Goal: Information Seeking & Learning: Learn about a topic

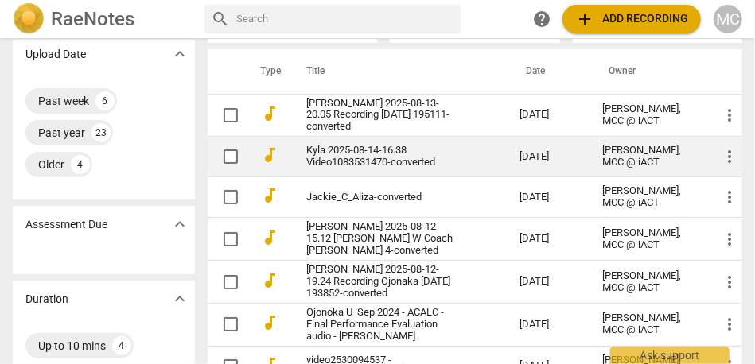
scroll to position [154, 0]
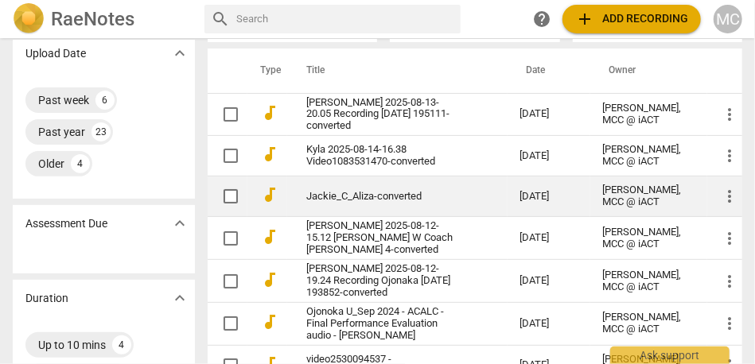
click at [369, 202] on link "Jackie_C_Aliza-converted" at bounding box center [384, 197] width 156 height 12
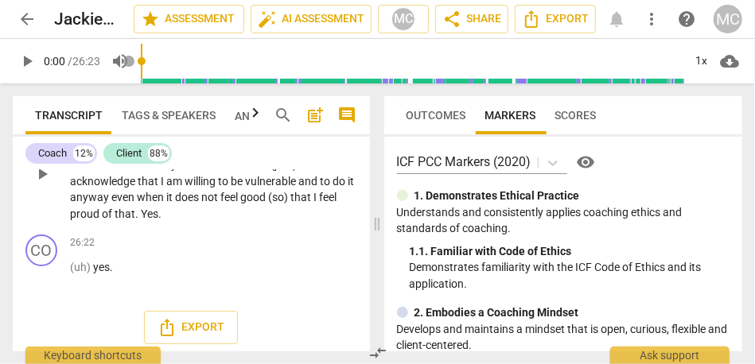
scroll to position [9157, 0]
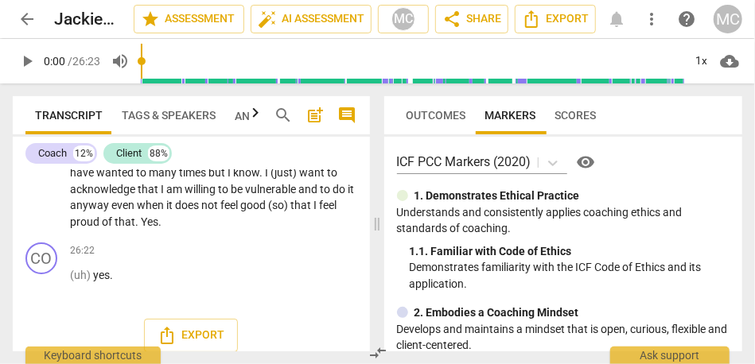
click at [151, 133] on button "Tags & Speakers" at bounding box center [168, 115] width 113 height 38
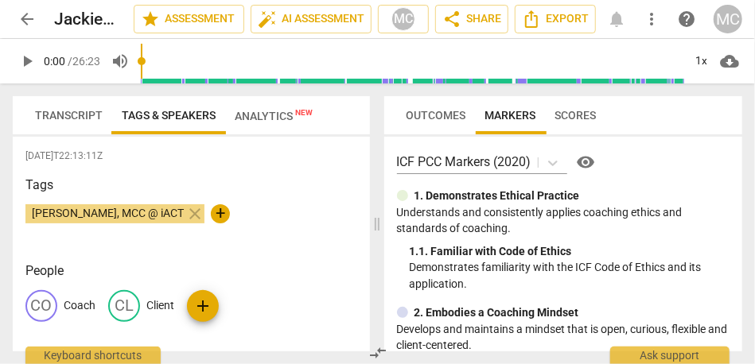
click at [83, 318] on div "CO Coach" at bounding box center [60, 306] width 70 height 32
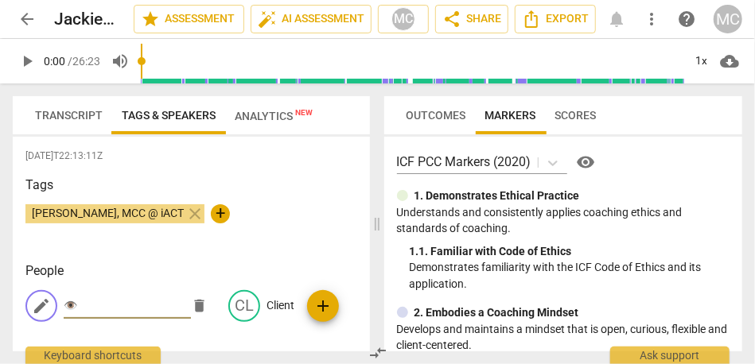
type input "👁️"
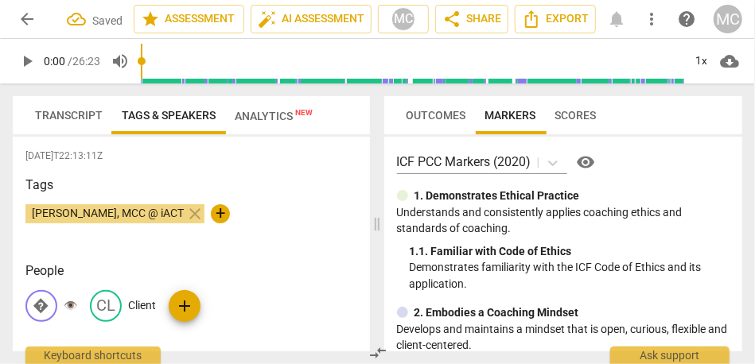
click at [83, 116] on span "Transcript" at bounding box center [69, 115] width 68 height 13
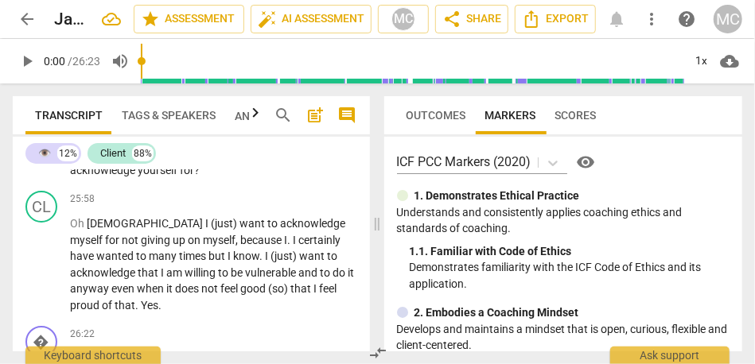
scroll to position [9072, 0]
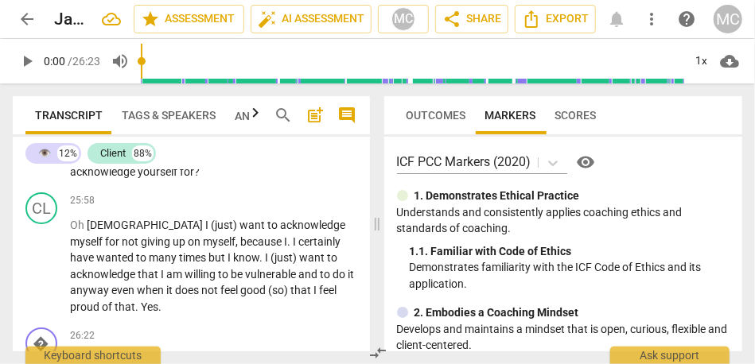
click at [187, 76] on span "unfortunately" at bounding box center [200, 69] width 67 height 13
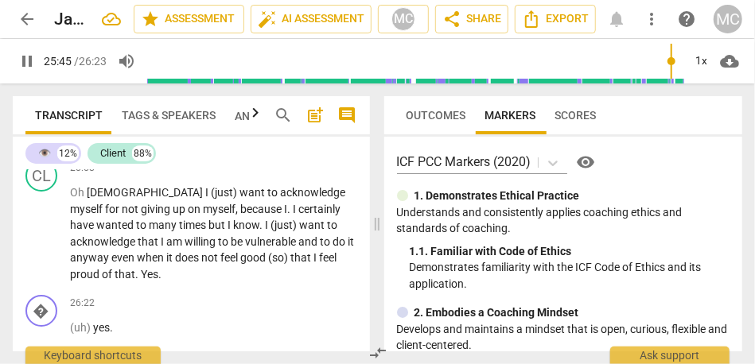
scroll to position [9129, 0]
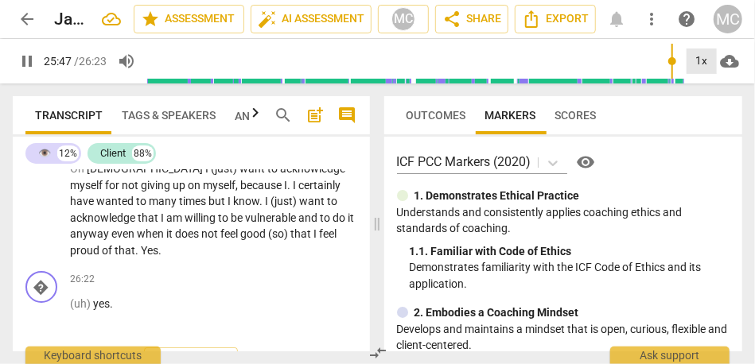
click at [711, 60] on div "1x" at bounding box center [702, 61] width 30 height 25
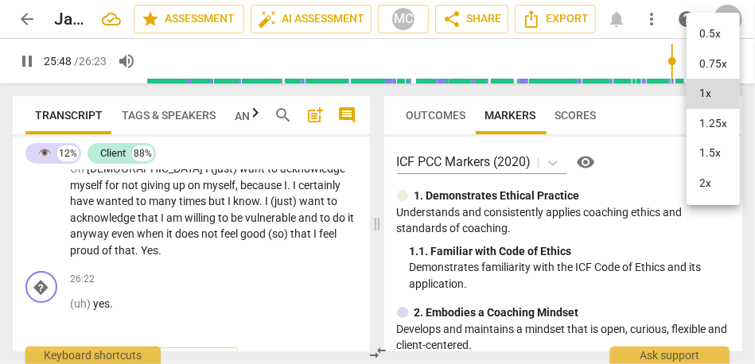
click at [703, 131] on li "1.25x" at bounding box center [713, 124] width 53 height 30
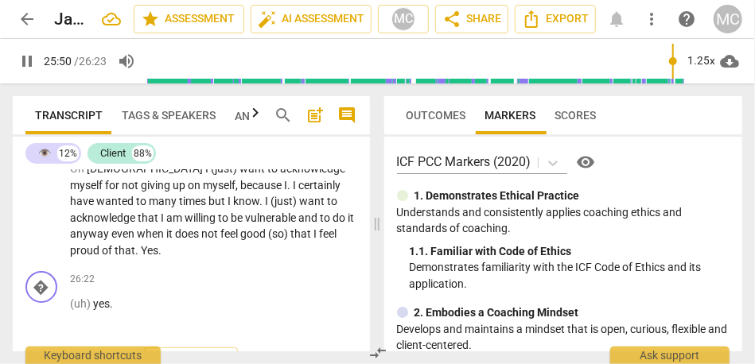
click at [78, 89] on span "Yeah" at bounding box center [83, 82] width 27 height 13
click at [72, 89] on span "Yeah" at bounding box center [83, 82] width 27 height 13
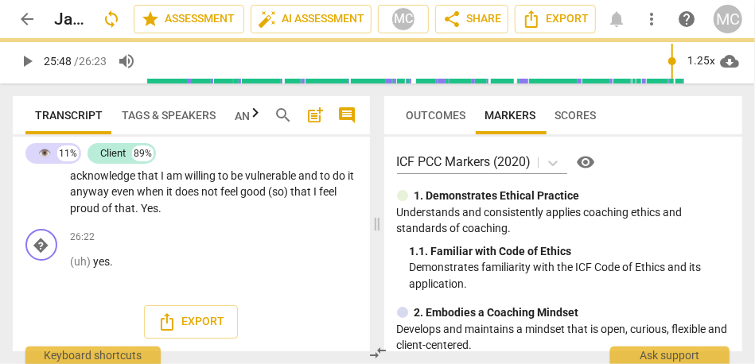
scroll to position [9075, 0]
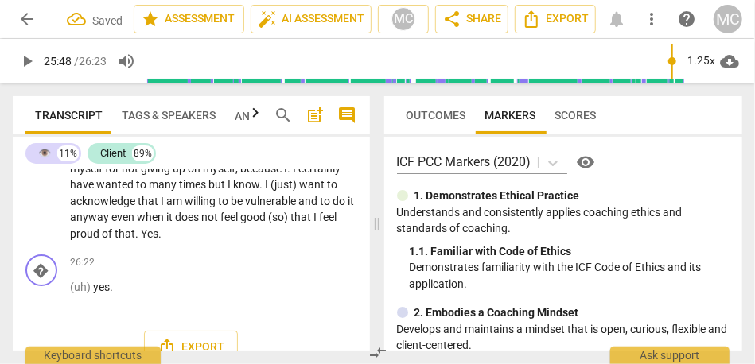
click at [194, 72] on span "unfortunately" at bounding box center [200, 66] width 67 height 13
click at [224, 72] on span "unfortunately" at bounding box center [200, 66] width 67 height 13
click at [242, 72] on span "Yeah" at bounding box center [253, 66] width 27 height 13
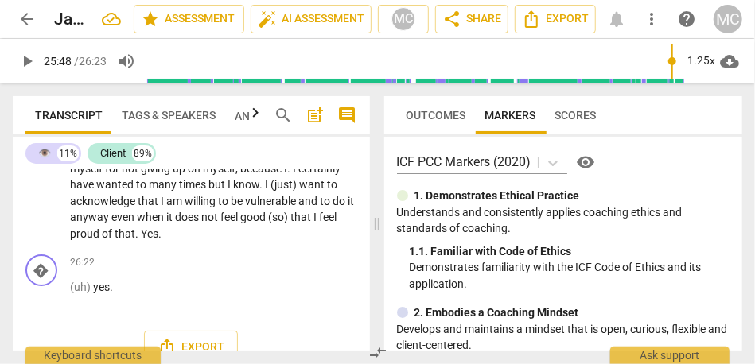
type input "1548"
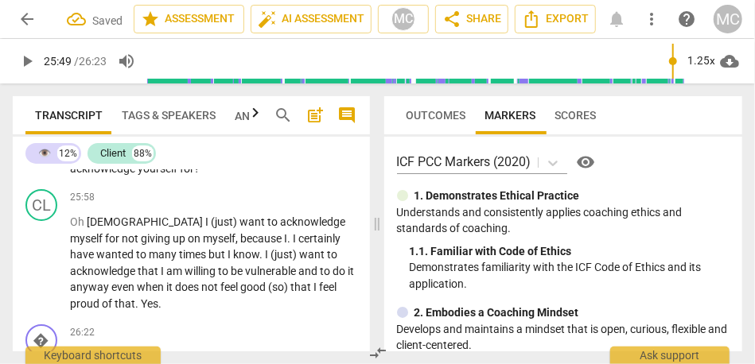
type input "1549"
click at [311, 75] on p "It will not ever work unfortunately . {25:47 " yeah"} ." at bounding box center [213, 66] width 287 height 17
type input "1550"
drag, startPoint x: 98, startPoint y: 315, endPoint x: 41, endPoint y: 316, distance: 56.5
click at [41, 184] on div "� play_arrow pause 25:48 + Add competency keyboard_arrow_right (so) you have . …" at bounding box center [191, 140] width 357 height 87
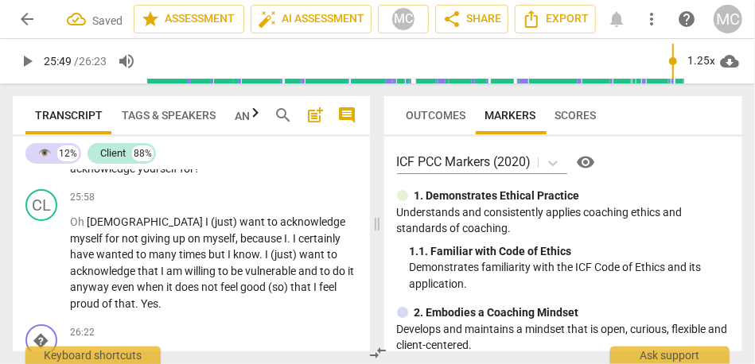
click at [77, 72] on span "It" at bounding box center [75, 66] width 10 height 13
click at [104, 142] on span "You" at bounding box center [102, 136] width 21 height 13
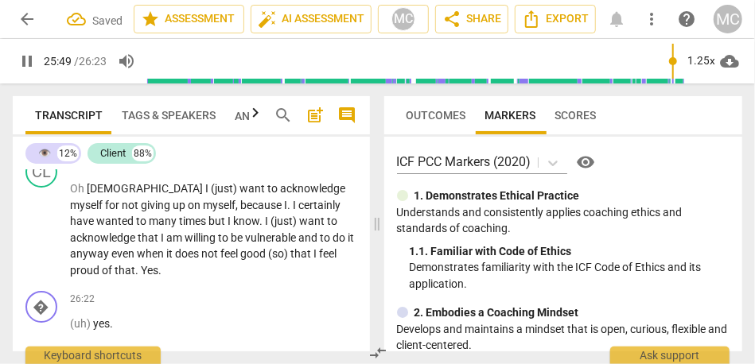
scroll to position [9113, 0]
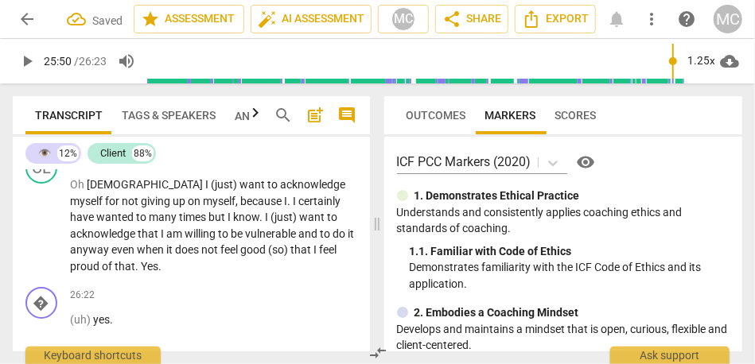
click at [143, 105] on span "you" at bounding box center [153, 98] width 21 height 13
type input "1551"
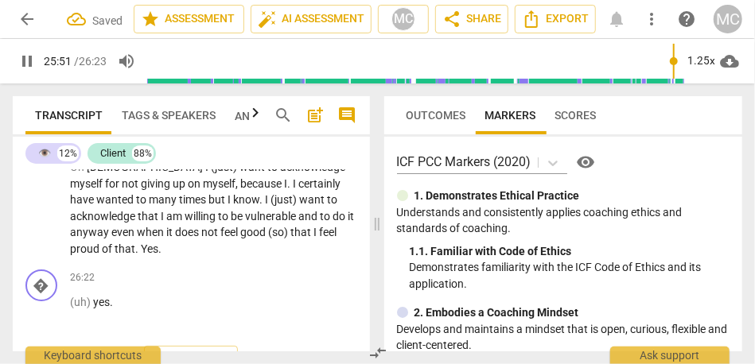
scroll to position [9147, 0]
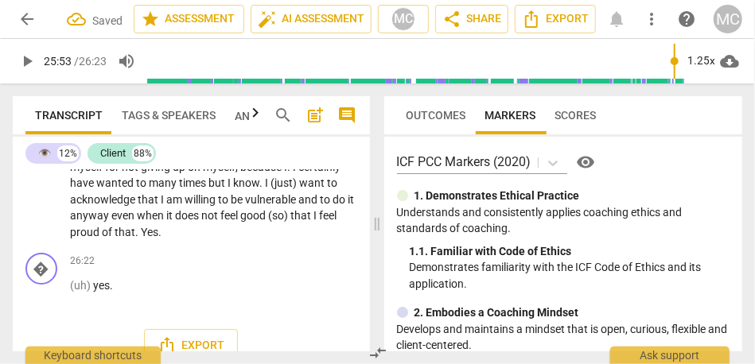
click at [219, 87] on span "What" at bounding box center [233, 80] width 29 height 13
click at [303, 87] on span "(like)" at bounding box center [315, 80] width 26 height 13
click at [321, 87] on span "like)" at bounding box center [313, 80] width 22 height 13
click at [302, 87] on span "like" at bounding box center [311, 80] width 18 height 13
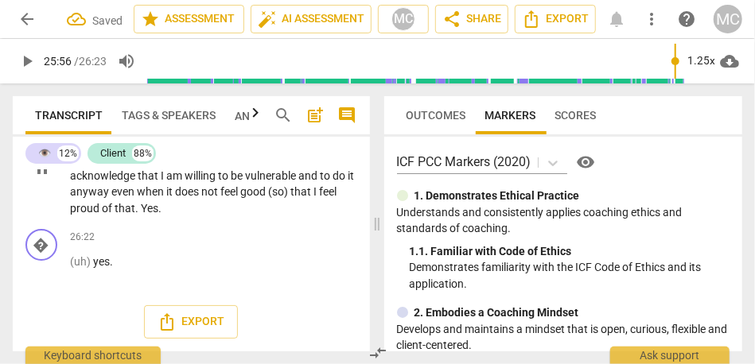
scroll to position [9172, 0]
click at [297, 23] on p "Add competency" at bounding box center [320, 16] width 76 height 14
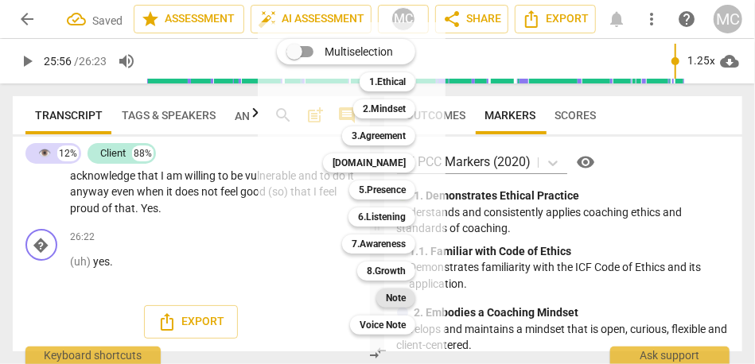
click at [394, 291] on b "Note" at bounding box center [396, 298] width 20 height 19
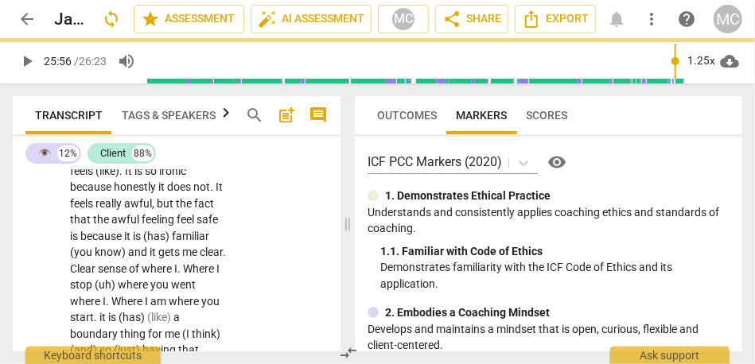
scroll to position [14793, 0]
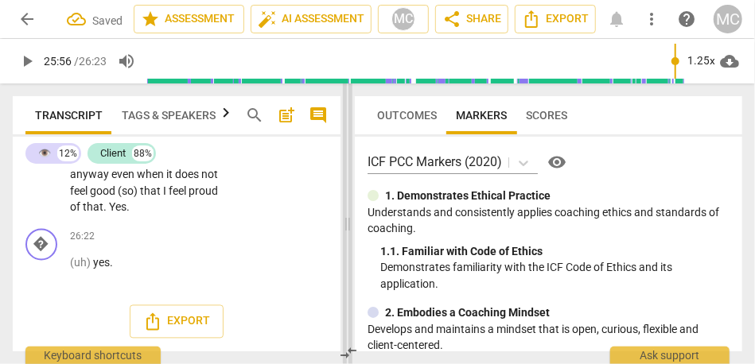
drag, startPoint x: 345, startPoint y: 211, endPoint x: 628, endPoint y: 235, distance: 283.5
click at [353, 235] on span at bounding box center [348, 224] width 10 height 281
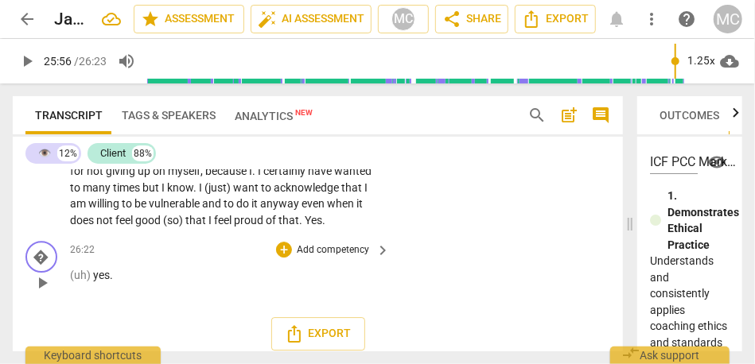
scroll to position [8807, 0]
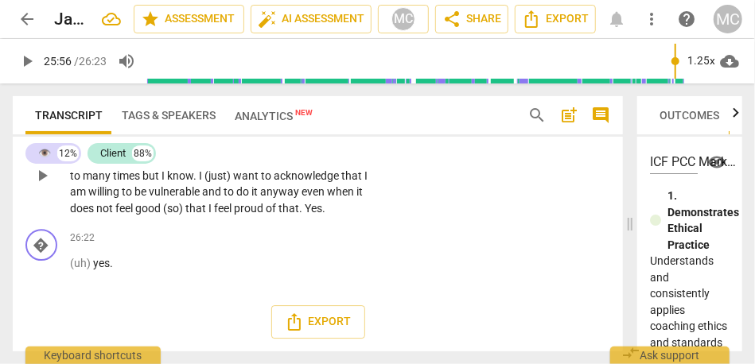
click at [214, 215] on span "feel" at bounding box center [224, 208] width 20 height 13
click at [279, 209] on span "that" at bounding box center [289, 208] width 21 height 13
click at [234, 215] on span "proud" at bounding box center [250, 208] width 32 height 13
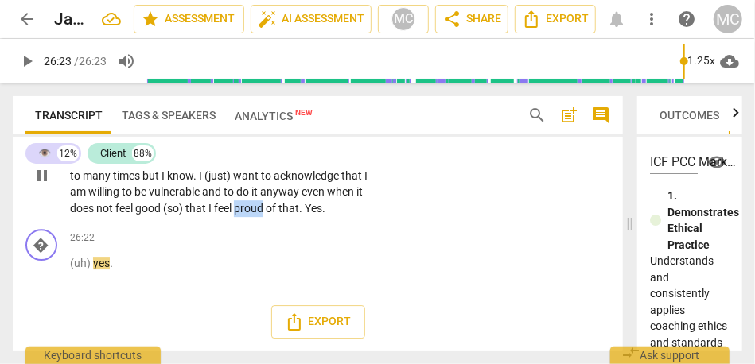
click at [234, 215] on span "proud" at bounding box center [250, 208] width 32 height 13
click at [305, 215] on span "Yes" at bounding box center [314, 208] width 18 height 13
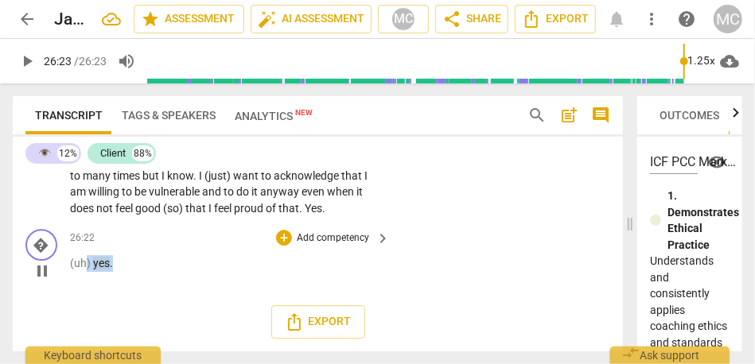
type input "1583"
drag, startPoint x: 112, startPoint y: 271, endPoint x: 41, endPoint y: 271, distance: 70.8
click at [41, 271] on div "� play_arrow pause 26:22 + Add competency keyboard_arrow_right (uh) yes ." at bounding box center [318, 258] width 610 height 70
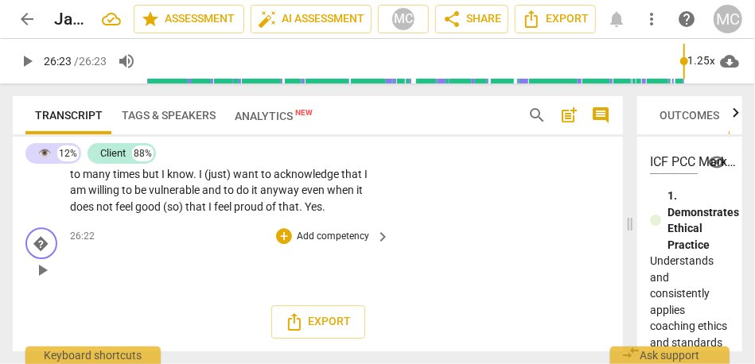
scroll to position [8744, 0]
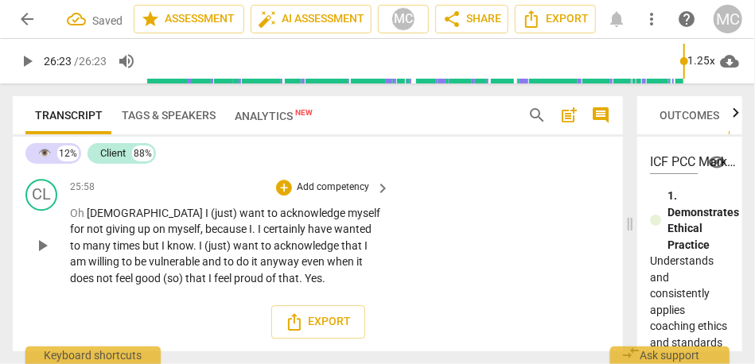
click at [234, 283] on span "proud" at bounding box center [250, 278] width 32 height 13
click at [305, 279] on span "Yes" at bounding box center [314, 278] width 18 height 13
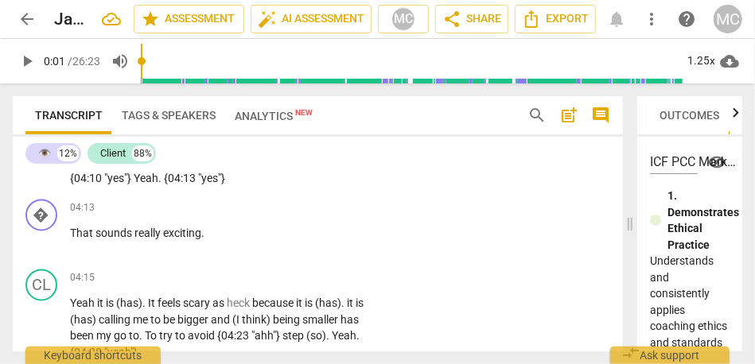
scroll to position [1218, 0]
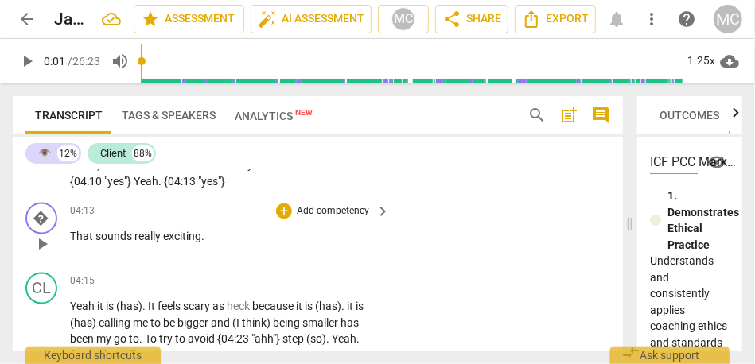
click at [345, 213] on p "Add competency" at bounding box center [333, 212] width 76 height 14
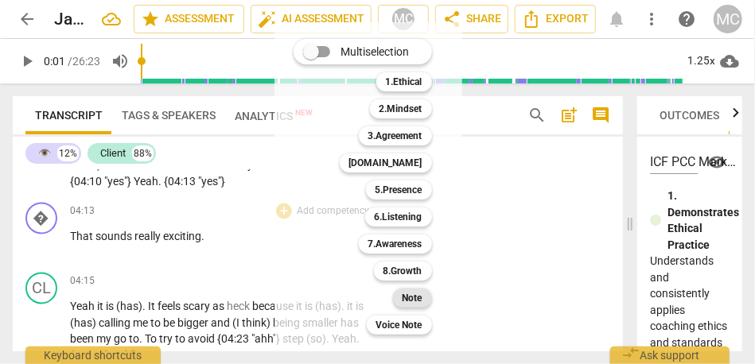
click at [411, 297] on b "Note" at bounding box center [413, 298] width 20 height 19
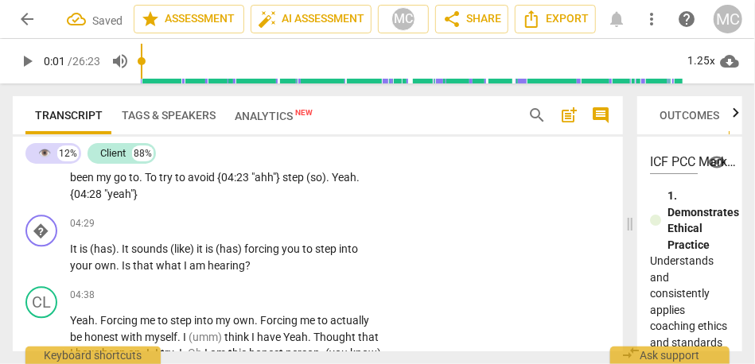
scroll to position [1382, 0]
click at [98, 188] on span "{04:28" at bounding box center [87, 192] width 34 height 13
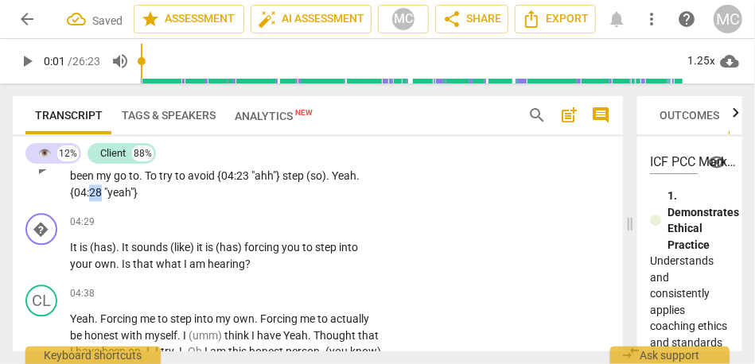
click at [98, 188] on span "{04:28" at bounding box center [87, 192] width 34 height 13
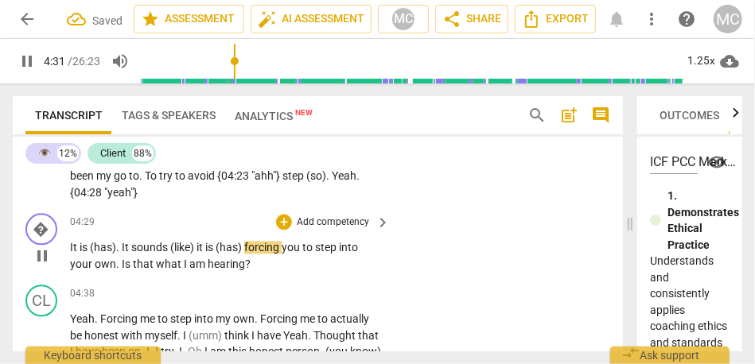
click at [80, 245] on span "is" at bounding box center [85, 247] width 10 height 13
click at [123, 243] on span "It" at bounding box center [127, 247] width 10 height 13
click at [77, 248] on span "It" at bounding box center [75, 247] width 10 height 13
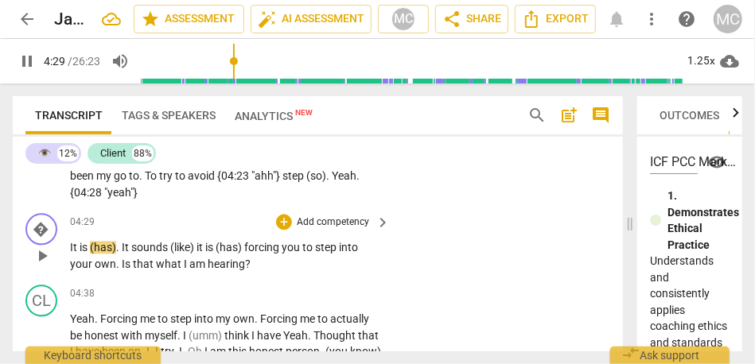
type input "270"
click at [120, 244] on span "." at bounding box center [119, 247] width 6 height 13
click at [158, 247] on span "(like)" at bounding box center [145, 247] width 26 height 13
click at [193, 244] on span "(has)" at bounding box center [179, 247] width 29 height 13
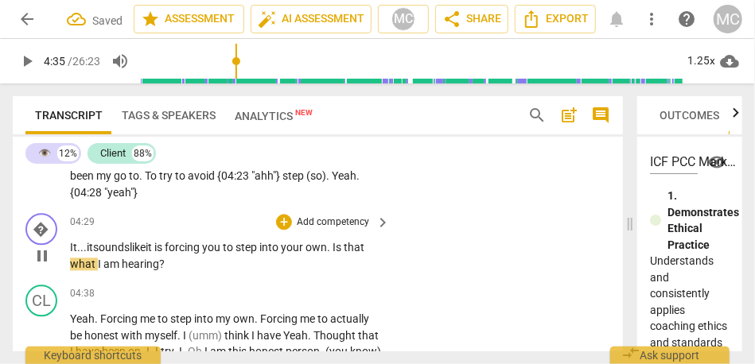
click at [344, 248] on span "Is" at bounding box center [338, 247] width 11 height 13
click at [329, 217] on p "Add competency" at bounding box center [333, 223] width 76 height 14
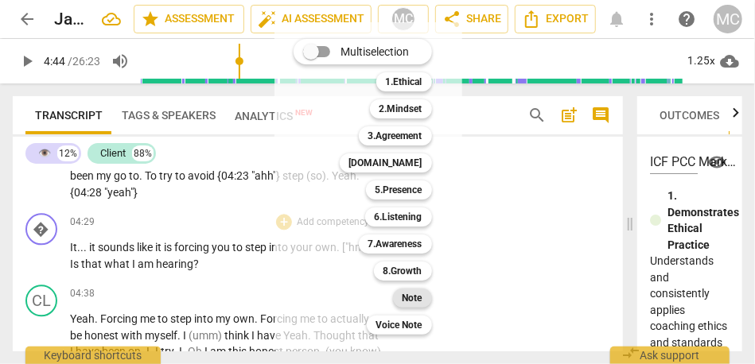
click at [404, 292] on b "Note" at bounding box center [413, 298] width 20 height 19
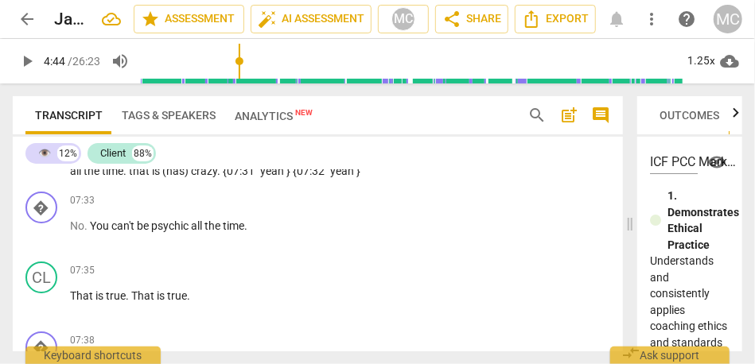
scroll to position [2344, 0]
click at [336, 159] on span "psychic" at bounding box center [354, 152] width 37 height 13
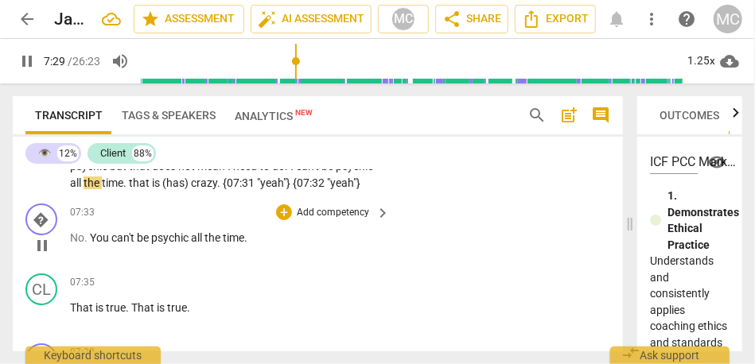
scroll to position [2314, 0]
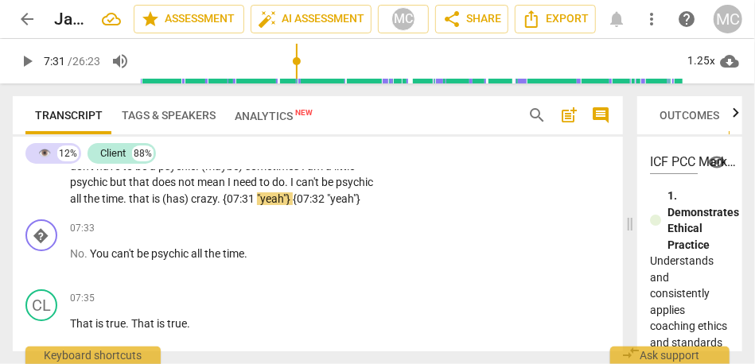
click at [102, 205] on span "the" at bounding box center [93, 199] width 18 height 13
click at [152, 205] on span "that" at bounding box center [140, 199] width 23 height 13
type input "450"
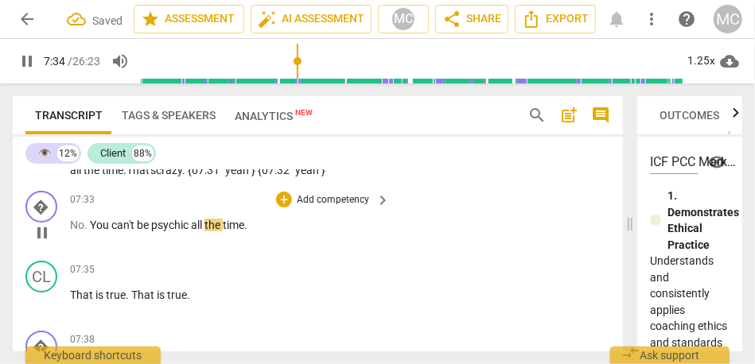
scroll to position [2344, 0]
click at [330, 207] on p "Add competency" at bounding box center [333, 200] width 76 height 14
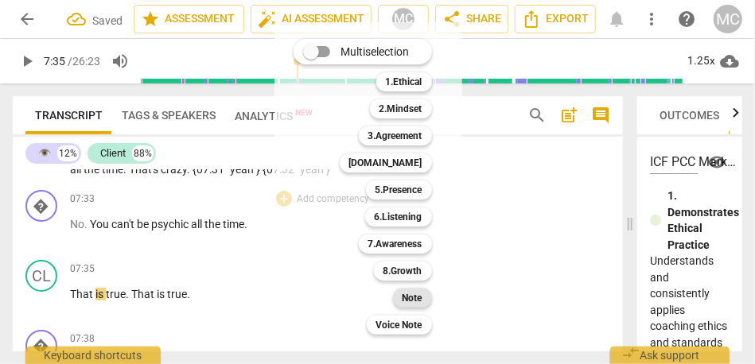
click at [412, 305] on b "Note" at bounding box center [413, 298] width 20 height 19
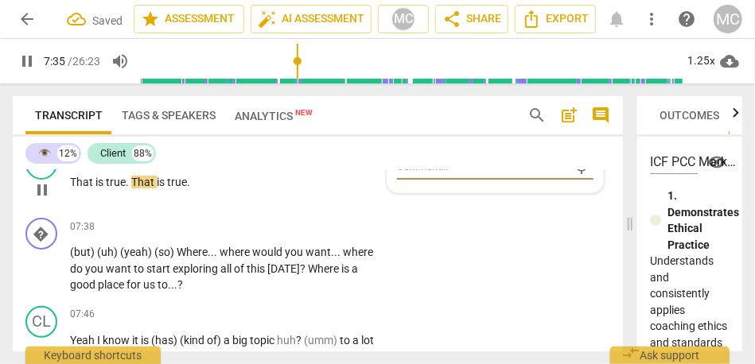
scroll to position [2461, 0]
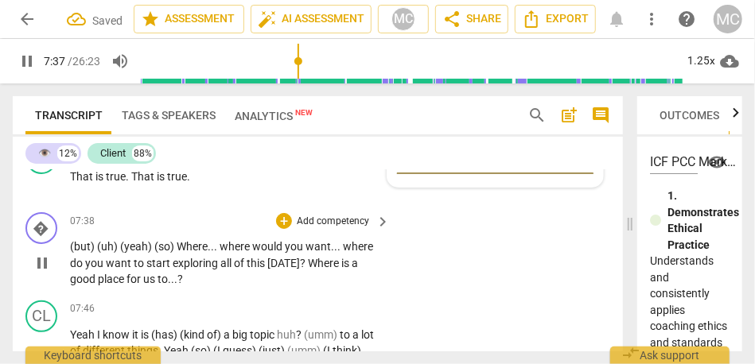
click at [329, 229] on p "Add competency" at bounding box center [333, 222] width 76 height 14
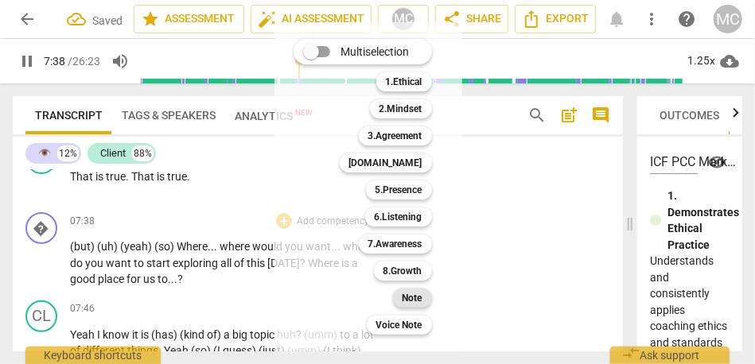
click at [415, 305] on b "Note" at bounding box center [413, 298] width 20 height 19
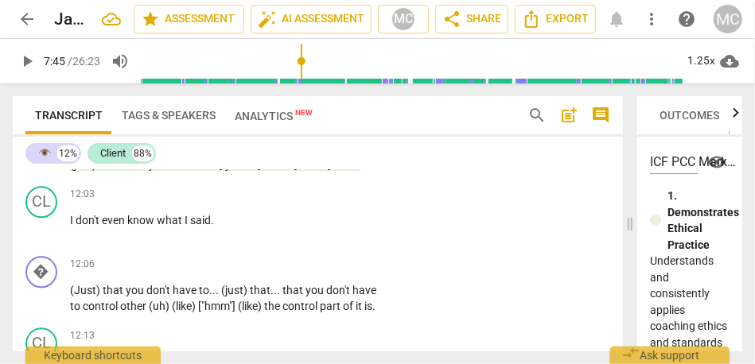
scroll to position [3707, 0]
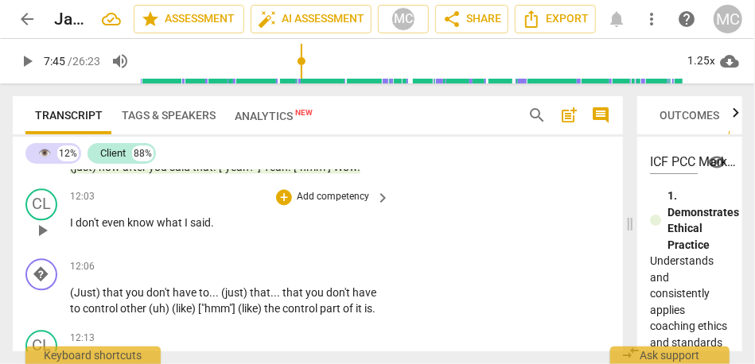
click at [138, 229] on span "know" at bounding box center [141, 222] width 29 height 13
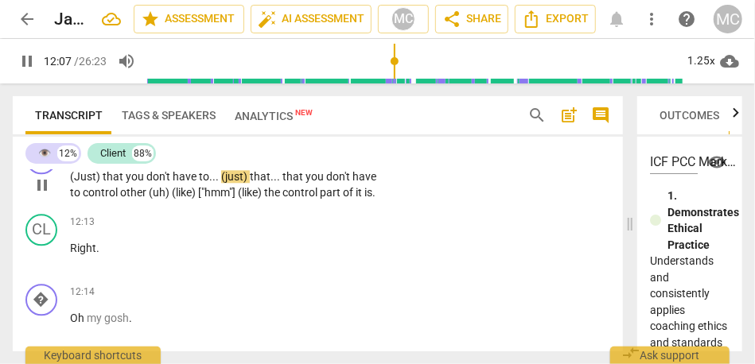
scroll to position [3815, 0]
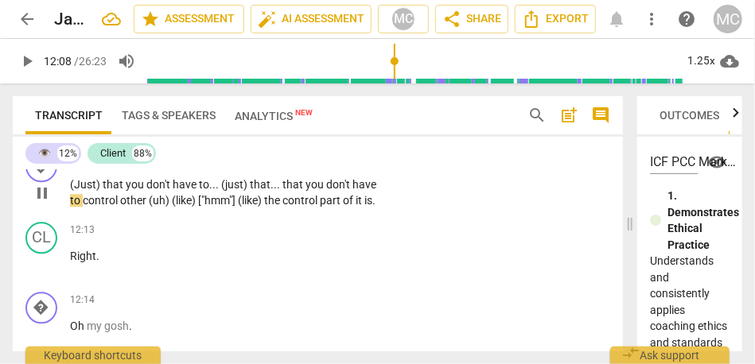
click at [154, 191] on span "don't" at bounding box center [159, 184] width 26 height 13
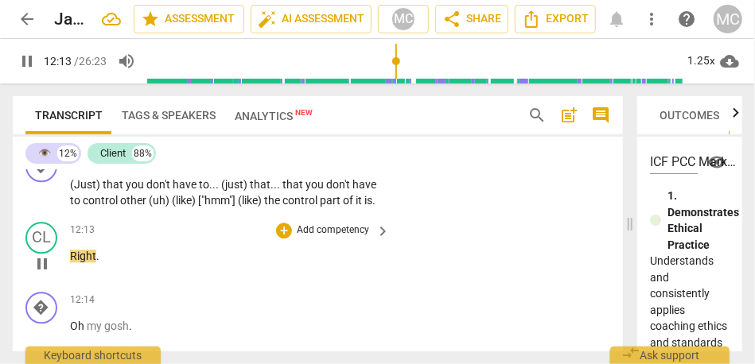
scroll to position [3895, 0]
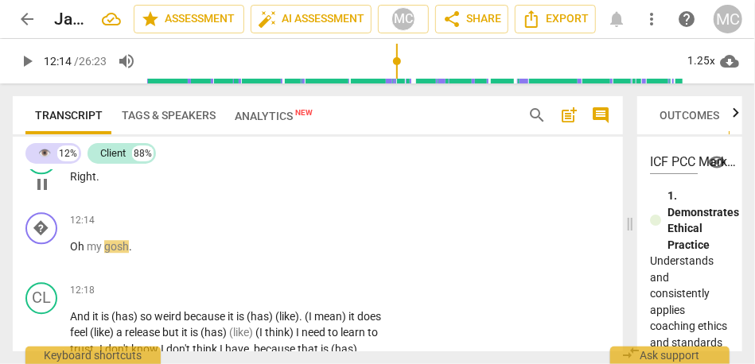
click at [71, 183] on span "Right" at bounding box center [83, 176] width 26 height 13
type input "735"
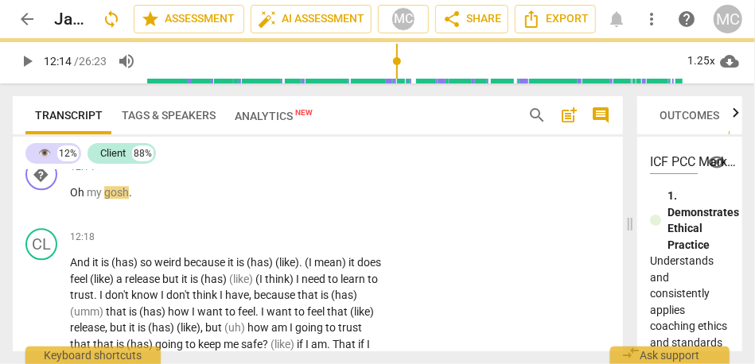
scroll to position [3825, 0]
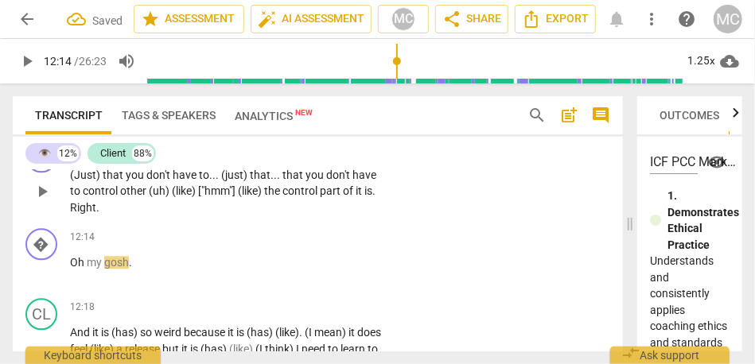
click at [87, 214] on span "Right" at bounding box center [83, 207] width 26 height 13
click at [73, 269] on span "Oh" at bounding box center [78, 262] width 17 height 13
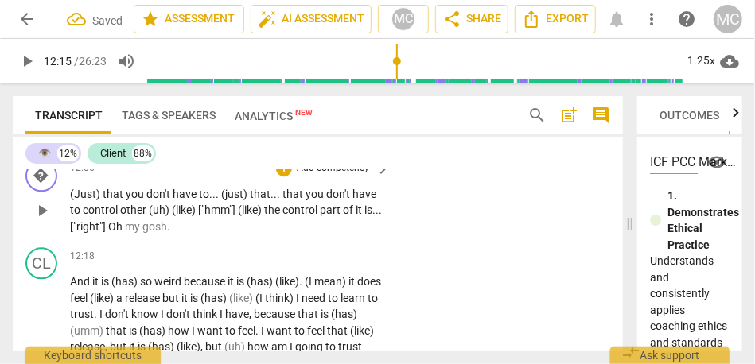
scroll to position [3813, 0]
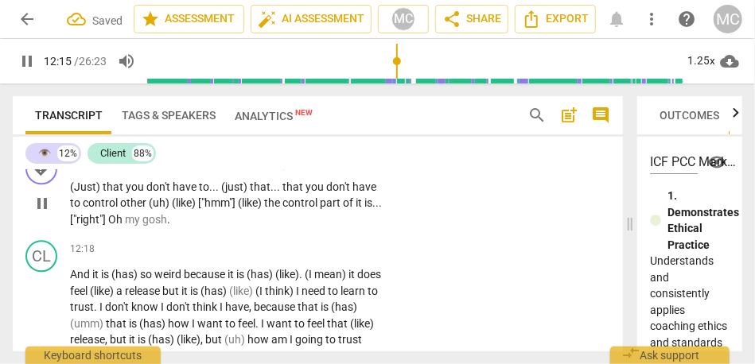
click at [125, 226] on span "Oh" at bounding box center [116, 219] width 17 height 13
type input "736"
click at [337, 169] on p "Add competency" at bounding box center [333, 161] width 76 height 14
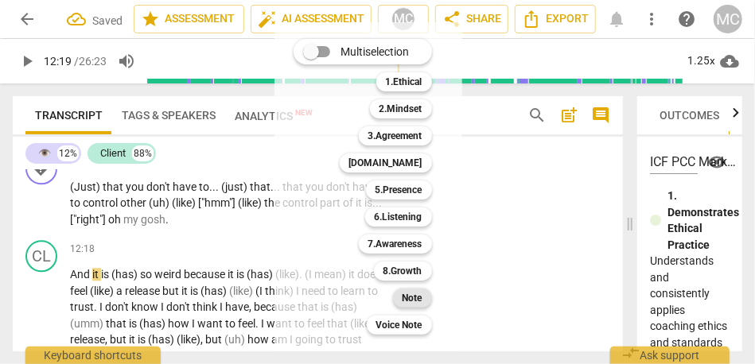
click at [416, 297] on b "Note" at bounding box center [413, 298] width 20 height 19
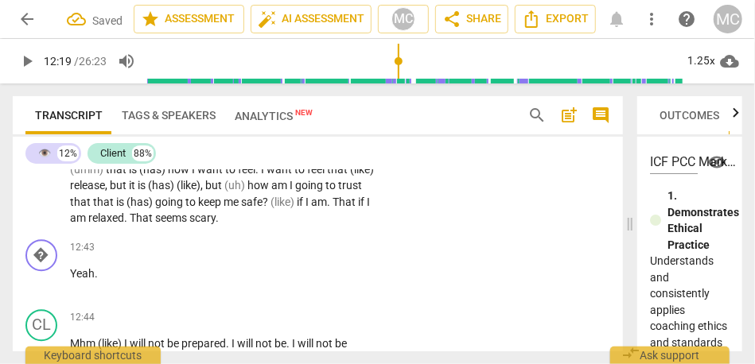
scroll to position [3980, 0]
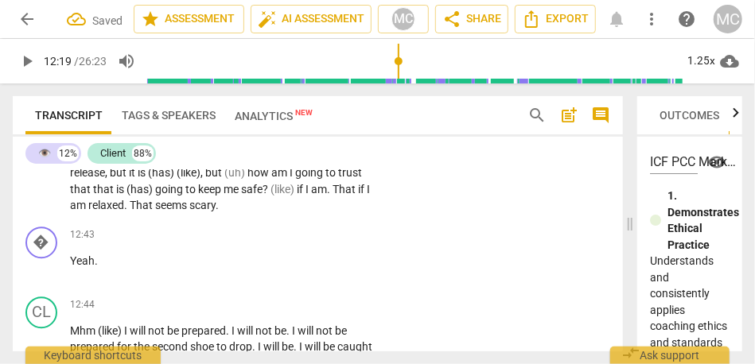
click at [124, 212] on span "relaxed" at bounding box center [106, 205] width 36 height 13
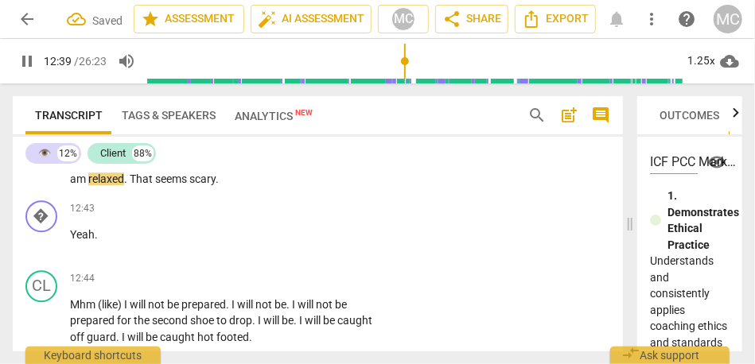
scroll to position [4028, 0]
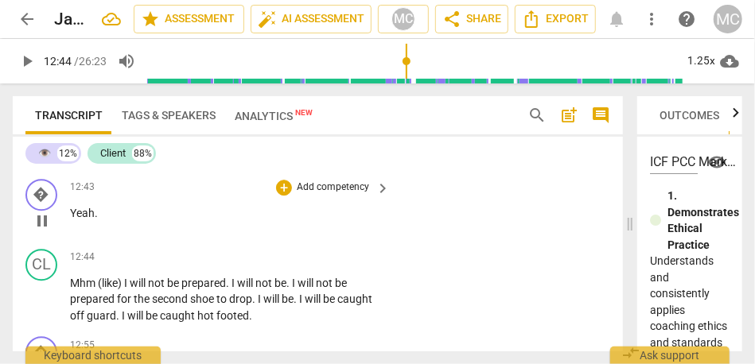
click at [72, 220] on span "Yeah" at bounding box center [82, 213] width 25 height 13
type input "764"
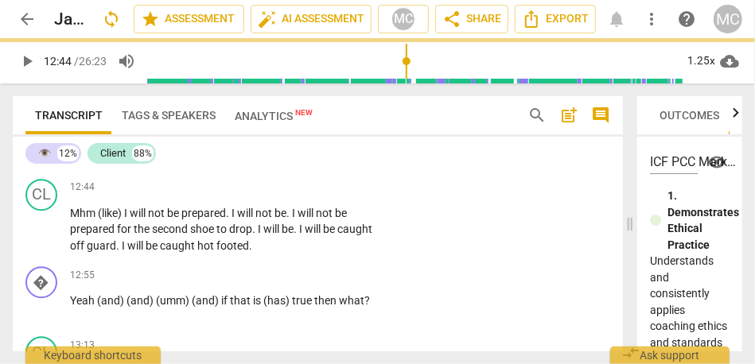
scroll to position [3958, 0]
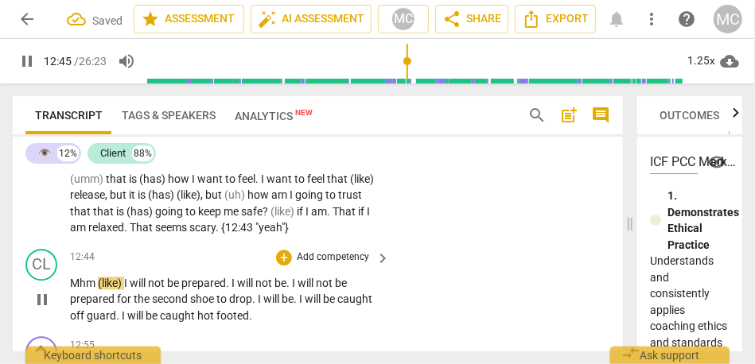
click at [70, 290] on span "Mhm" at bounding box center [84, 283] width 28 height 13
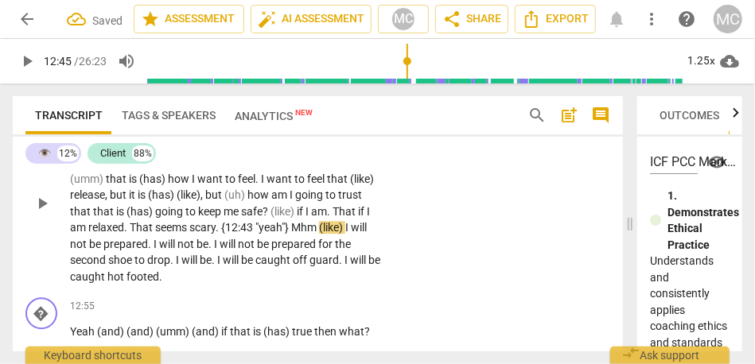
click at [216, 234] on span "scary" at bounding box center [202, 227] width 26 height 13
click at [291, 234] on span ""yeah"}" at bounding box center [273, 227] width 36 height 13
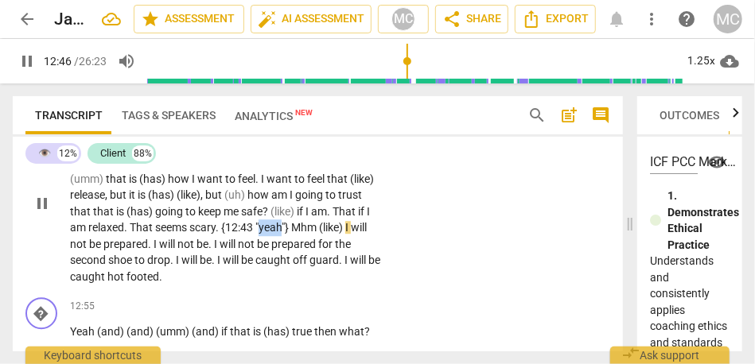
click at [291, 234] on span ""yeah"}" at bounding box center [273, 227] width 36 height 13
type input "765"
drag, startPoint x: 337, startPoint y: 263, endPoint x: 95, endPoint y: 277, distance: 242.4
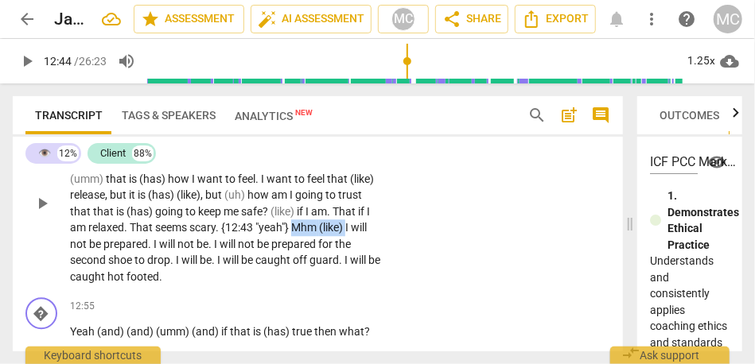
click at [95, 277] on p "And it is (has) so weird because it is (has) (like) . (I mean) it does feel (li…" at bounding box center [226, 203] width 312 height 163
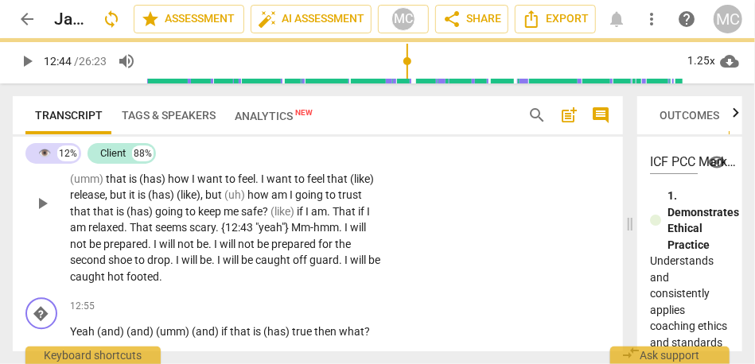
click at [588, 256] on div "CL play_arrow pause 12:18 + Add competency keyboard_arrow_right And it is (has)…" at bounding box center [318, 190] width 610 height 202
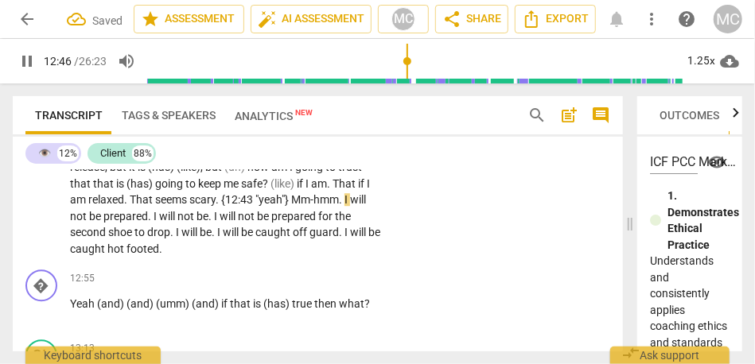
scroll to position [4023, 0]
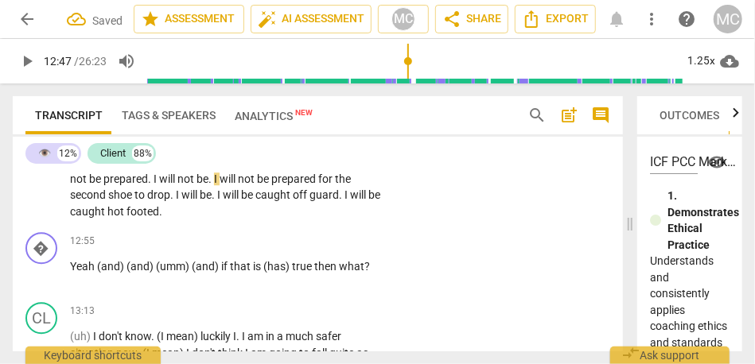
click at [107, 218] on span "caught" at bounding box center [88, 211] width 37 height 13
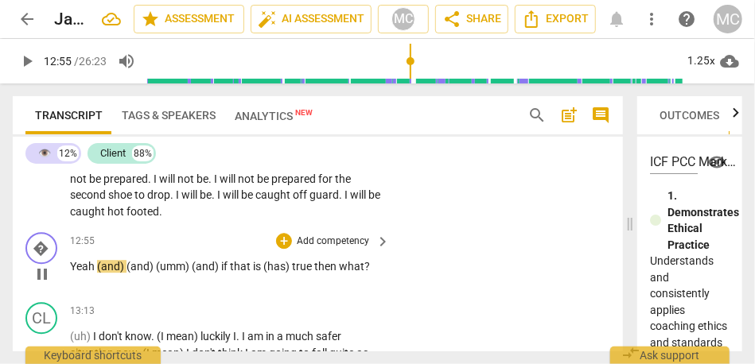
click at [71, 273] on span "Yeah" at bounding box center [83, 266] width 27 height 13
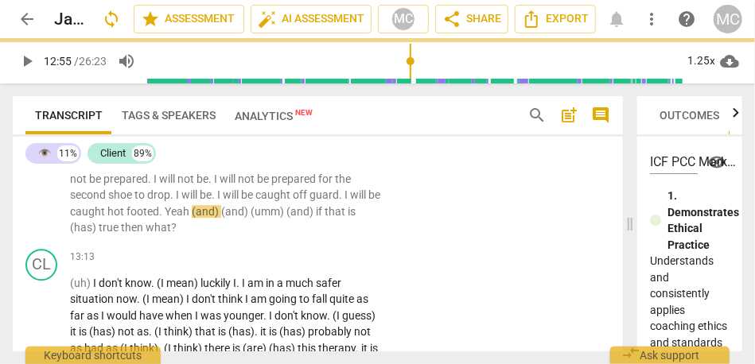
scroll to position [3969, 0]
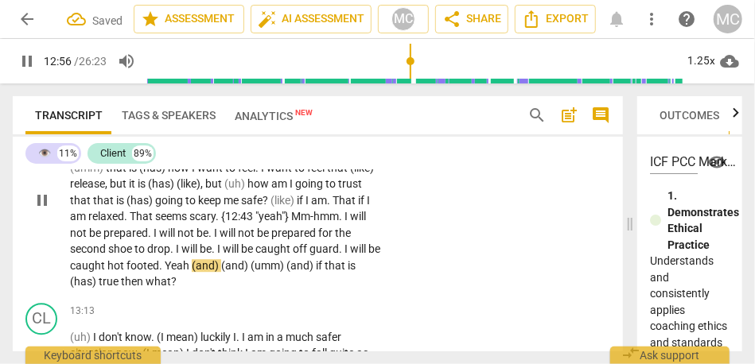
click at [107, 272] on span "caught" at bounding box center [88, 265] width 37 height 13
click at [192, 272] on span "Yeah" at bounding box center [178, 265] width 27 height 13
type input "775"
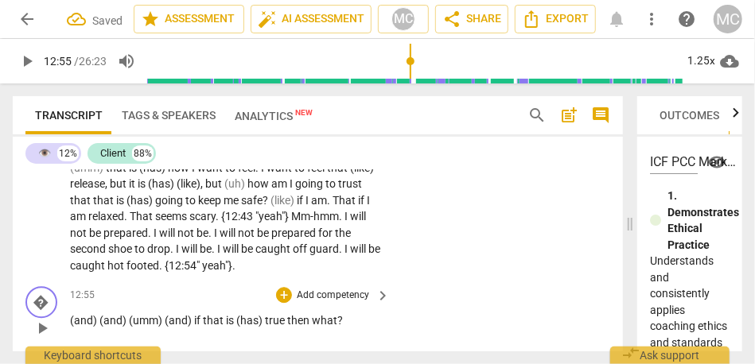
scroll to position [4023, 0]
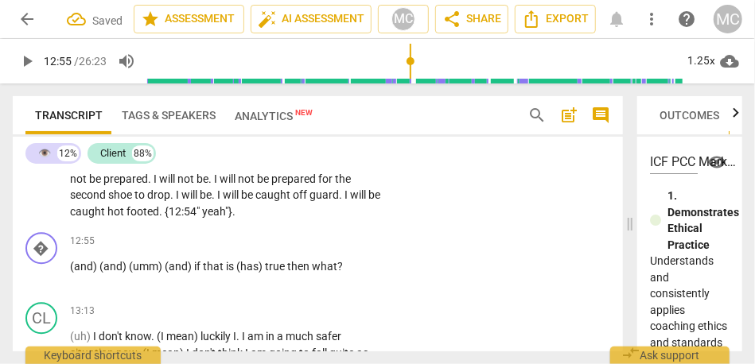
click at [322, 220] on p "And it is (has) so weird because it is (has) (like) . (I mean) it does feel (li…" at bounding box center [226, 138] width 312 height 163
click at [197, 218] on span "{12:54" at bounding box center [181, 211] width 32 height 13
click at [174, 273] on span "(and)" at bounding box center [179, 266] width 29 height 13
click at [198, 273] on span "if" at bounding box center [198, 266] width 9 height 13
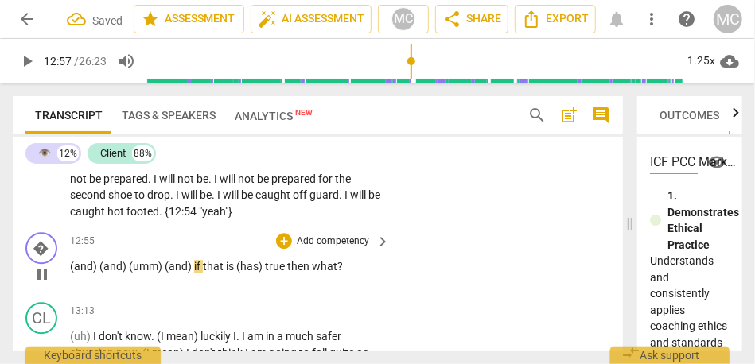
type input "778"
click at [84, 273] on span "(and)" at bounding box center [84, 266] width 29 height 13
click at [83, 273] on span "(and)" at bounding box center [84, 266] width 29 height 13
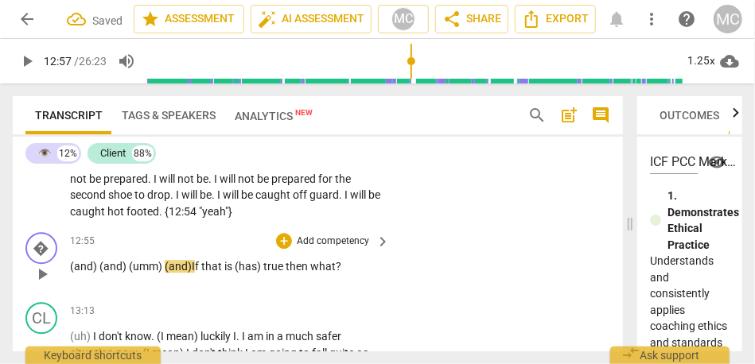
click at [166, 273] on span "(and) I" at bounding box center [180, 266] width 30 height 13
click at [88, 273] on span "(and)" at bounding box center [84, 266] width 29 height 13
click at [228, 273] on span "true" at bounding box center [239, 266] width 22 height 13
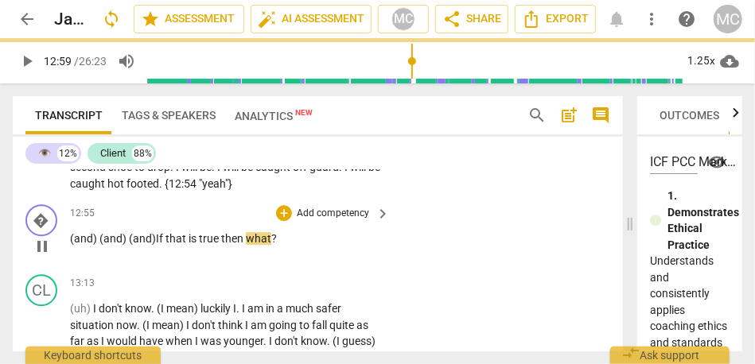
click at [225, 245] on span "then" at bounding box center [233, 238] width 25 height 13
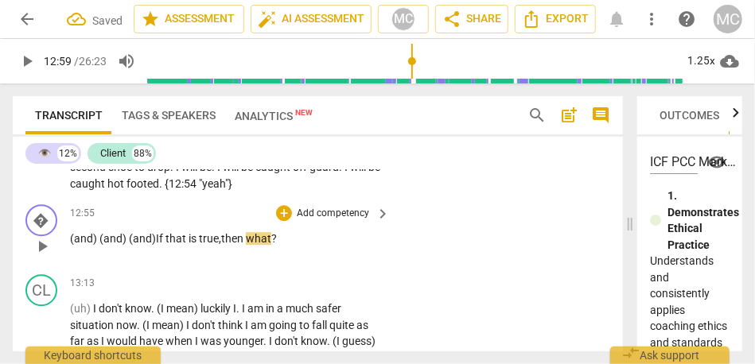
click at [264, 245] on span "what" at bounding box center [258, 238] width 25 height 13
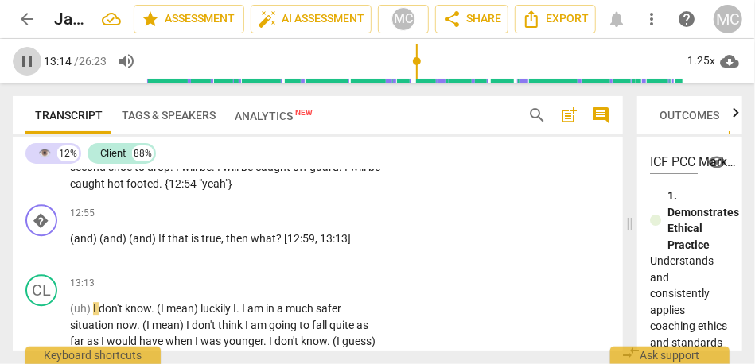
click at [25, 65] on span "pause" at bounding box center [27, 61] width 19 height 19
type input "795"
click at [325, 221] on p "Add competency" at bounding box center [333, 214] width 76 height 14
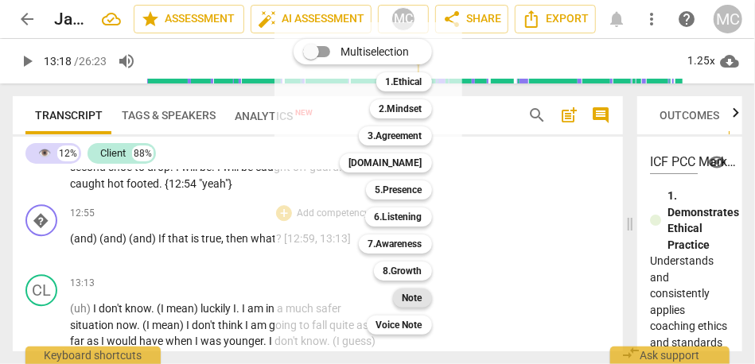
click at [411, 296] on b "Note" at bounding box center [413, 298] width 20 height 19
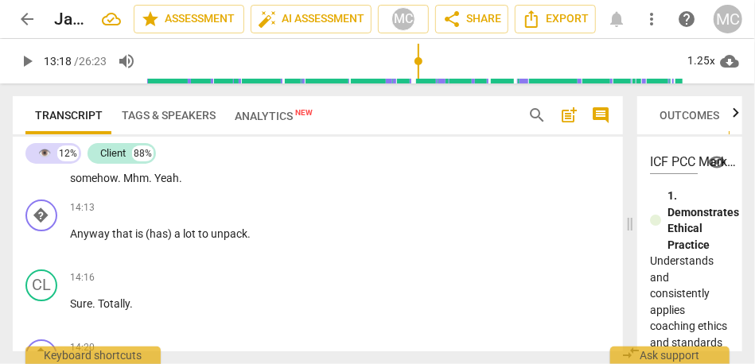
scroll to position [4315, 0]
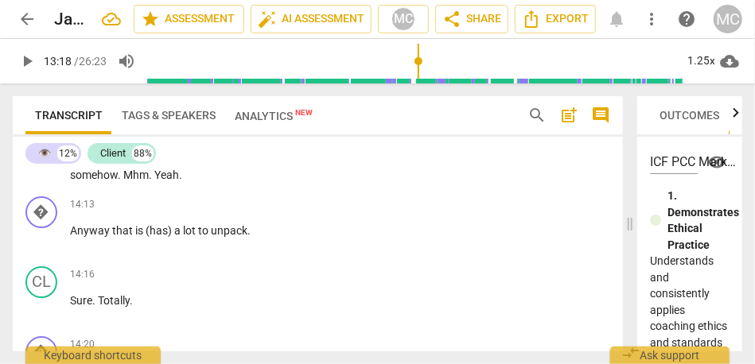
click at [111, 181] on span "somehow" at bounding box center [94, 175] width 48 height 13
click at [97, 181] on span "somehow" at bounding box center [94, 175] width 48 height 13
click at [167, 181] on span "Yeah" at bounding box center [166, 175] width 25 height 13
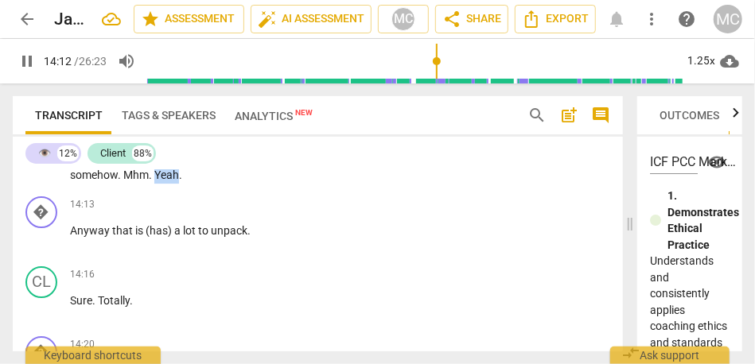
click at [167, 181] on span "Yeah" at bounding box center [166, 175] width 25 height 13
click at [87, 181] on span "somehow" at bounding box center [94, 175] width 48 height 13
click at [96, 181] on span "somehow" at bounding box center [94, 175] width 48 height 13
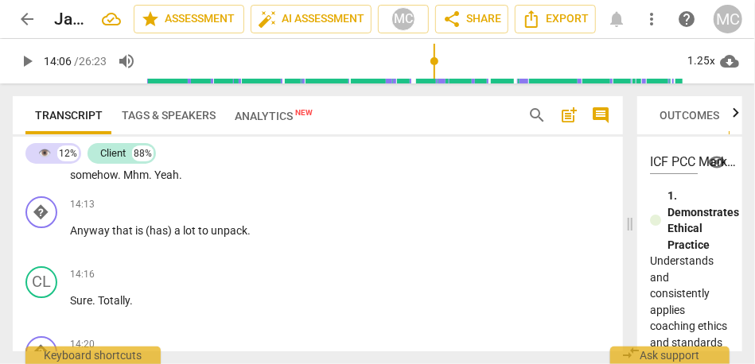
type input "846"
click at [125, 181] on span "Mhm" at bounding box center [135, 175] width 25 height 13
click at [109, 181] on span "somehow" at bounding box center [94, 175] width 48 height 13
click at [72, 181] on span "somehow" at bounding box center [94, 175] width 48 height 13
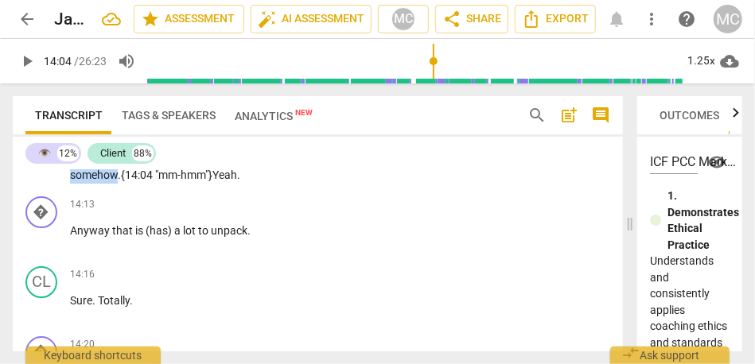
click at [72, 181] on span "somehow" at bounding box center [94, 175] width 48 height 13
click at [212, 181] on span "mm-hmm"}" at bounding box center [185, 175] width 54 height 13
click at [25, 65] on span "pause" at bounding box center [27, 61] width 19 height 19
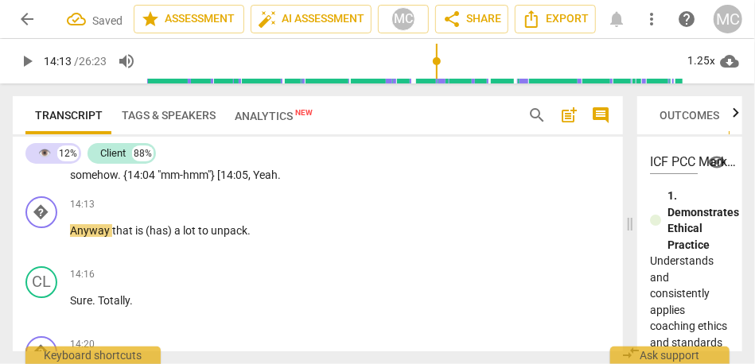
type input "853"
click at [255, 181] on span "Yeah" at bounding box center [265, 175] width 25 height 13
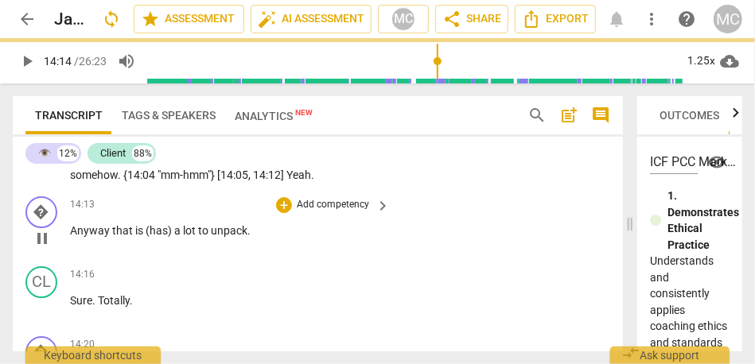
click at [67, 249] on div "play_arrow pause" at bounding box center [49, 238] width 41 height 21
type input "854"
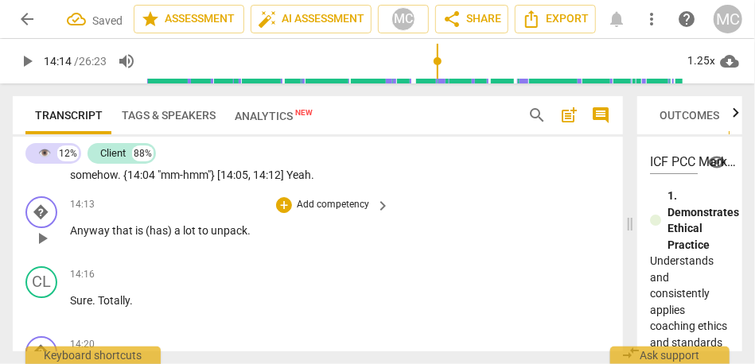
click at [71, 237] on span "Anyway" at bounding box center [91, 230] width 42 height 13
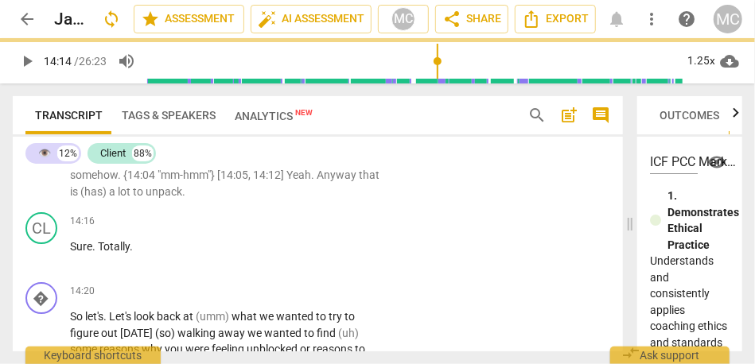
scroll to position [4261, 0]
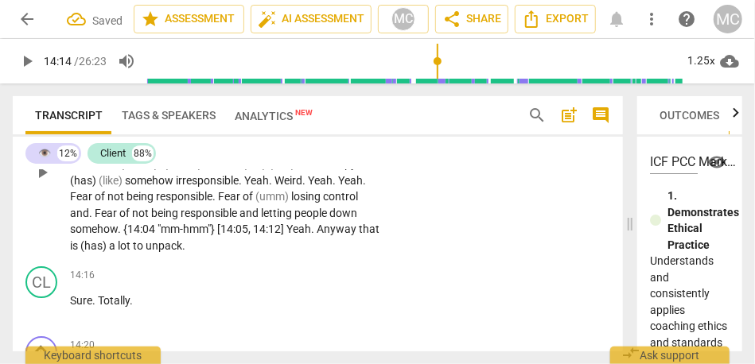
click at [358, 236] on span "Anyway" at bounding box center [338, 229] width 42 height 13
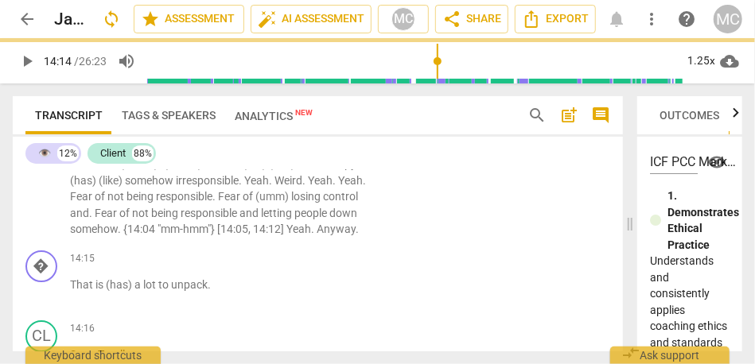
scroll to position [4315, 0]
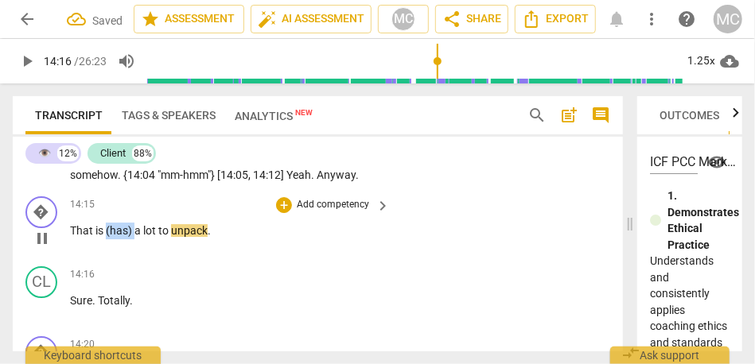
type input "856"
drag, startPoint x: 105, startPoint y: 263, endPoint x: 132, endPoint y: 266, distance: 27.2
click at [132, 240] on p "That is (has) a lot to unpack ." at bounding box center [226, 231] width 312 height 17
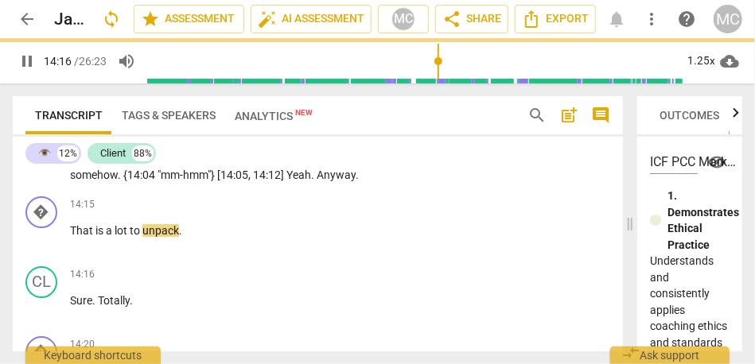
click at [148, 184] on p "(uh) I don't know . (I mean) luckily I . I am in a much safer situation now . (…" at bounding box center [226, 110] width 312 height 147
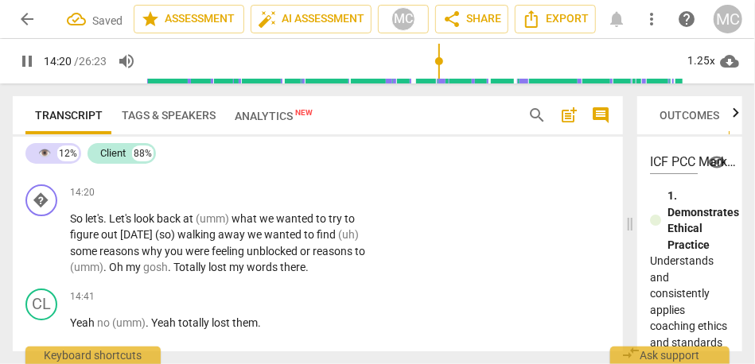
scroll to position [4468, 0]
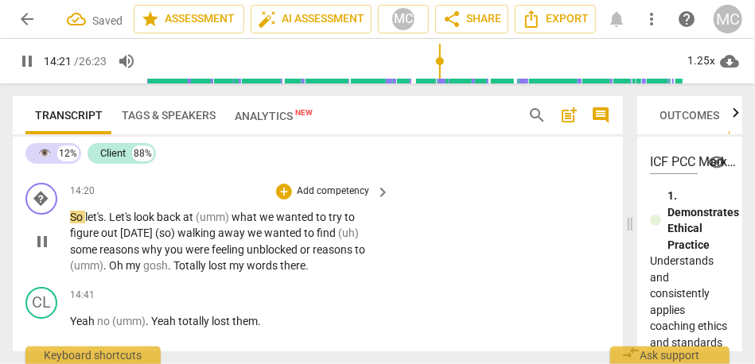
type input "861"
click at [109, 224] on span "." at bounding box center [106, 217] width 6 height 13
click at [251, 224] on span "what" at bounding box center [243, 217] width 28 height 13
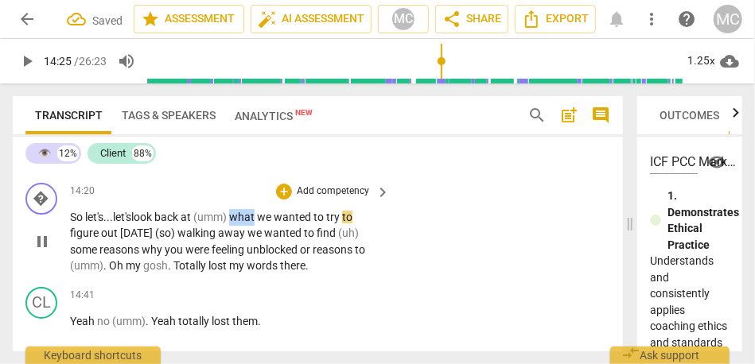
click at [251, 224] on span "what" at bounding box center [243, 217] width 28 height 13
click at [305, 224] on span "wanted" at bounding box center [294, 217] width 40 height 13
click at [326, 224] on span "to" at bounding box center [320, 217] width 13 height 13
click at [165, 240] on span "(so)" at bounding box center [166, 233] width 22 height 13
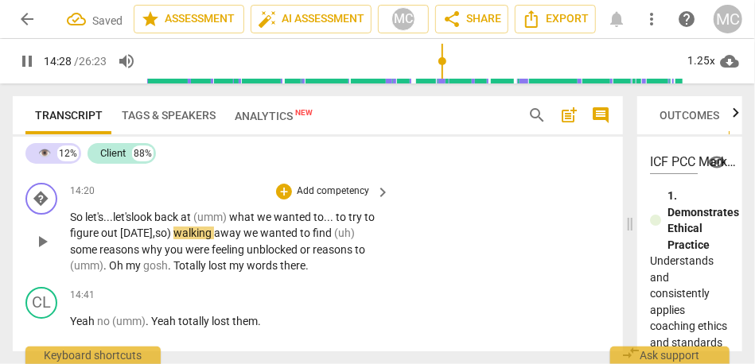
click at [173, 240] on span "so)" at bounding box center [164, 233] width 18 height 13
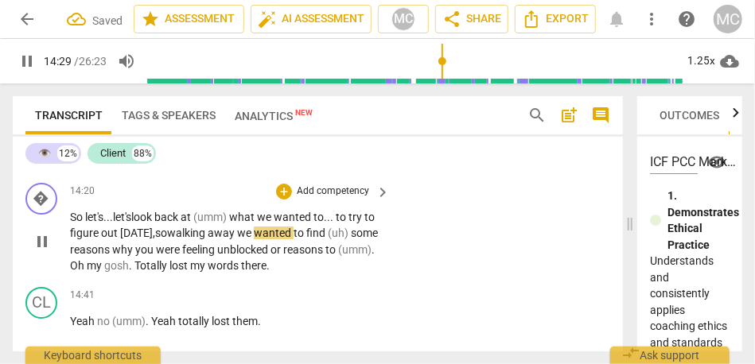
click at [186, 240] on span "walking" at bounding box center [187, 233] width 41 height 13
click at [249, 240] on span "we" at bounding box center [245, 233] width 17 height 13
click at [253, 240] on span "we" at bounding box center [244, 233] width 17 height 13
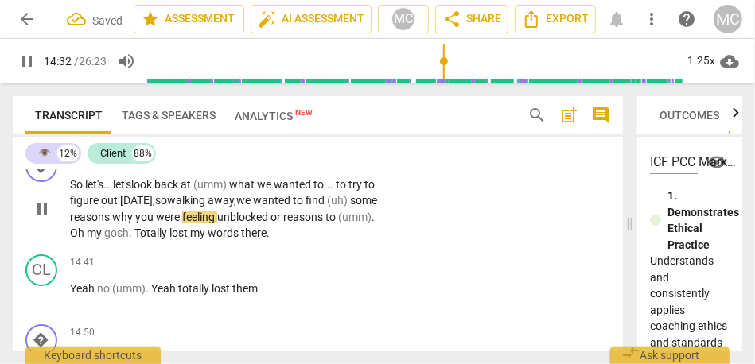
scroll to position [4515, 0]
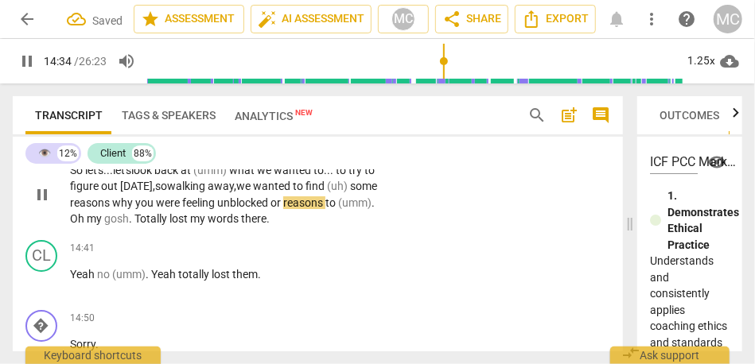
click at [217, 209] on span "feeling" at bounding box center [199, 203] width 35 height 13
drag, startPoint x: 302, startPoint y: 235, endPoint x: 262, endPoint y: 236, distance: 40.6
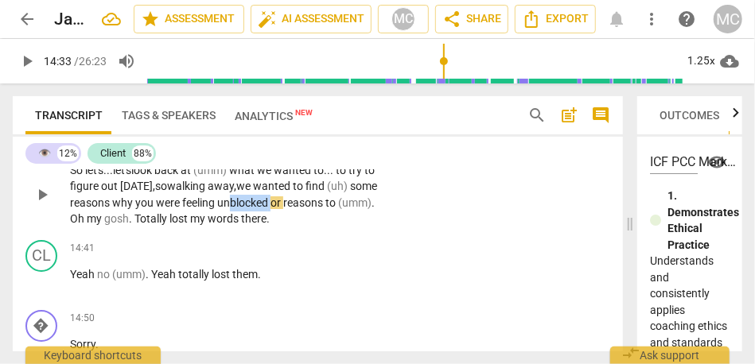
click at [262, 228] on p "So let's... let's look back at (umm) what we wanted to... to try to figure out …" at bounding box center [226, 194] width 312 height 65
click at [332, 209] on span "to" at bounding box center [325, 203] width 13 height 13
click at [87, 225] on span "Oh" at bounding box center [78, 218] width 17 height 13
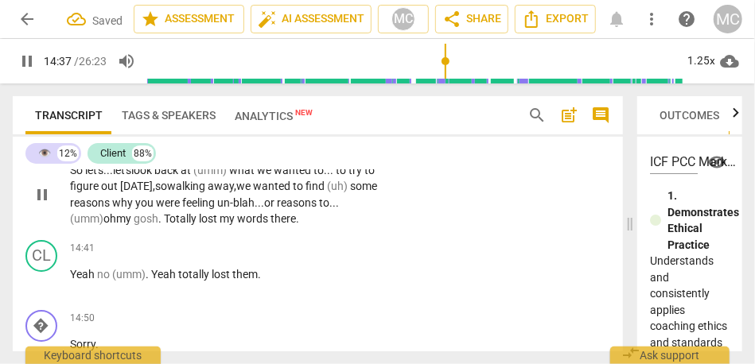
click at [170, 225] on span "Totally" at bounding box center [181, 218] width 35 height 13
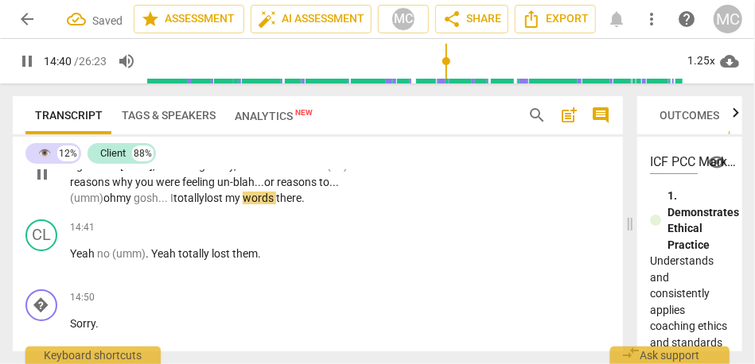
scroll to position [4539, 0]
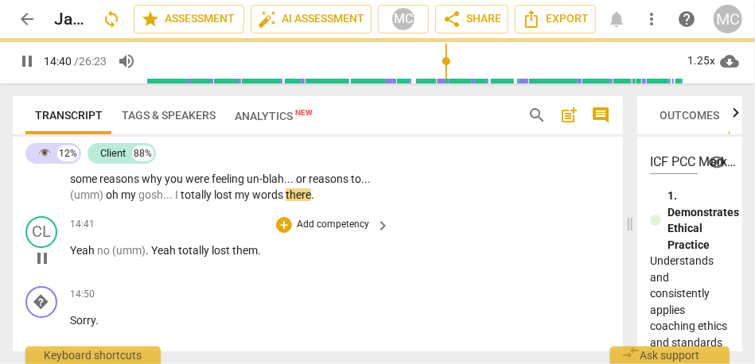
click at [411, 252] on div "CL play_arrow pause 14:41 + Add competency keyboard_arrow_right Yeah no (umm) .…" at bounding box center [318, 245] width 610 height 70
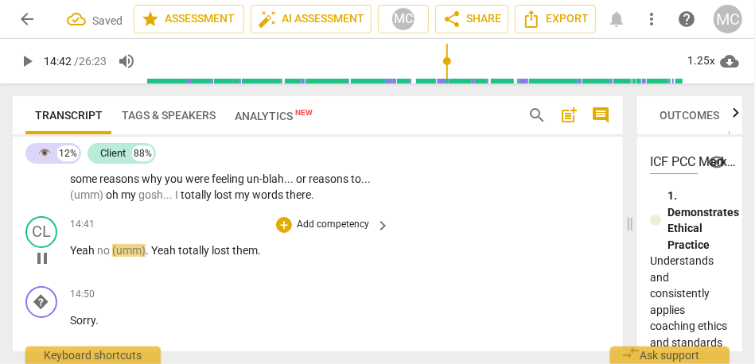
click at [79, 257] on span "Yeah" at bounding box center [83, 250] width 27 height 13
click at [72, 257] on span "Yeah" at bounding box center [83, 250] width 27 height 13
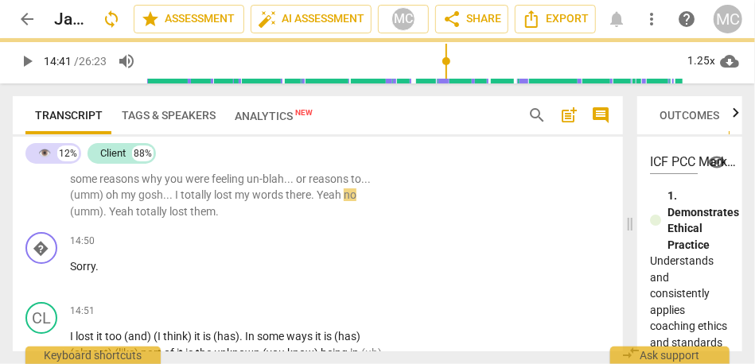
scroll to position [4485, 0]
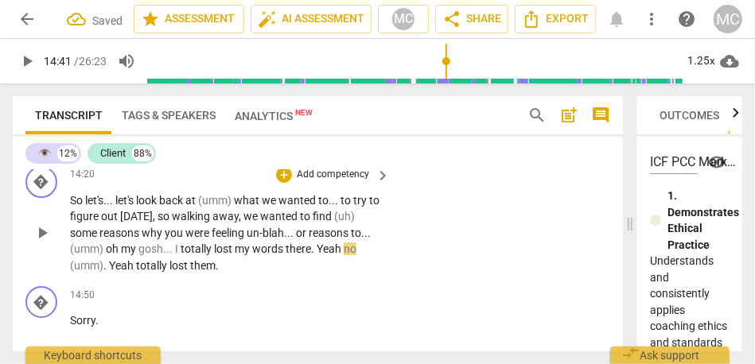
click at [310, 255] on span "there" at bounding box center [298, 249] width 25 height 13
click at [318, 255] on span "Yeah" at bounding box center [330, 249] width 27 height 13
type input "882"
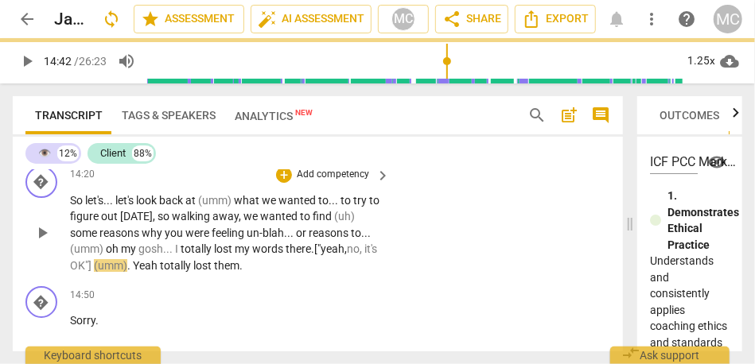
click at [316, 255] on span ". ["" at bounding box center [316, 249] width 10 height 13
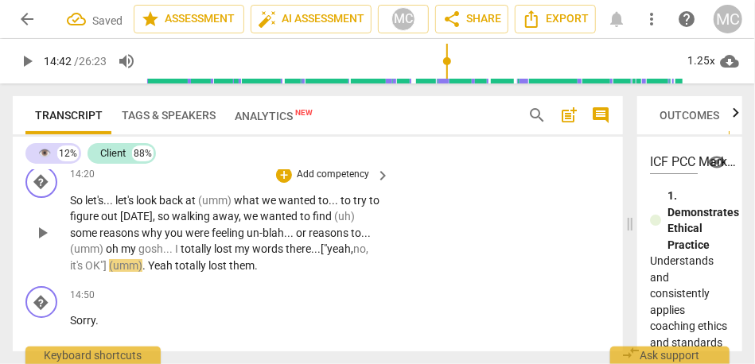
click at [115, 272] on span "(umm)" at bounding box center [125, 265] width 33 height 13
click at [146, 272] on span "Yeah" at bounding box center [157, 265] width 27 height 13
click at [173, 272] on span "totally" at bounding box center [184, 265] width 33 height 13
click at [158, 272] on span "yeah" at bounding box center [156, 265] width 24 height 13
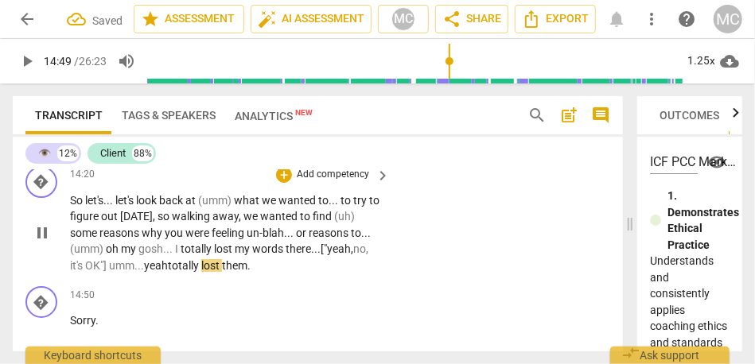
click at [119, 272] on span "umm..." at bounding box center [126, 265] width 35 height 13
click at [95, 272] on span "no, it's OK"]" at bounding box center [219, 257] width 298 height 29
click at [148, 272] on span "yeah" at bounding box center [156, 265] width 24 height 13
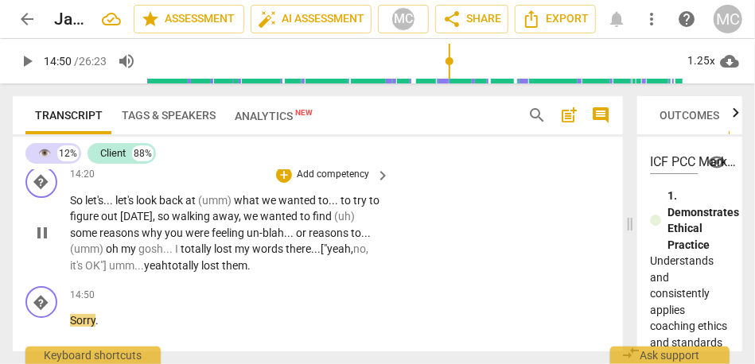
click at [148, 272] on span "yeah" at bounding box center [156, 265] width 24 height 13
click at [147, 272] on span "yeah" at bounding box center [156, 265] width 24 height 13
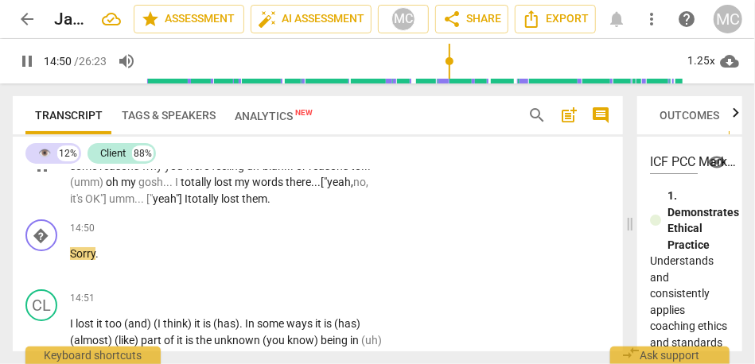
scroll to position [4561, 0]
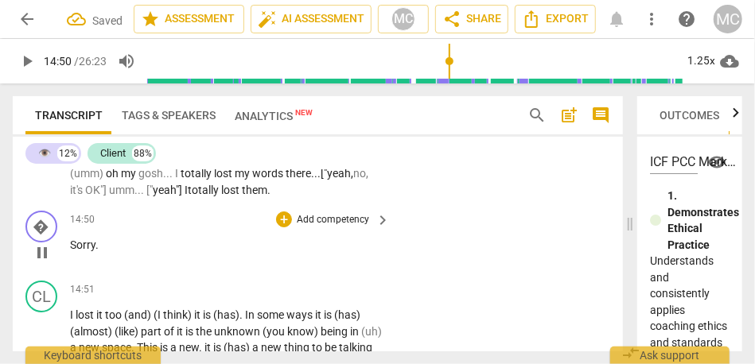
type input "891"
click at [71, 251] on span "Sorry" at bounding box center [82, 245] width 25 height 13
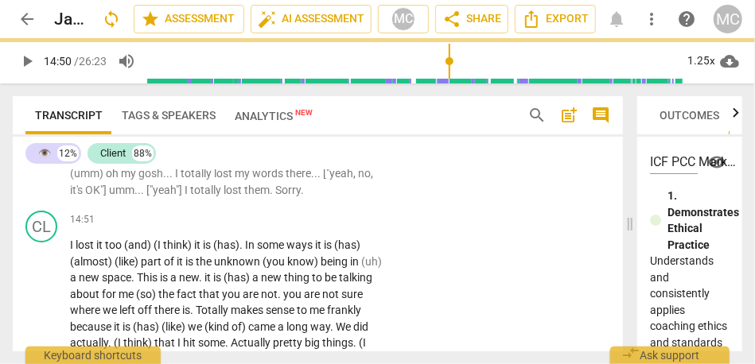
scroll to position [4491, 0]
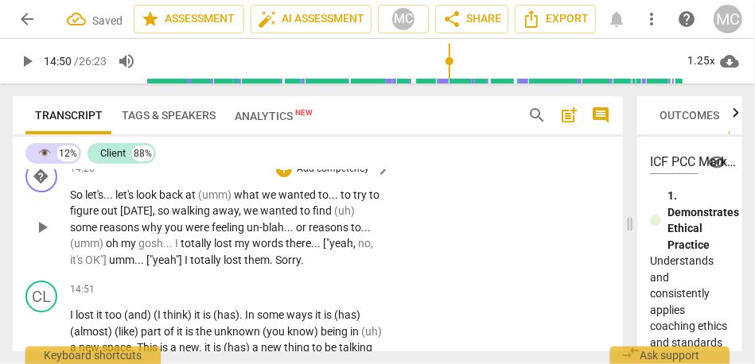
click at [323, 269] on p "So let's . . . let's look back at (umm) what we wanted to . . . to try to figur…" at bounding box center [226, 228] width 312 height 82
click at [263, 267] on span "them" at bounding box center [256, 260] width 25 height 13
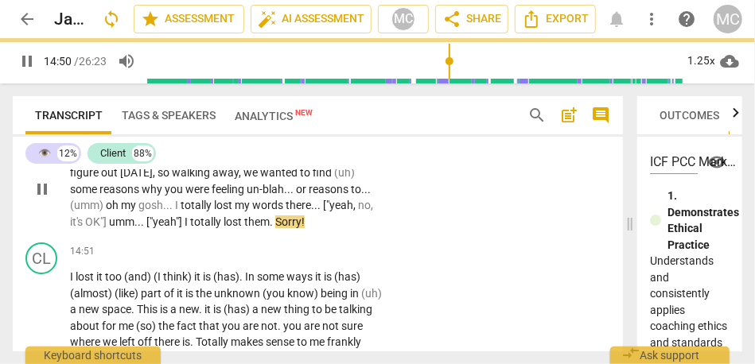
scroll to position [4537, 0]
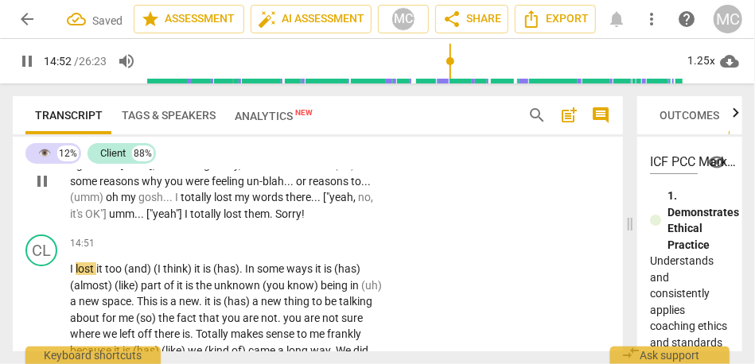
click at [252, 220] on span "them" at bounding box center [256, 214] width 25 height 13
type input "891"
click at [298, 220] on span "Sorry!" at bounding box center [289, 214] width 29 height 13
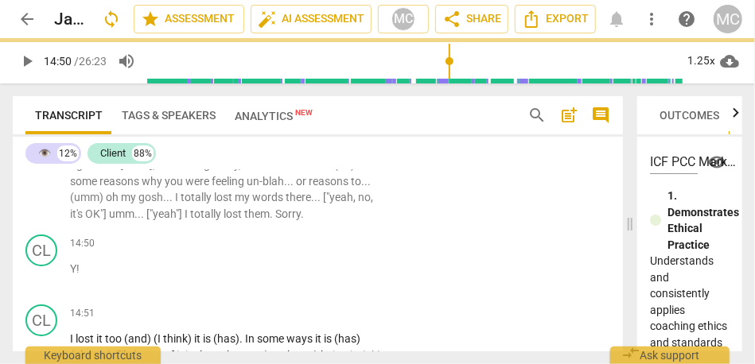
scroll to position [4607, 0]
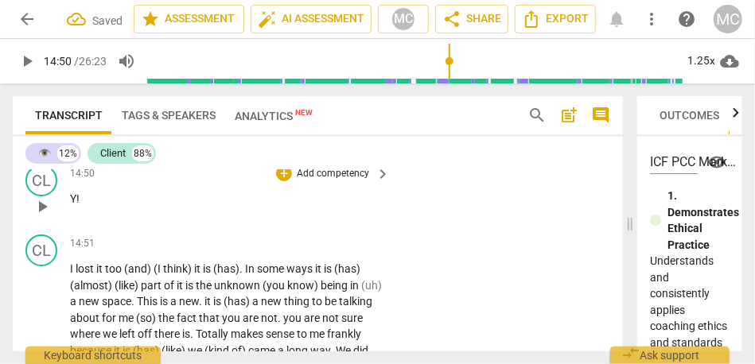
click at [80, 208] on p "Y !" at bounding box center [226, 199] width 312 height 17
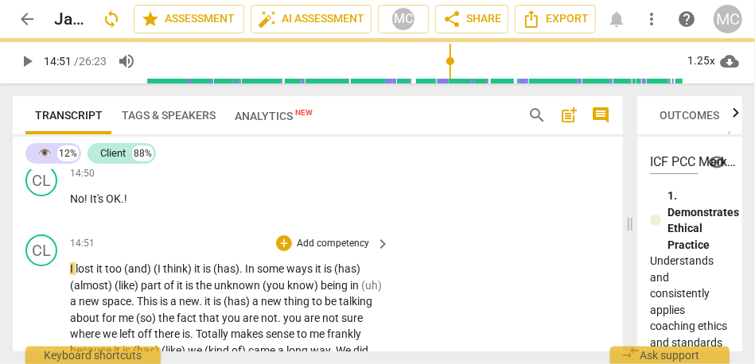
click at [71, 275] on span "I" at bounding box center [73, 269] width 6 height 13
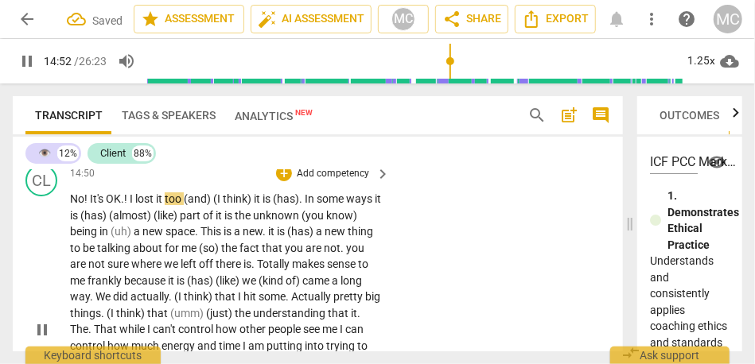
click at [83, 205] on span "No" at bounding box center [77, 199] width 14 height 13
type input "891"
click at [128, 205] on span "!" at bounding box center [127, 199] width 6 height 13
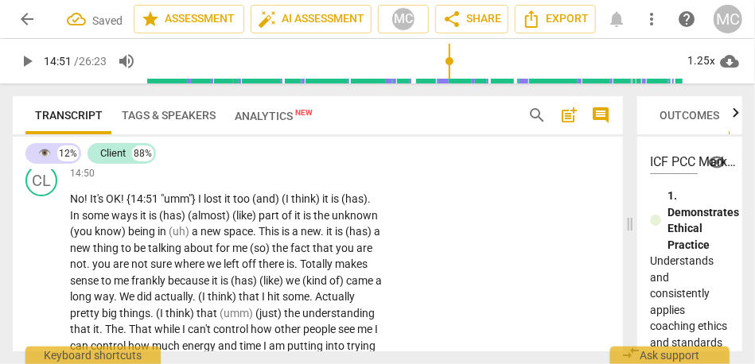
click at [263, 150] on span "them" at bounding box center [256, 144] width 25 height 13
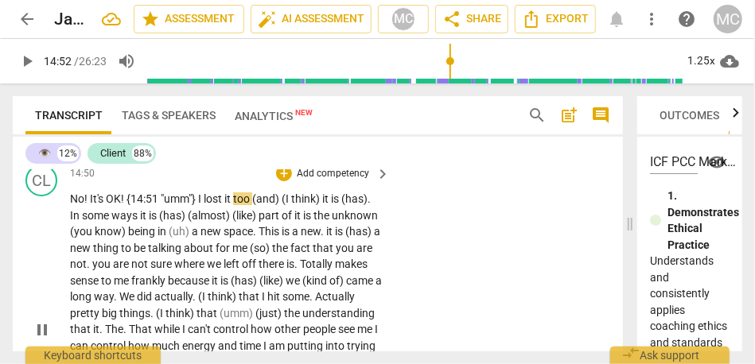
click at [200, 205] on span "I" at bounding box center [201, 199] width 6 height 13
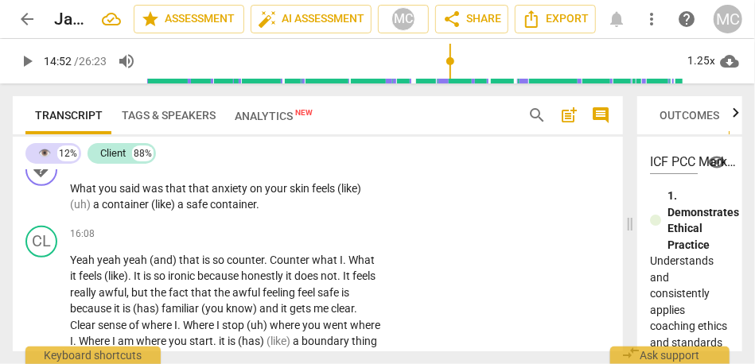
scroll to position [4889, 0]
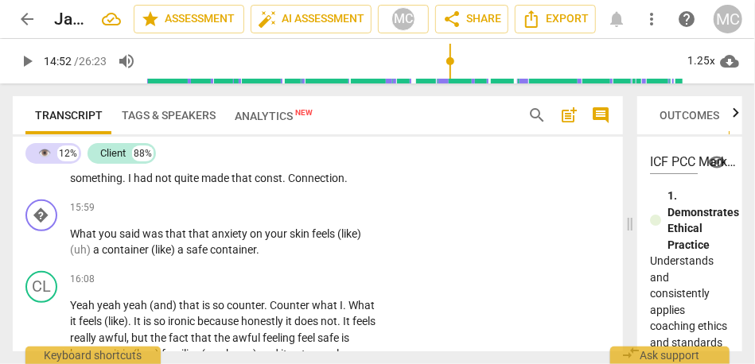
click at [134, 185] on span "I" at bounding box center [131, 178] width 6 height 13
click at [255, 185] on span "const" at bounding box center [269, 178] width 28 height 13
type input "957"
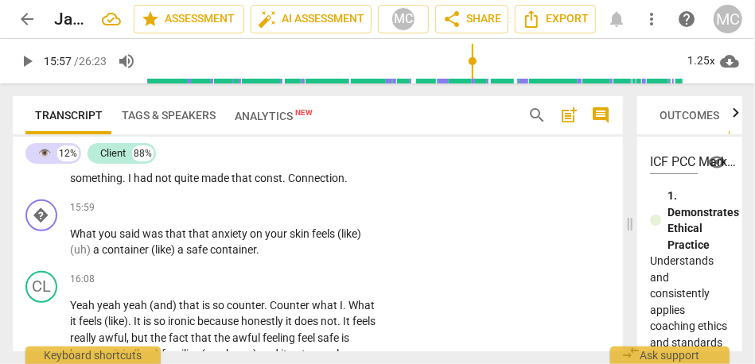
click at [288, 185] on span "Connection" at bounding box center [316, 178] width 57 height 13
click at [292, 185] on span "connection" at bounding box center [319, 178] width 55 height 13
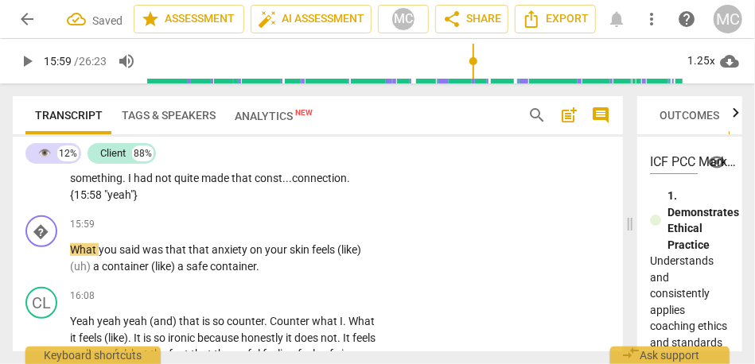
click at [145, 201] on span "connection. {15:58 "yeah"}" at bounding box center [210, 186] width 280 height 29
click at [139, 201] on span "connection. {15:58 "yeah"}" at bounding box center [210, 186] width 280 height 29
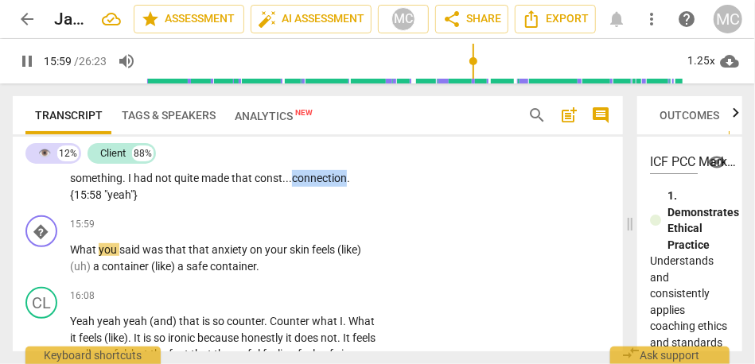
click at [139, 201] on span "connection. {15:58 "yeah"}" at bounding box center [210, 186] width 280 height 29
click at [148, 201] on span "connection. {15:58 "yeah"}" at bounding box center [210, 186] width 280 height 29
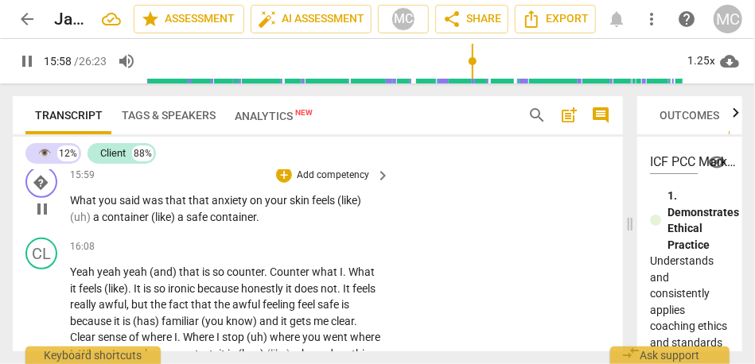
scroll to position [4940, 0]
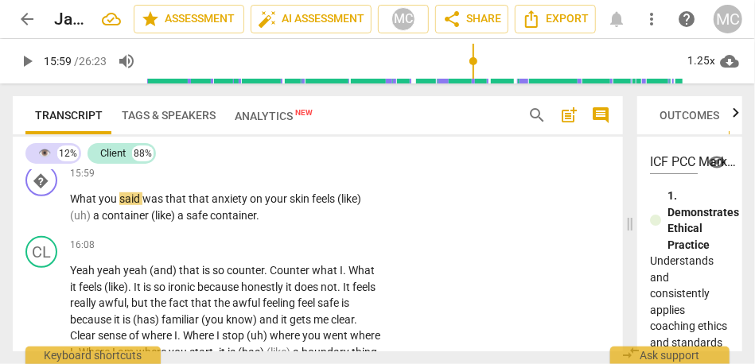
click at [142, 150] on span "connection. {15:58 "yeah"}" at bounding box center [210, 135] width 280 height 29
click at [146, 150] on span "connection. {15:58 "yeah"}" at bounding box center [210, 135] width 280 height 29
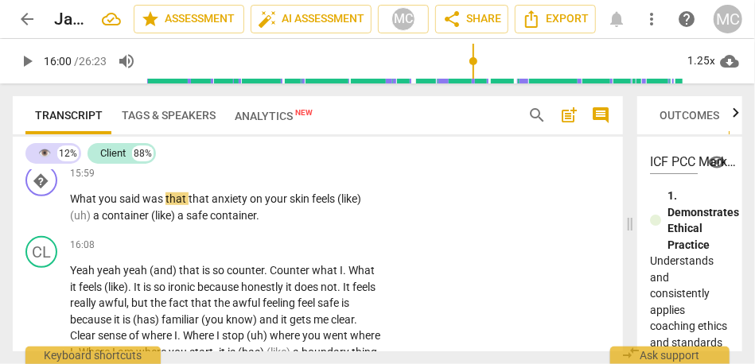
click at [146, 150] on span "connection. {15:58 "yeah"}" at bounding box center [210, 135] width 280 height 29
click at [140, 150] on span "connection. {15:58 "yeah"}" at bounding box center [210, 135] width 280 height 29
click at [134, 150] on span "connection. {15:58 "yeah"}" at bounding box center [210, 135] width 280 height 29
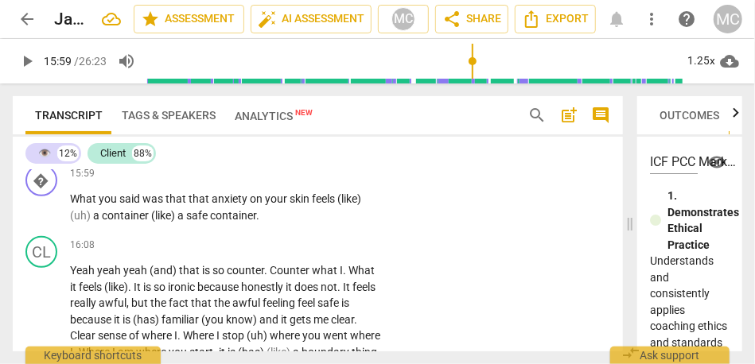
click at [134, 150] on span "connection. {15:58 "yeah"}" at bounding box center [210, 135] width 280 height 29
type input "958"
click at [77, 205] on span "What" at bounding box center [84, 199] width 29 height 13
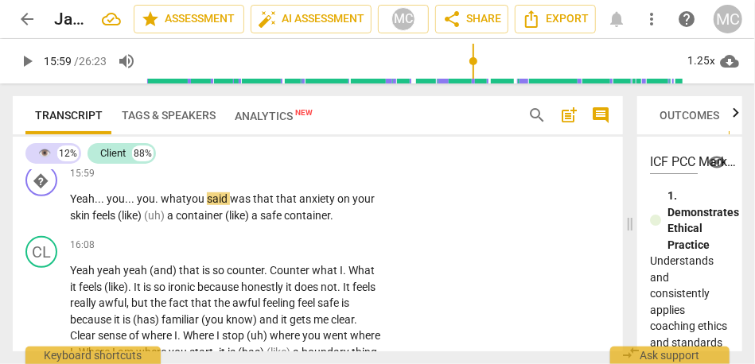
click at [294, 134] on span "connection" at bounding box center [321, 127] width 55 height 13
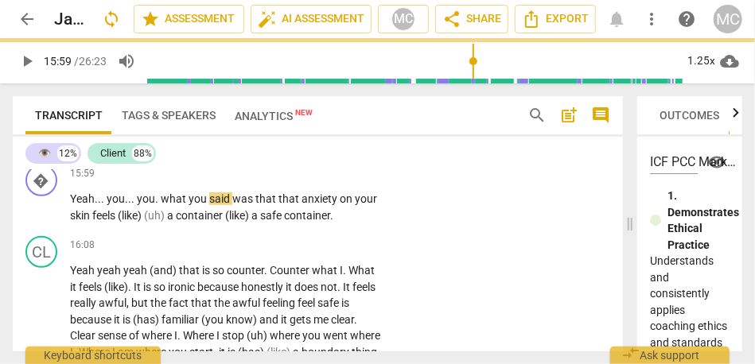
click at [294, 134] on span "connection" at bounding box center [321, 127] width 55 height 13
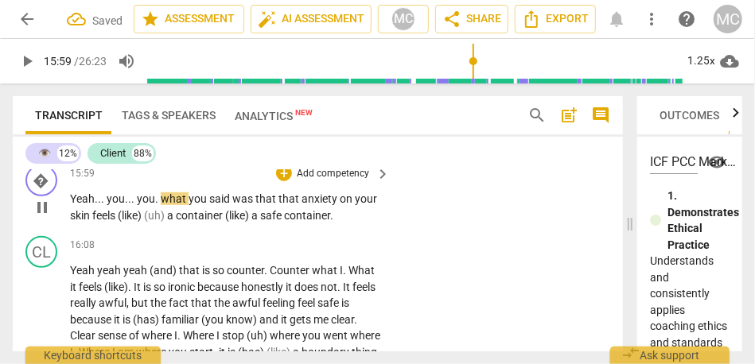
click at [86, 205] on span "Yeah" at bounding box center [82, 199] width 25 height 13
click at [294, 134] on span "connection" at bounding box center [321, 127] width 55 height 13
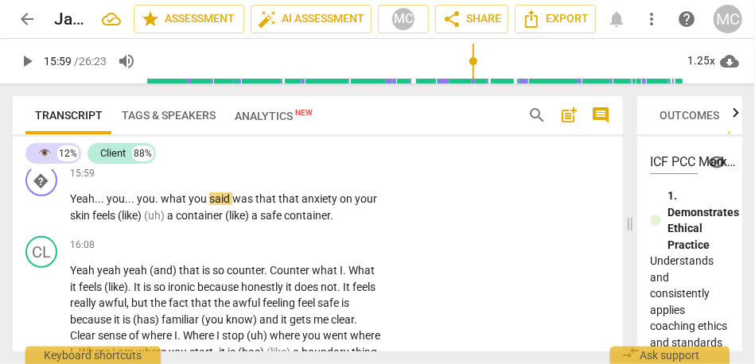
click at [294, 134] on span "connection" at bounding box center [321, 127] width 55 height 13
type input "960"
click at [161, 205] on span "what" at bounding box center [175, 199] width 28 height 13
click at [280, 205] on span "that" at bounding box center [268, 199] width 23 height 13
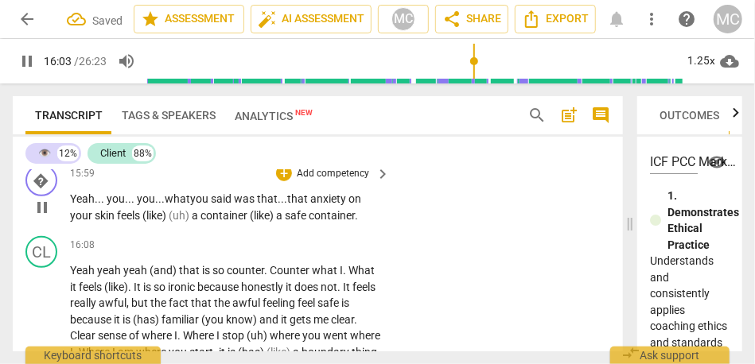
click at [171, 222] on span "(uh)" at bounding box center [180, 215] width 23 height 13
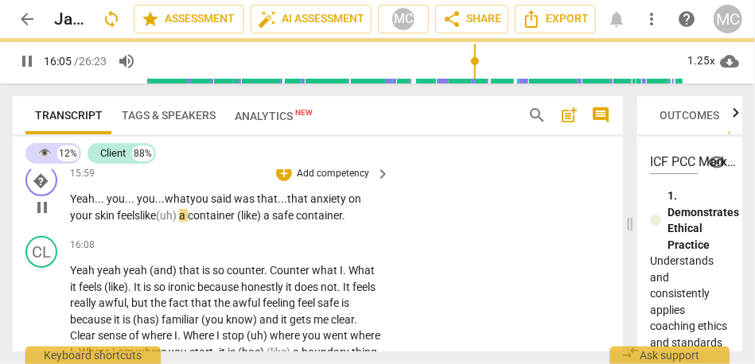
click at [142, 222] on span "feels like" at bounding box center [136, 215] width 39 height 13
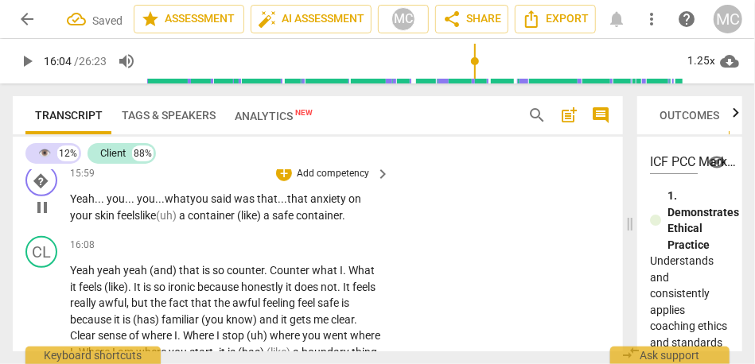
click at [179, 222] on span "(uh)" at bounding box center [167, 215] width 23 height 13
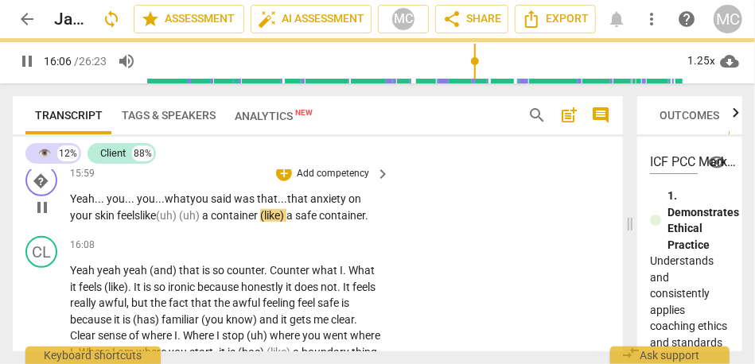
click at [269, 222] on span "(like)" at bounding box center [273, 215] width 26 height 13
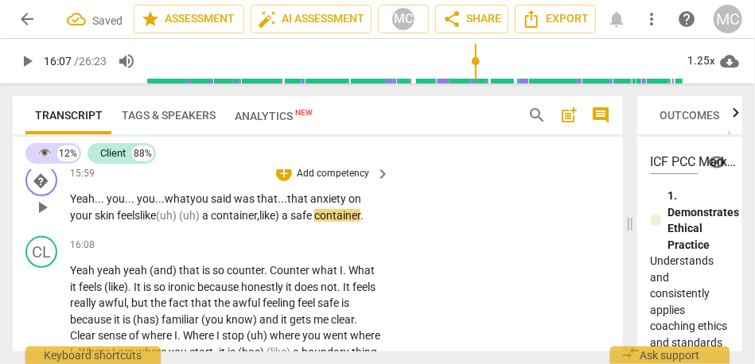
click at [290, 222] on span "a" at bounding box center [286, 215] width 9 height 13
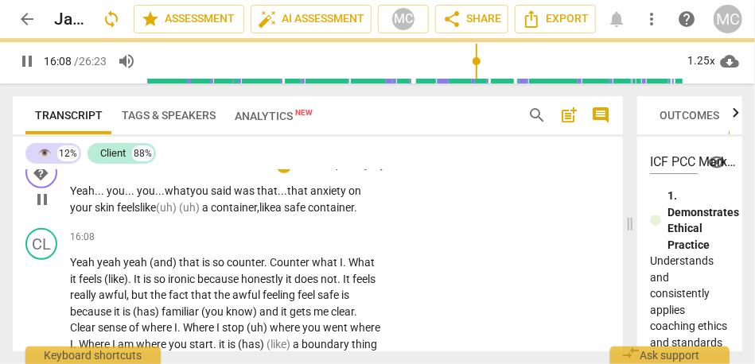
click at [327, 173] on p "Add competency" at bounding box center [333, 166] width 76 height 14
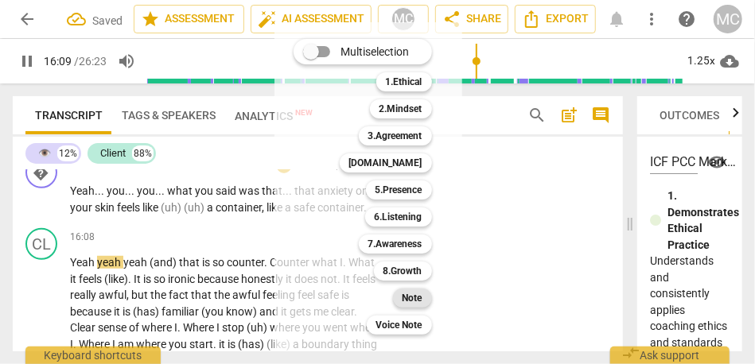
click at [405, 296] on b "Note" at bounding box center [413, 298] width 20 height 19
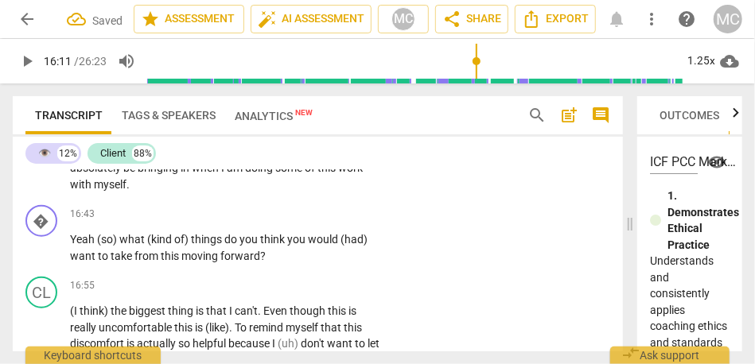
scroll to position [5172, 0]
click at [127, 192] on span "myself" at bounding box center [110, 185] width 33 height 13
click at [96, 247] on span "Yeah" at bounding box center [83, 240] width 27 height 13
click at [71, 247] on span "Yeah" at bounding box center [83, 240] width 27 height 13
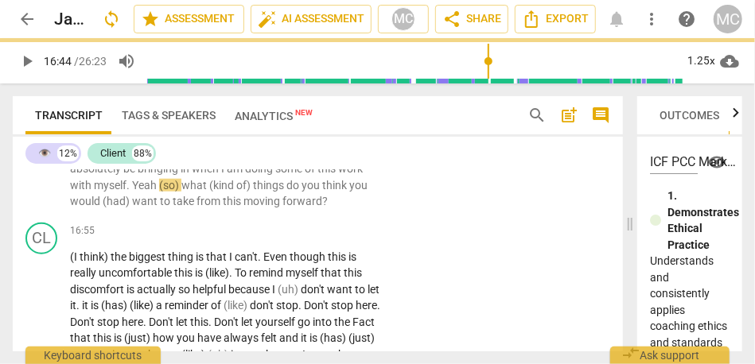
scroll to position [5133, 0]
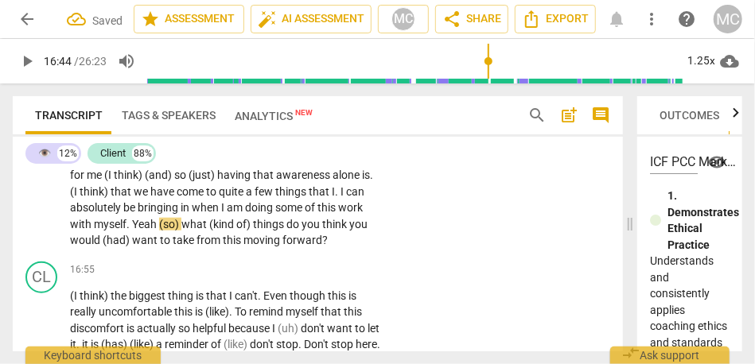
click at [159, 231] on span "Yeah" at bounding box center [145, 224] width 27 height 13
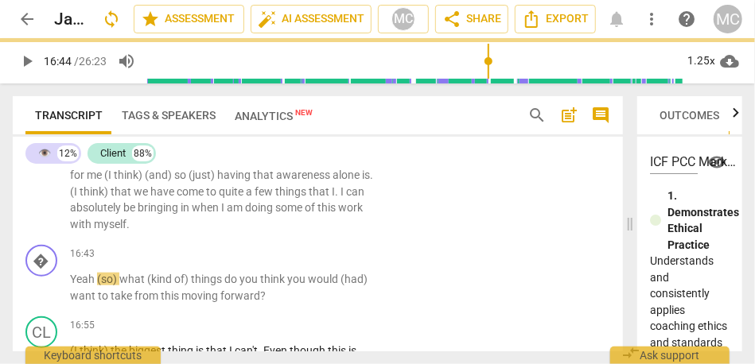
scroll to position [5172, 0]
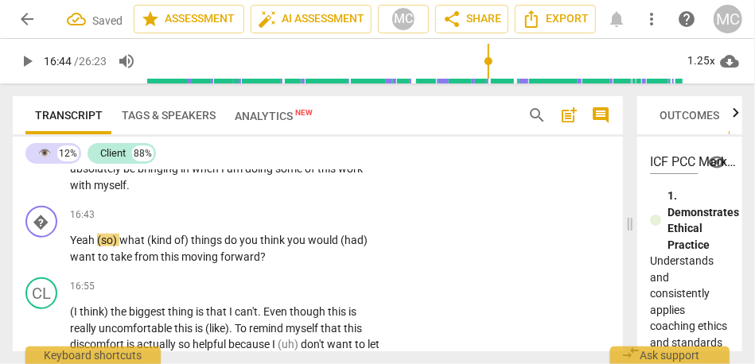
click at [318, 175] on span "this" at bounding box center [328, 168] width 21 height 13
click at [127, 192] on span "myself" at bounding box center [110, 185] width 33 height 13
type input "1003"
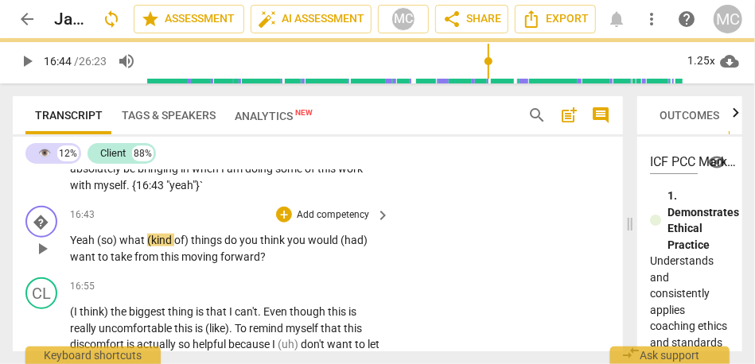
type input "1005"
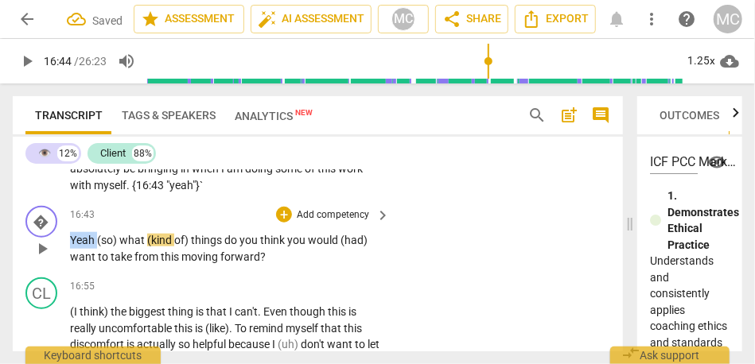
drag, startPoint x: 97, startPoint y: 274, endPoint x: 49, endPoint y: 274, distance: 48.5
click at [49, 271] on div "� play_arrow pause 16:43 + Add competency keyboard_arrow_right Yeah (so) what (…" at bounding box center [318, 236] width 610 height 72
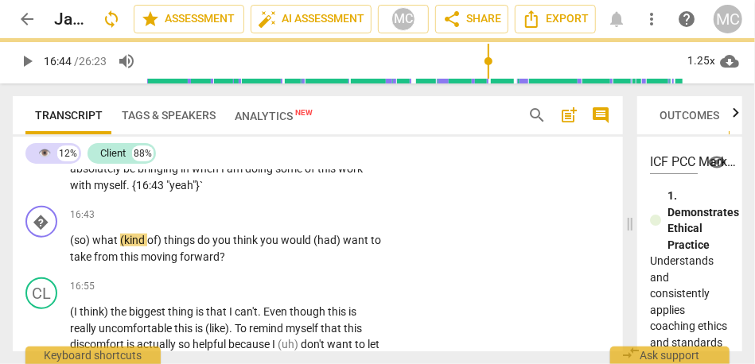
click at [318, 175] on span "this" at bounding box center [328, 168] width 21 height 13
click at [79, 247] on span "(so)" at bounding box center [81, 240] width 22 height 13
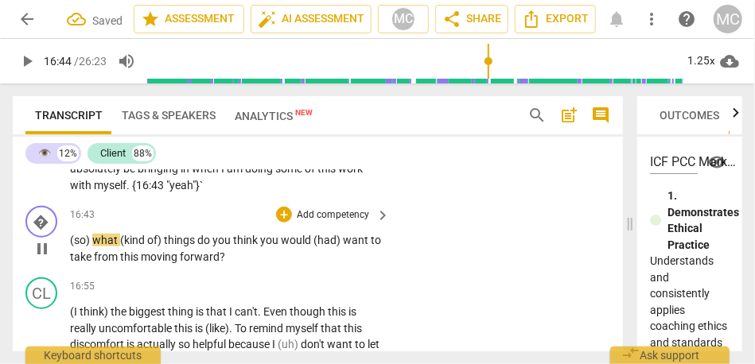
type input "1005"
drag, startPoint x: 102, startPoint y: 273, endPoint x: 67, endPoint y: 273, distance: 35.0
click at [67, 271] on div "� play_arrow pause 16:43 + Add competency keyboard_arrow_right (so) what (kind …" at bounding box center [318, 236] width 610 height 72
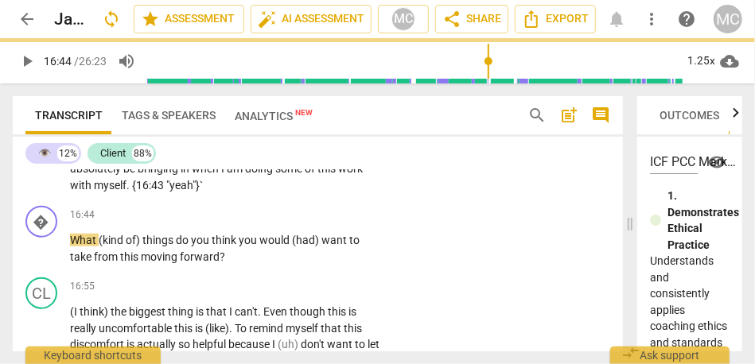
click at [132, 193] on p "Yeah yeah yeah (and) that is so counter . Counter what I . What it feels (like)…" at bounding box center [226, 111] width 312 height 163
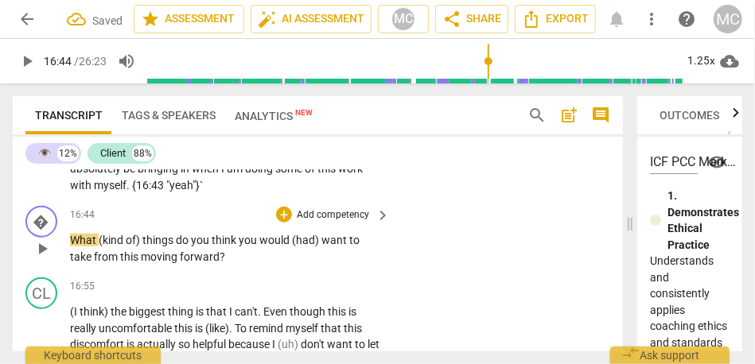
click at [82, 247] on span "What" at bounding box center [84, 240] width 29 height 13
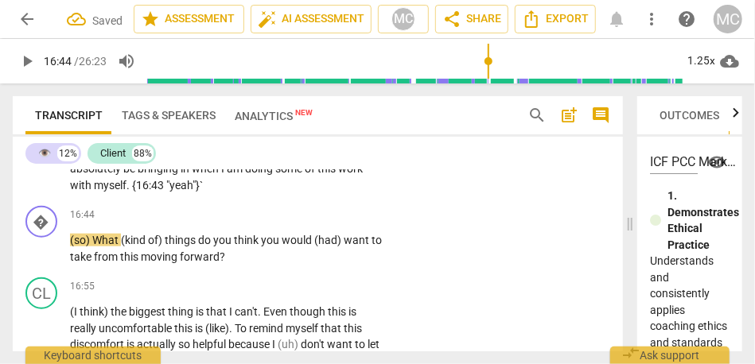
click at [338, 175] on span "work" at bounding box center [350, 168] width 25 height 13
click at [85, 247] on span "(so)" at bounding box center [81, 240] width 22 height 13
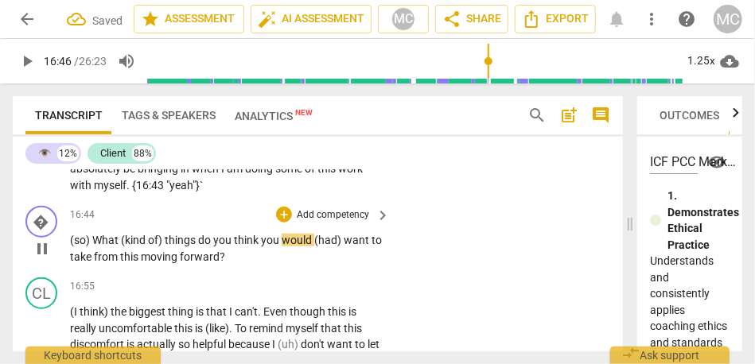
click at [129, 247] on span "(kind" at bounding box center [134, 240] width 27 height 13
type input "1007"
drag, startPoint x: 314, startPoint y: 275, endPoint x: 340, endPoint y: 275, distance: 25.5
click at [340, 265] on p "(so) What (kind of) things do you think you would (had) want to take from this …" at bounding box center [226, 248] width 312 height 33
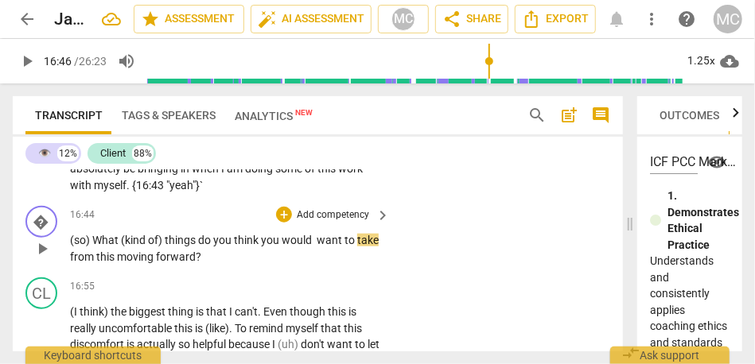
click at [322, 247] on span "want" at bounding box center [331, 240] width 28 height 13
click at [189, 263] on span "forward" at bounding box center [176, 257] width 40 height 13
click at [333, 223] on p "Add competency" at bounding box center [333, 216] width 76 height 14
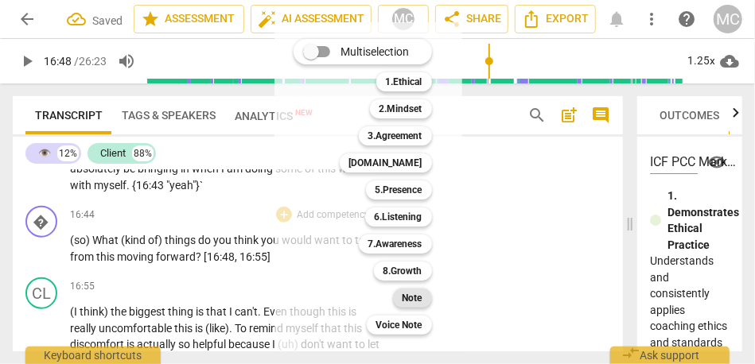
click at [414, 298] on b "Note" at bounding box center [413, 298] width 20 height 19
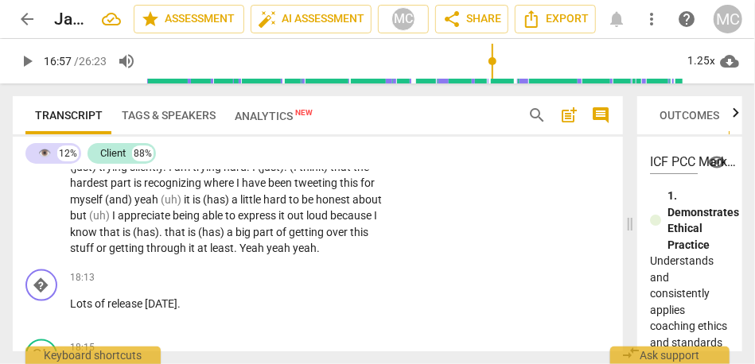
scroll to position [5497, 0]
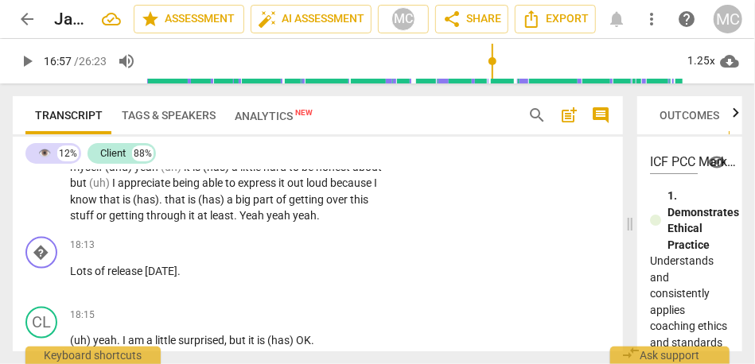
click at [189, 222] on span "through" at bounding box center [167, 215] width 42 height 13
click at [326, 206] on span "over" at bounding box center [338, 199] width 24 height 13
type input "1081"
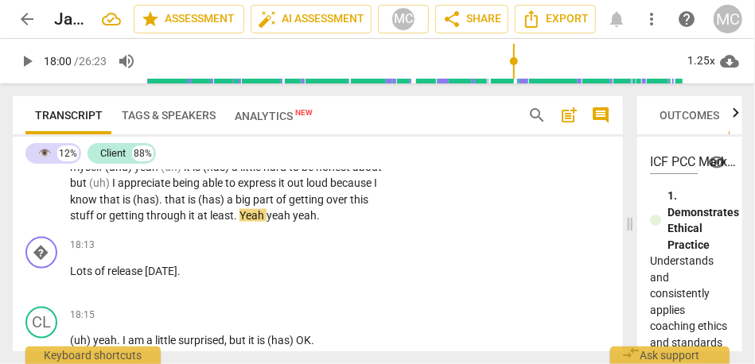
click at [267, 222] on span "Yeah" at bounding box center [253, 215] width 27 height 13
click at [332, 222] on span "yeah" at bounding box center [344, 215] width 24 height 13
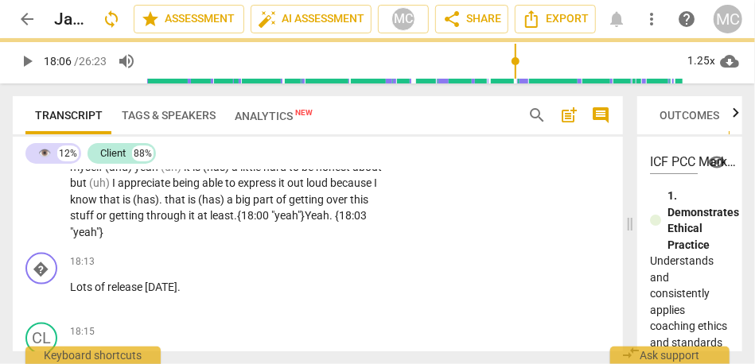
click at [114, 239] on span "Yeah. {18:03 "" at bounding box center [218, 223] width 297 height 29
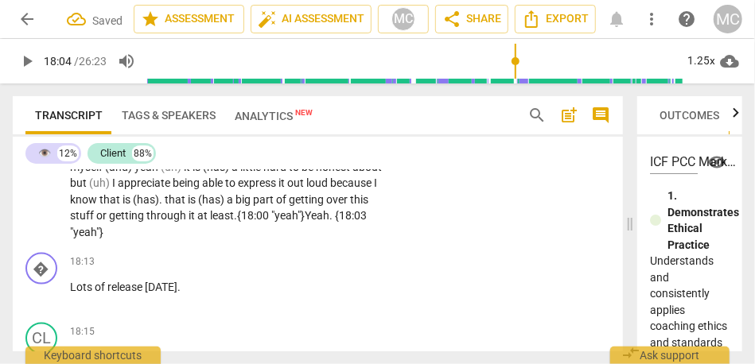
click at [205, 240] on p "(I think) the biggest thing is that I can't . Even though this is really uncomf…" at bounding box center [226, 109] width 312 height 261
click at [376, 225] on p "(I think) the biggest thing is that I can't . Even though this is really uncomf…" at bounding box center [226, 109] width 312 height 261
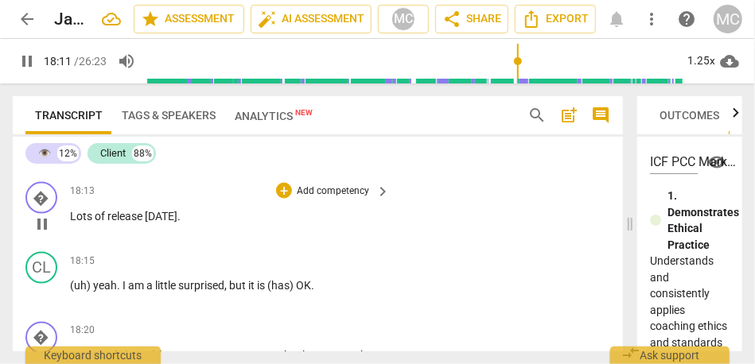
scroll to position [5568, 0]
click at [169, 222] on span "[DATE]" at bounding box center [161, 215] width 33 height 13
type input "1096"
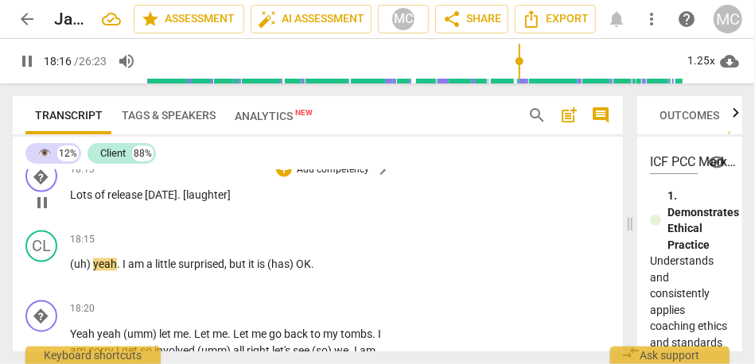
scroll to position [5594, 0]
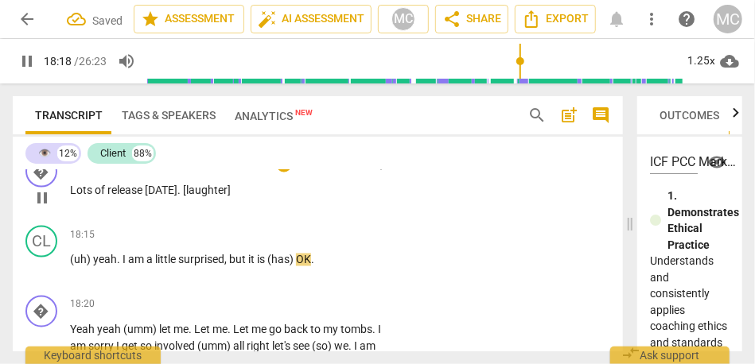
click at [154, 197] on span "[DATE]. [laughter]" at bounding box center [188, 190] width 86 height 13
type input "1096"
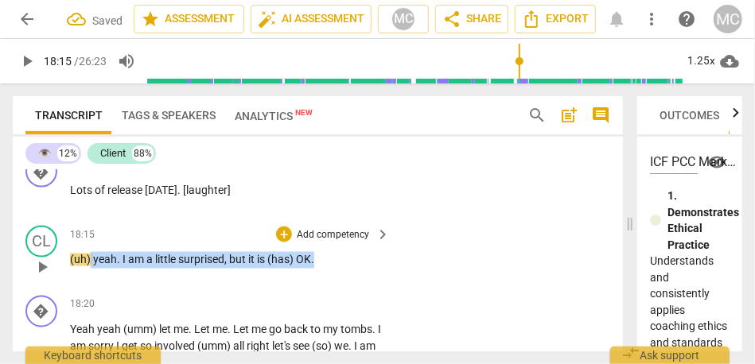
drag, startPoint x: 91, startPoint y: 292, endPoint x: 35, endPoint y: 301, distance: 56.4
click at [35, 290] on div "CL play_arrow pause 18:15 + Add competency keyboard_arrow_right (uh) yeah . I a…" at bounding box center [318, 255] width 610 height 70
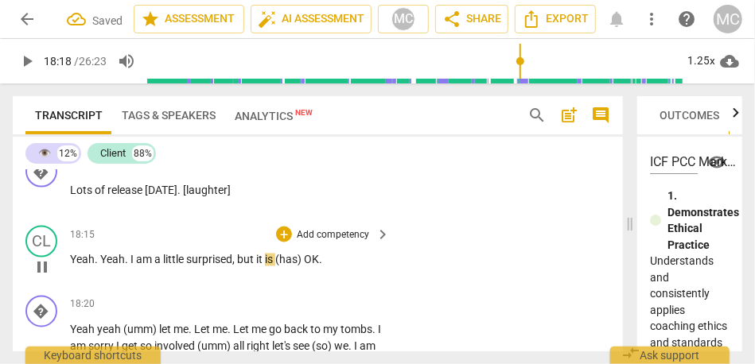
click at [112, 267] on span "eah" at bounding box center [116, 260] width 18 height 13
click at [185, 267] on span "little" at bounding box center [174, 260] width 23 height 13
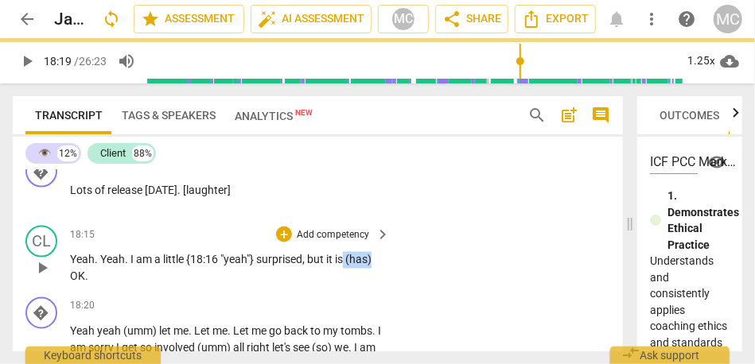
drag, startPoint x: 351, startPoint y: 296, endPoint x: 393, endPoint y: 296, distance: 42.2
click at [393, 291] on div "CL play_arrow pause 18:15 + Add competency keyboard_arrow_right Yeah. Y eah . I…" at bounding box center [318, 256] width 610 height 72
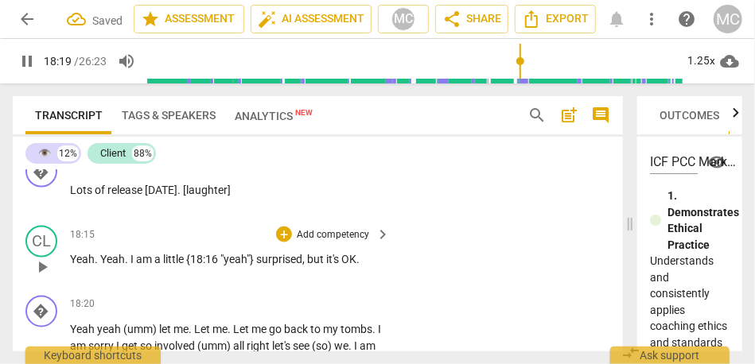
click at [436, 251] on div "CL play_arrow pause 18:15 + Add competency keyboard_arrow_right Yeah. Y eah . I…" at bounding box center [318, 255] width 610 height 70
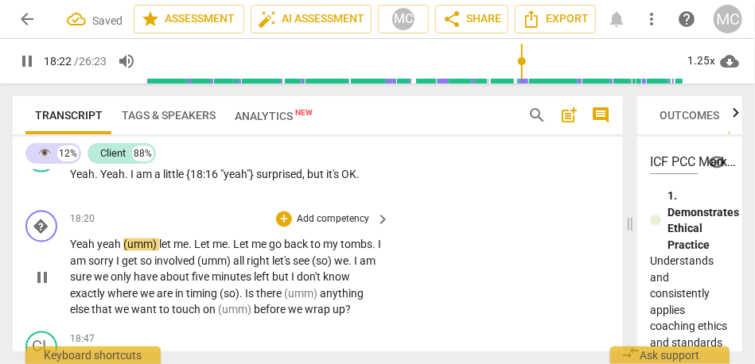
scroll to position [5680, 0]
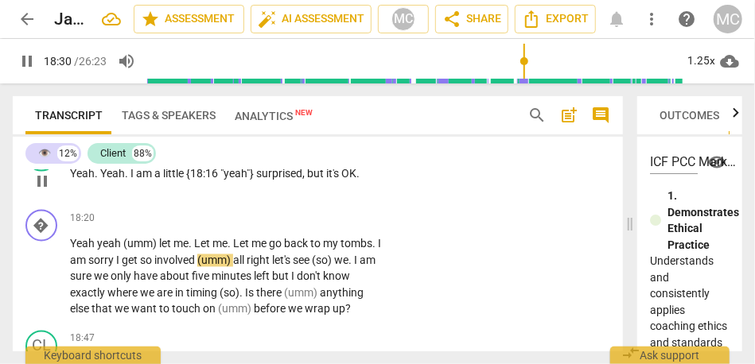
click at [292, 181] on span "surprised" at bounding box center [279, 174] width 46 height 13
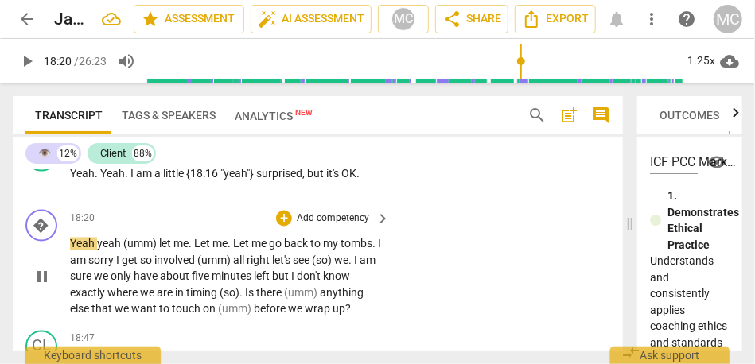
click at [71, 251] on span "Yeah" at bounding box center [83, 244] width 27 height 13
type input "1101"
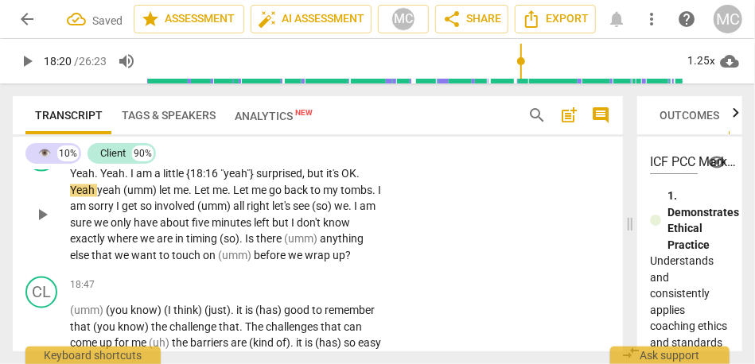
click at [74, 197] on span "Yeah" at bounding box center [83, 191] width 27 height 13
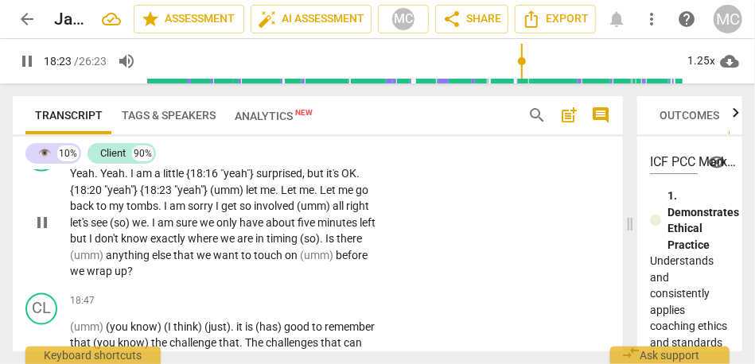
scroll to position [5719, 0]
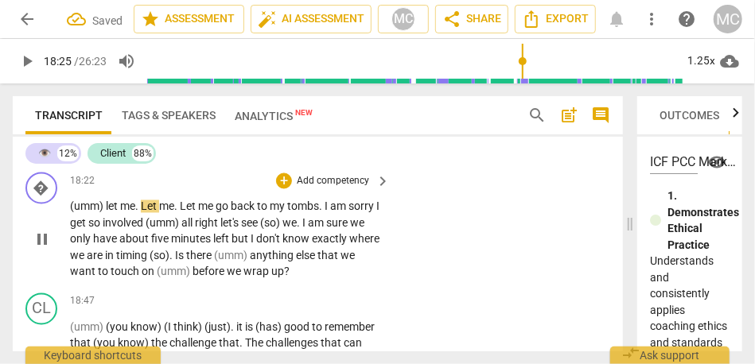
type input "1105"
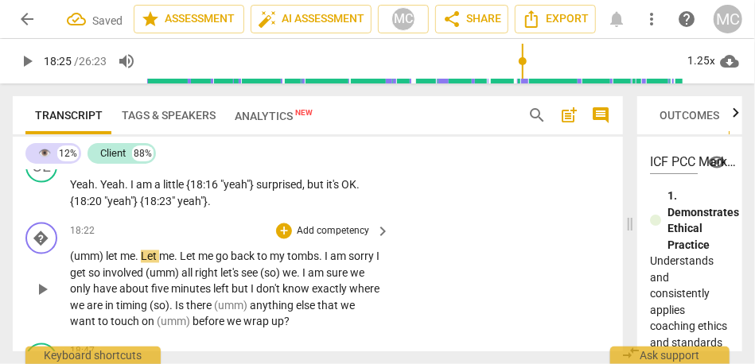
scroll to position [5659, 0]
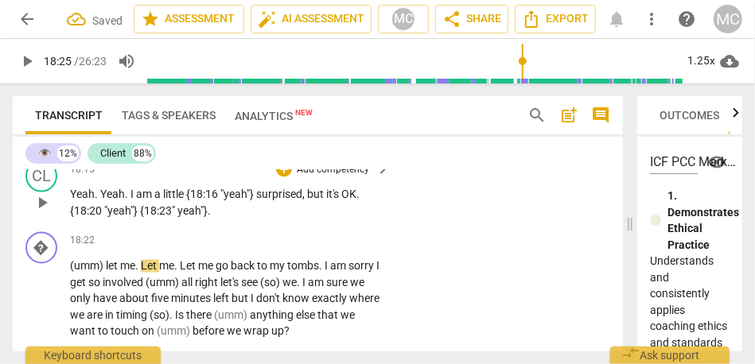
click at [216, 220] on p "Yeah . Yeah . I am a little {18:16 "yeah"} surprised , but it's OK . {18:20 "ye…" at bounding box center [226, 203] width 312 height 33
click at [169, 218] on span "{18:23" at bounding box center [156, 211] width 32 height 13
click at [260, 290] on span "see" at bounding box center [250, 283] width 19 height 13
click at [345, 201] on span "OK" at bounding box center [348, 195] width 15 height 13
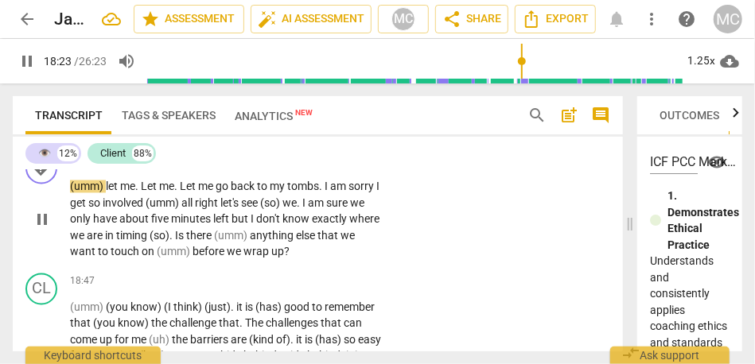
scroll to position [5686, 0]
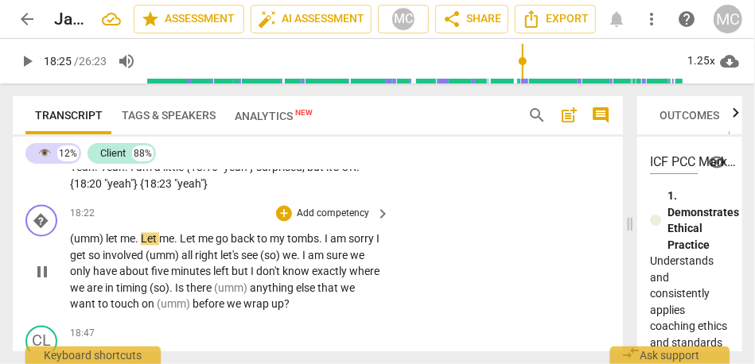
type input "1105"
click at [98, 246] on span "(umm)" at bounding box center [88, 239] width 36 height 13
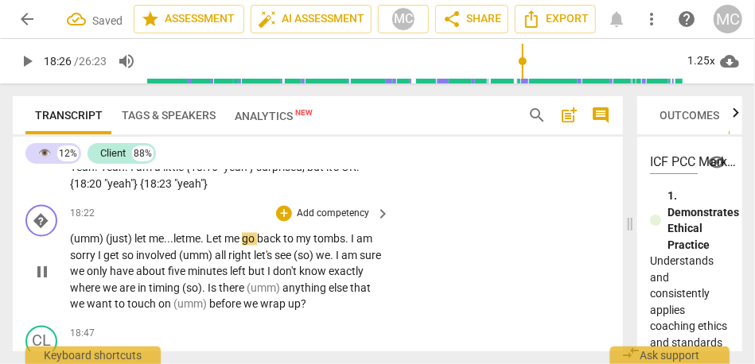
click at [146, 246] on span "let" at bounding box center [141, 239] width 14 height 13
click at [206, 246] on span "." at bounding box center [204, 239] width 6 height 13
drag, startPoint x: 326, startPoint y: 271, endPoint x: 356, endPoint y: 270, distance: 29.5
click at [343, 246] on span "tombs" at bounding box center [327, 239] width 32 height 13
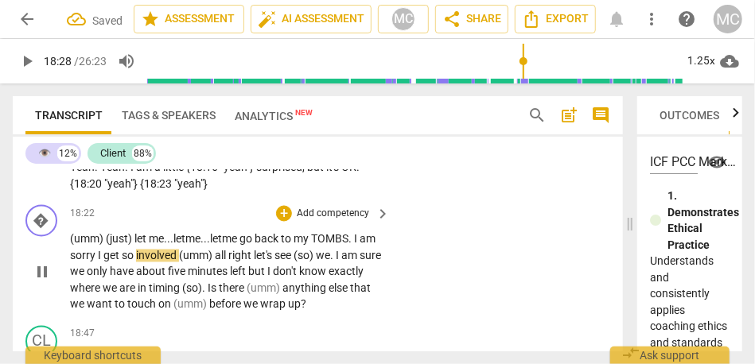
click at [103, 263] on span "I" at bounding box center [101, 256] width 6 height 13
click at [177, 263] on span "involved" at bounding box center [155, 256] width 43 height 13
click at [177, 263] on span "involved," at bounding box center [156, 256] width 45 height 13
click at [205, 263] on span "(umm)" at bounding box center [197, 256] width 36 height 13
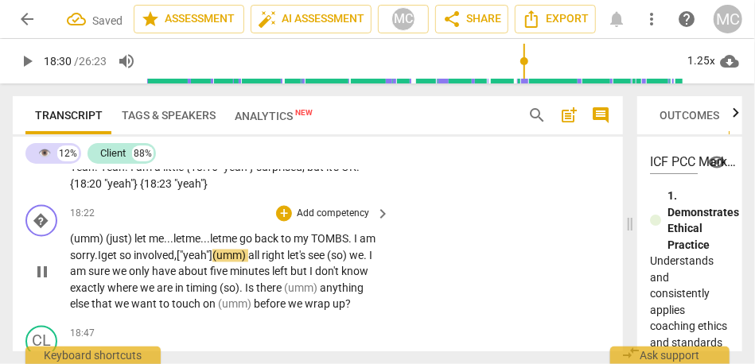
click at [193, 263] on span "involved, ["yeah"]" at bounding box center [173, 256] width 79 height 13
click at [212, 263] on span "involved, ["yeah"]" at bounding box center [173, 256] width 79 height 13
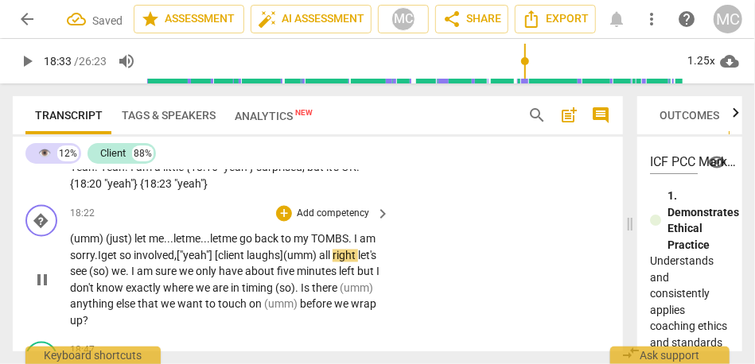
click at [204, 263] on span "involved, ["yeah"] [client laughs]" at bounding box center [209, 256] width 150 height 13
click at [338, 263] on span "all" at bounding box center [332, 256] width 14 height 13
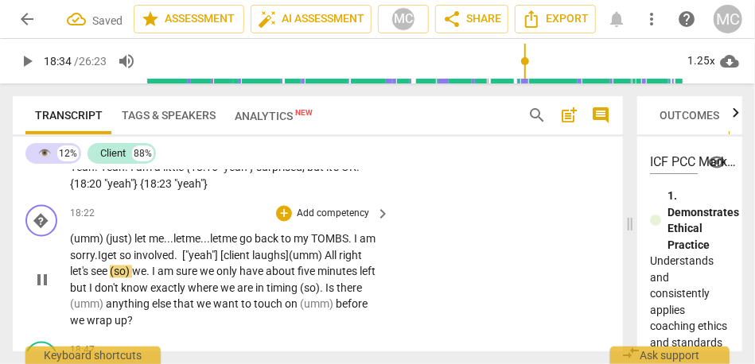
click at [339, 263] on span "right" at bounding box center [350, 256] width 23 height 13
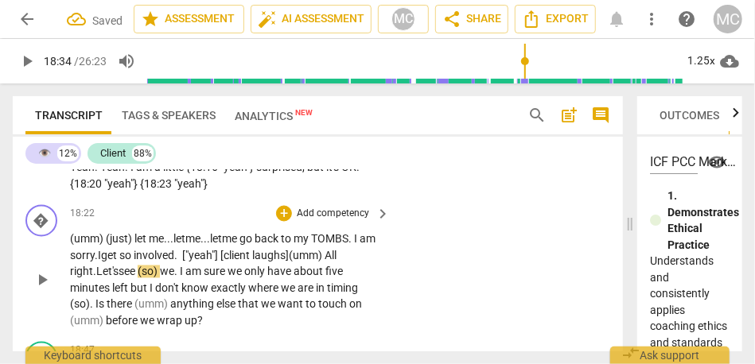
click at [99, 279] on span "Let's" at bounding box center [107, 272] width 22 height 13
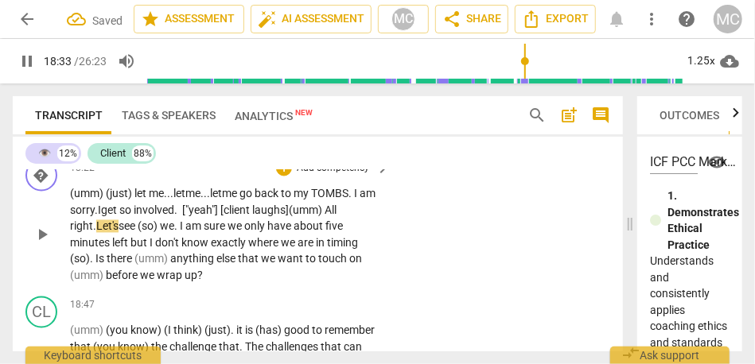
scroll to position [5734, 0]
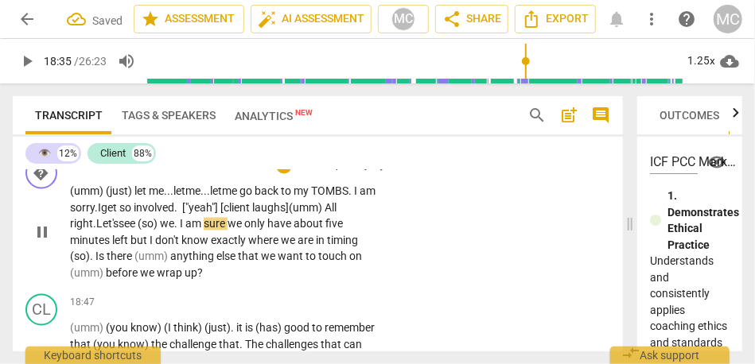
click at [124, 231] on span "see" at bounding box center [128, 224] width 19 height 13
click at [145, 231] on span "(so)" at bounding box center [149, 224] width 22 height 13
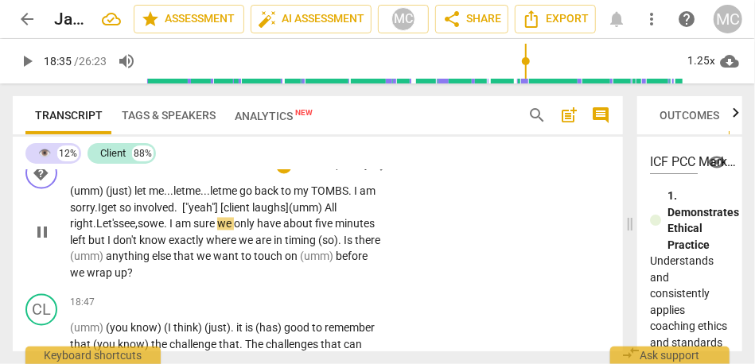
click at [170, 231] on span "." at bounding box center [167, 224] width 6 height 13
click at [115, 231] on span "Let's" at bounding box center [107, 224] width 22 height 13
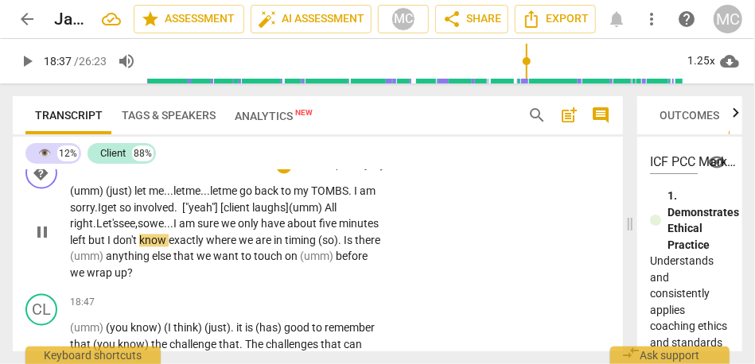
click at [107, 247] on span "but" at bounding box center [97, 241] width 19 height 13
click at [366, 275] on p "(umm) (just) let me... let me... let me go back to my TOMBS . I am sorry. I get…" at bounding box center [226, 233] width 312 height 98
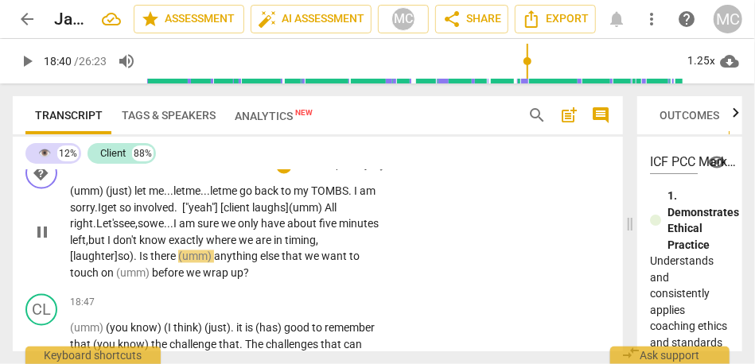
click at [139, 263] on span "." at bounding box center [137, 257] width 6 height 13
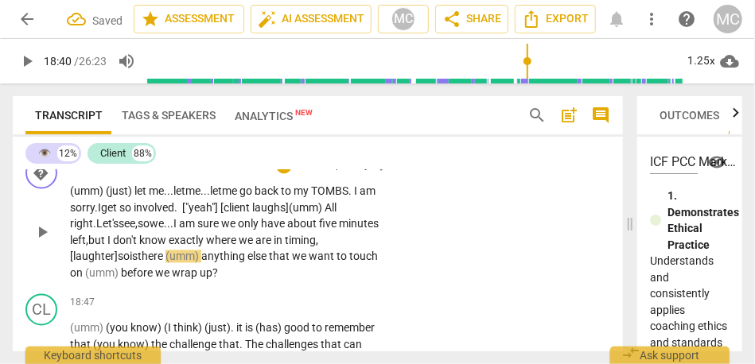
click at [84, 264] on span "timing, [laughter]" at bounding box center [194, 249] width 248 height 29
click at [255, 247] on span "we" at bounding box center [247, 241] width 17 height 13
click at [130, 263] on span "so" at bounding box center [124, 257] width 12 height 13
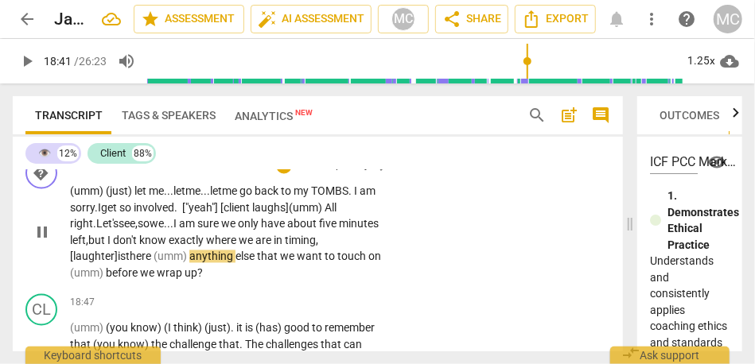
click at [159, 263] on span "(umm)" at bounding box center [172, 257] width 36 height 13
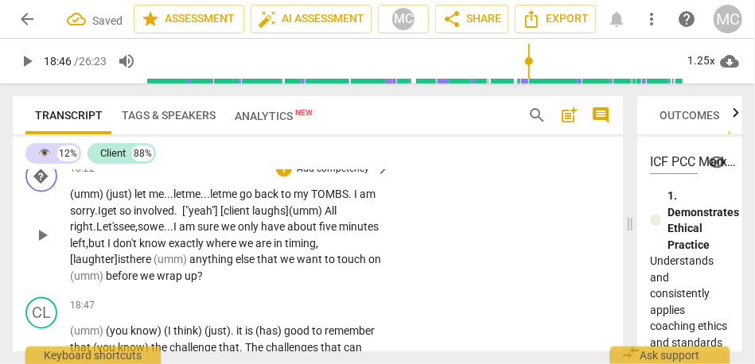
scroll to position [5730, 0]
click at [328, 178] on p "Add competency" at bounding box center [333, 171] width 76 height 14
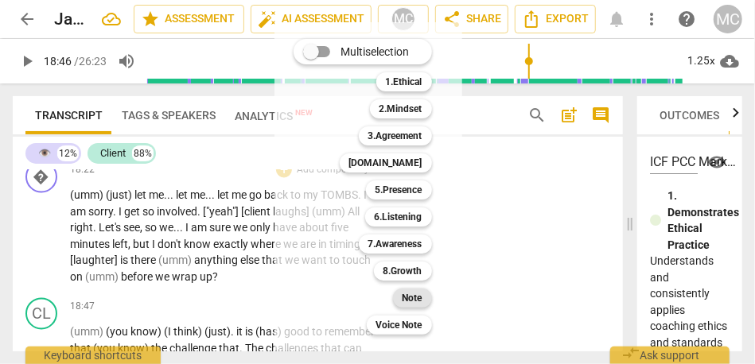
click at [413, 295] on b "Note" at bounding box center [413, 298] width 20 height 19
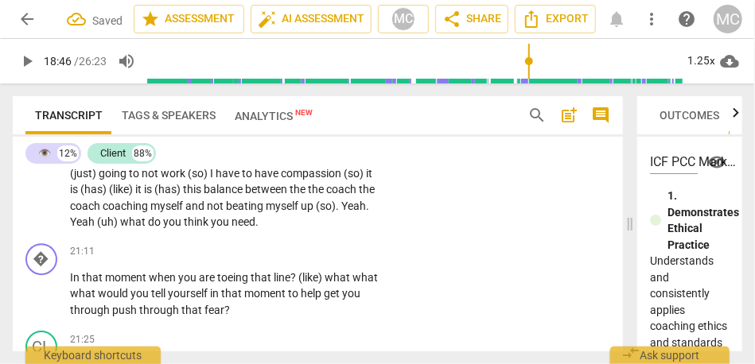
scroll to position [6395, 0]
click at [166, 228] on span "you" at bounding box center [173, 222] width 21 height 13
click at [158, 212] on span "myself" at bounding box center [167, 206] width 35 height 13
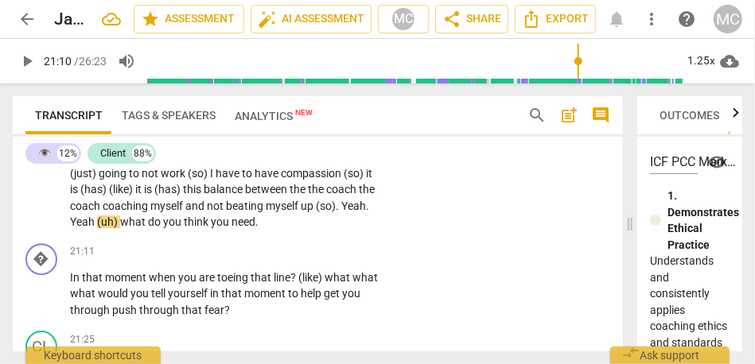
click at [72, 228] on span "Yeah" at bounding box center [83, 222] width 27 height 13
type input "1270"
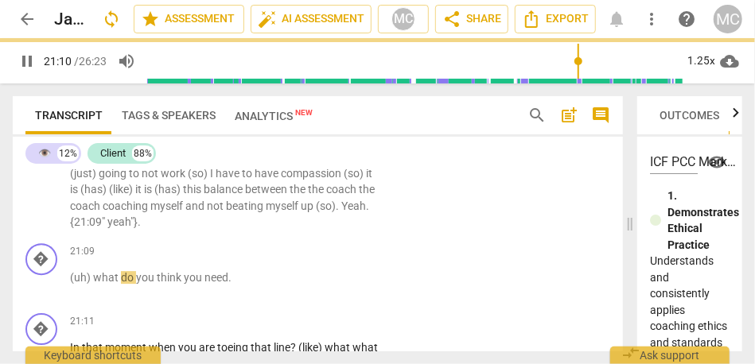
scroll to position [6465, 0]
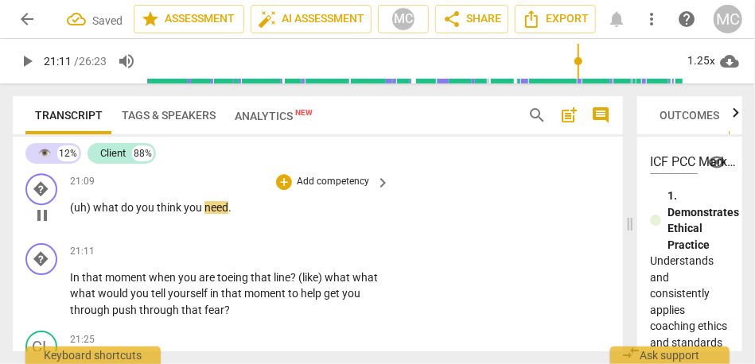
type input "1271"
drag, startPoint x: 99, startPoint y: 242, endPoint x: 41, endPoint y: 242, distance: 58.1
click at [41, 237] on div "� play_arrow pause 21:09 + Add competency keyboard_arrow_right (uh) what do you…" at bounding box center [318, 202] width 610 height 70
click at [109, 158] on span "yeah"}" at bounding box center [122, 152] width 30 height 13
click at [80, 216] on p "What do you think you need ." at bounding box center [226, 208] width 312 height 17
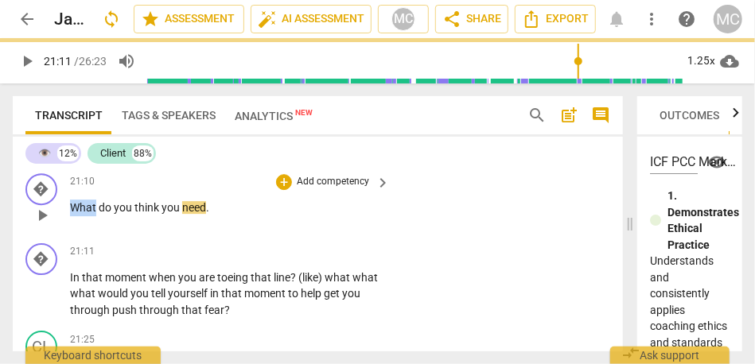
click at [80, 216] on p "What do you think you need ." at bounding box center [226, 208] width 312 height 17
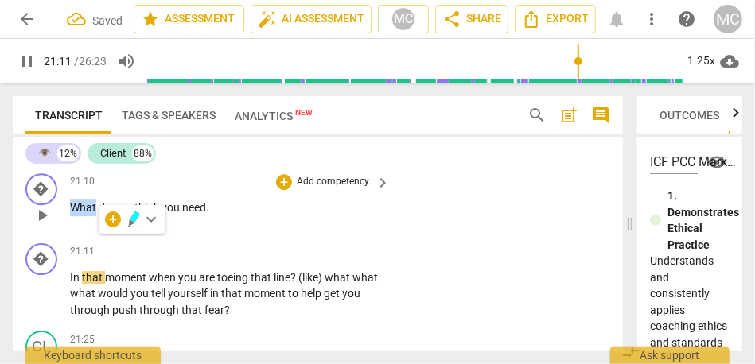
type input "1272"
click at [92, 158] on span "09"" at bounding box center [101, 152] width 18 height 13
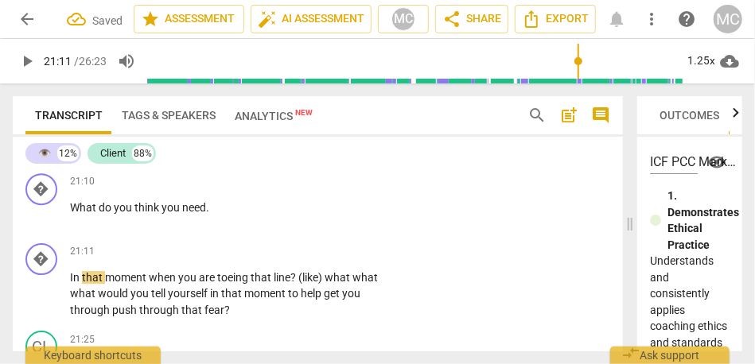
click at [103, 158] on span "09"" at bounding box center [98, 152] width 18 height 13
click at [119, 214] on span "you" at bounding box center [124, 207] width 21 height 13
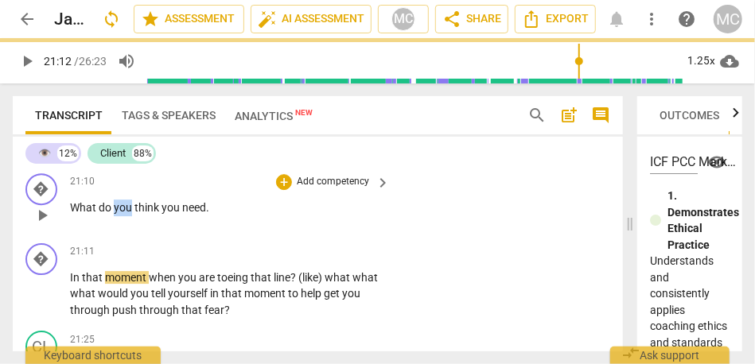
click at [119, 214] on span "you" at bounding box center [124, 207] width 21 height 13
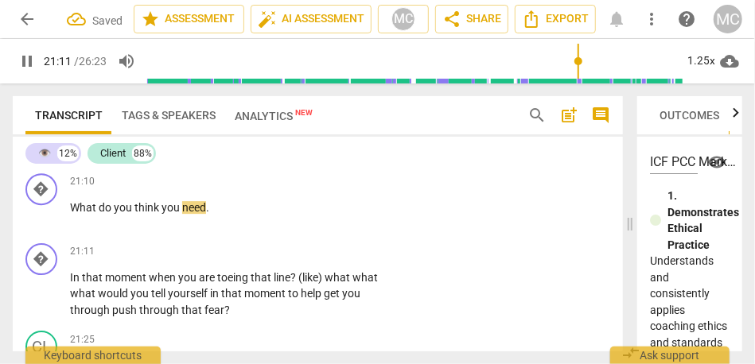
click at [95, 158] on span "{21:09" at bounding box center [87, 152] width 34 height 13
click at [72, 284] on span "In" at bounding box center [76, 277] width 12 height 13
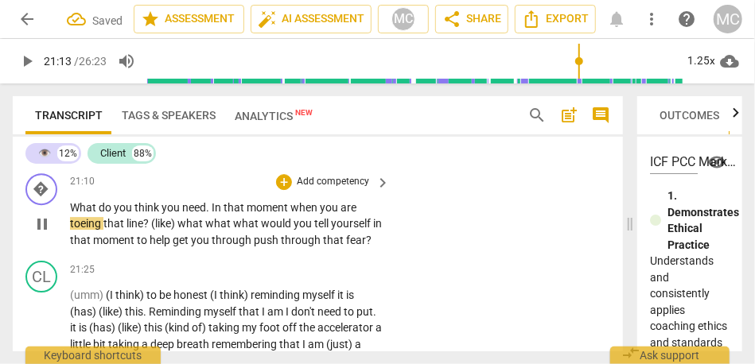
click at [205, 214] on span "need" at bounding box center [194, 207] width 24 height 13
type input "1274"
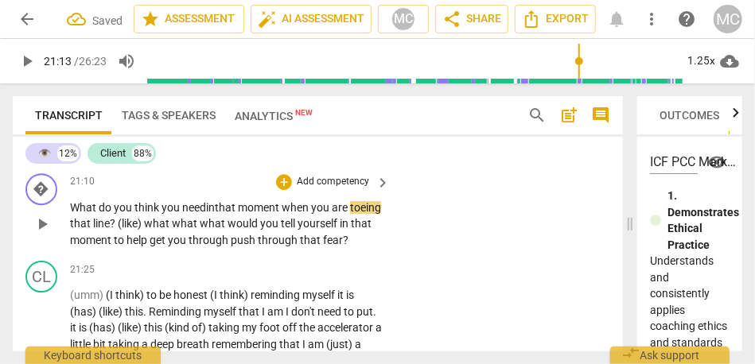
click at [181, 214] on span "you" at bounding box center [172, 207] width 21 height 13
click at [172, 230] on span "what" at bounding box center [158, 223] width 28 height 13
click at [198, 230] on span "what" at bounding box center [184, 223] width 28 height 13
click at [233, 230] on span "what" at bounding box center [219, 223] width 28 height 13
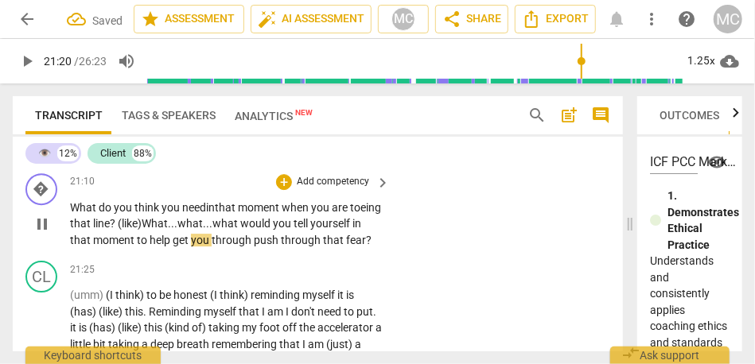
click at [137, 247] on span "moment" at bounding box center [115, 240] width 44 height 13
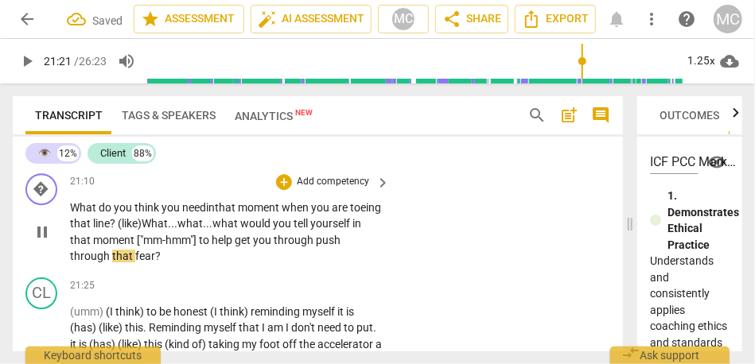
click at [376, 265] on p "What do you think you need in that moment when you are toeing that line ? (like…" at bounding box center [226, 232] width 312 height 65
click at [235, 247] on span "help" at bounding box center [223, 240] width 23 height 13
click at [274, 247] on span "through..." at bounding box center [300, 240] width 52 height 13
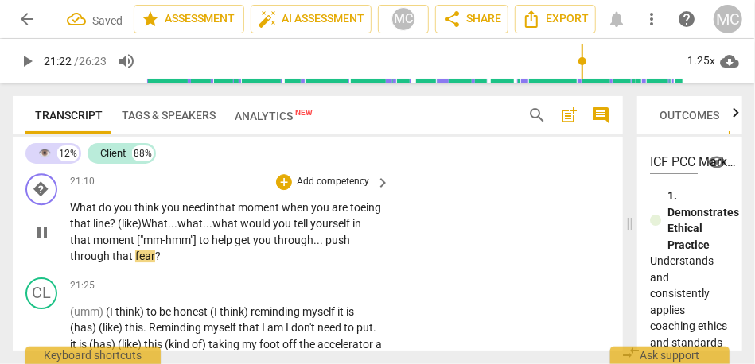
click at [325, 247] on span "push" at bounding box center [337, 240] width 25 height 13
click at [323, 189] on p "Add competency" at bounding box center [333, 182] width 76 height 14
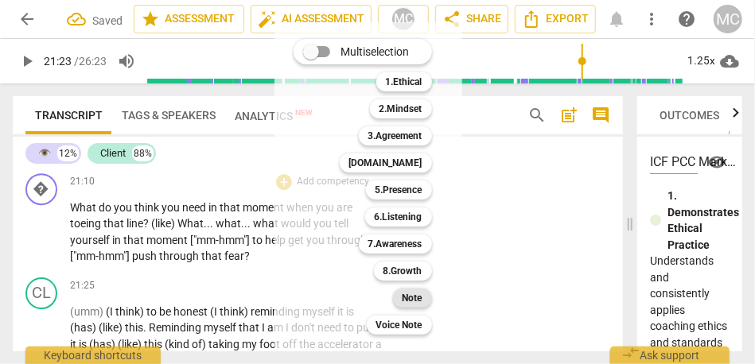
click at [411, 298] on b "Note" at bounding box center [413, 298] width 20 height 19
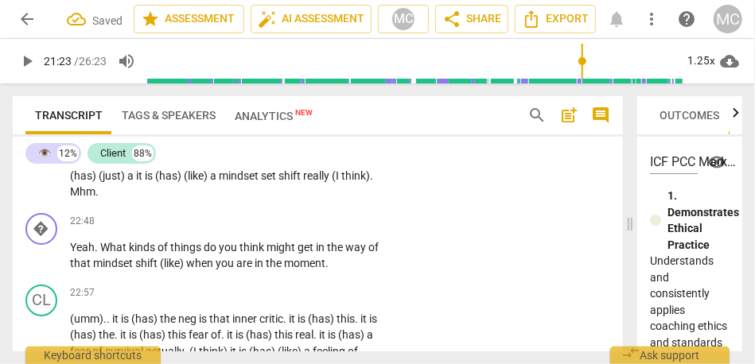
scroll to position [6907, 0]
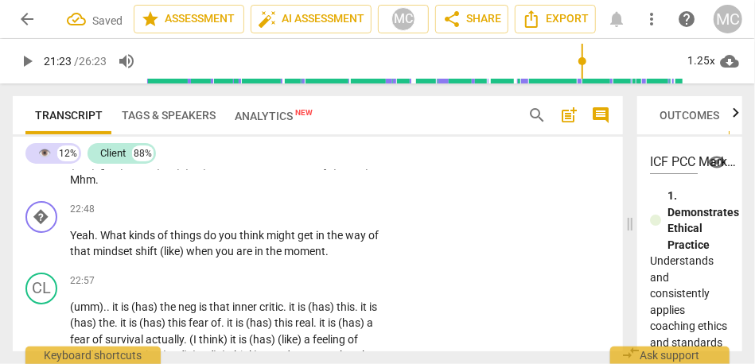
click at [261, 170] on span "mindset" at bounding box center [240, 164] width 42 height 13
click at [341, 170] on span "think)" at bounding box center [355, 164] width 29 height 13
click at [95, 186] on span "Mhm" at bounding box center [82, 179] width 25 height 13
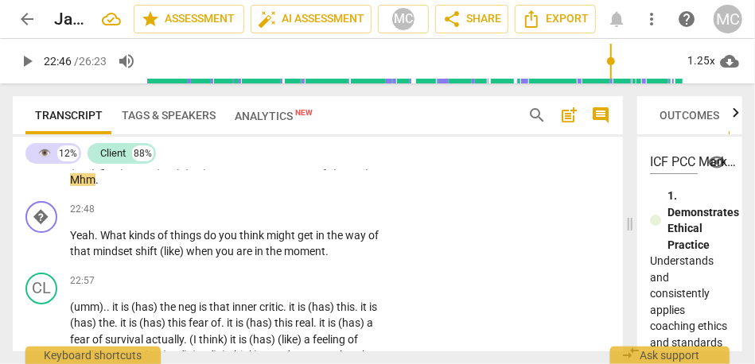
type input "1366"
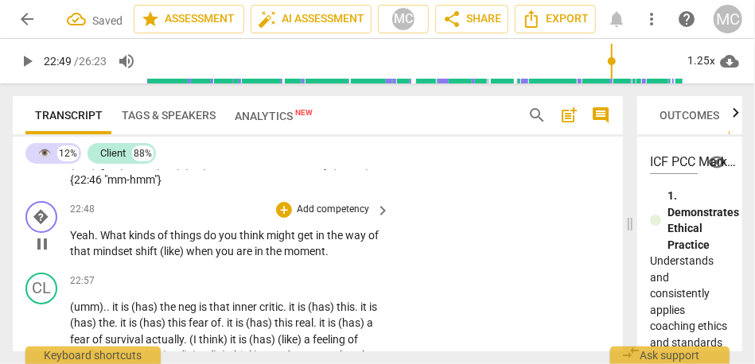
click at [72, 242] on span "Yeah" at bounding box center [82, 235] width 25 height 13
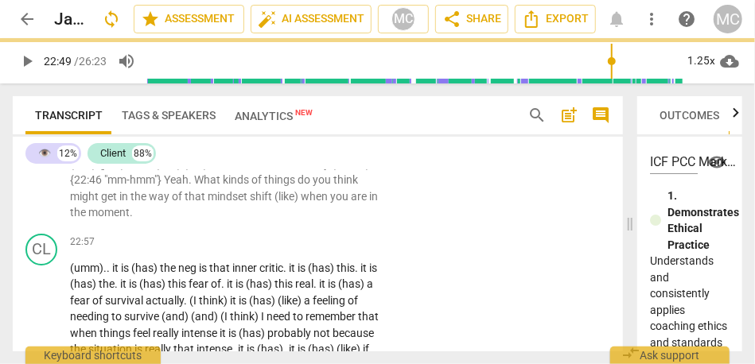
scroll to position [6868, 0]
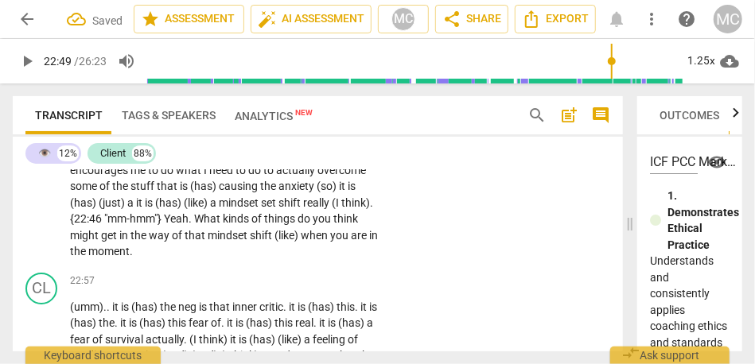
click at [341, 209] on span "think)" at bounding box center [355, 203] width 29 height 13
click at [189, 225] on span "Yeah" at bounding box center [176, 218] width 25 height 13
type input "1368"
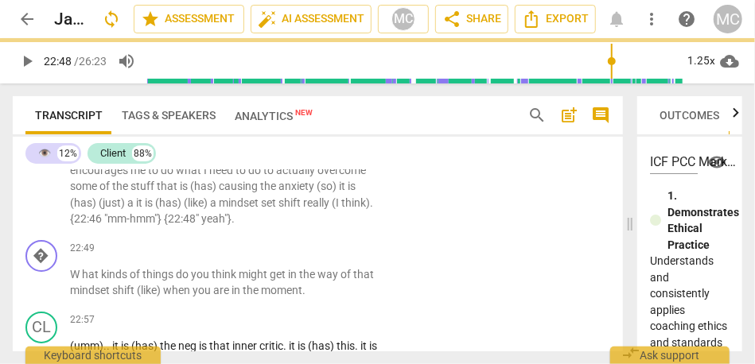
scroll to position [6907, 0]
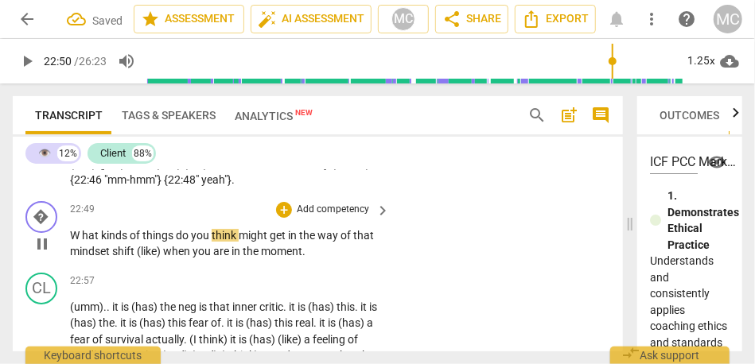
click at [82, 242] on span "hat" at bounding box center [91, 235] width 19 height 13
type input "1371"
click at [164, 186] on span ""mm-hmm"}" at bounding box center [134, 179] width 60 height 13
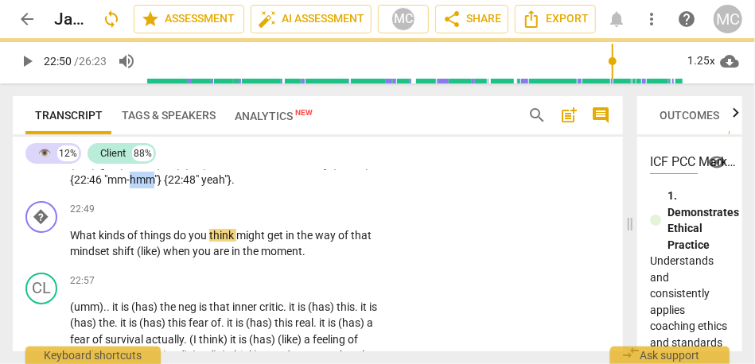
click at [164, 186] on span ""mm-hmm"}" at bounding box center [134, 179] width 60 height 13
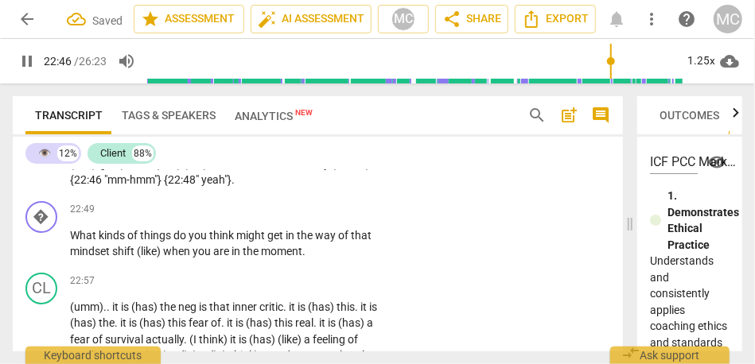
click at [281, 189] on p "(umm) (I think) to be honest (I think) reminding myself it is (has) (like) this…" at bounding box center [226, 25] width 312 height 326
type input "1367"
click at [196, 186] on span "{22:48" at bounding box center [180, 179] width 32 height 13
click at [201, 186] on span """ at bounding box center [199, 179] width 6 height 13
click at [288, 189] on p "(umm) (I think) to be honest (I think) reminding myself it is (has) (like) this…" at bounding box center [226, 25] width 312 height 326
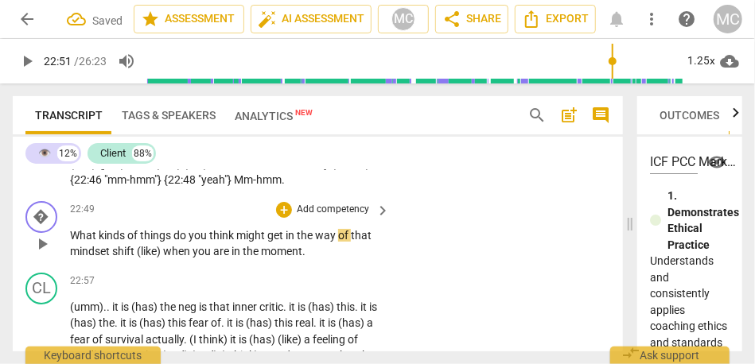
click at [197, 242] on span "you" at bounding box center [199, 235] width 21 height 13
click at [99, 242] on span "kinds" at bounding box center [113, 235] width 29 height 13
type input "1371"
click at [139, 242] on span "of" at bounding box center [135, 235] width 13 height 13
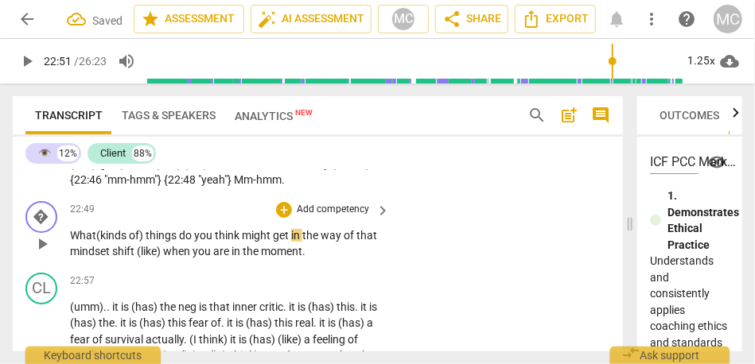
click at [126, 242] on span "kinds" at bounding box center [114, 235] width 29 height 13
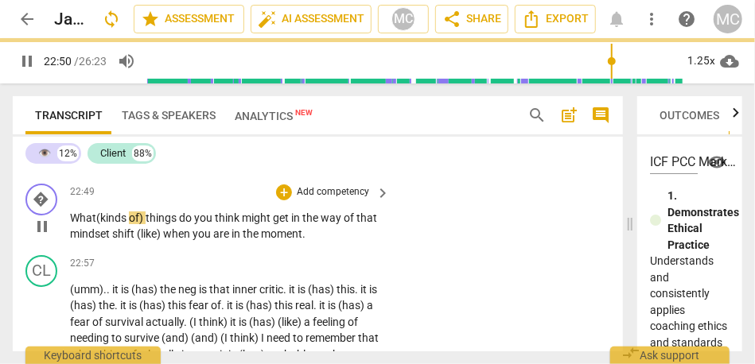
scroll to position [6933, 0]
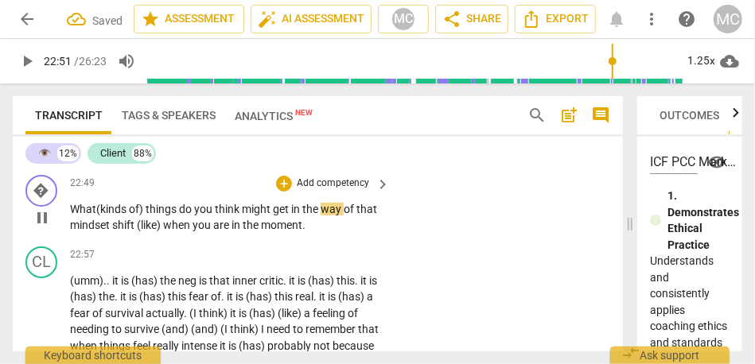
click at [186, 216] on span "do" at bounding box center [186, 209] width 15 height 13
click at [160, 232] on span "(like)" at bounding box center [150, 225] width 26 height 13
click at [340, 234] on p "What ( kinds of) things do you think might get in the way of that mindset shift…" at bounding box center [226, 217] width 312 height 33
click at [216, 232] on span "you" at bounding box center [205, 225] width 21 height 13
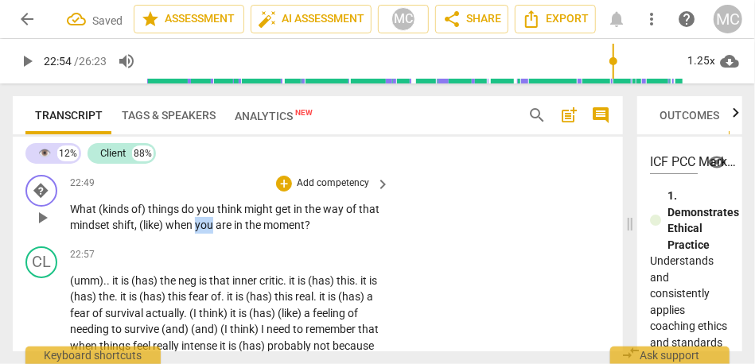
click at [216, 232] on span "you" at bounding box center [205, 225] width 21 height 13
click at [343, 191] on p "Add competency" at bounding box center [333, 184] width 76 height 14
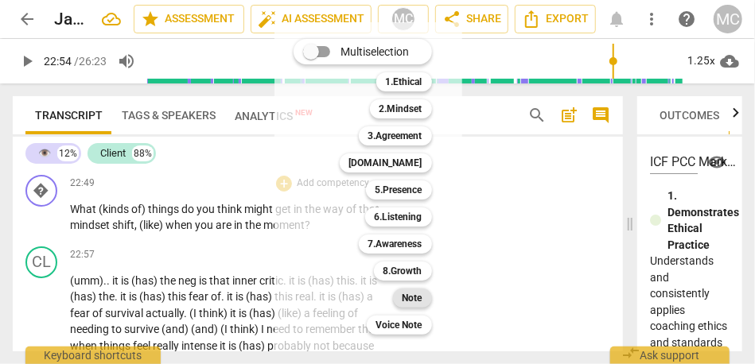
click at [411, 290] on b "Note" at bounding box center [413, 298] width 20 height 19
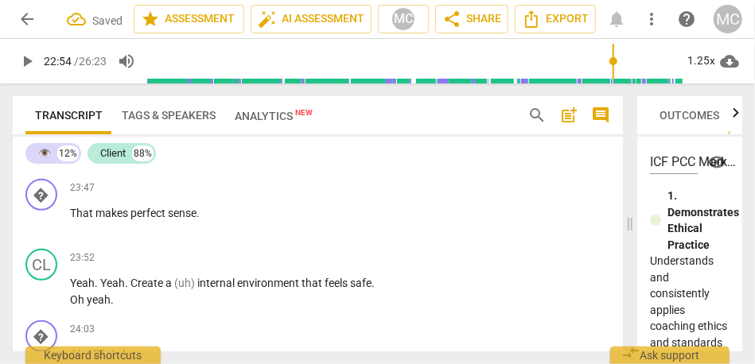
scroll to position [7217, 0]
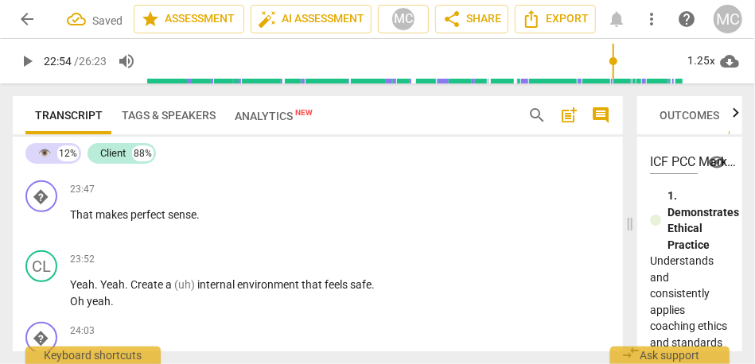
click at [164, 166] on span "coming" at bounding box center [144, 160] width 39 height 13
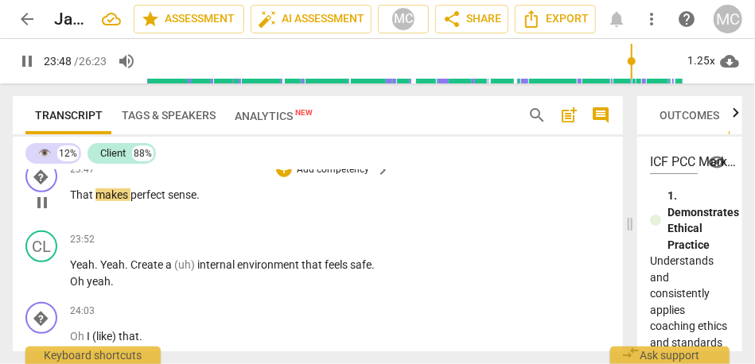
scroll to position [7243, 0]
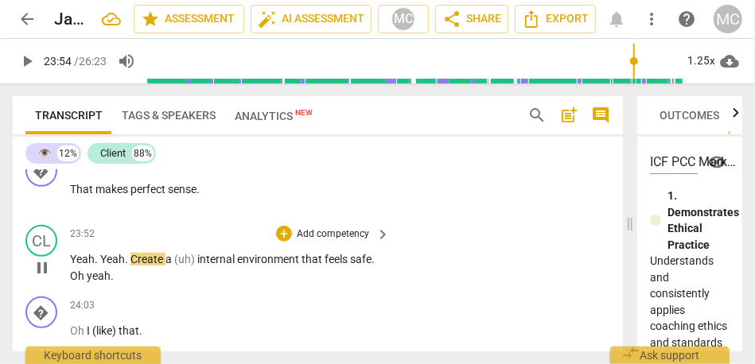
click at [81, 266] on span "Yeah" at bounding box center [82, 259] width 25 height 13
click at [102, 266] on span "Yeah" at bounding box center [112, 259] width 25 height 13
type input "1434"
click at [175, 266] on span "create" at bounding box center [183, 259] width 31 height 13
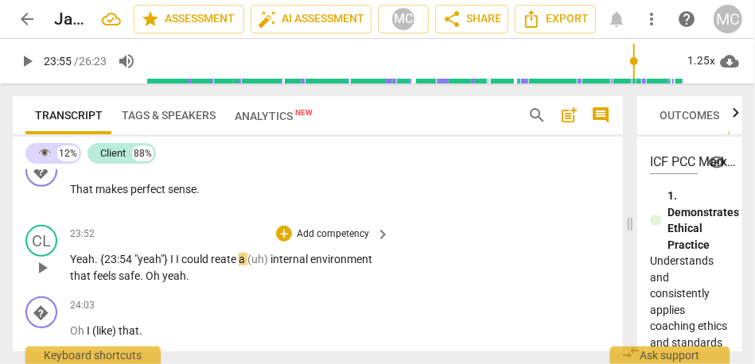
click at [86, 266] on span "Yeah" at bounding box center [82, 259] width 25 height 13
click at [226, 266] on span "reate" at bounding box center [225, 259] width 28 height 13
type input "1435"
click at [187, 266] on span "could" at bounding box center [195, 259] width 29 height 13
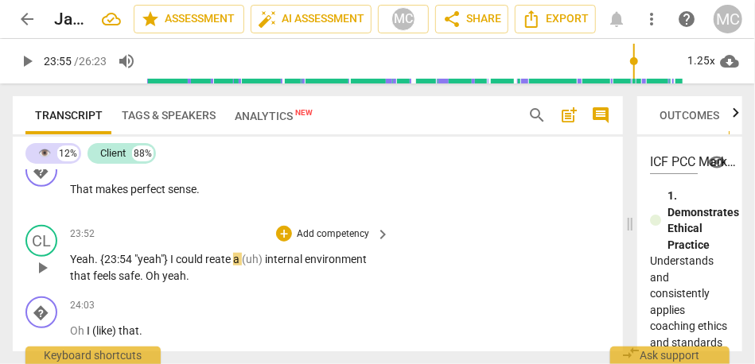
click at [139, 266] on span ""yeah"}" at bounding box center [152, 259] width 36 height 13
click at [187, 266] on span "could" at bounding box center [190, 259] width 29 height 13
drag, startPoint x: 207, startPoint y: 311, endPoint x: 265, endPoint y: 314, distance: 58.2
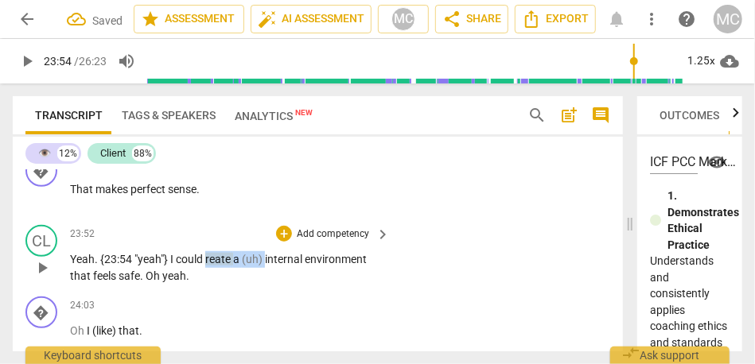
click at [265, 284] on p "Yeah . {23:54 "yeah"} I could reate a (uh) internal environment that feels safe…" at bounding box center [226, 267] width 312 height 33
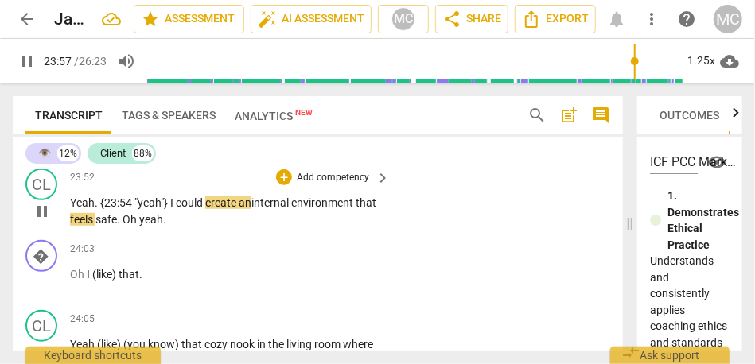
scroll to position [7309, 0]
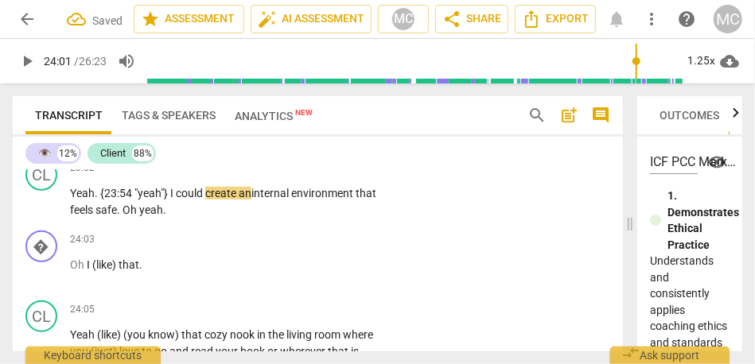
click at [95, 216] on span "feels" at bounding box center [82, 210] width 25 height 13
click at [139, 216] on span "Oh" at bounding box center [131, 210] width 17 height 13
click at [75, 271] on span "Oh" at bounding box center [78, 265] width 17 height 13
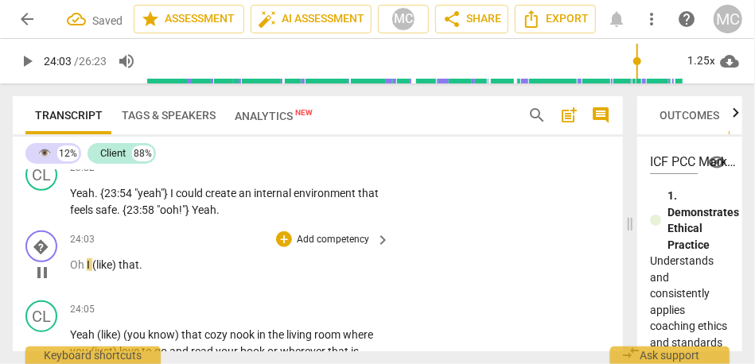
type input "1444"
click at [122, 271] on span "like)" at bounding box center [110, 265] width 22 height 13
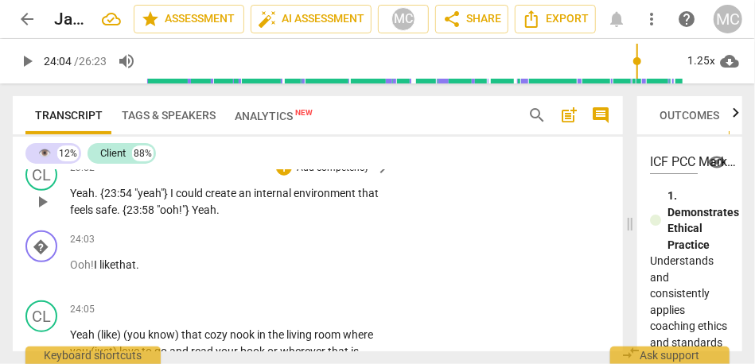
click at [169, 200] on span ""yeah"}" at bounding box center [152, 193] width 36 height 13
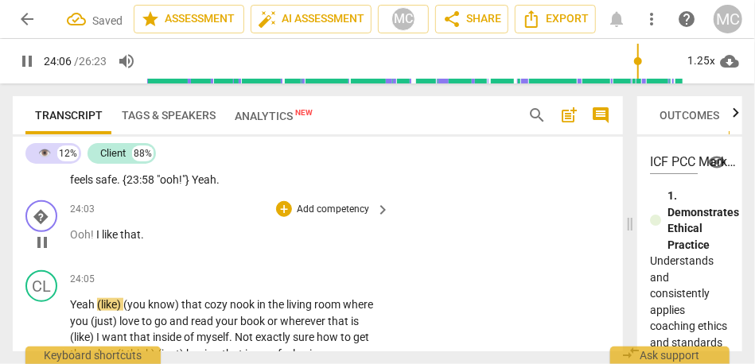
scroll to position [7338, 0]
click at [325, 218] on p "Add competency" at bounding box center [333, 211] width 76 height 14
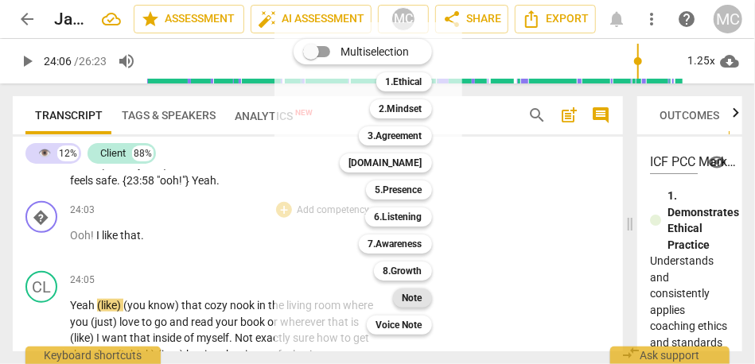
click at [423, 291] on b "Note" at bounding box center [413, 298] width 20 height 19
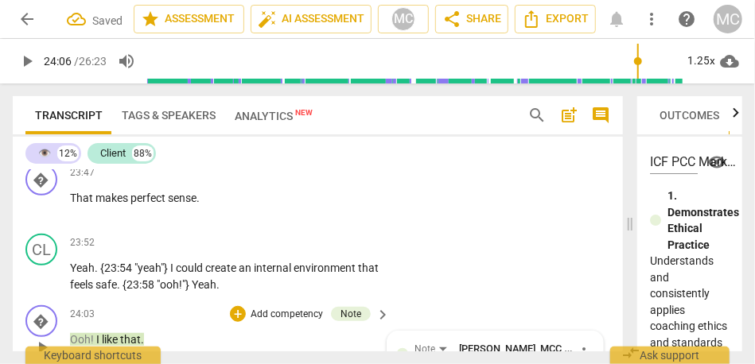
scroll to position [7234, 0]
click at [314, 181] on div "+ Add competency" at bounding box center [323, 173] width 95 height 16
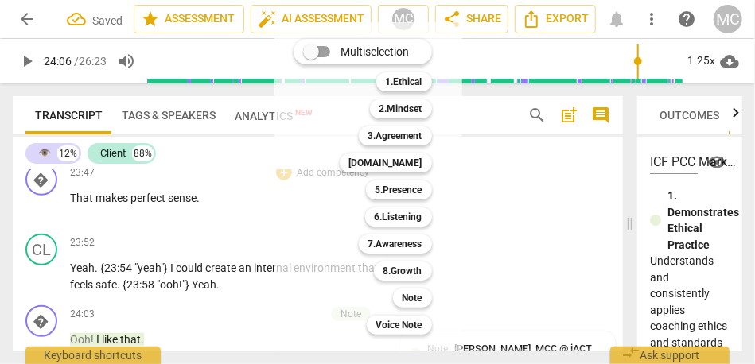
click at [398, 288] on div "Note 9" at bounding box center [421, 298] width 69 height 27
click at [402, 294] on div "Note" at bounding box center [412, 298] width 39 height 19
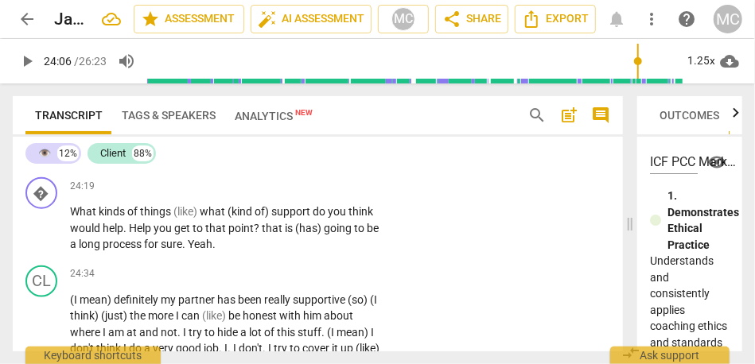
scroll to position [7549, 0]
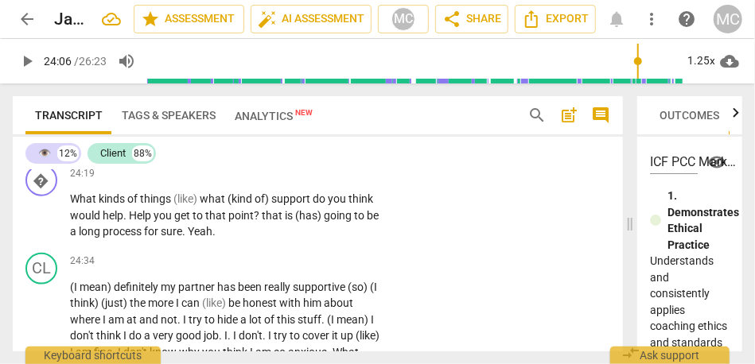
click at [198, 150] on span "having" at bounding box center [204, 144] width 36 height 13
click at [101, 205] on span "kinds" at bounding box center [113, 199] width 29 height 13
type input "1463"
click at [142, 205] on span "of" at bounding box center [135, 199] width 13 height 13
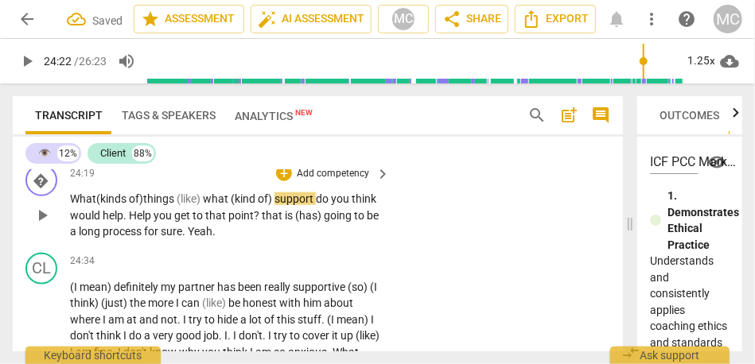
click at [124, 205] on span "kinds" at bounding box center [114, 199] width 29 height 13
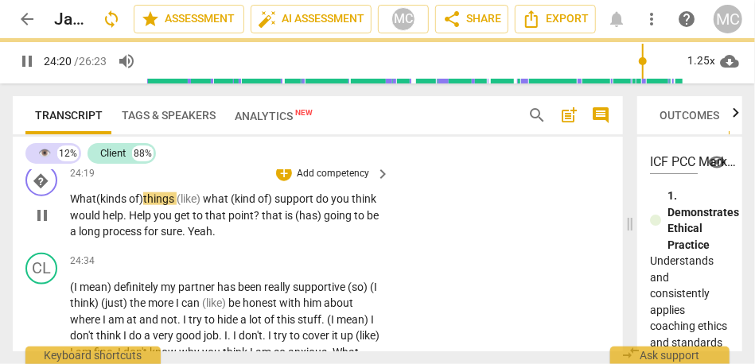
click at [181, 205] on span "(like)" at bounding box center [190, 199] width 26 height 13
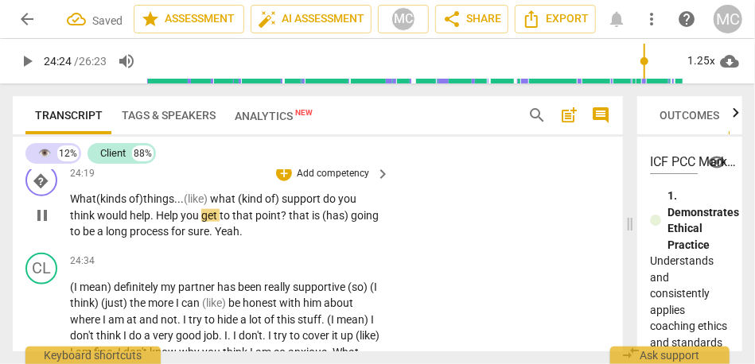
click at [156, 222] on span "Help" at bounding box center [168, 215] width 25 height 13
click at [294, 222] on span "that" at bounding box center [300, 215] width 23 height 13
drag, startPoint x: 329, startPoint y: 266, endPoint x: 411, endPoint y: 265, distance: 81.2
click at [411, 247] on div "� play_arrow pause 24:19 + Add competency keyboard_arrow_right What ( kinds of)…" at bounding box center [318, 202] width 610 height 88
click at [119, 238] on span "process" at bounding box center [123, 231] width 41 height 13
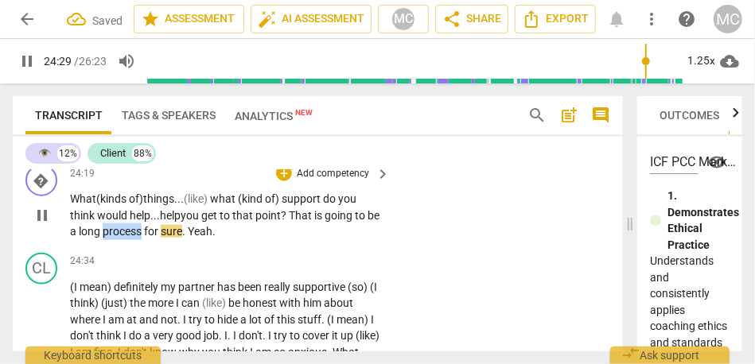
click at [119, 238] on span "process" at bounding box center [123, 231] width 41 height 13
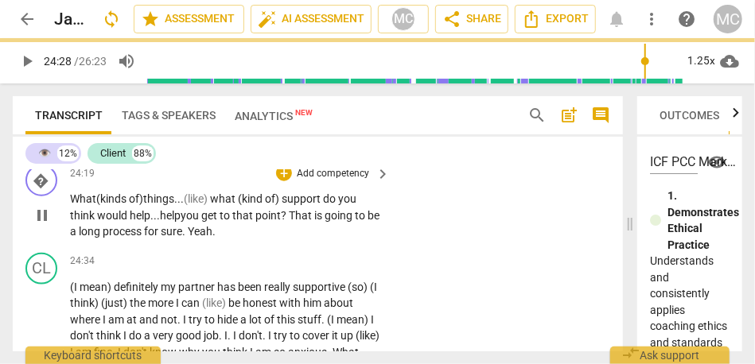
click at [144, 238] on span "process" at bounding box center [123, 231] width 41 height 13
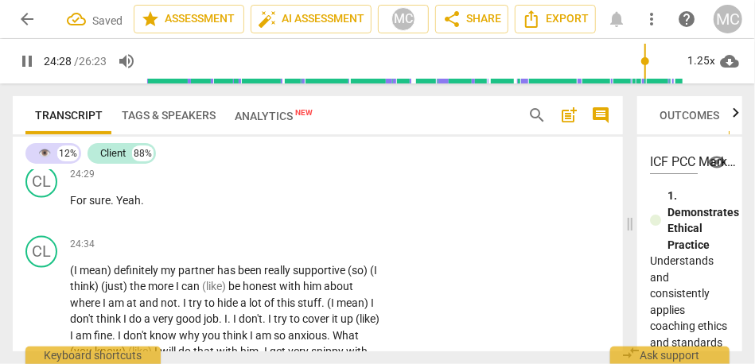
scroll to position [7658, 0]
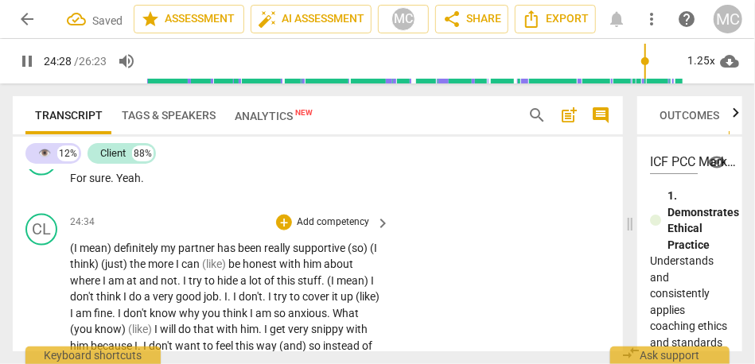
click at [76, 255] on span "(I" at bounding box center [75, 248] width 10 height 13
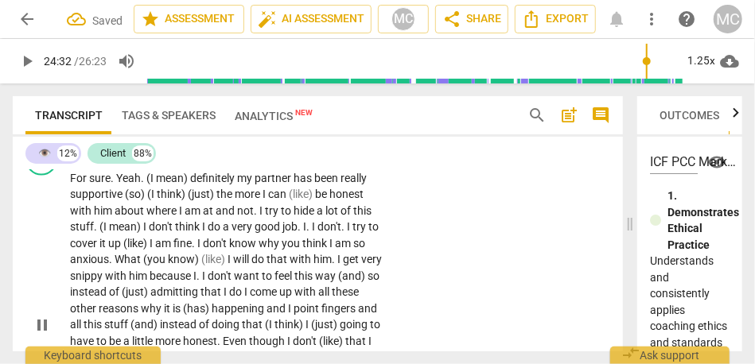
click at [87, 185] on span "For" at bounding box center [79, 178] width 19 height 13
click at [118, 185] on span "Yeah" at bounding box center [128, 178] width 25 height 13
type input "1471"
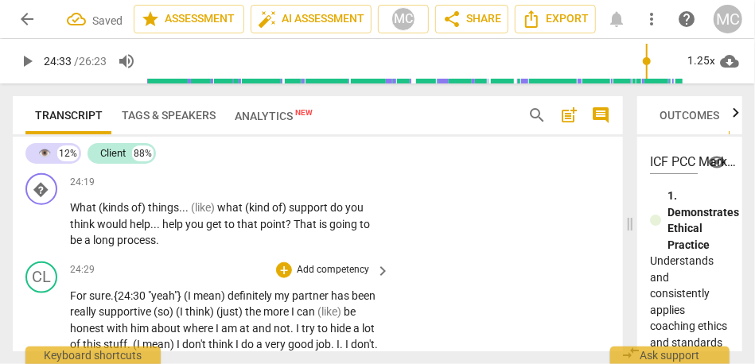
scroll to position [7530, 0]
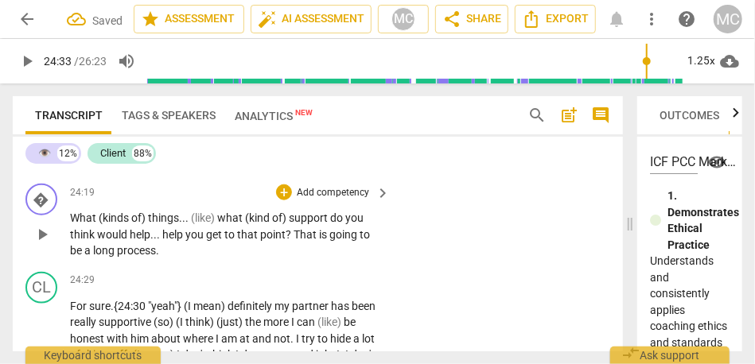
click at [203, 224] on span "(like)" at bounding box center [204, 218] width 26 height 13
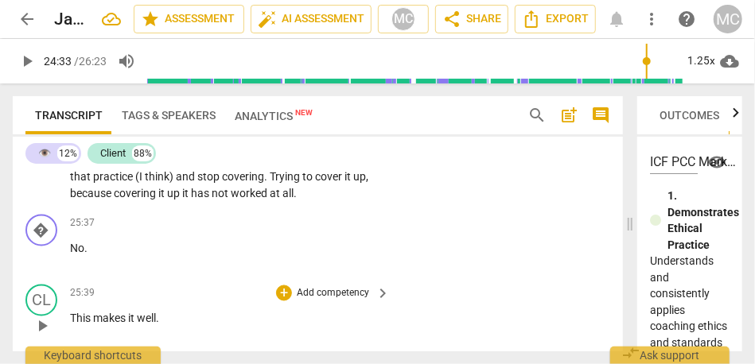
scroll to position [7934, 0]
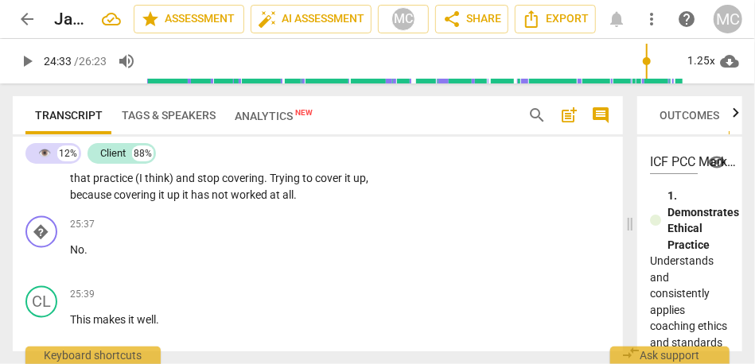
click at [167, 202] on span "it" at bounding box center [162, 195] width 9 height 13
click at [114, 202] on span "because" at bounding box center [92, 195] width 44 height 13
click at [283, 202] on span "at" at bounding box center [276, 195] width 13 height 13
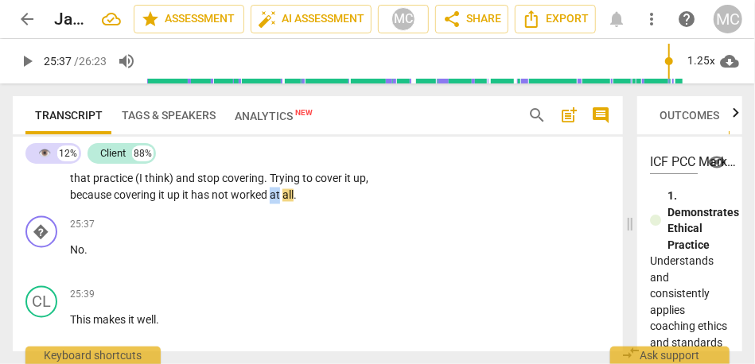
click at [283, 202] on span "at" at bounding box center [276, 195] width 13 height 13
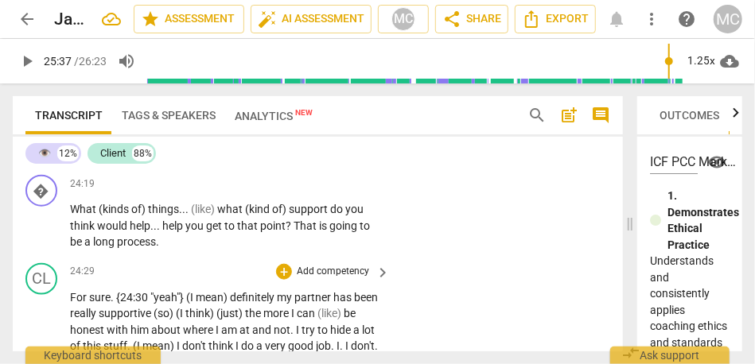
scroll to position [7538, 0]
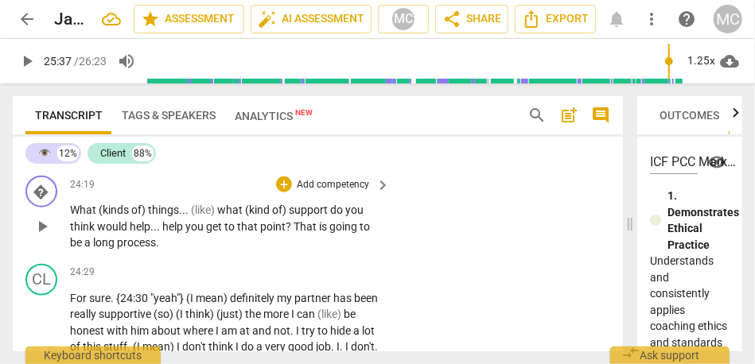
click at [302, 216] on span "support" at bounding box center [309, 210] width 41 height 13
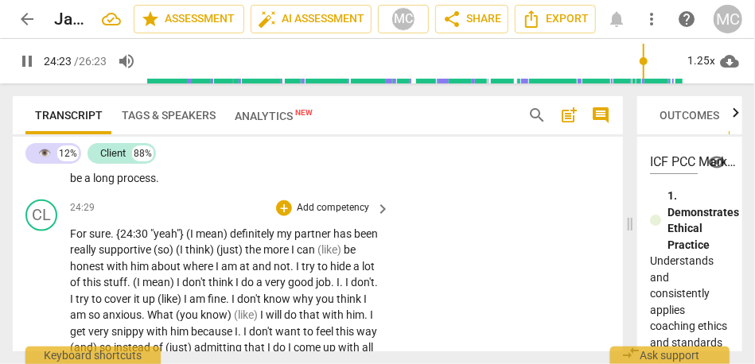
scroll to position [7603, 0]
click at [295, 168] on span "That" at bounding box center [306, 161] width 25 height 13
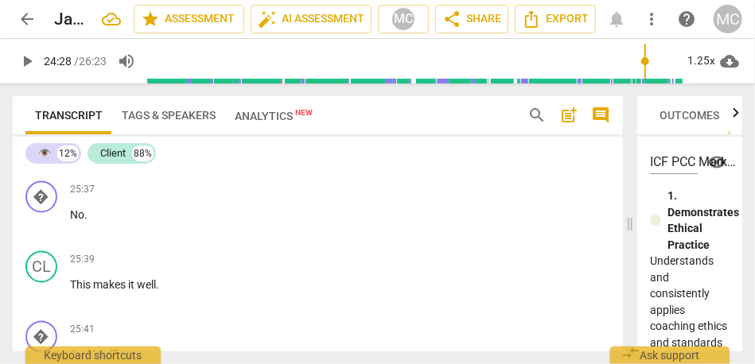
scroll to position [7975, 0]
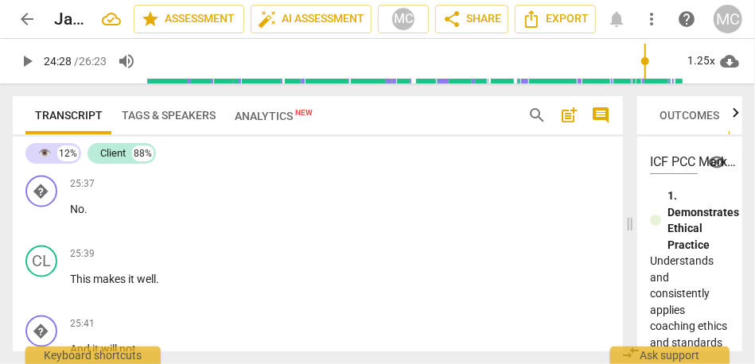
click at [212, 162] on span "has" at bounding box center [201, 155] width 21 height 13
click at [270, 162] on span "worked" at bounding box center [250, 155] width 39 height 13
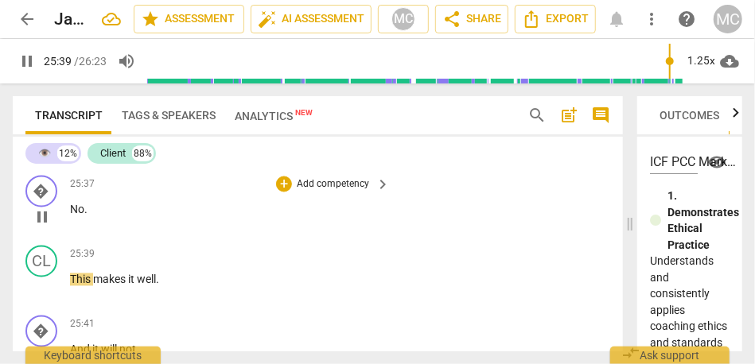
click at [71, 216] on span "No" at bounding box center [77, 210] width 14 height 13
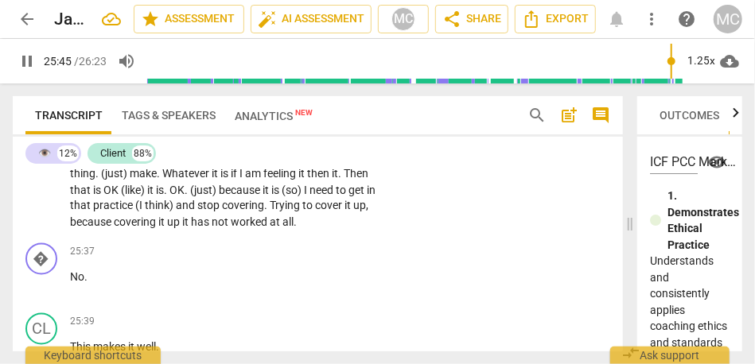
scroll to position [7905, 0]
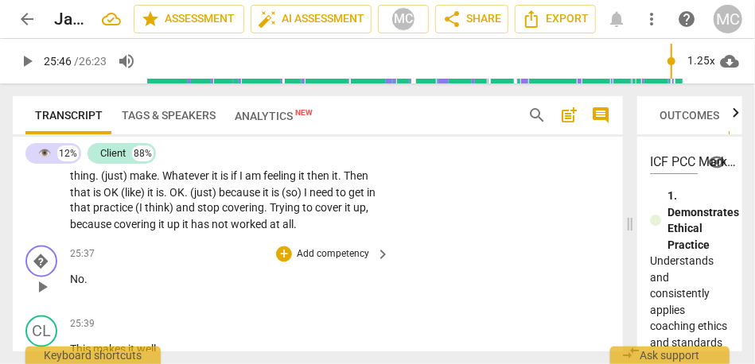
click at [72, 286] on span "No" at bounding box center [77, 280] width 14 height 13
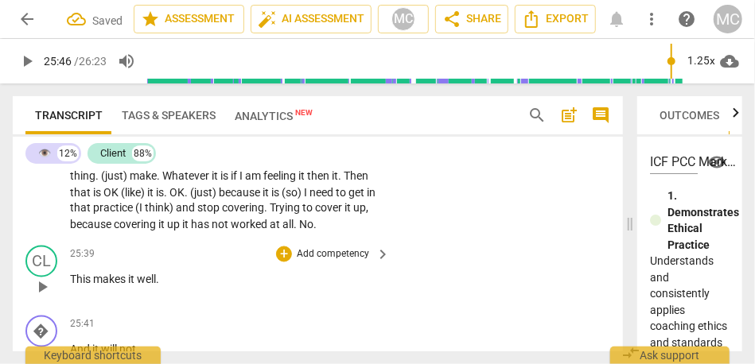
click at [72, 286] on span "This" at bounding box center [81, 280] width 23 height 13
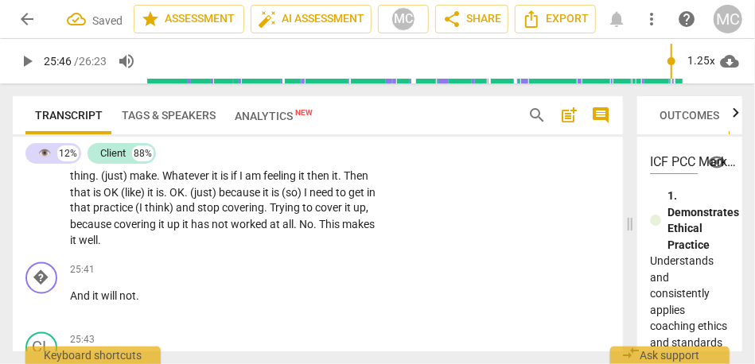
scroll to position [7962, 0]
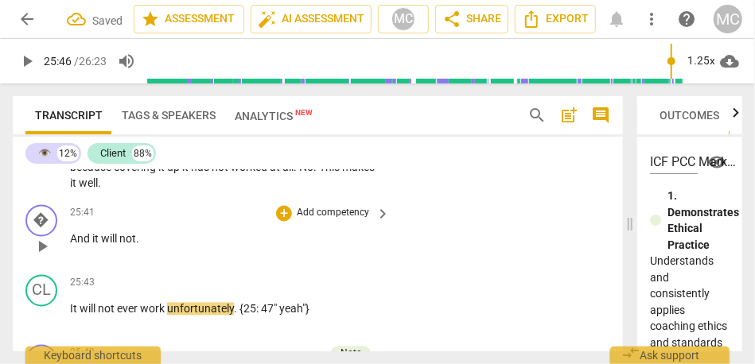
click at [68, 258] on div "play_arrow pause" at bounding box center [49, 247] width 41 height 21
click at [75, 246] on span "And" at bounding box center [81, 239] width 22 height 13
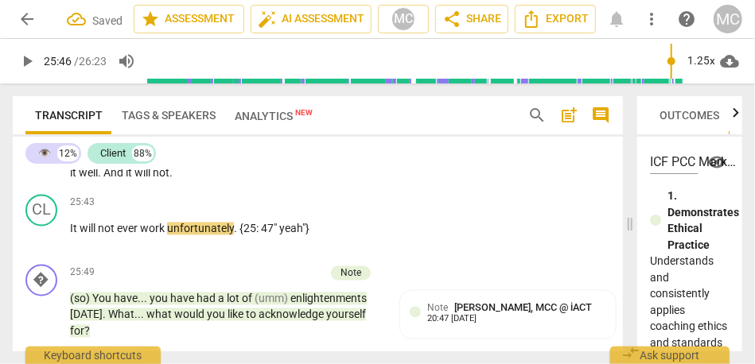
scroll to position [7972, 0]
click at [69, 247] on div "play_arrow pause" at bounding box center [49, 237] width 41 height 21
click at [70, 236] on span "It" at bounding box center [75, 229] width 10 height 13
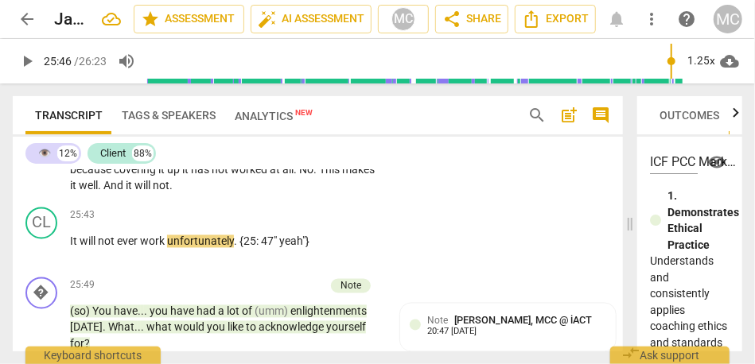
scroll to position [7906, 0]
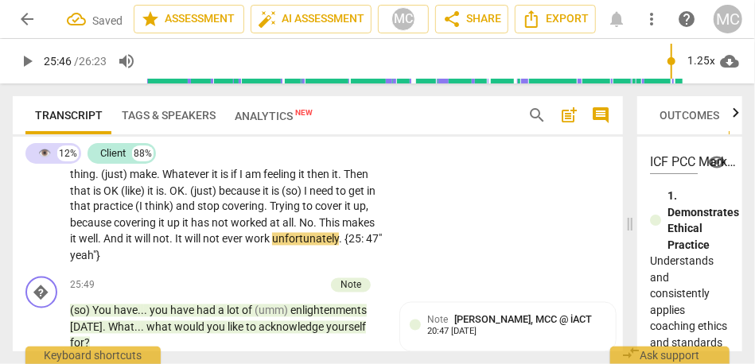
click at [302, 213] on span "Trying" at bounding box center [286, 207] width 33 height 13
click at [299, 230] on span "No" at bounding box center [306, 223] width 14 height 13
click at [69, 260] on div "play_arrow pause" at bounding box center [49, 94] width 41 height 333
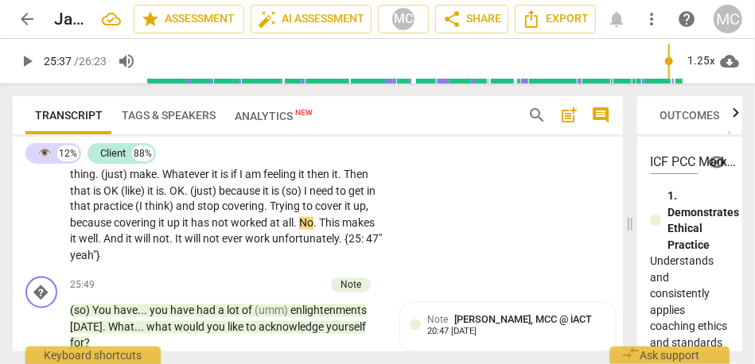
click at [270, 230] on span "worked" at bounding box center [250, 223] width 39 height 13
type input "1538"
click at [299, 230] on span "No" at bounding box center [306, 223] width 14 height 13
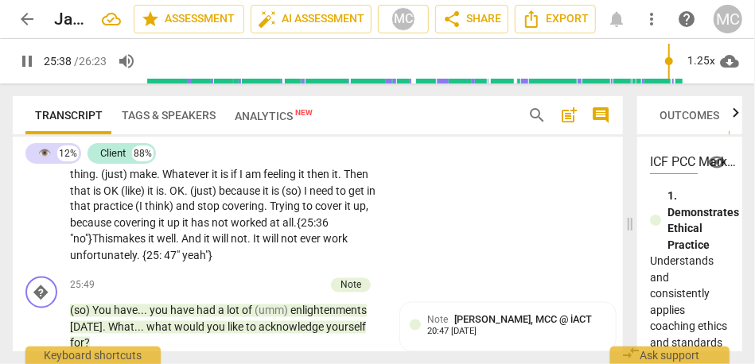
click at [344, 181] on span "Then" at bounding box center [356, 174] width 25 height 13
click at [113, 246] on span "This" at bounding box center [102, 239] width 21 height 13
click at [176, 246] on span "well" at bounding box center [166, 239] width 19 height 13
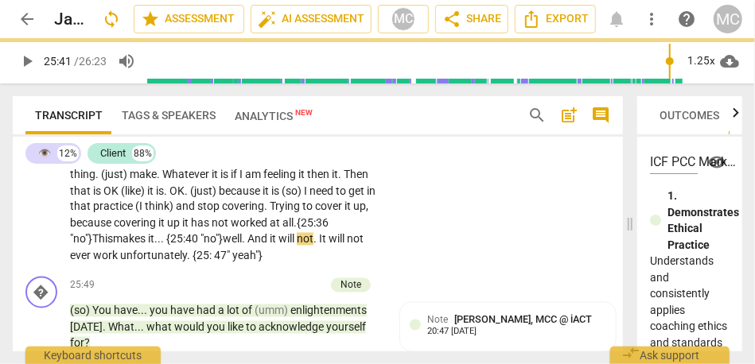
click at [270, 246] on span "And" at bounding box center [258, 239] width 22 height 13
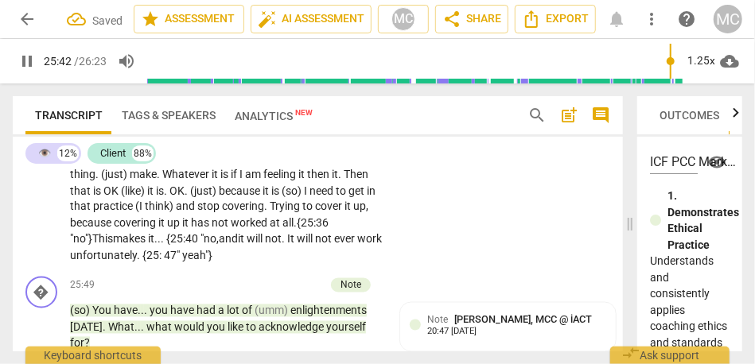
click at [219, 246] on span "it... {25:40 "no," at bounding box center [183, 239] width 71 height 13
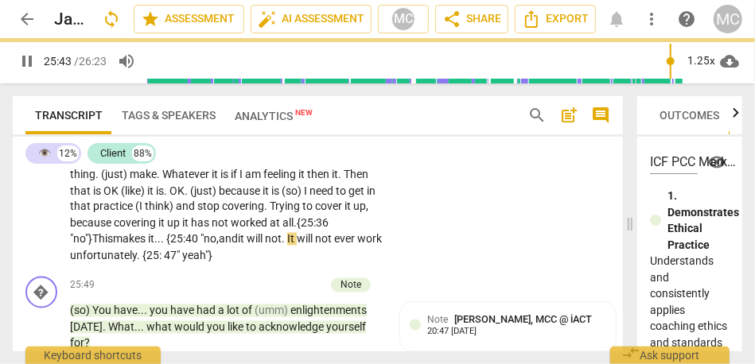
click at [148, 246] on span "makes" at bounding box center [130, 239] width 35 height 13
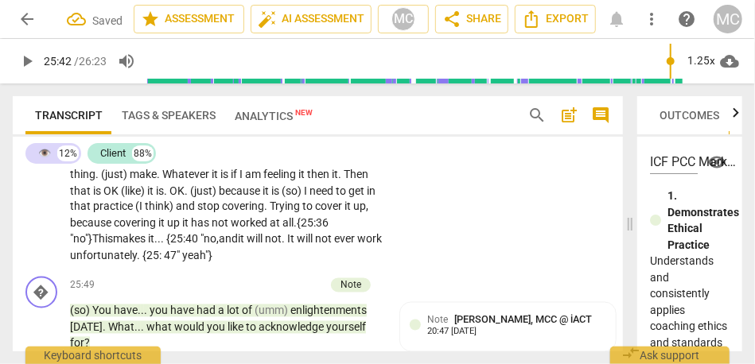
click at [287, 246] on span "." at bounding box center [285, 239] width 6 height 13
click at [133, 265] on p "For sure . {24:30 "yeah"} (I mean) definitely my partner has been really suppor…" at bounding box center [226, 93] width 312 height 343
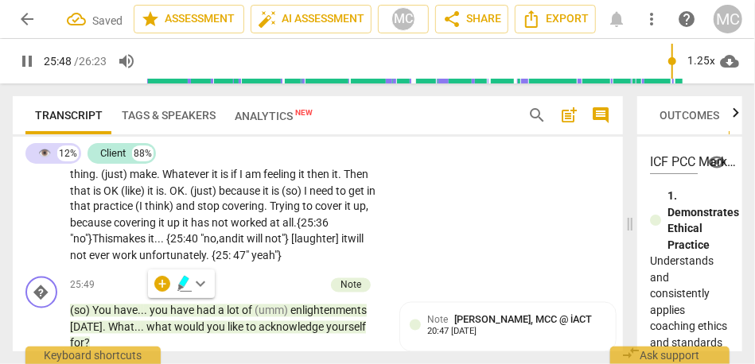
click at [348, 246] on span "will" at bounding box center [356, 239] width 16 height 13
click at [139, 263] on span "work" at bounding box center [125, 256] width 27 height 13
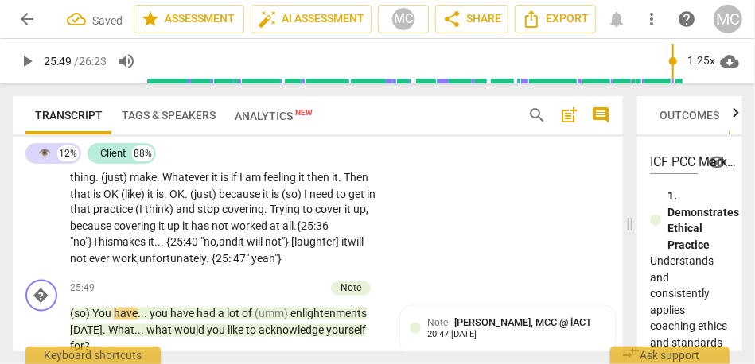
click at [148, 249] on span "makes" at bounding box center [130, 242] width 35 height 13
click at [103, 201] on span "is" at bounding box center [98, 194] width 10 height 13
click at [348, 249] on span "will" at bounding box center [356, 242] width 16 height 13
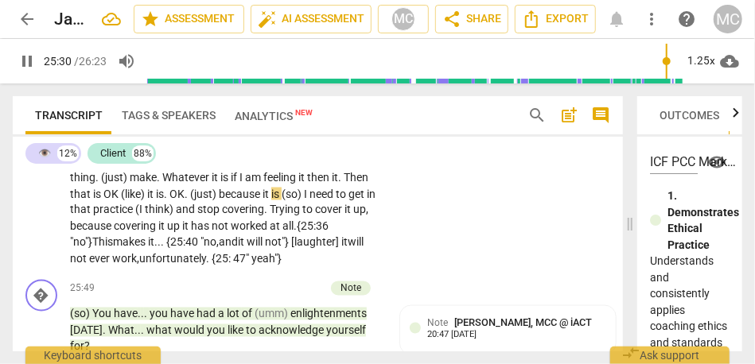
click at [348, 249] on span "will" at bounding box center [356, 242] width 16 height 13
click at [251, 266] on span "47"" at bounding box center [242, 259] width 18 height 13
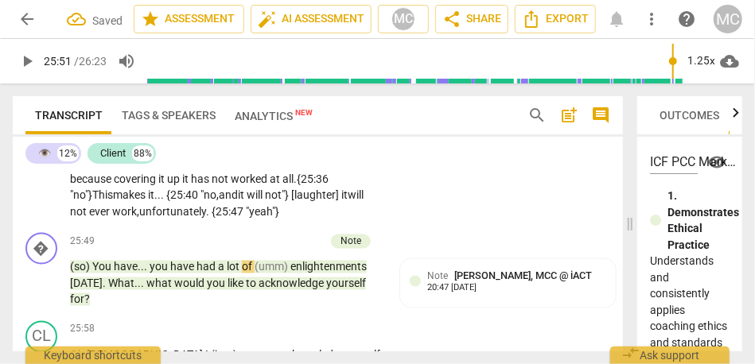
click at [112, 219] on span "ever" at bounding box center [100, 212] width 23 height 13
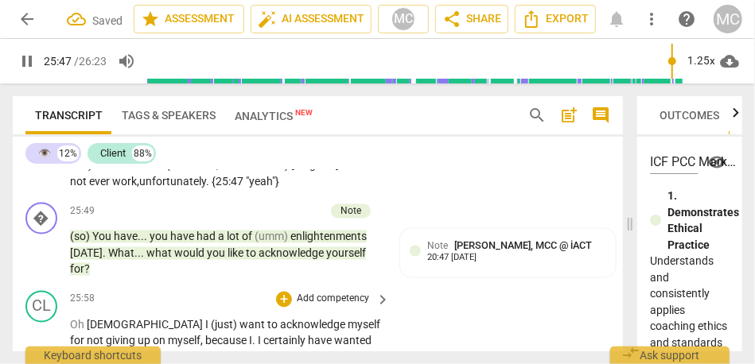
scroll to position [7980, 0]
click at [219, 173] on span "it... {25:40 "no," at bounding box center [183, 166] width 71 height 13
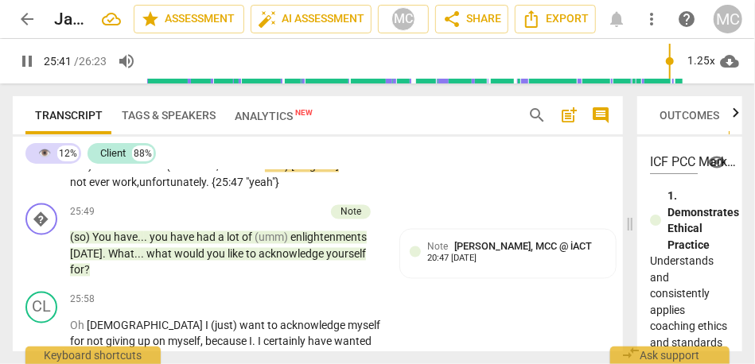
click at [89, 189] on span "not" at bounding box center [79, 183] width 19 height 13
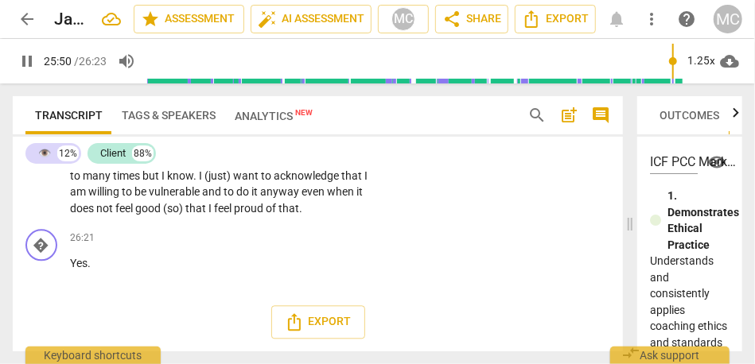
scroll to position [8190, 0]
click at [266, 215] on span "of" at bounding box center [272, 208] width 13 height 13
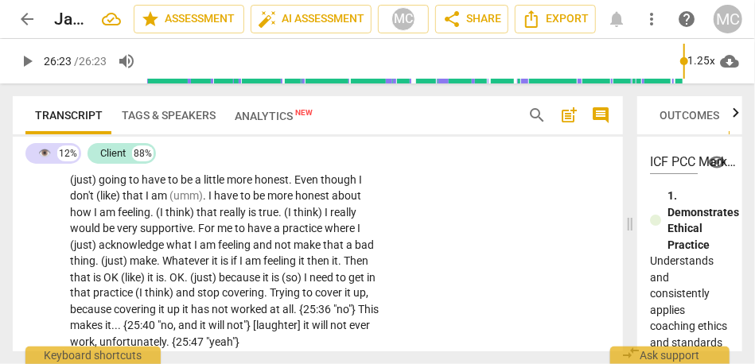
scroll to position [8211, 0]
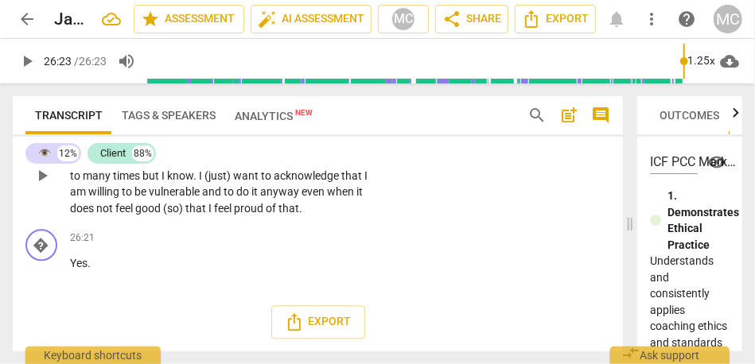
click at [234, 209] on span "proud" at bounding box center [250, 208] width 32 height 13
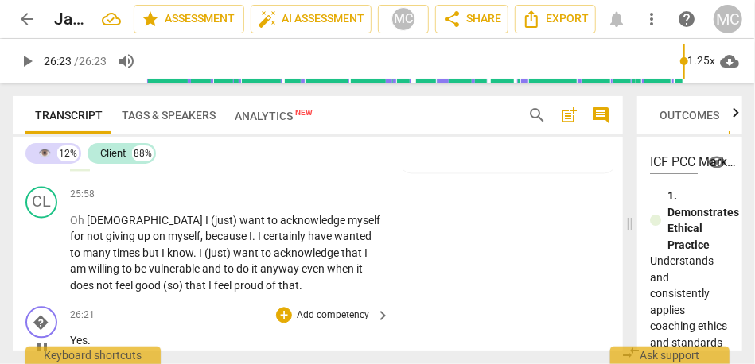
scroll to position [8060, 0]
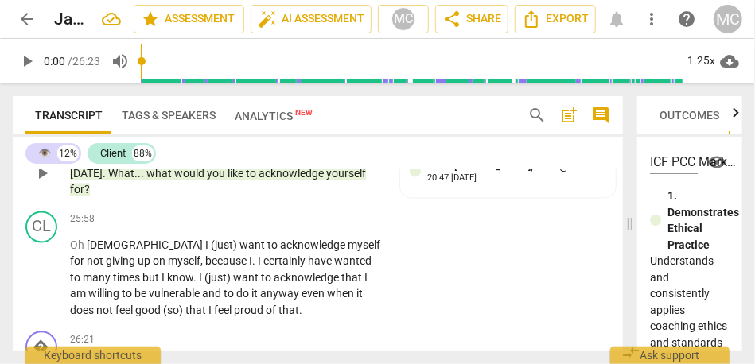
click at [83, 197] on span "for" at bounding box center [77, 190] width 14 height 13
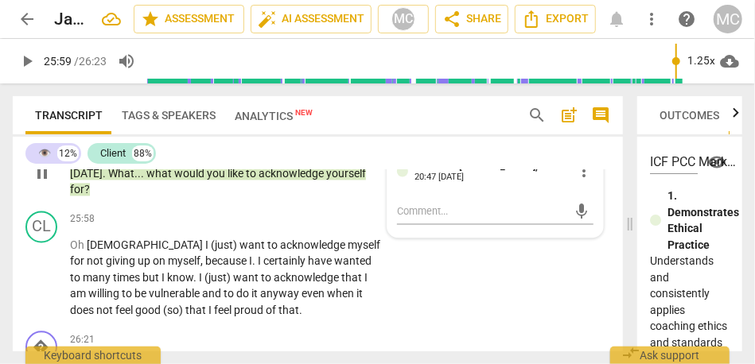
click at [78, 197] on span "for" at bounding box center [77, 190] width 14 height 13
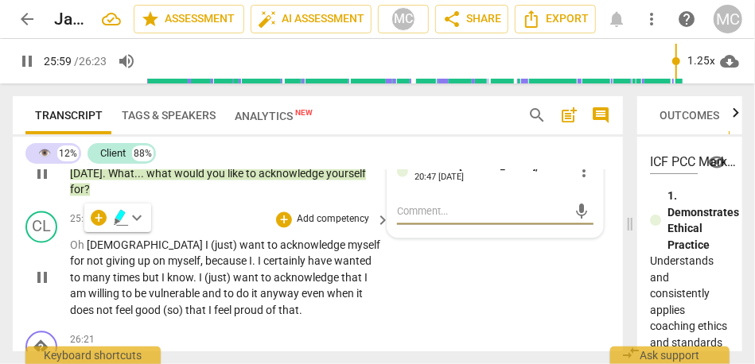
click at [87, 252] on span "[DEMOGRAPHIC_DATA]" at bounding box center [146, 246] width 119 height 13
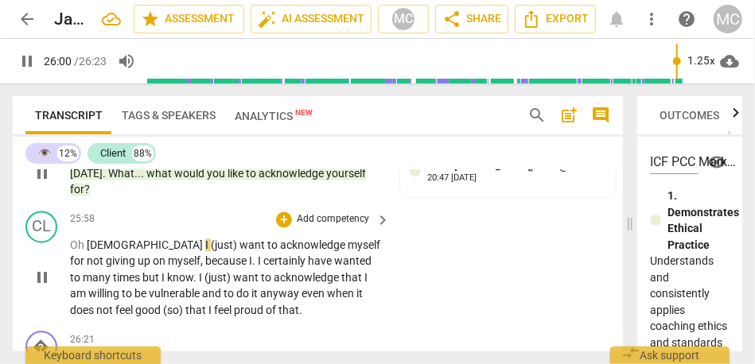
type input "1561"
click at [204, 252] on span "I" at bounding box center [207, 246] width 6 height 13
click at [239, 252] on span "want" at bounding box center [253, 246] width 28 height 13
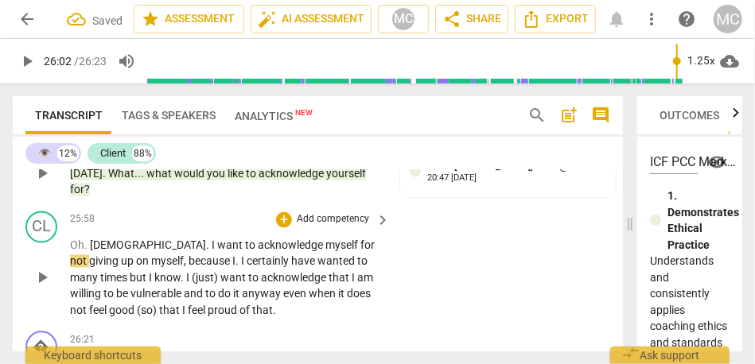
click at [245, 252] on span "to" at bounding box center [251, 246] width 13 height 13
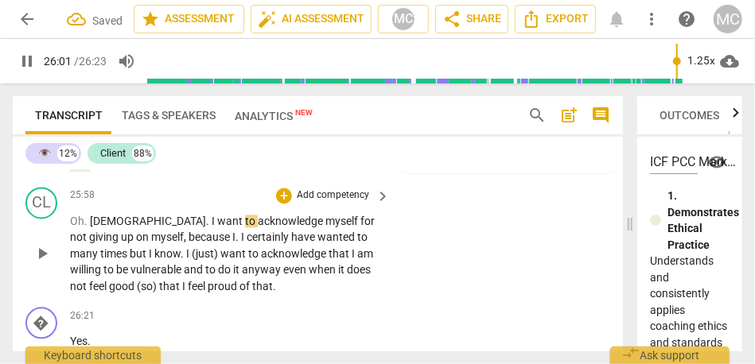
scroll to position [8111, 0]
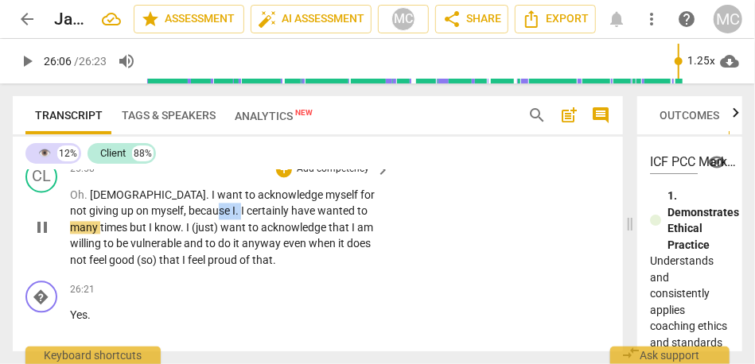
type input "1567"
drag, startPoint x: 162, startPoint y: 261, endPoint x: 98, endPoint y: 259, distance: 64.5
click at [98, 259] on p "Oh . [DEMOGRAPHIC_DATA] . I want to acknowledge myself for not giving up on mys…" at bounding box center [226, 228] width 312 height 82
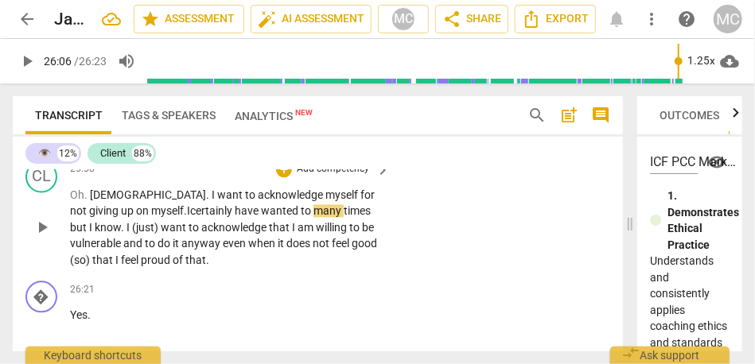
click at [190, 217] on span "certainly" at bounding box center [212, 211] width 45 height 13
click at [89, 234] on span "but" at bounding box center [79, 227] width 19 height 13
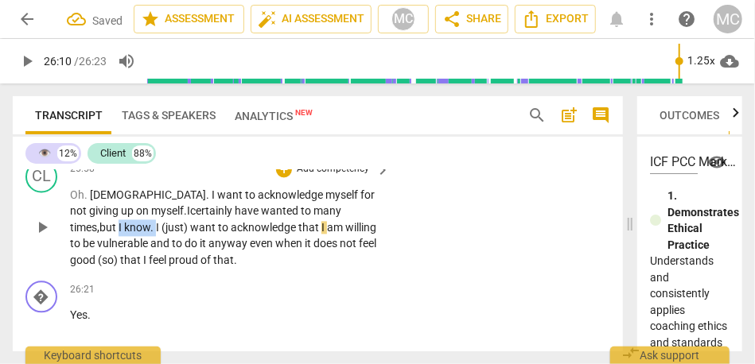
drag, startPoint x: 357, startPoint y: 259, endPoint x: 318, endPoint y: 259, distance: 38.2
click at [318, 259] on p "Oh . [DEMOGRAPHIC_DATA] . I want to acknowledge myself for not giving up on mys…" at bounding box center [226, 228] width 312 height 82
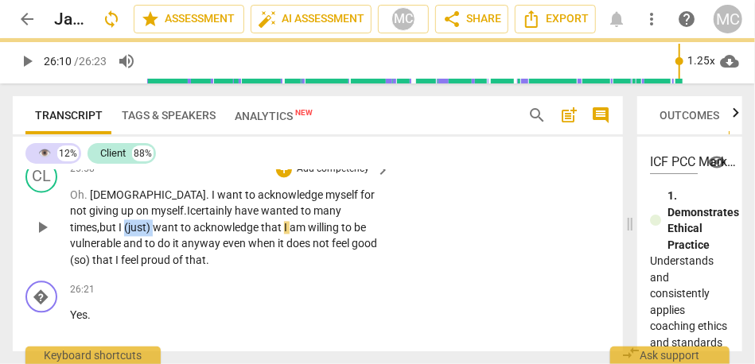
drag, startPoint x: 356, startPoint y: 262, endPoint x: 326, endPoint y: 263, distance: 29.5
click at [326, 263] on p "Oh . [DEMOGRAPHIC_DATA] . I want to acknowledge myself for not giving up on mys…" at bounding box center [226, 228] width 312 height 82
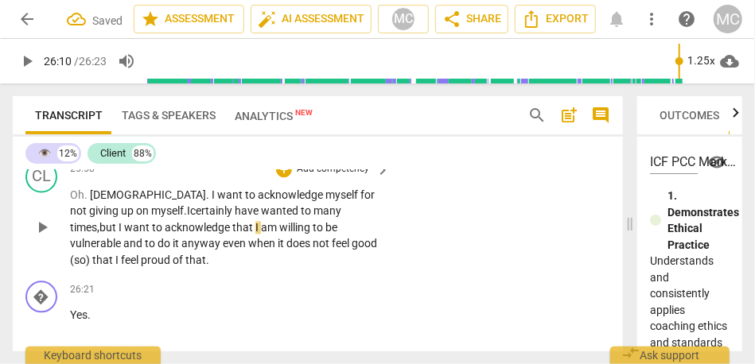
click at [152, 234] on span "want" at bounding box center [138, 227] width 28 height 13
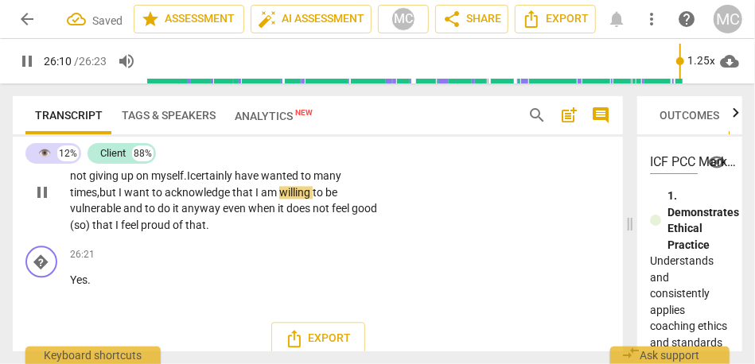
scroll to position [8154, 0]
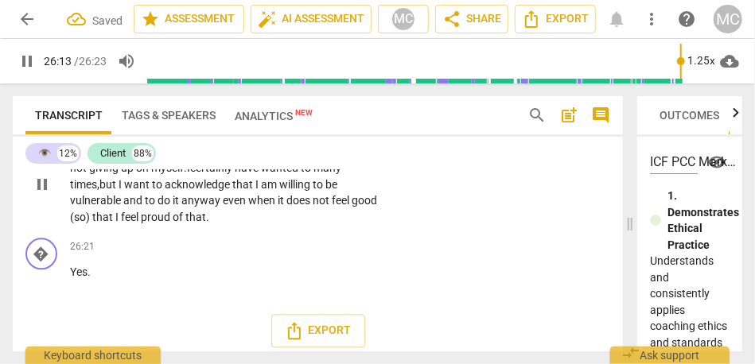
click at [145, 207] on span "and" at bounding box center [133, 200] width 21 height 13
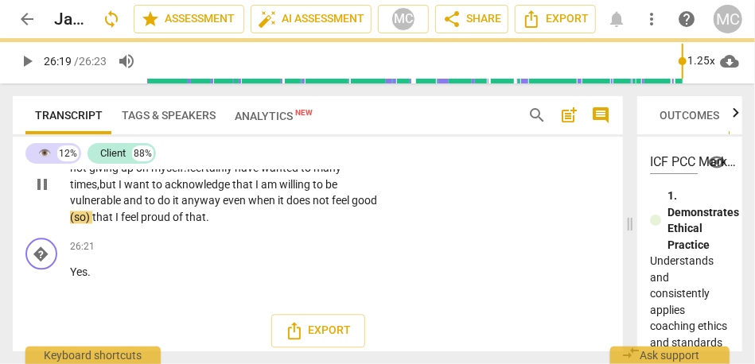
click at [181, 207] on span "anyway" at bounding box center [201, 200] width 41 height 13
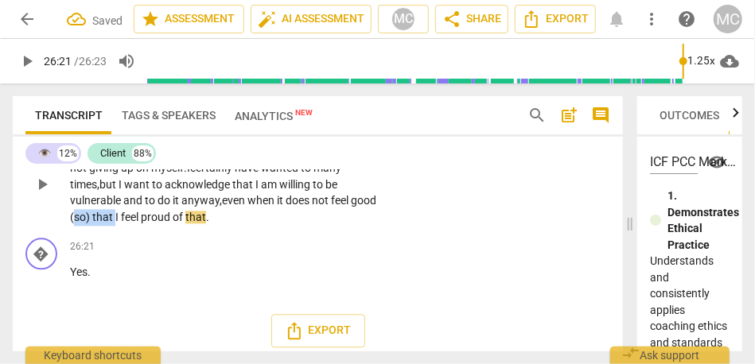
drag, startPoint x: 315, startPoint y: 251, endPoint x: 274, endPoint y: 252, distance: 41.4
click at [274, 226] on p "Oh . [DEMOGRAPHIC_DATA] . I want to acknowledge myself for not giving up on mys…" at bounding box center [226, 185] width 312 height 82
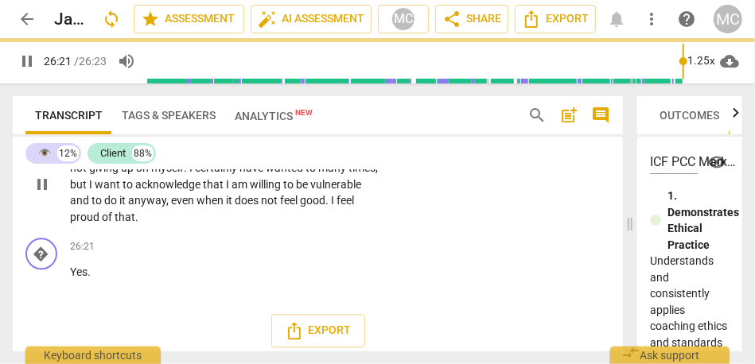
click at [335, 134] on p "Add competency" at bounding box center [333, 126] width 76 height 14
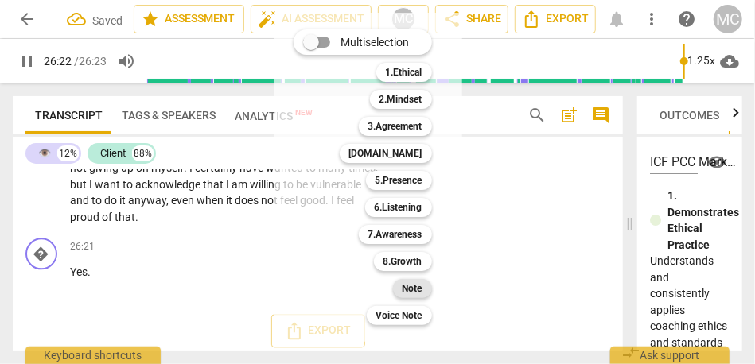
click at [411, 286] on b "Note" at bounding box center [413, 288] width 20 height 19
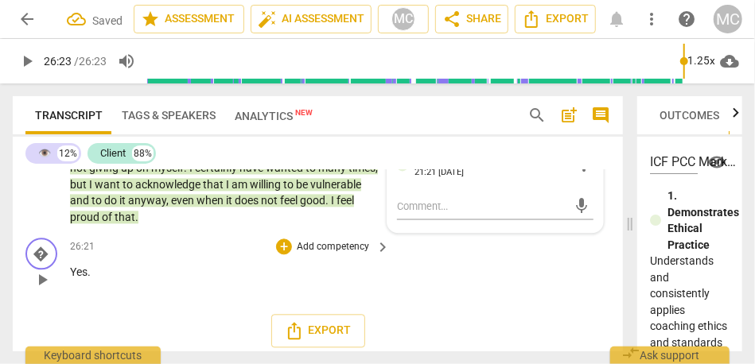
click at [311, 255] on p "Add competency" at bounding box center [333, 247] width 76 height 14
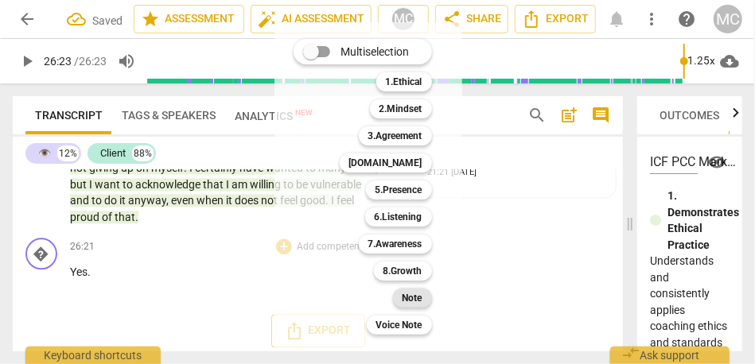
click at [407, 304] on b "Note" at bounding box center [413, 298] width 20 height 19
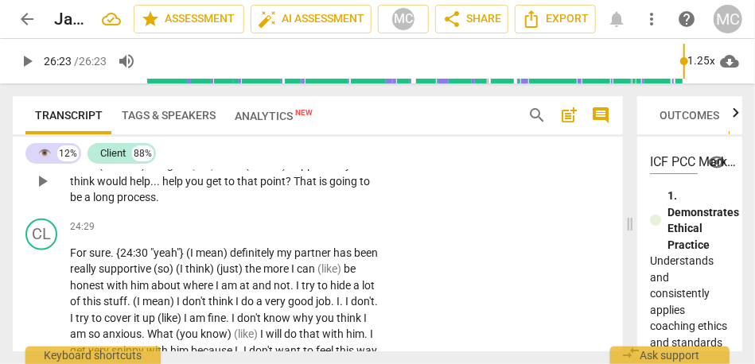
scroll to position [7586, 0]
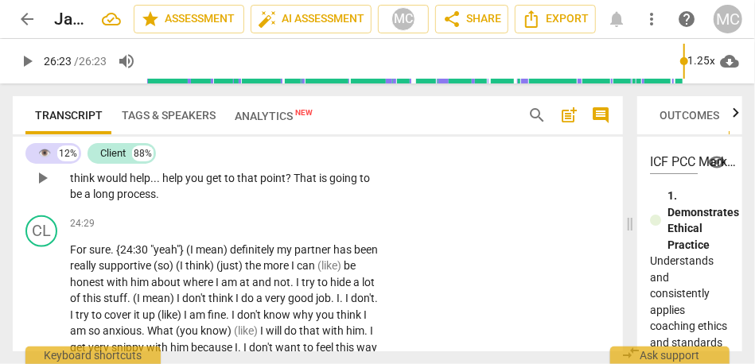
click at [126, 201] on span "process" at bounding box center [136, 194] width 39 height 13
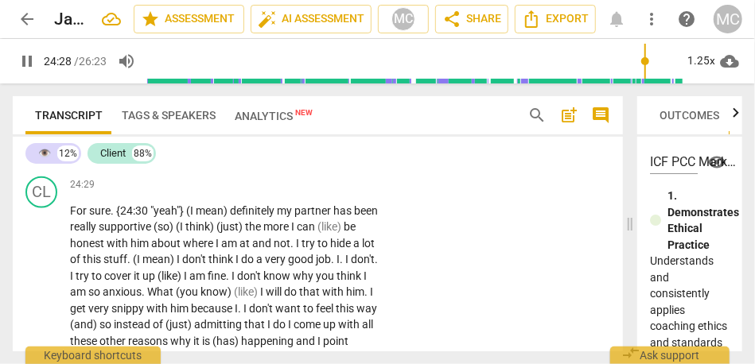
scroll to position [7626, 0]
drag, startPoint x: 236, startPoint y: 259, endPoint x: 188, endPoint y: 260, distance: 48.6
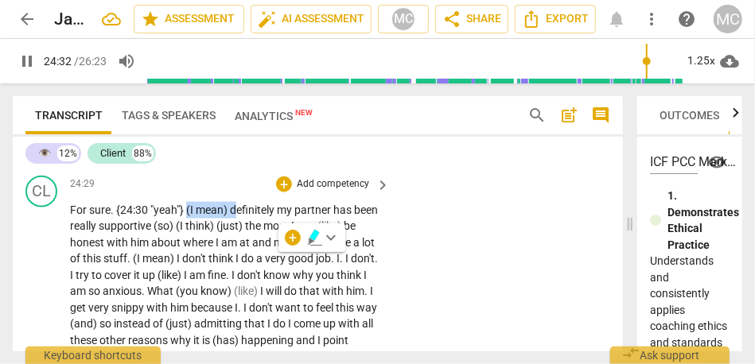
type input "1473"
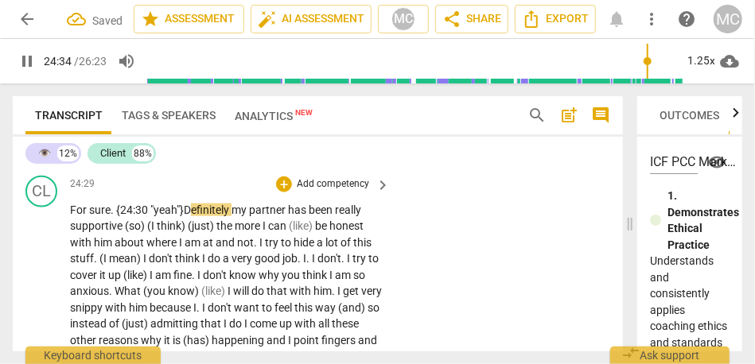
click at [96, 216] on span "sure" at bounding box center [99, 210] width 21 height 13
click at [185, 216] on span ""yeah"} D" at bounding box center [170, 210] width 41 height 13
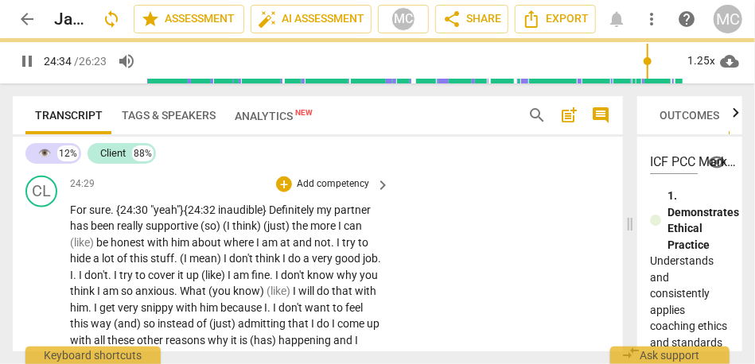
click at [325, 216] on span "my" at bounding box center [326, 210] width 18 height 13
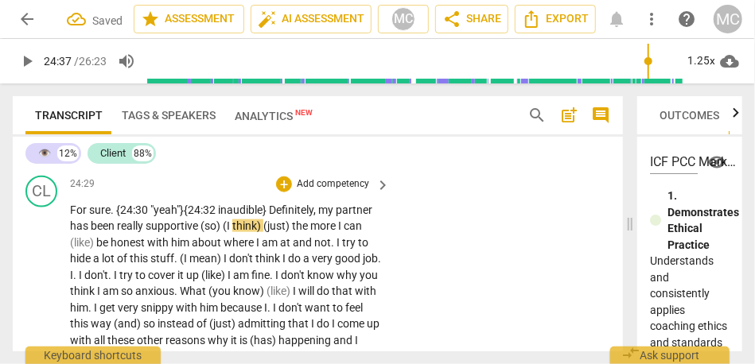
click at [351, 216] on span "partner" at bounding box center [354, 210] width 37 height 13
drag, startPoint x: 294, startPoint y: 276, endPoint x: 201, endPoint y: 278, distance: 92.3
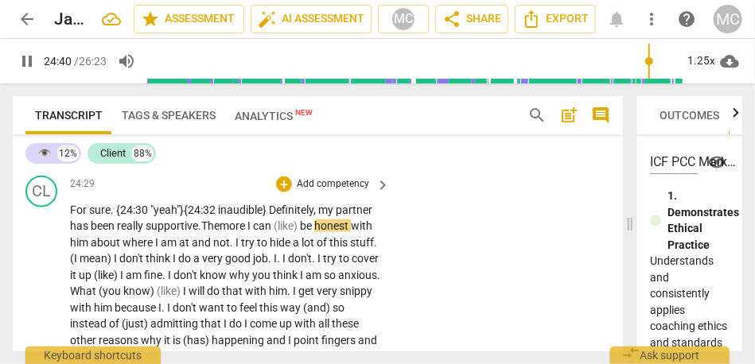
click at [300, 232] on span "(like)" at bounding box center [287, 226] width 26 height 13
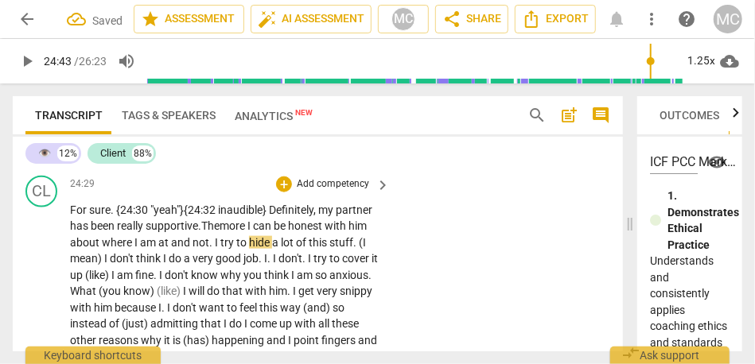
click at [172, 249] on span "and" at bounding box center [181, 242] width 21 height 13
click at [217, 249] on span "I" at bounding box center [218, 242] width 6 height 13
click at [240, 249] on span "try" at bounding box center [232, 242] width 16 height 13
click at [103, 265] on span "mean)" at bounding box center [87, 258] width 34 height 13
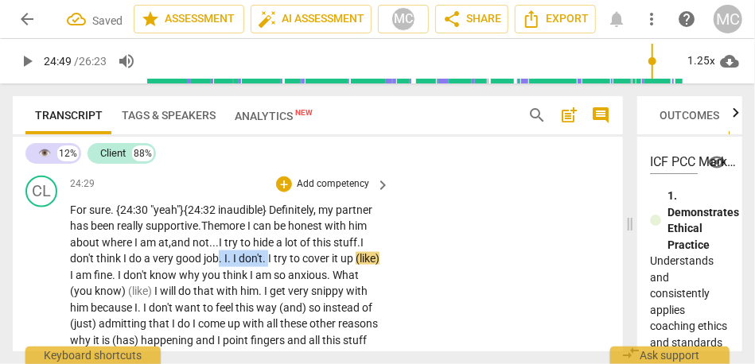
drag, startPoint x: 270, startPoint y: 306, endPoint x: 219, endPoint y: 302, distance: 51.1
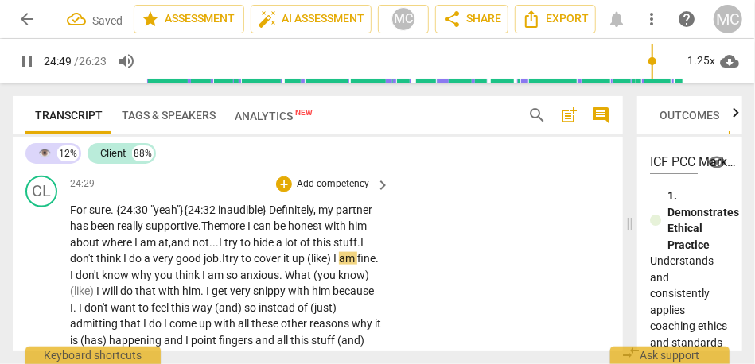
click at [333, 265] on span "(like)" at bounding box center [320, 258] width 26 height 13
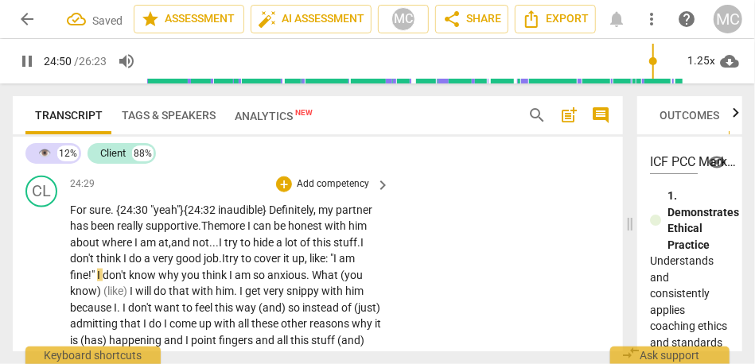
click at [341, 266] on p "For sure . {24:30 "yeah"} {24:32 inaudible} D efinitely, my partner has been re…" at bounding box center [226, 365] width 312 height 326
click at [96, 282] on span at bounding box center [96, 275] width 2 height 13
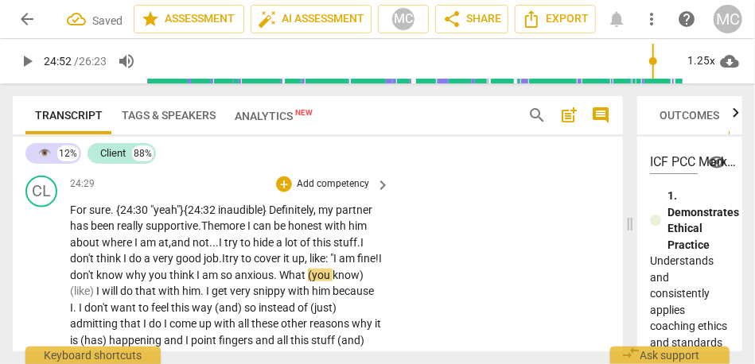
click at [96, 282] on span "don't" at bounding box center [83, 275] width 26 height 13
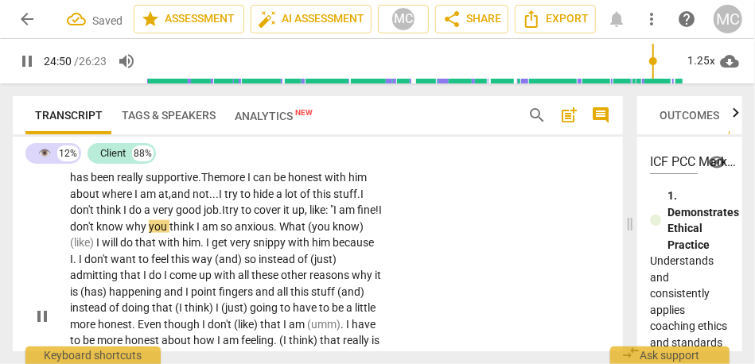
scroll to position [7676, 0]
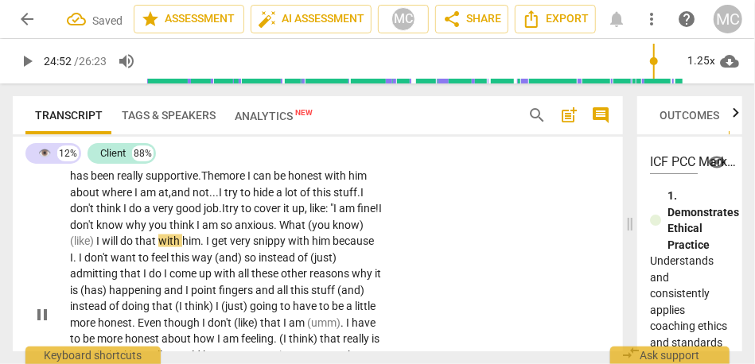
click at [308, 232] on span "What" at bounding box center [293, 225] width 29 height 13
drag, startPoint x: 129, startPoint y: 290, endPoint x: 312, endPoint y: 275, distance: 183.7
click at [312, 275] on p "For sure . {24:30 "yeah"} {24:32 inaudible} D efinitely, my partner has been re…" at bounding box center [226, 315] width 312 height 326
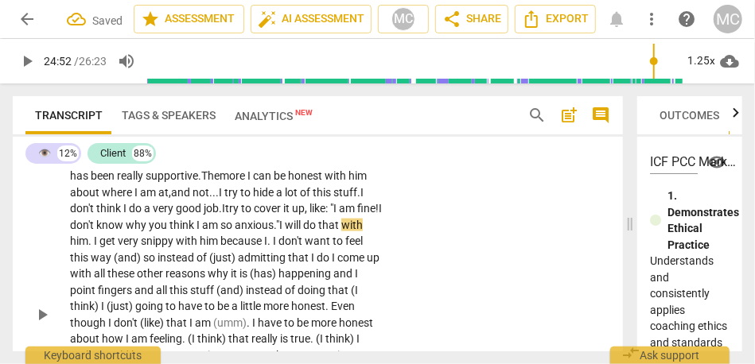
click at [303, 232] on span "will" at bounding box center [294, 225] width 18 height 13
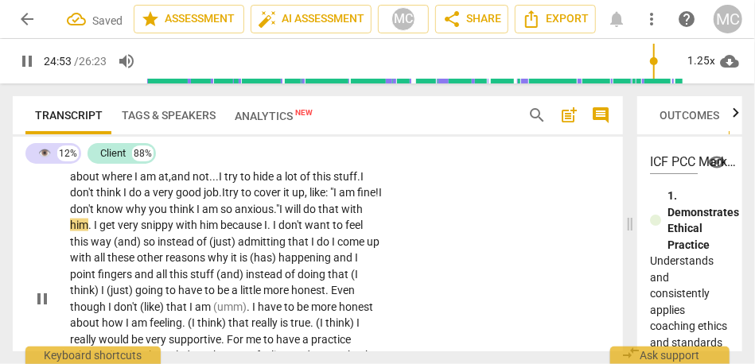
scroll to position [7709, 0]
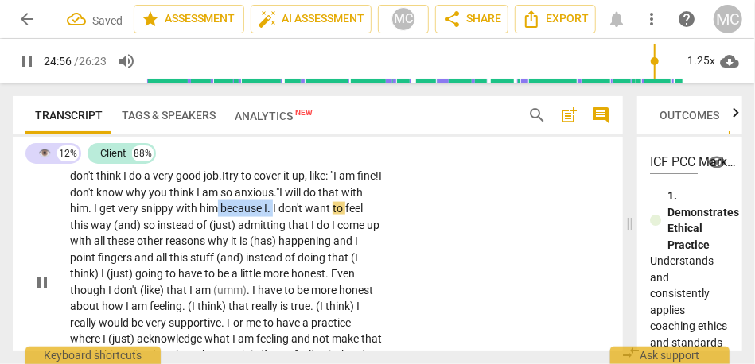
drag, startPoint x: 299, startPoint y: 259, endPoint x: 242, endPoint y: 257, distance: 57.3
click at [242, 257] on p "For sure . {24:30 "yeah"} {24:32 inaudible} D efinitely, my partner has been re…" at bounding box center [226, 282] width 312 height 326
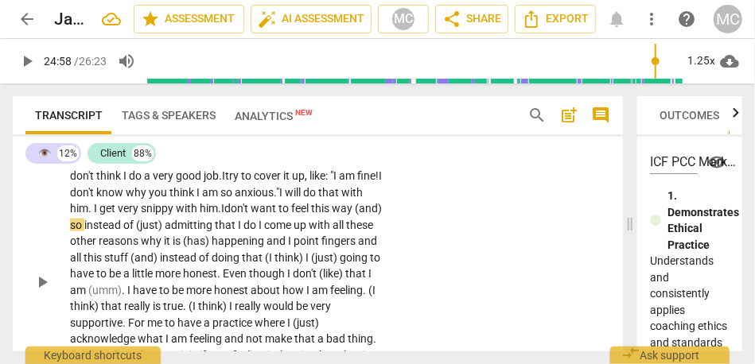
click at [251, 215] on span "don't" at bounding box center [237, 208] width 26 height 13
click at [123, 232] on span "instead" at bounding box center [103, 225] width 39 height 13
click at [176, 232] on span "admitting" at bounding box center [197, 225] width 50 height 13
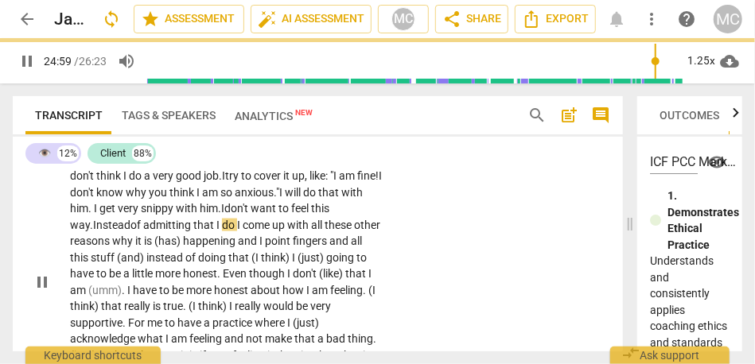
click at [242, 232] on span "I" at bounding box center [240, 225] width 6 height 13
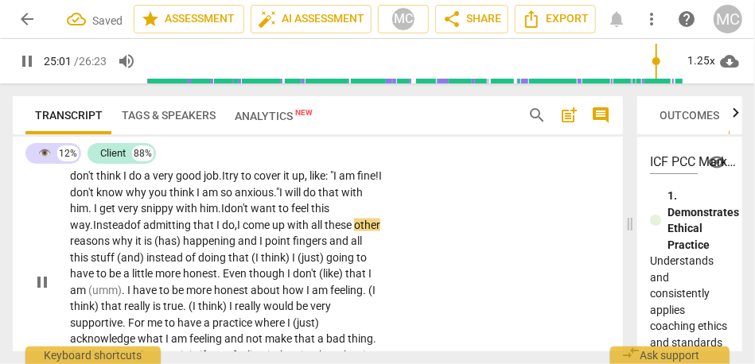
scroll to position [7748, 0]
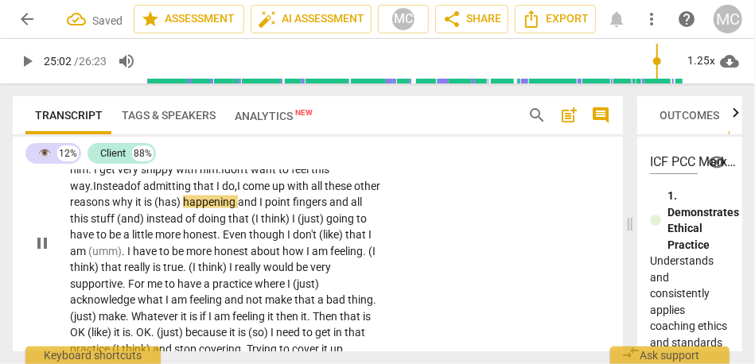
click at [183, 209] on span "(has)" at bounding box center [168, 202] width 29 height 13
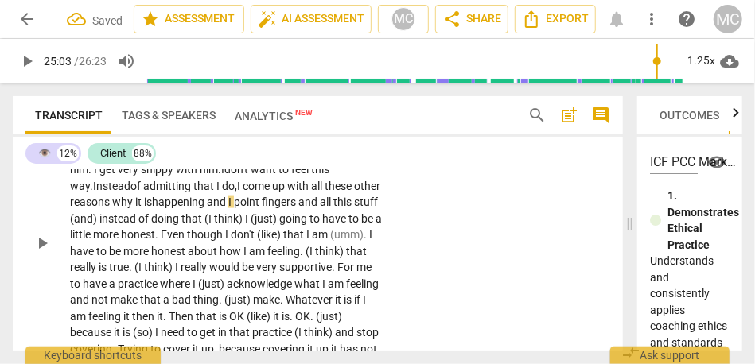
click at [234, 209] on span "I" at bounding box center [231, 202] width 6 height 13
click at [484, 241] on div "CL play_arrow pause 24:29 + Add competency keyboard_arrow_right For sure . {24:…" at bounding box center [318, 230] width 610 height 365
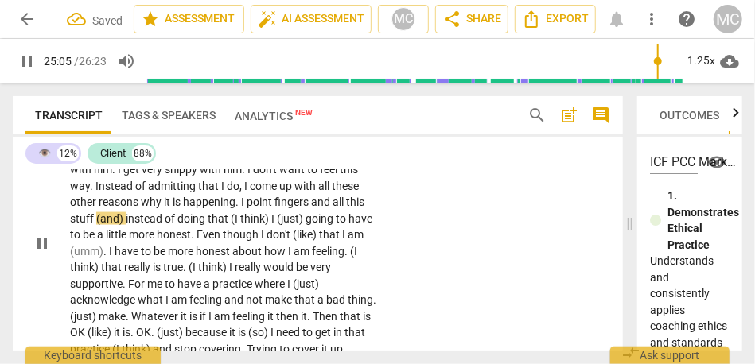
click at [306, 209] on span "fingers" at bounding box center [293, 202] width 37 height 13
click at [126, 225] on span "instead" at bounding box center [145, 218] width 39 height 13
type input "1506"
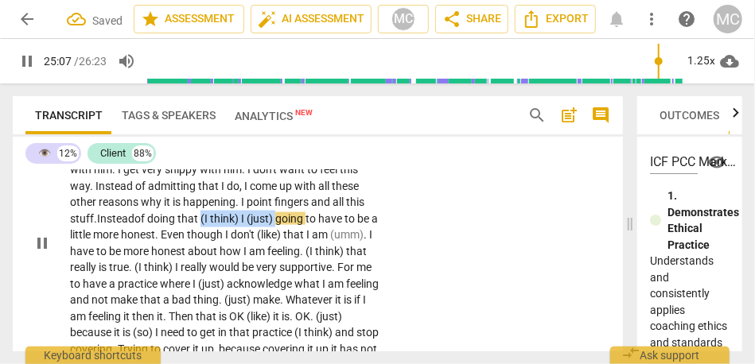
drag, startPoint x: 280, startPoint y: 263, endPoint x: 204, endPoint y: 265, distance: 76.4
click at [204, 265] on p "For sure . {24:30 "yeah"} {24:32 inaudible} Definitely , my partner has been re…" at bounding box center [226, 243] width 312 height 326
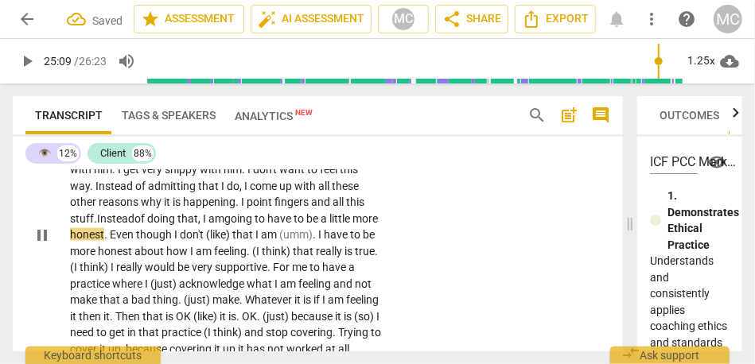
click at [261, 225] on span "to" at bounding box center [261, 218] width 13 height 13
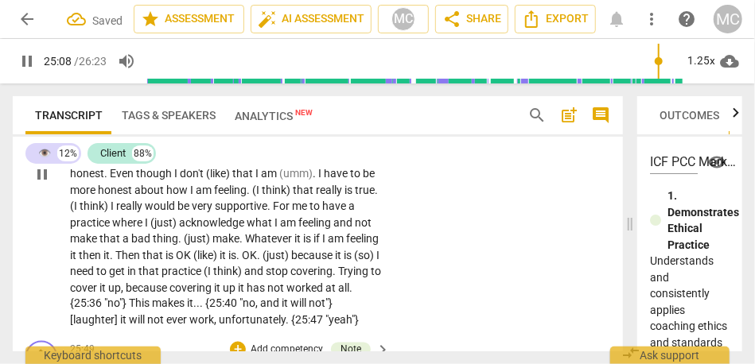
scroll to position [7810, 0]
click at [136, 179] on span "Even" at bounding box center [123, 172] width 26 height 13
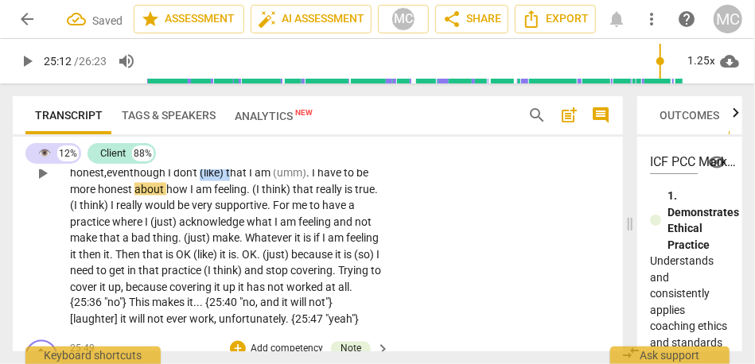
drag, startPoint x: 235, startPoint y: 222, endPoint x: 263, endPoint y: 226, distance: 28.1
click at [263, 226] on p "For sure . {24:30 "yeah"} {24:32 inaudible} Definitely , my partner has been re…" at bounding box center [226, 173] width 312 height 310
click at [307, 179] on span "I" at bounding box center [305, 172] width 6 height 13
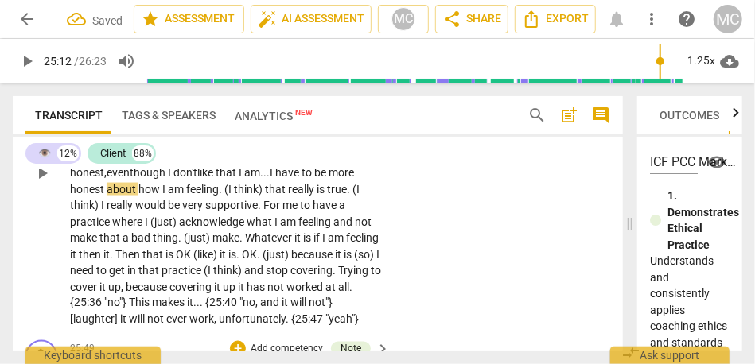
click at [302, 179] on span "have" at bounding box center [288, 172] width 26 height 13
drag, startPoint x: 298, startPoint y: 240, endPoint x: 255, endPoint y: 240, distance: 43.0
click at [255, 240] on p "For sure . {24:30 "yeah"} {24:32 inaudible} Definitely , my partner has been re…" at bounding box center [226, 173] width 312 height 310
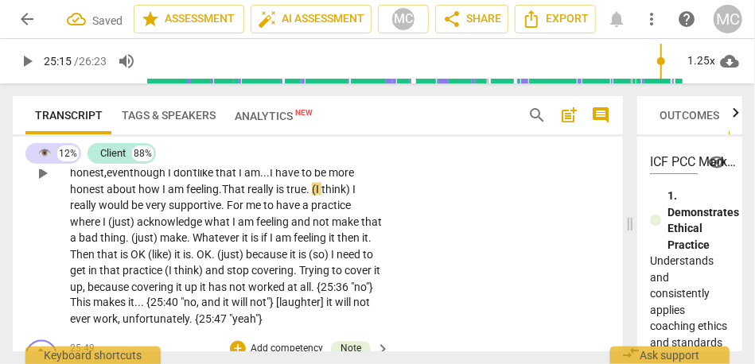
click at [247, 196] on span "hat" at bounding box center [237, 189] width 19 height 13
click at [353, 196] on span "I" at bounding box center [354, 189] width 3 height 13
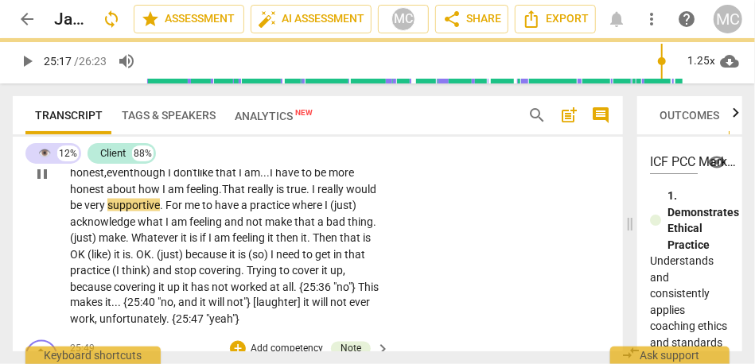
click at [346, 196] on span "really" at bounding box center [332, 189] width 29 height 13
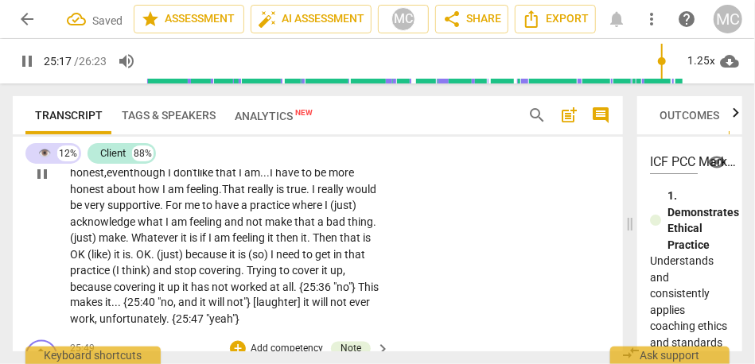
click at [312, 196] on span "." at bounding box center [309, 189] width 6 height 13
drag, startPoint x: 348, startPoint y: 239, endPoint x: 388, endPoint y: 239, distance: 40.6
click at [388, 239] on div "CL play_arrow pause 24:29 + Add competency keyboard_arrow_right For sure . {24:…" at bounding box center [318, 160] width 610 height 349
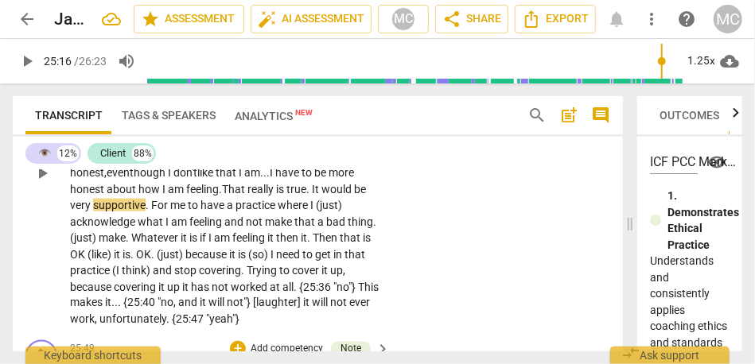
click at [322, 196] on span "would" at bounding box center [338, 189] width 33 height 13
click at [151, 212] on span "." at bounding box center [149, 205] width 6 height 13
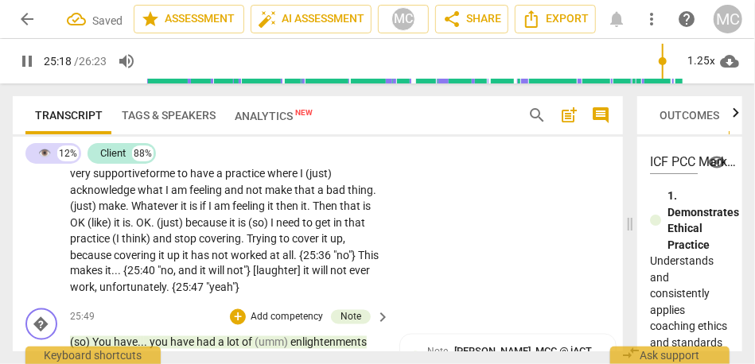
scroll to position [7840, 0]
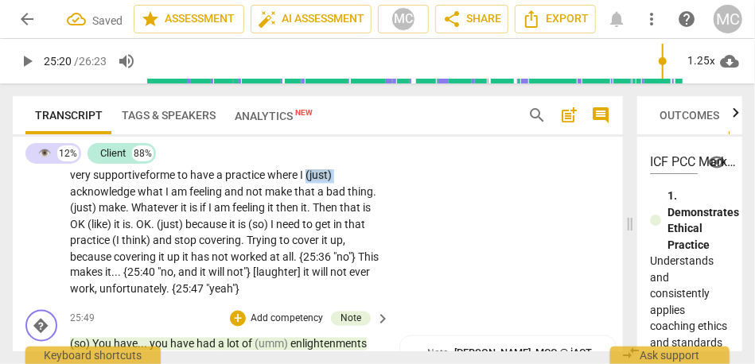
drag, startPoint x: 100, startPoint y: 237, endPoint x: 72, endPoint y: 236, distance: 27.9
click at [72, 236] on p "For sure . {24:30 "yeah"} {24:32 inaudible} Definitely , my partner has been re…" at bounding box center [226, 143] width 312 height 310
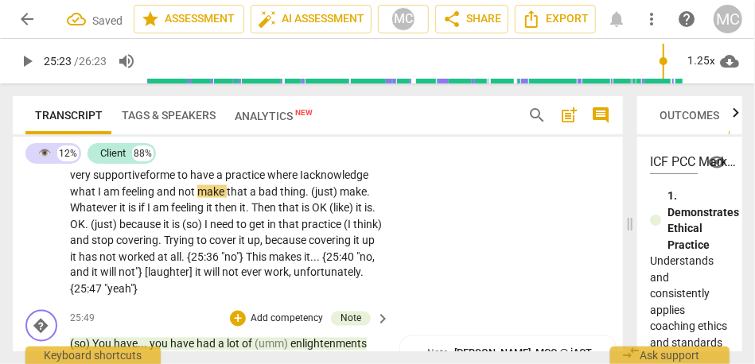
click at [157, 198] on span "feeling" at bounding box center [139, 191] width 35 height 13
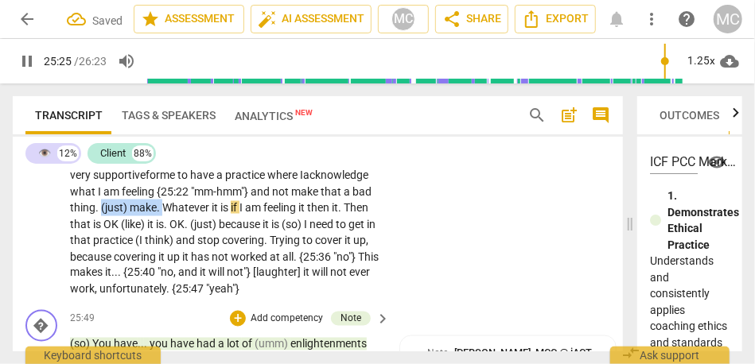
drag, startPoint x: 247, startPoint y: 256, endPoint x: 184, endPoint y: 256, distance: 62.9
click at [184, 256] on p "For sure . {24:30 "yeah"} {24:32 inaudible} Definitely , my partner has been re…" at bounding box center [226, 143] width 312 height 310
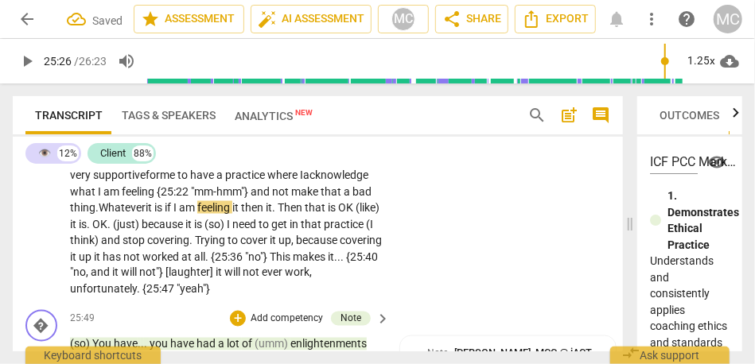
click at [99, 214] on span "thing." at bounding box center [84, 207] width 29 height 13
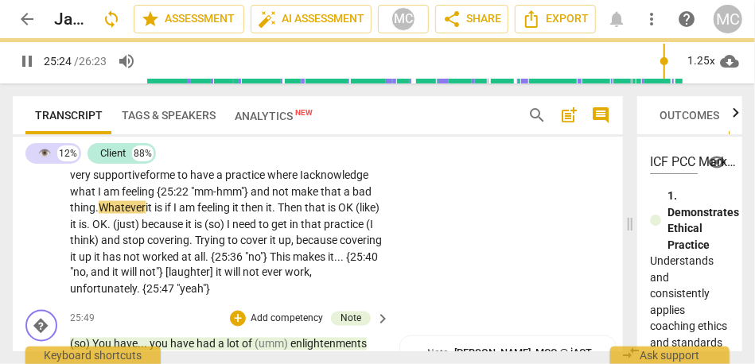
click at [173, 214] on span "if" at bounding box center [169, 207] width 9 height 13
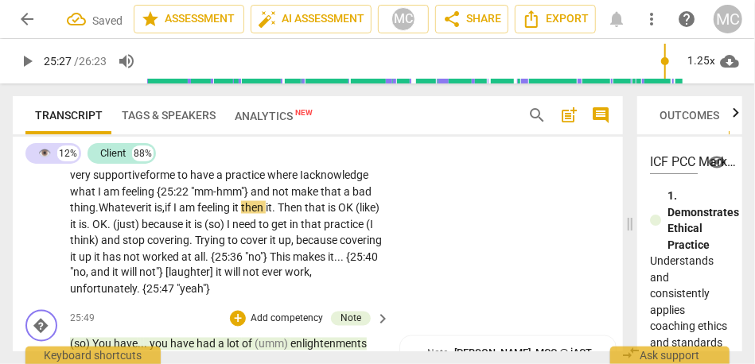
click at [266, 214] on span "then" at bounding box center [253, 207] width 25 height 13
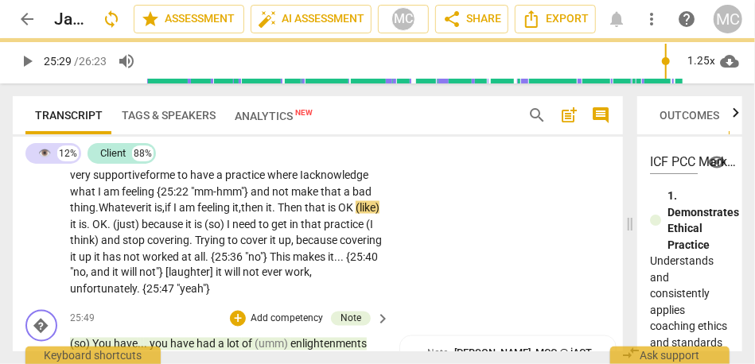
click at [272, 198] on span "and" at bounding box center [261, 191] width 21 height 13
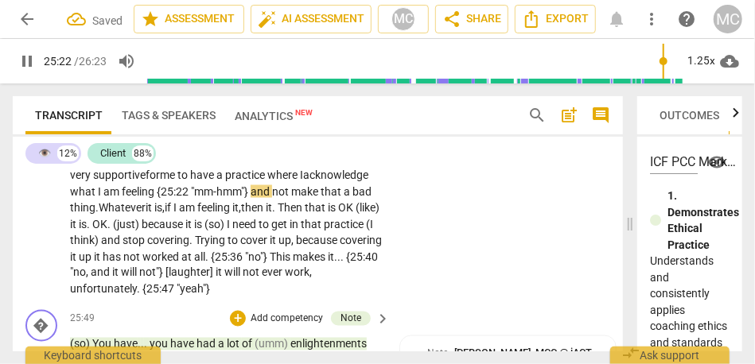
click at [241, 214] on span "it," at bounding box center [236, 207] width 9 height 13
click at [266, 214] on span "then" at bounding box center [253, 207] width 25 height 13
click at [307, 214] on span "that" at bounding box center [318, 207] width 23 height 13
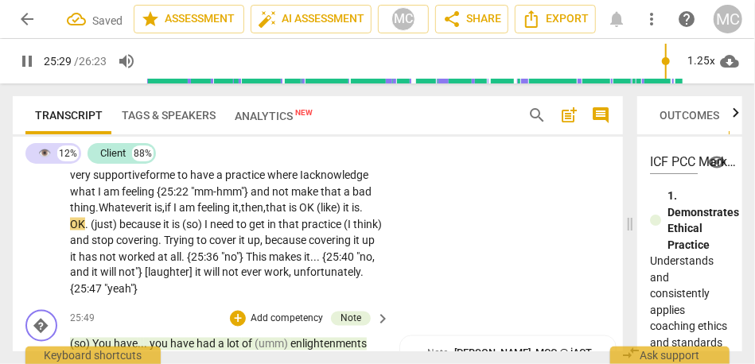
click at [146, 181] on span "supportive" at bounding box center [119, 175] width 53 height 13
click at [266, 214] on span "that" at bounding box center [277, 207] width 23 height 13
click at [299, 214] on span "OK" at bounding box center [308, 207] width 18 height 13
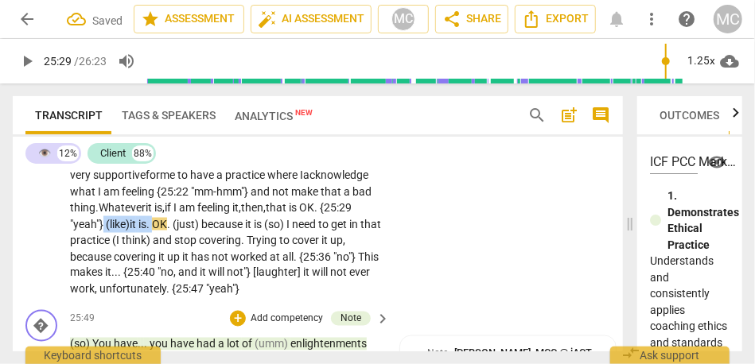
click at [167, 231] on span "OK" at bounding box center [159, 224] width 15 height 13
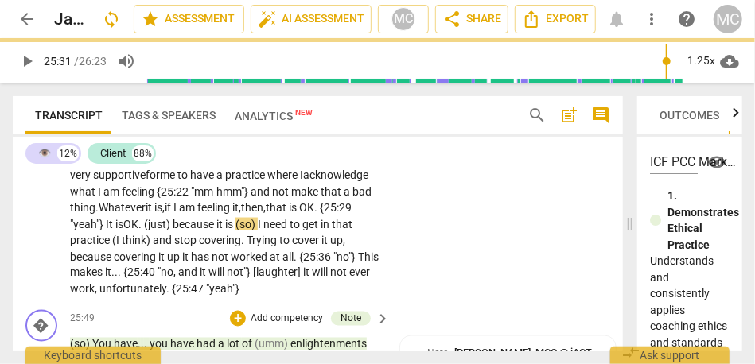
click at [216, 231] on span "because" at bounding box center [195, 224] width 44 height 13
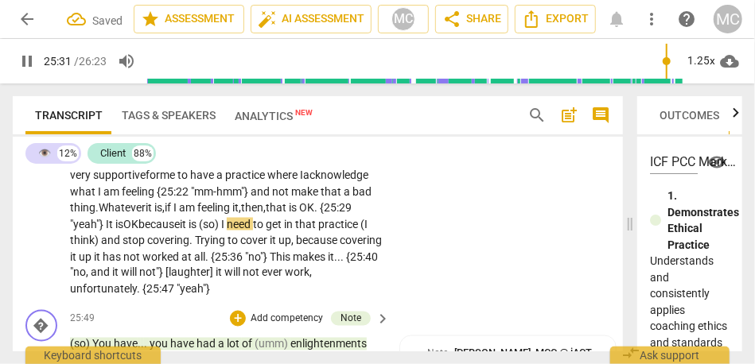
click at [221, 231] on span "(so)" at bounding box center [210, 224] width 22 height 13
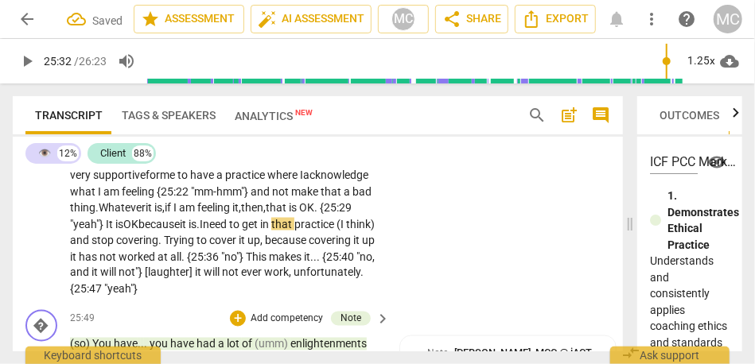
click at [229, 231] on span "need" at bounding box center [216, 224] width 26 height 13
click at [92, 247] on span "and" at bounding box center [80, 240] width 21 height 13
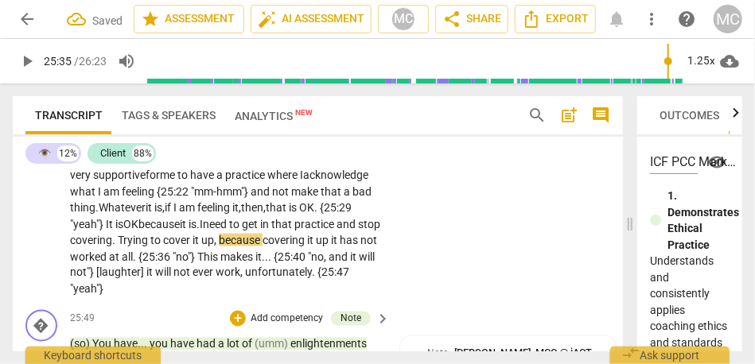
click at [150, 247] on span "Trying" at bounding box center [134, 240] width 33 height 13
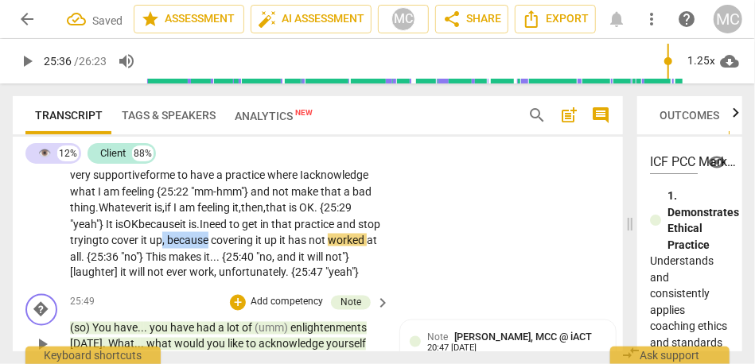
drag, startPoint x: 318, startPoint y: 289, endPoint x: 384, endPoint y: 288, distance: 66.1
click at [384, 282] on div "For sure . {24:30 "yeah"} {24:32 inaudible} Definitely , my partner has been re…" at bounding box center [231, 135] width 322 height 294
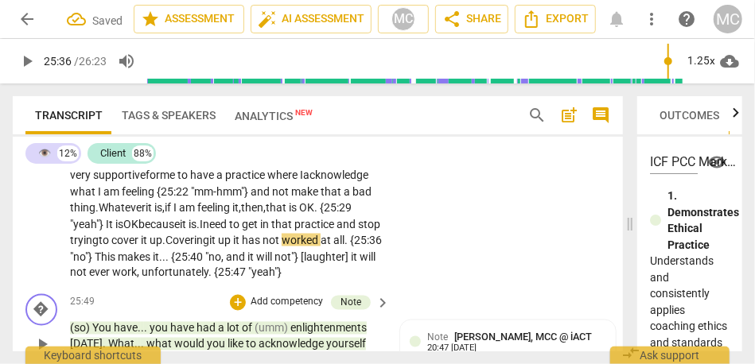
click at [349, 281] on p "For sure . {24:30 "yeah"} {24:32 inaudible} Definitely , my partner has been re…" at bounding box center [226, 135] width 312 height 294
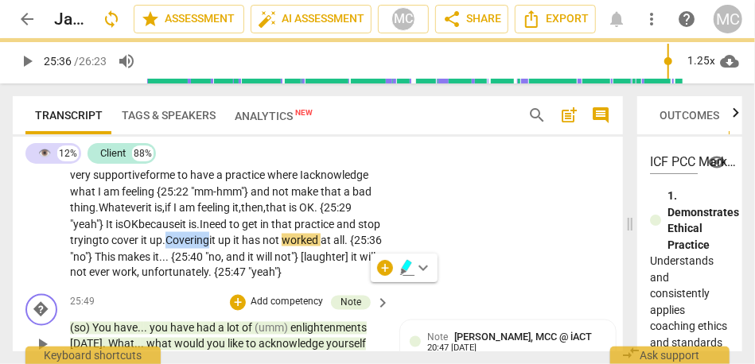
click at [327, 281] on p "For sure . {24:30 "yeah"} {24:32 inaudible} Definitely , my partner has been re…" at bounding box center [226, 135] width 312 height 294
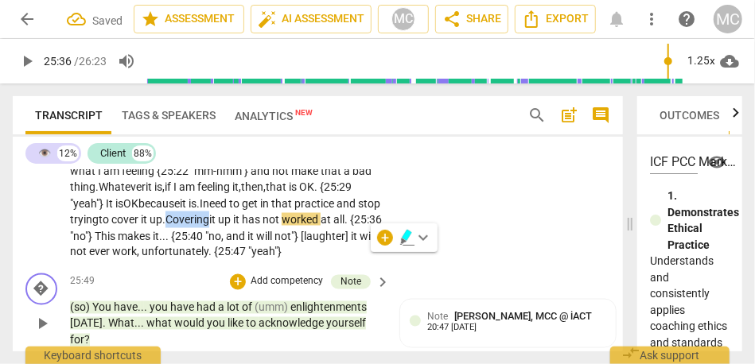
scroll to position [7874, 0]
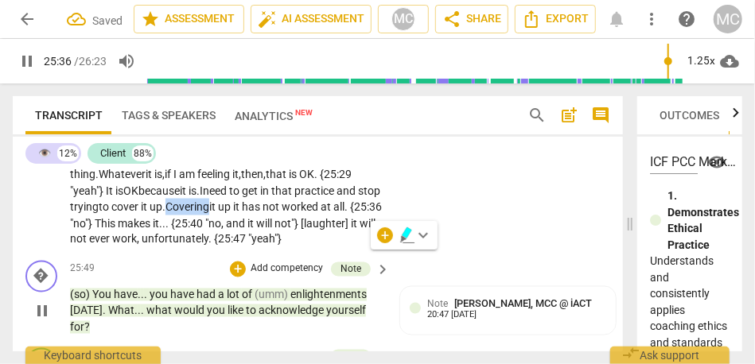
click at [209, 213] on span "Covering" at bounding box center [188, 207] width 44 height 13
click at [218, 213] on span "up" at bounding box center [225, 207] width 15 height 13
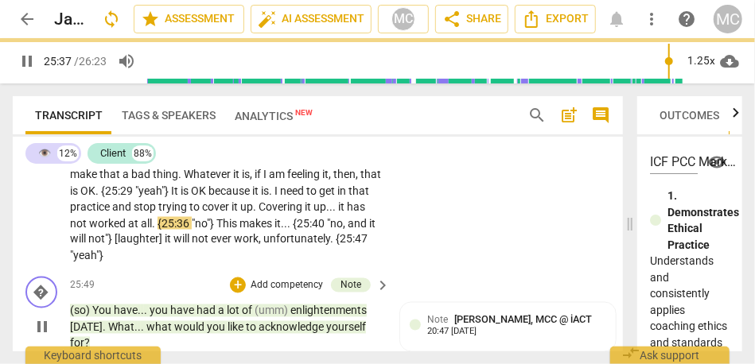
click at [485, 271] on div "CL play_arrow pause 24:29 + Add competency keyboard_arrow_right For sure . {24:…" at bounding box center [318, 96] width 610 height 349
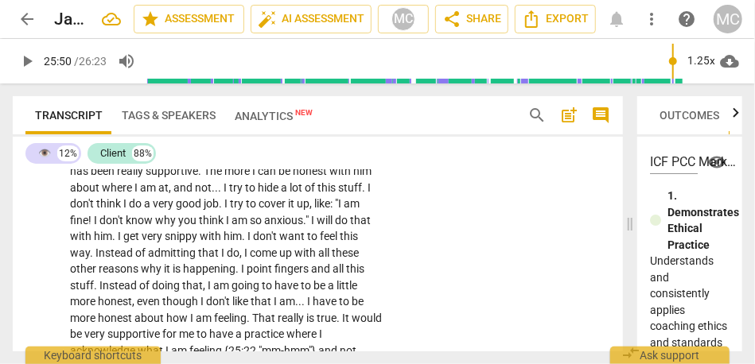
scroll to position [7680, 0]
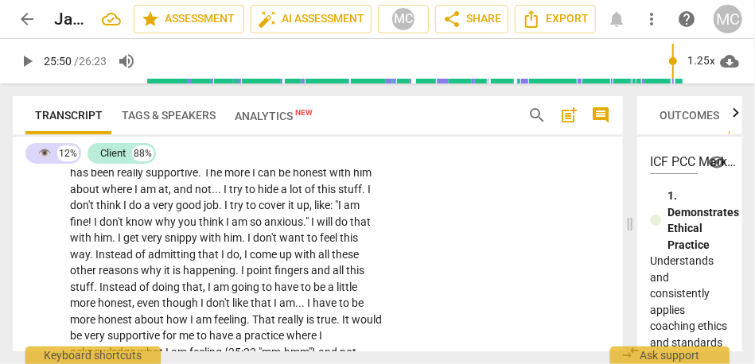
click at [339, 138] on p "Add competency" at bounding box center [333, 131] width 76 height 14
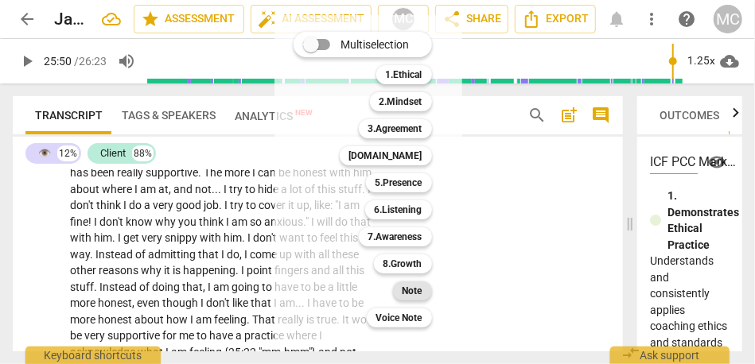
click at [422, 290] on b "Note" at bounding box center [413, 291] width 20 height 19
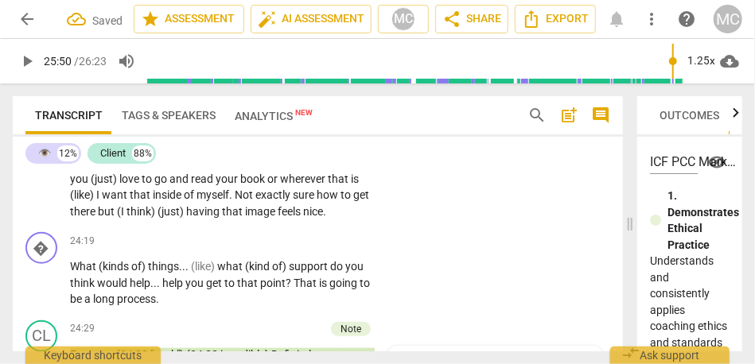
scroll to position [7477, 0]
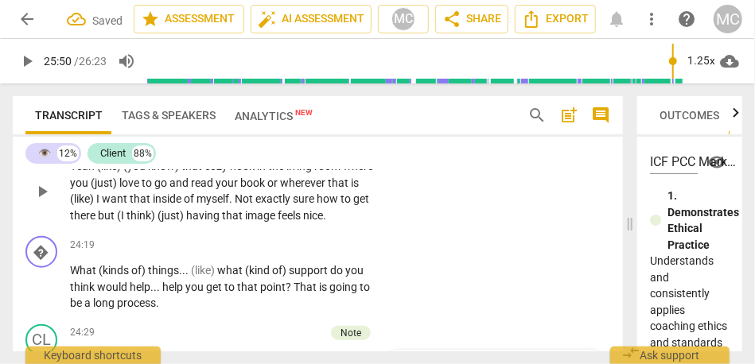
click at [243, 222] on span "that" at bounding box center [233, 215] width 23 height 13
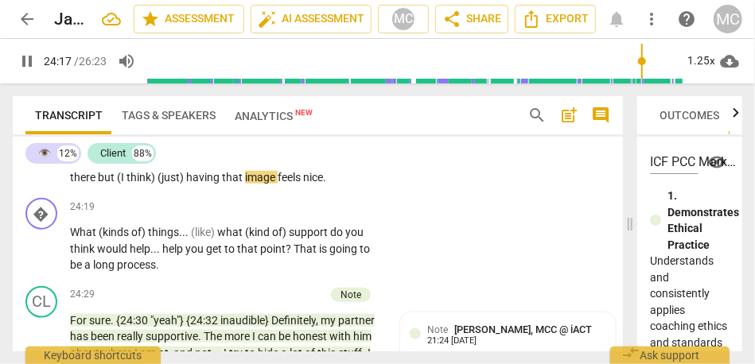
scroll to position [7521, 0]
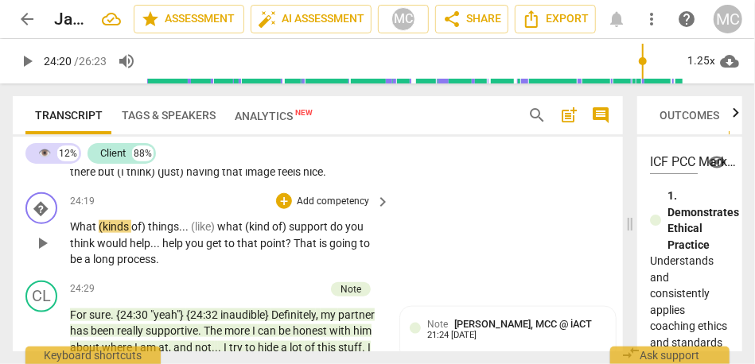
click at [318, 209] on p "Add competency" at bounding box center [333, 202] width 76 height 14
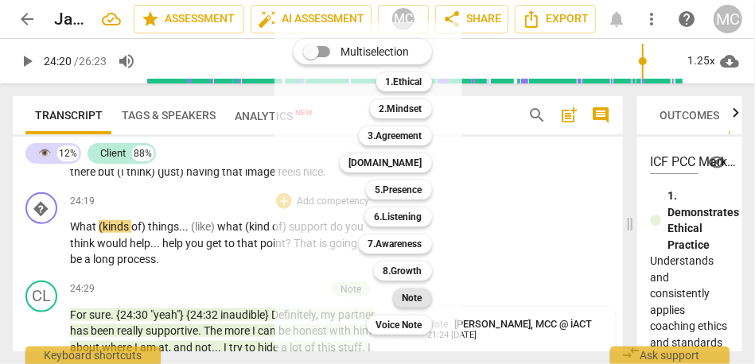
click at [404, 299] on b "Note" at bounding box center [413, 298] width 20 height 19
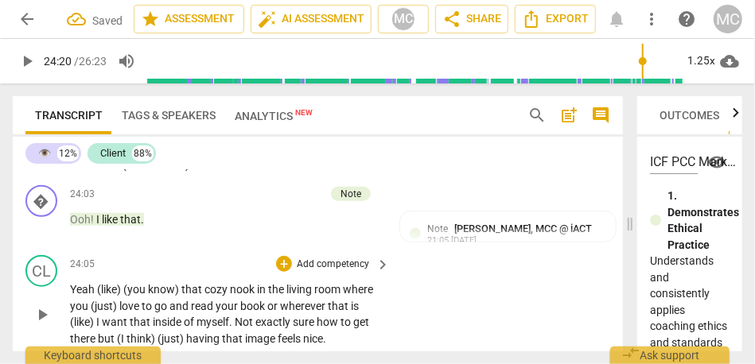
scroll to position [7353, 0]
click at [47, 238] on span "play_arrow" at bounding box center [42, 228] width 19 height 19
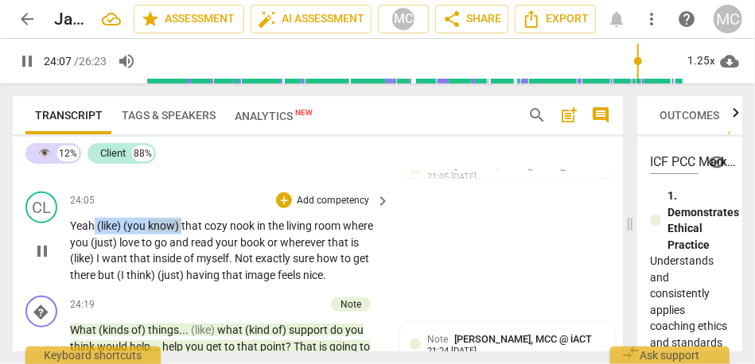
drag, startPoint x: 183, startPoint y: 275, endPoint x: 92, endPoint y: 274, distance: 90.7
click at [92, 274] on p "Yeah (like) (you know) that cozy nook in the living room where you (just) love …" at bounding box center [226, 250] width 312 height 65
type input "1449"
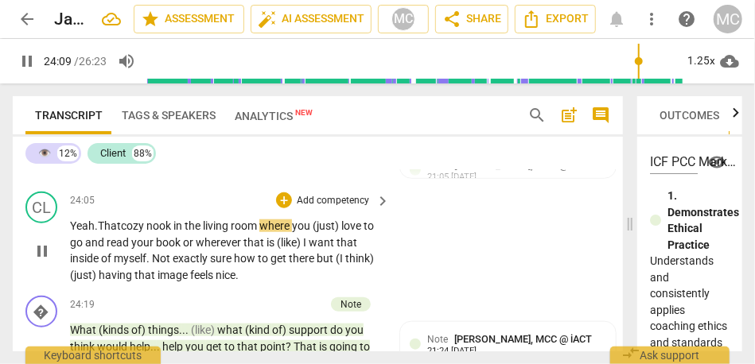
click at [113, 232] on span "That" at bounding box center [109, 226] width 23 height 13
click at [266, 232] on span "where" at bounding box center [275, 226] width 33 height 13
click at [349, 232] on span "love" at bounding box center [352, 226] width 22 height 13
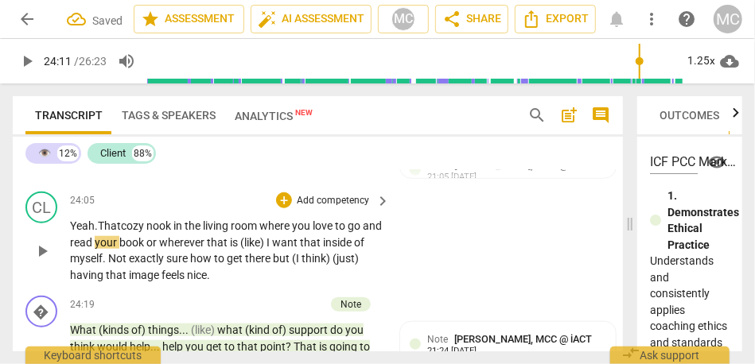
click at [348, 232] on span "to" at bounding box center [341, 226] width 13 height 13
click at [267, 249] on span "(like)" at bounding box center [253, 242] width 26 height 13
click at [115, 265] on span "Not" at bounding box center [118, 258] width 21 height 13
click at [304, 249] on span "that" at bounding box center [292, 242] width 23 height 13
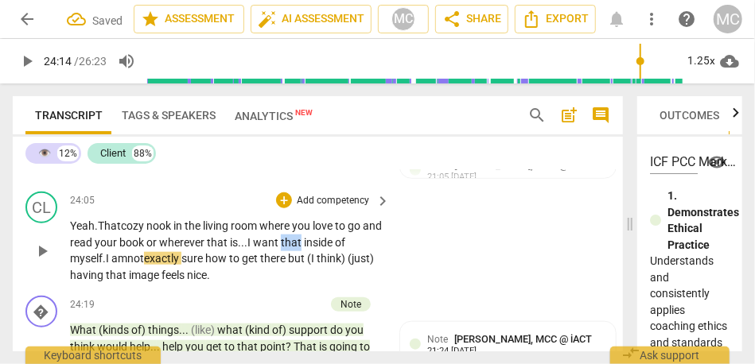
click at [304, 249] on span "that" at bounding box center [292, 242] width 23 height 13
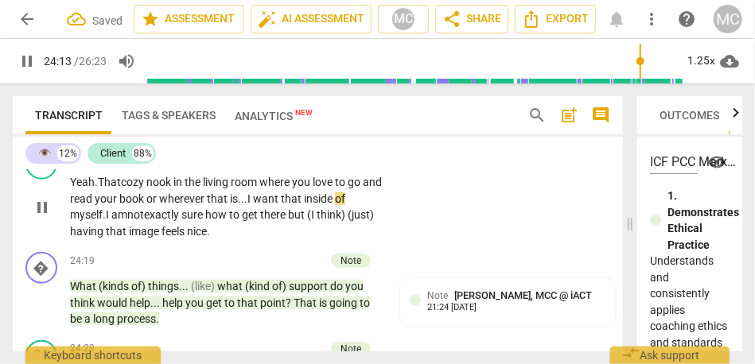
scroll to position [7466, 0]
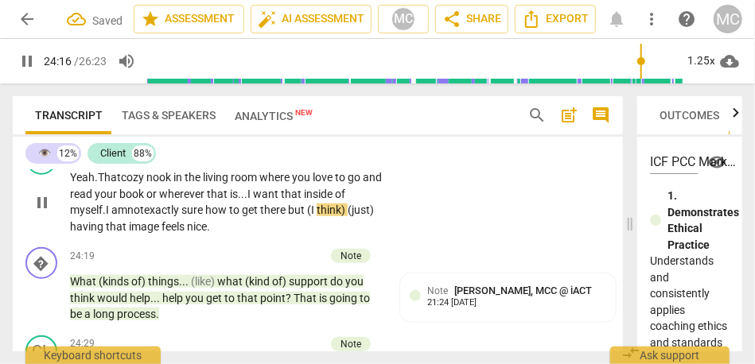
click at [105, 216] on span ". I am" at bounding box center [115, 210] width 25 height 13
click at [170, 216] on span "exactly" at bounding box center [162, 210] width 37 height 13
click at [205, 216] on span "sure" at bounding box center [193, 210] width 24 height 13
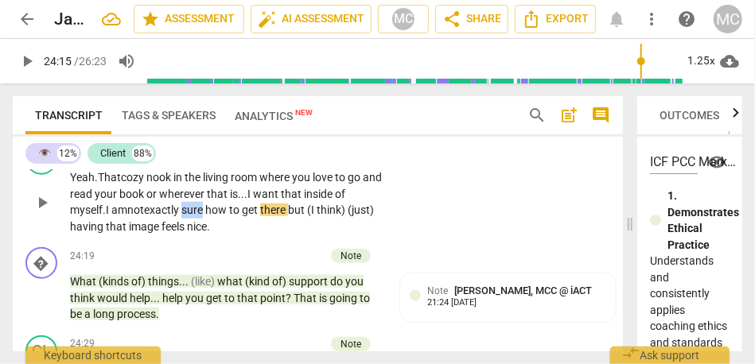
click at [205, 216] on span "sure" at bounding box center [193, 210] width 24 height 13
click at [89, 216] on span "myself" at bounding box center [86, 210] width 33 height 13
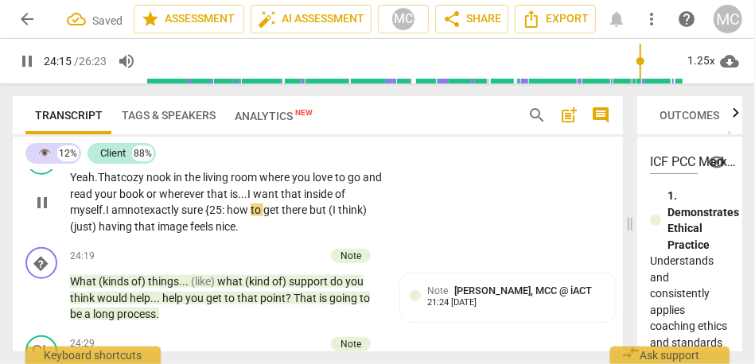
click at [89, 216] on span "myself" at bounding box center [86, 210] width 33 height 13
click at [181, 216] on span "exactly" at bounding box center [162, 210] width 37 height 13
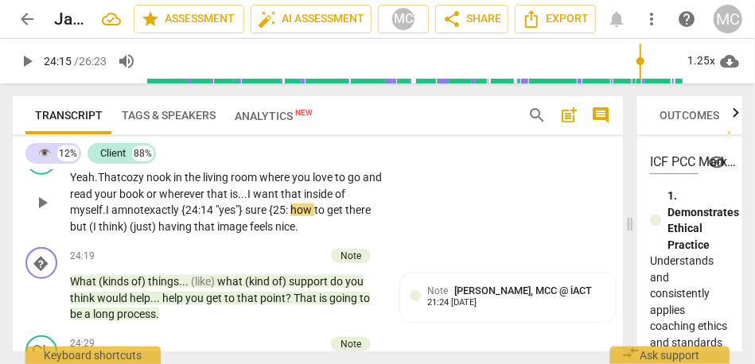
click at [304, 216] on span "how" at bounding box center [302, 210] width 24 height 13
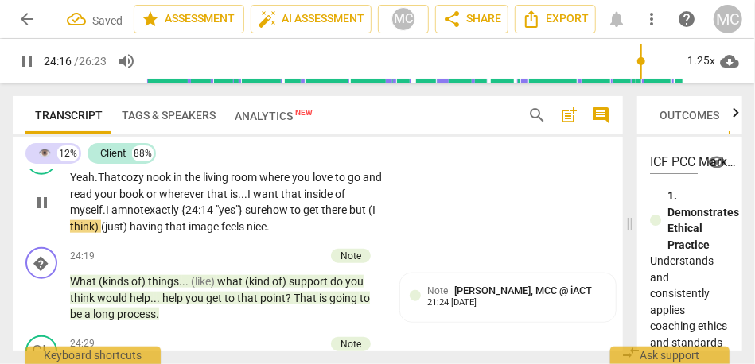
click at [362, 216] on span "but" at bounding box center [358, 210] width 19 height 13
drag, startPoint x: 189, startPoint y: 275, endPoint x: 100, endPoint y: 271, distance: 89.2
click at [100, 235] on p "Yeah. That cozy nook in the living room where you love to go and read your book…" at bounding box center [226, 202] width 312 height 65
click at [419, 241] on div "CL play_arrow pause 24:05 + Add competency keyboard_arrow_right Yeah. That cozy…" at bounding box center [318, 189] width 610 height 104
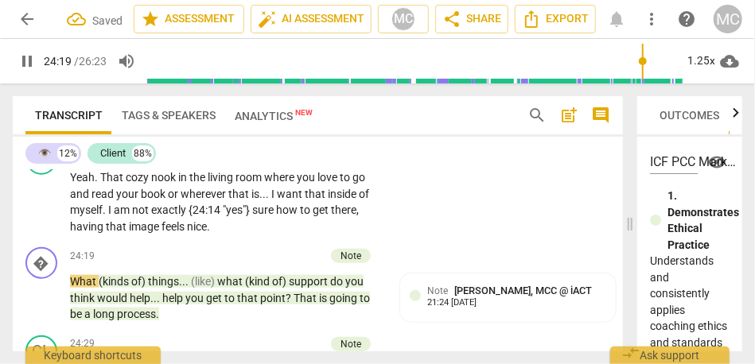
click at [339, 160] on p "Add competency" at bounding box center [333, 153] width 76 height 14
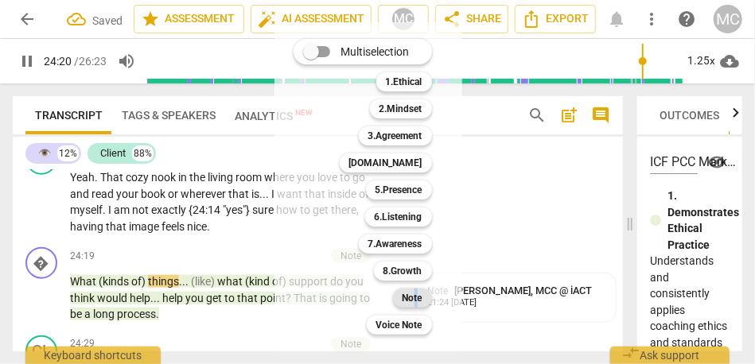
click at [416, 299] on b "Note" at bounding box center [413, 298] width 20 height 19
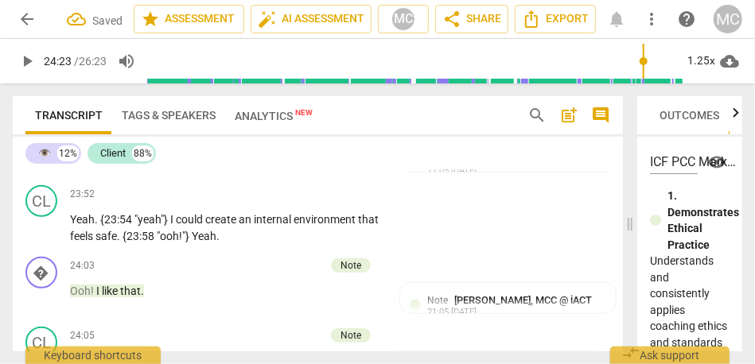
scroll to position [7276, 0]
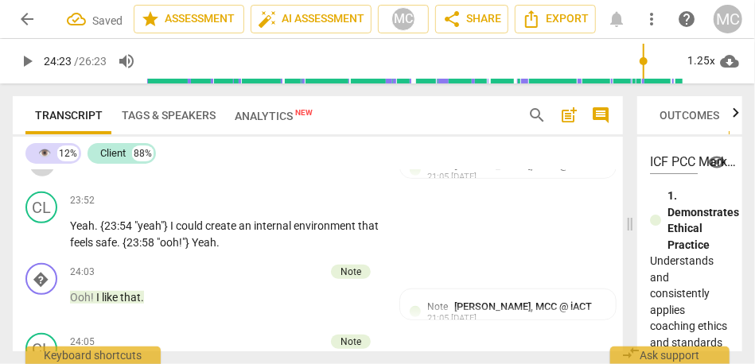
click at [45, 173] on span "play_arrow" at bounding box center [42, 163] width 19 height 19
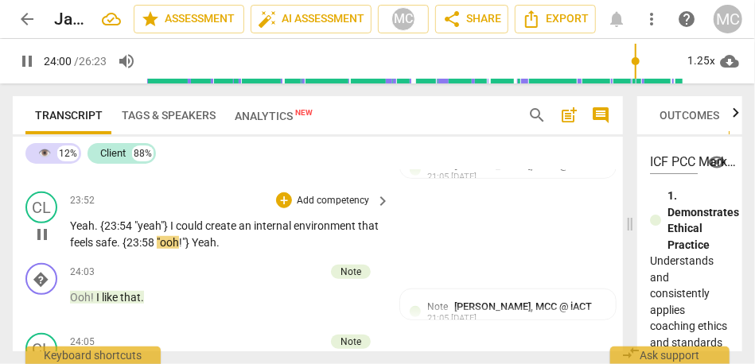
click at [324, 209] on p "Add competency" at bounding box center [333, 201] width 76 height 14
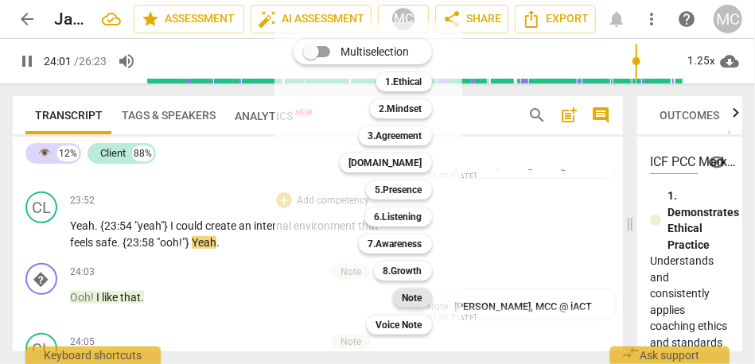
click at [419, 300] on b "Note" at bounding box center [413, 298] width 20 height 19
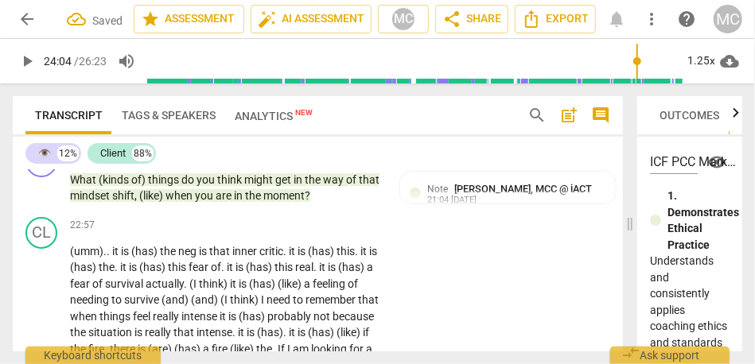
scroll to position [6957, 0]
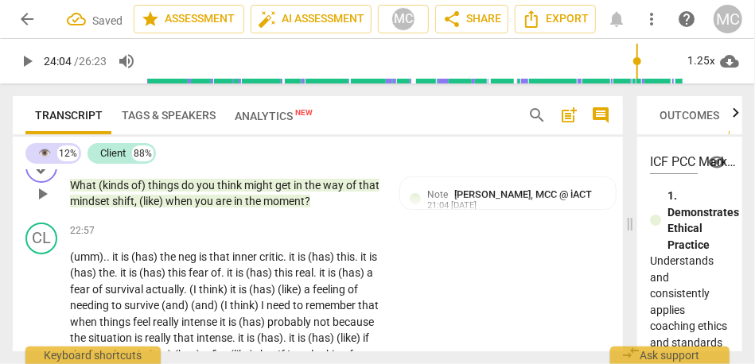
click at [295, 208] on span "moment" at bounding box center [283, 201] width 41 height 13
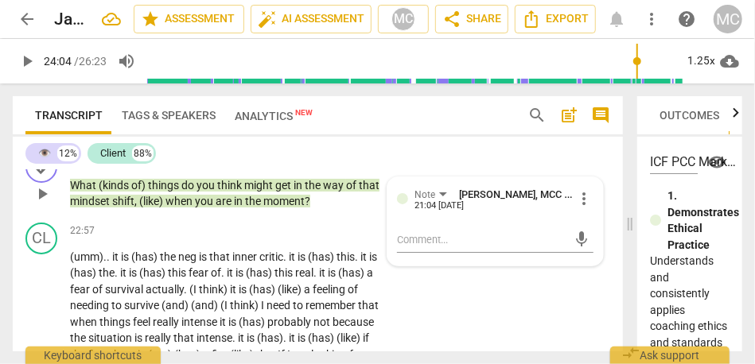
click at [295, 208] on span "moment" at bounding box center [283, 201] width 41 height 13
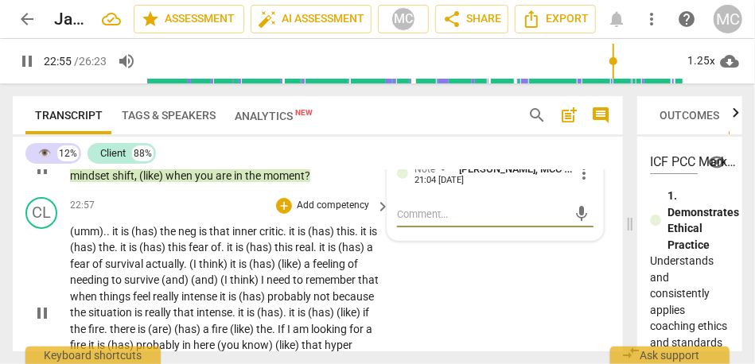
scroll to position [6989, 0]
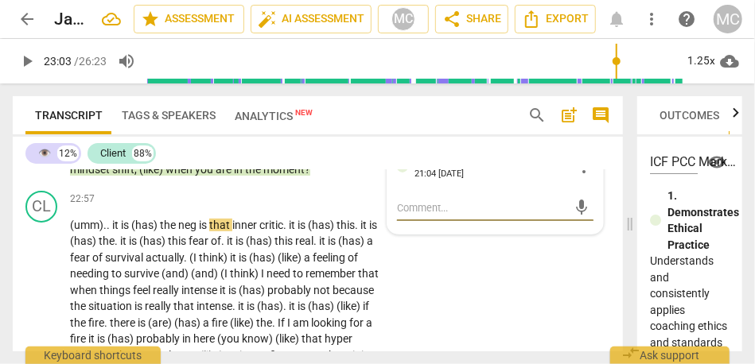
click at [245, 176] on span "in" at bounding box center [239, 169] width 11 height 13
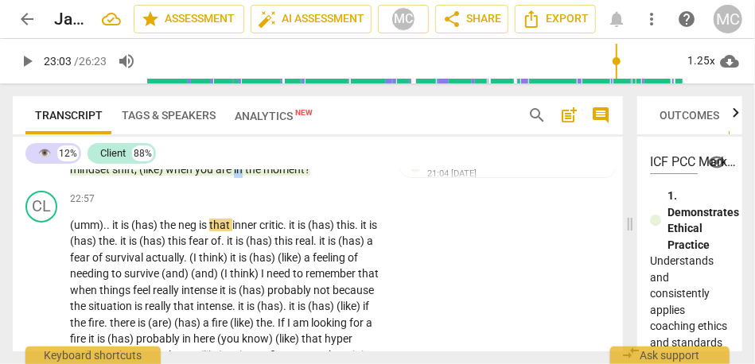
click at [245, 176] on span "in" at bounding box center [239, 169] width 11 height 13
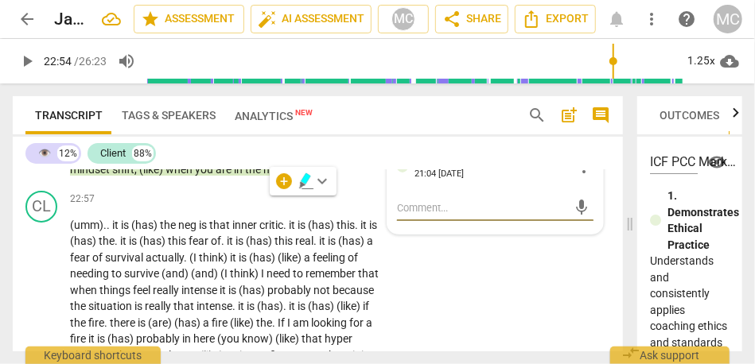
click at [305, 176] on span "moment" at bounding box center [283, 169] width 41 height 13
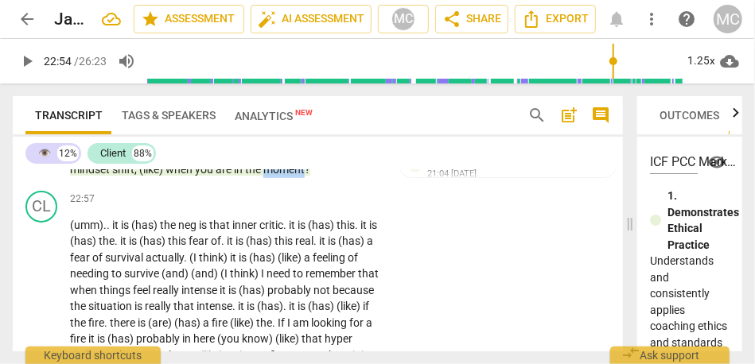
click at [305, 176] on span "moment" at bounding box center [283, 169] width 41 height 13
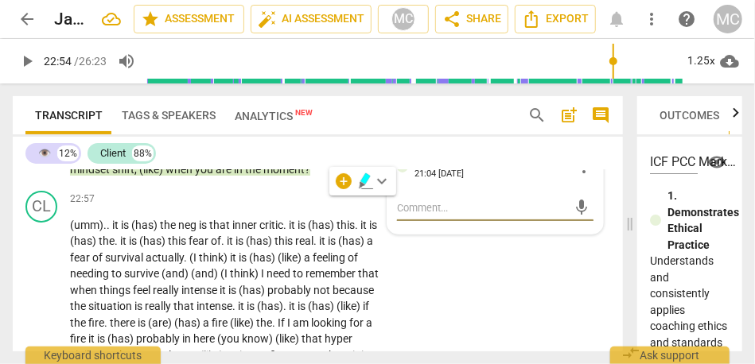
click at [305, 176] on span "moment" at bounding box center [283, 169] width 41 height 13
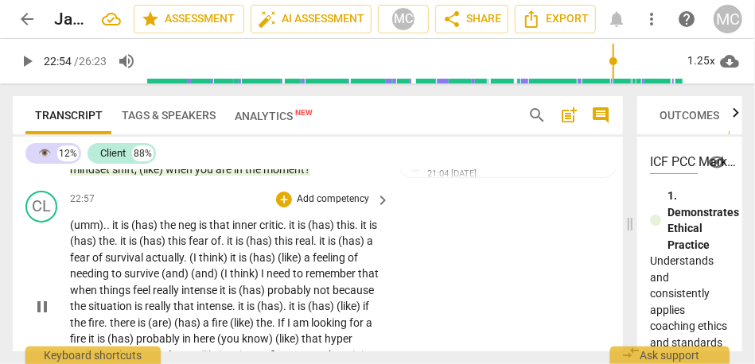
type input "1374"
click at [175, 264] on span "actually" at bounding box center [165, 257] width 38 height 13
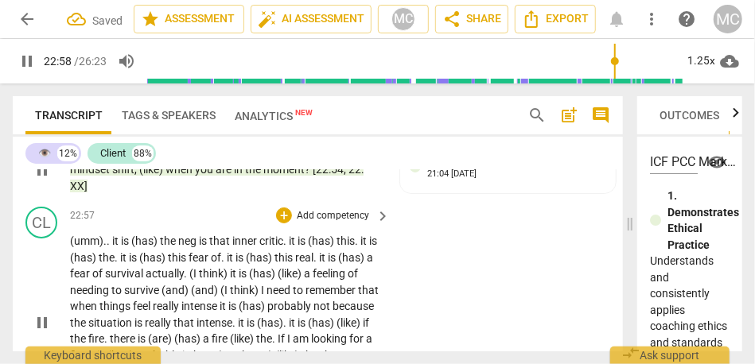
click at [117, 247] on span "it" at bounding box center [116, 241] width 9 height 13
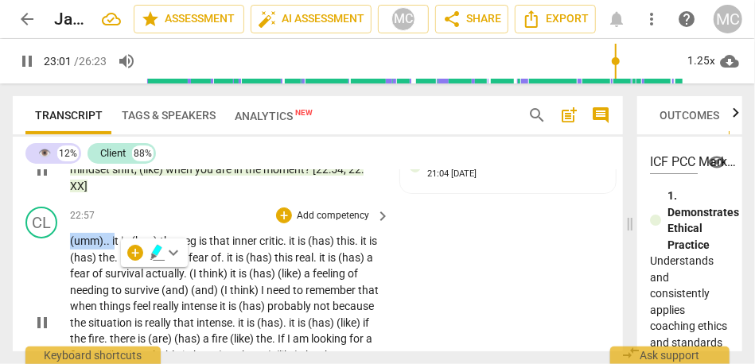
type input "1382"
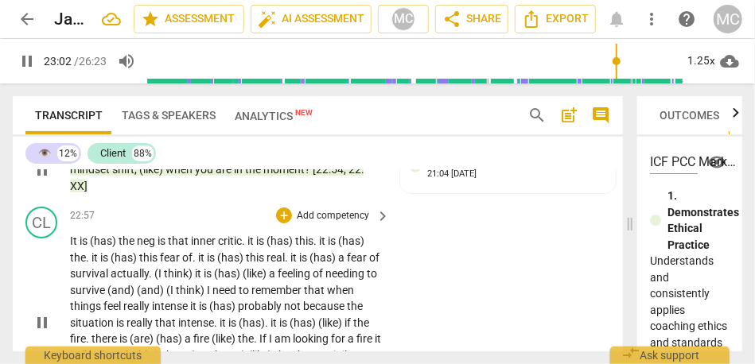
click at [406, 269] on div "CL play_arrow pause 22:57 + Add competency keyboard_arrow_right It is (has) the…" at bounding box center [318, 310] width 610 height 219
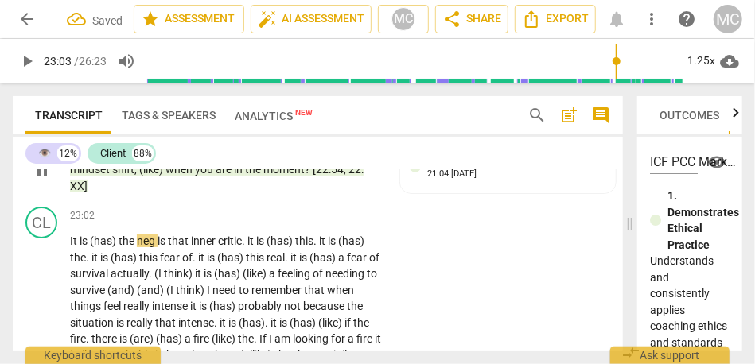
type input "1384"
drag, startPoint x: 103, startPoint y: 220, endPoint x: 92, endPoint y: 222, distance: 11.4
click at [88, 193] on span "XX]" at bounding box center [79, 186] width 18 height 13
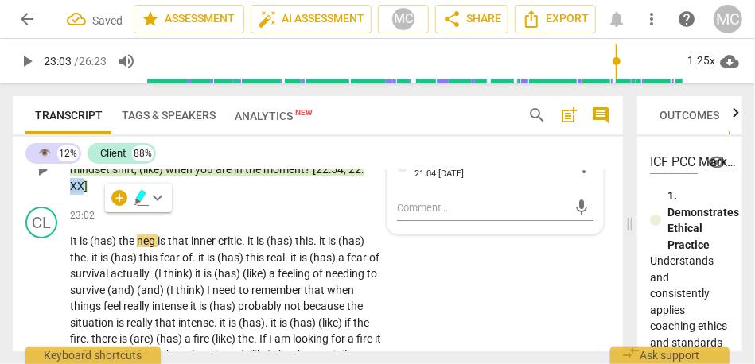
drag, startPoint x: 103, startPoint y: 222, endPoint x: 89, endPoint y: 222, distance: 13.5
click at [88, 193] on span "XX]" at bounding box center [79, 186] width 18 height 13
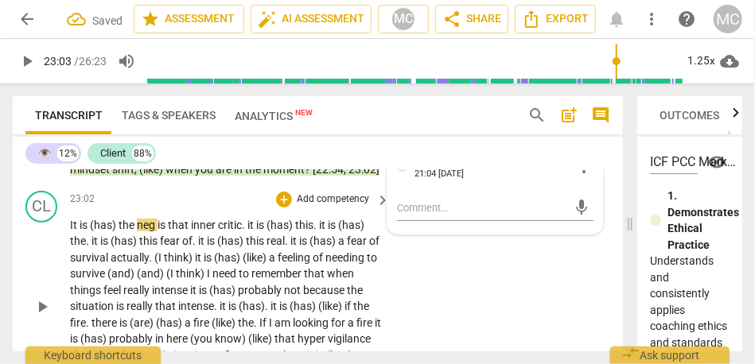
click at [78, 232] on span "It" at bounding box center [75, 225] width 10 height 13
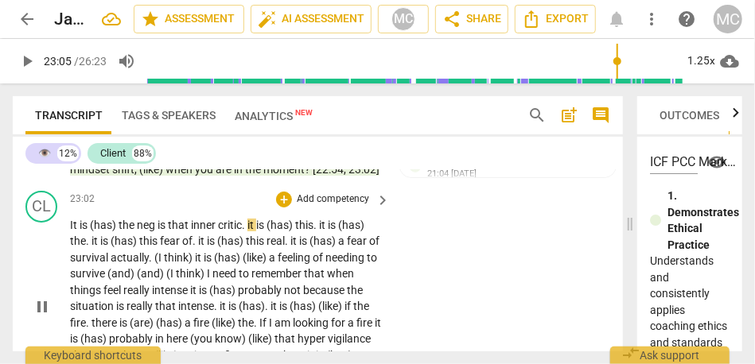
type input "1385"
drag, startPoint x: 170, startPoint y: 273, endPoint x: 94, endPoint y: 275, distance: 75.6
click at [94, 275] on p "It is (has) the neg is that inner critic . it is (has) this . it is (has) the .…" at bounding box center [226, 307] width 312 height 180
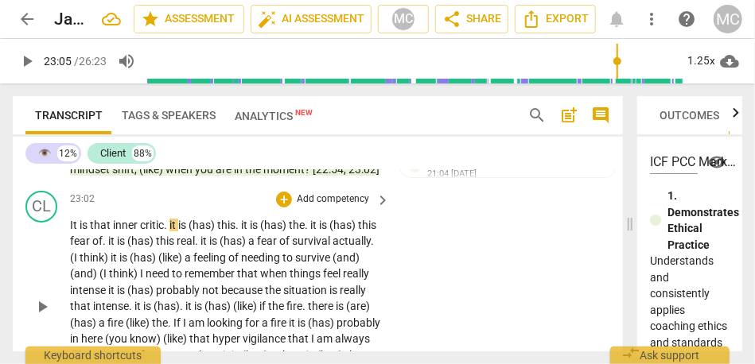
click at [104, 232] on span "that" at bounding box center [101, 225] width 23 height 13
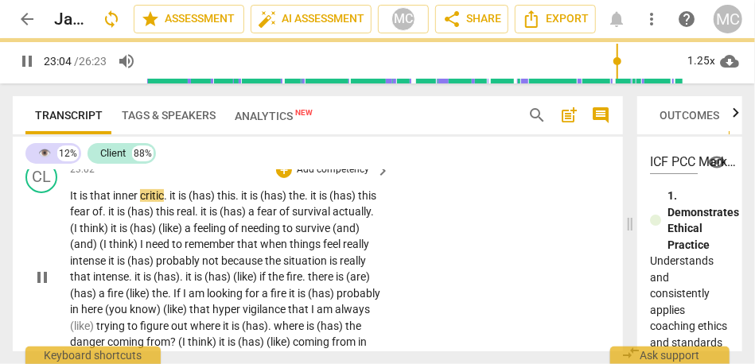
scroll to position [7019, 0]
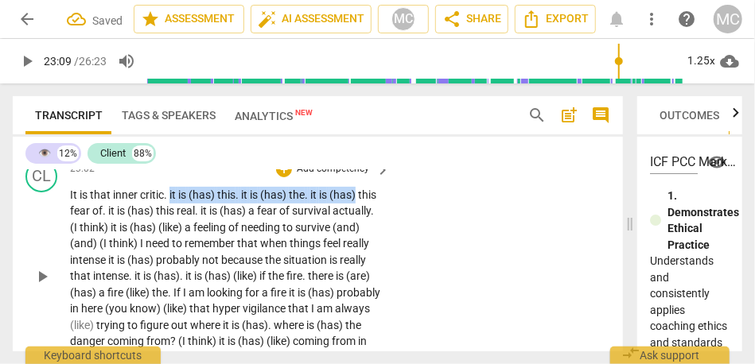
drag, startPoint x: 170, startPoint y: 243, endPoint x: 376, endPoint y: 248, distance: 205.4
click at [376, 248] on p "It is that inner critic . it is (has) this . it is (has) the . it is (has) this…" at bounding box center [226, 277] width 312 height 180
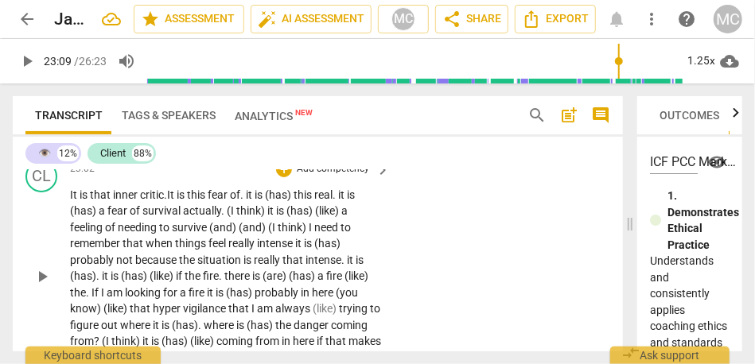
click at [195, 201] on span "this" at bounding box center [197, 195] width 21 height 13
click at [246, 201] on span "." at bounding box center [243, 195] width 6 height 13
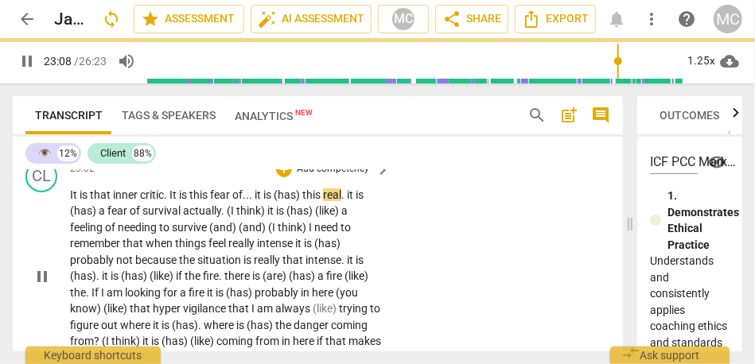
click at [429, 259] on div "CL play_arrow pause 23:02 + Add competency keyboard_arrow_right It is that inne…" at bounding box center [318, 263] width 610 height 219
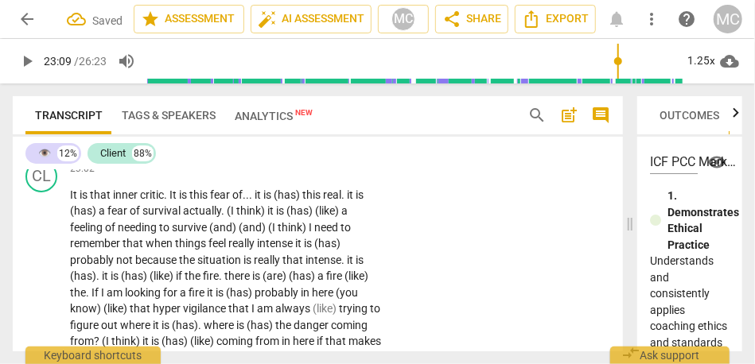
click at [278, 201] on span "(has)" at bounding box center [288, 195] width 29 height 13
type input "1388"
click at [302, 201] on span "(has)" at bounding box center [288, 195] width 29 height 13
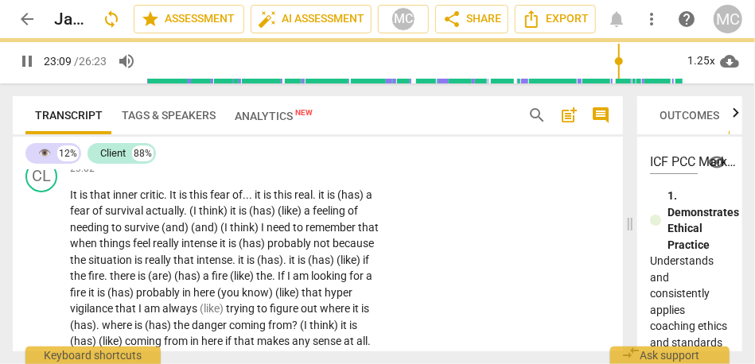
click at [318, 201] on span "." at bounding box center [316, 195] width 6 height 13
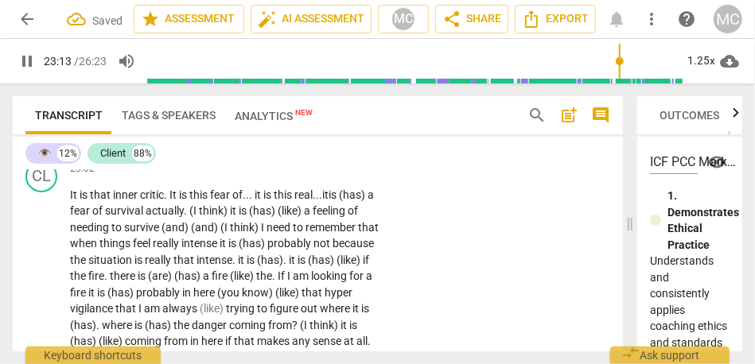
click at [329, 201] on span "it" at bounding box center [325, 195] width 6 height 13
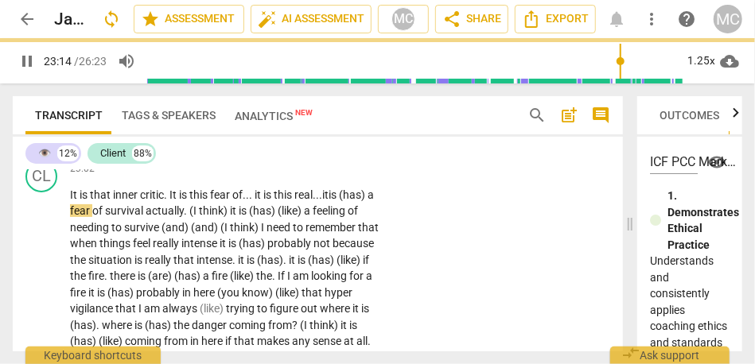
click at [281, 201] on span "this" at bounding box center [284, 195] width 21 height 13
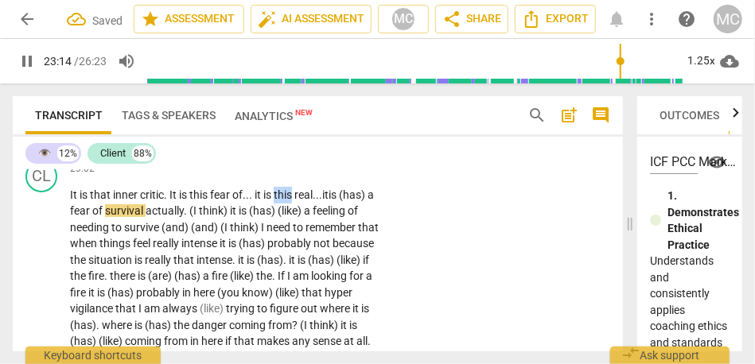
click at [281, 201] on span "this" at bounding box center [284, 195] width 21 height 13
click at [329, 201] on span "it" at bounding box center [325, 195] width 6 height 13
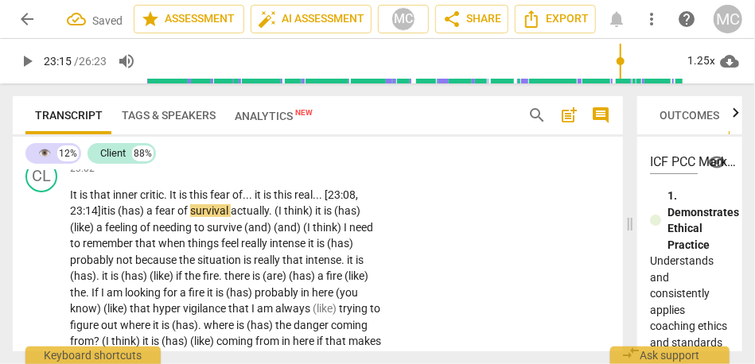
click at [154, 217] on span "a" at bounding box center [150, 211] width 9 height 13
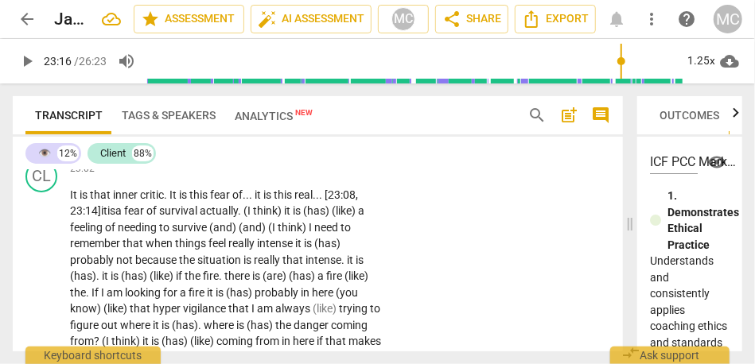
click at [200, 217] on span "survival" at bounding box center [179, 211] width 41 height 13
click at [228, 217] on span "actually" at bounding box center [219, 211] width 38 height 13
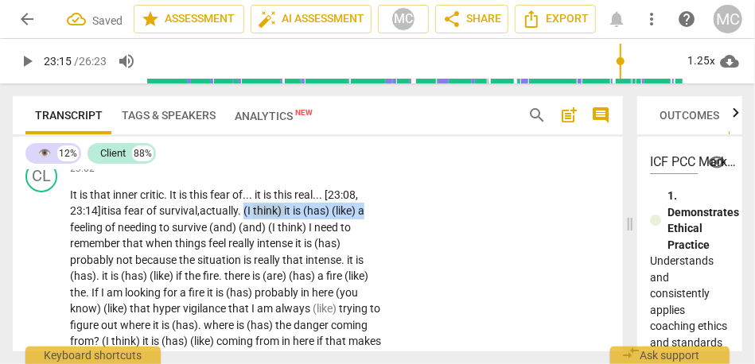
drag, startPoint x: 379, startPoint y: 259, endPoint x: 257, endPoint y: 260, distance: 121.8
click at [257, 260] on p "It is that inner critic . It is this fear of . . . it is this real... [23:08, 2…" at bounding box center [226, 277] width 312 height 180
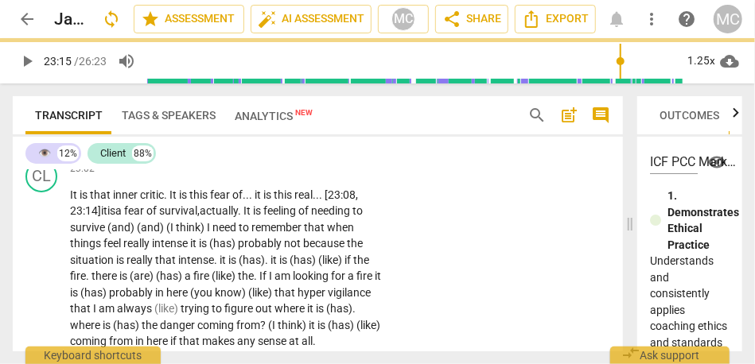
click at [465, 266] on div "CL play_arrow pause 23:02 + Add competency keyboard_arrow_right It is that inne…" at bounding box center [318, 255] width 610 height 202
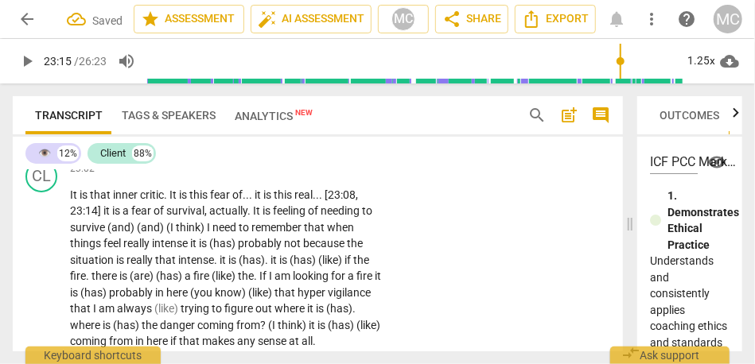
click at [302, 217] on span "feeling" at bounding box center [290, 211] width 35 height 13
type input "1399"
click at [325, 217] on span "needing" at bounding box center [341, 211] width 41 height 13
click at [341, 217] on span "needing" at bounding box center [335, 211] width 41 height 13
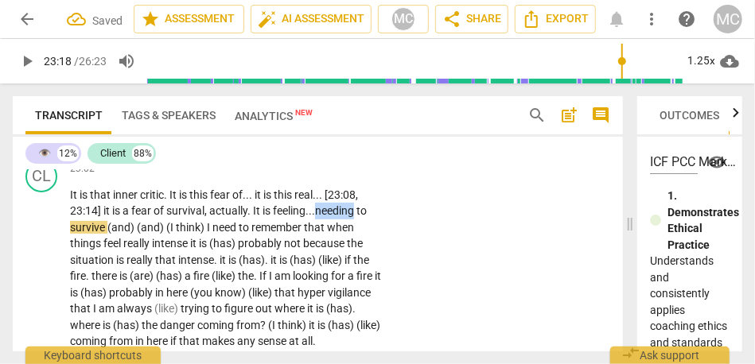
click at [341, 217] on span "needing" at bounding box center [335, 211] width 41 height 13
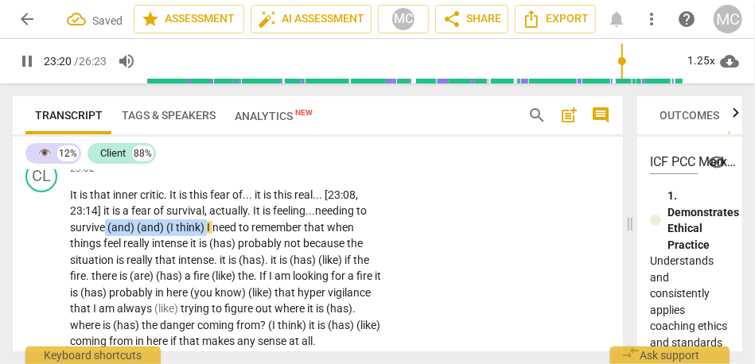
drag, startPoint x: 206, startPoint y: 275, endPoint x: 103, endPoint y: 272, distance: 102.7
click at [103, 272] on p "It is that inner critic . It is this fear of . . . it is this real . . . [23:08…" at bounding box center [226, 268] width 312 height 163
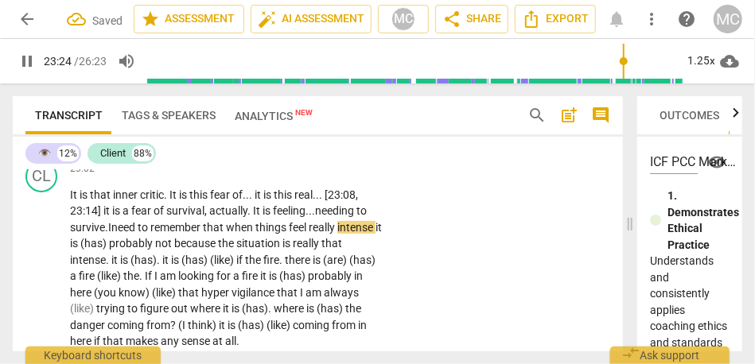
click at [184, 234] on span "remember" at bounding box center [176, 227] width 53 height 13
click at [232, 234] on span "when" at bounding box center [240, 227] width 29 height 13
click at [270, 234] on span "things" at bounding box center [271, 227] width 33 height 13
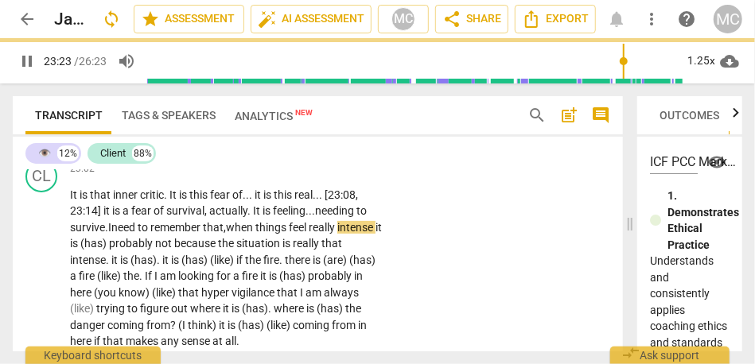
click at [376, 234] on span "it" at bounding box center [379, 227] width 6 height 13
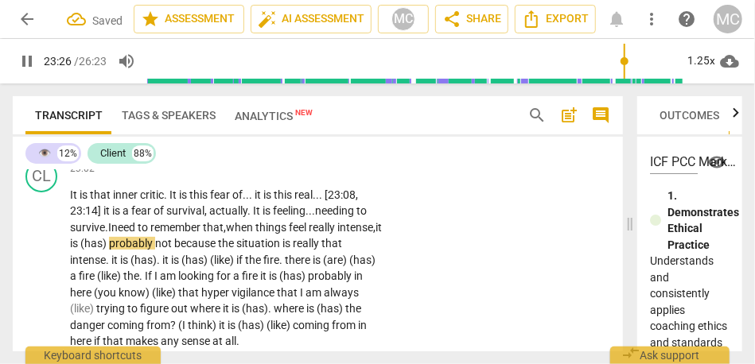
click at [155, 250] on span "probably" at bounding box center [132, 243] width 46 height 13
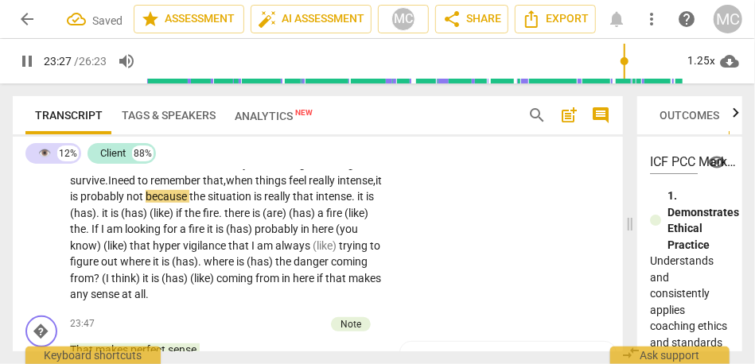
scroll to position [7067, 0]
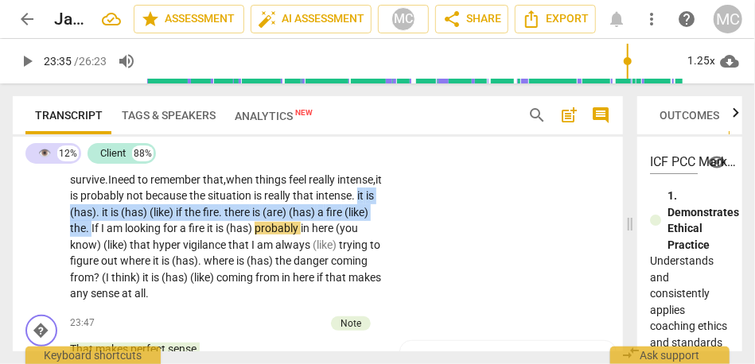
drag, startPoint x: 173, startPoint y: 277, endPoint x: 112, endPoint y: 262, distance: 63.1
click at [112, 262] on p "It is that inner critic . It is this fear of . . . it is this real . . . [23:08…" at bounding box center [226, 220] width 312 height 163
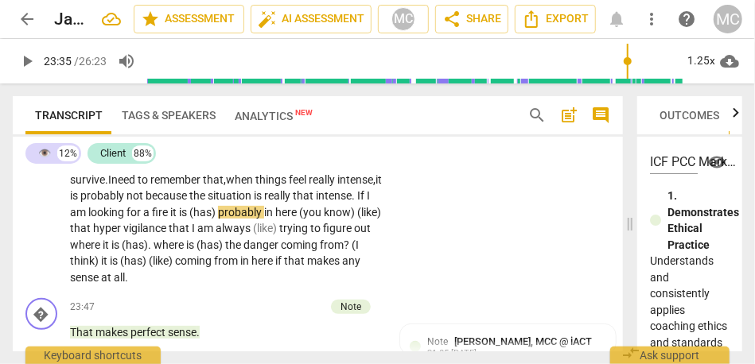
click at [357, 202] on span "If" at bounding box center [362, 195] width 10 height 13
click at [170, 219] on span "fire" at bounding box center [161, 212] width 18 height 13
click at [218, 219] on span "(has)" at bounding box center [203, 212] width 29 height 13
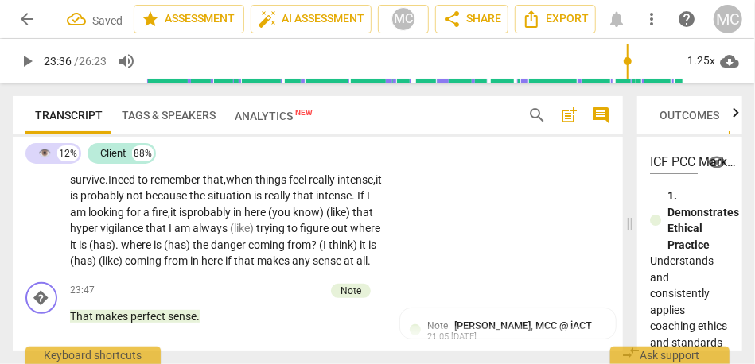
click at [268, 219] on span "here" at bounding box center [256, 212] width 24 height 13
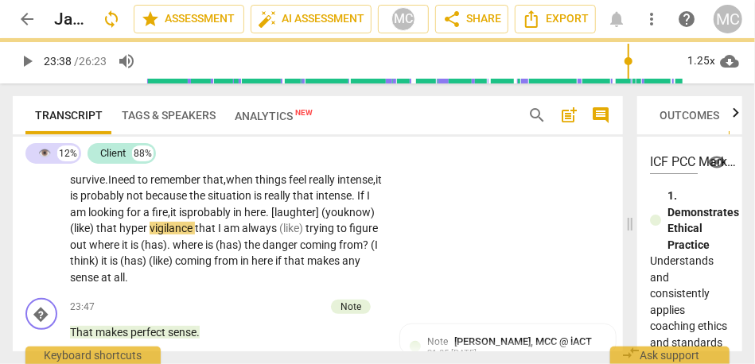
click at [337, 268] on p "It is that inner critic . It is this fear of . . . it is this real . . . [23:08…" at bounding box center [226, 212] width 312 height 147
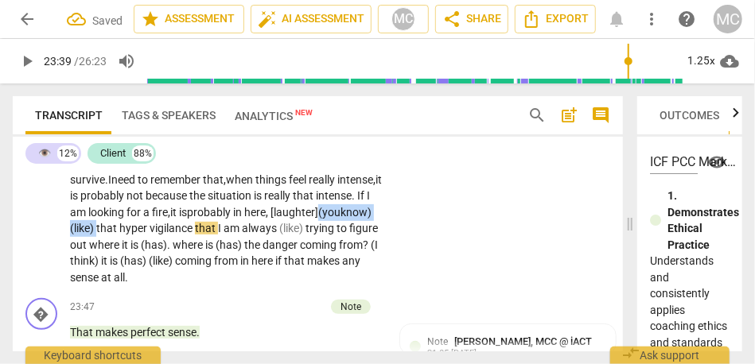
drag, startPoint x: 205, startPoint y: 277, endPoint x: 118, endPoint y: 277, distance: 86.7
click at [118, 277] on p "It is that inner critic . It is this fear of . . . it is this real . . . [23:08…" at bounding box center [226, 212] width 312 height 147
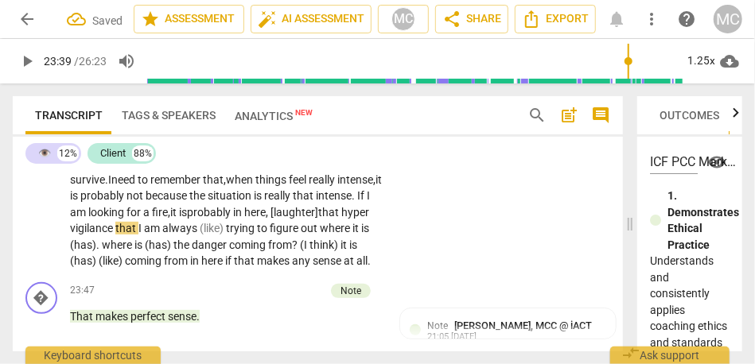
click at [341, 219] on span "hyper" at bounding box center [355, 212] width 28 height 13
click at [226, 235] on span "(like)" at bounding box center [213, 228] width 26 height 13
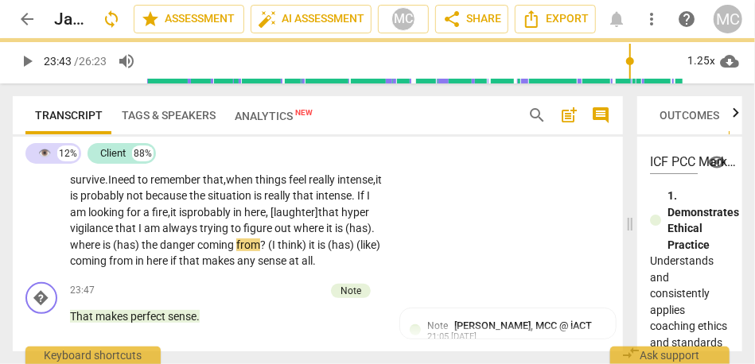
click at [200, 235] on span "always" at bounding box center [180, 228] width 37 height 13
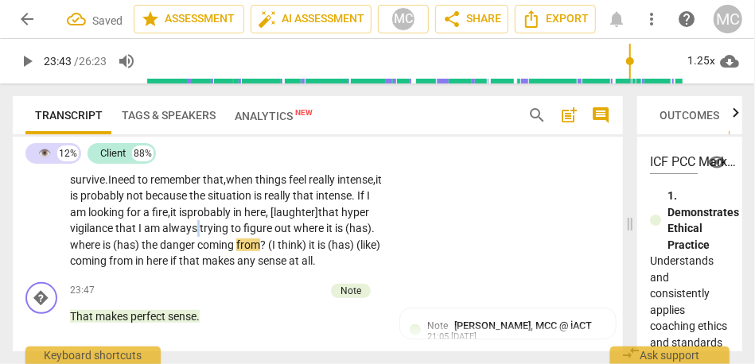
click at [200, 235] on span "always" at bounding box center [180, 228] width 37 height 13
click at [294, 235] on span "where" at bounding box center [310, 228] width 33 height 13
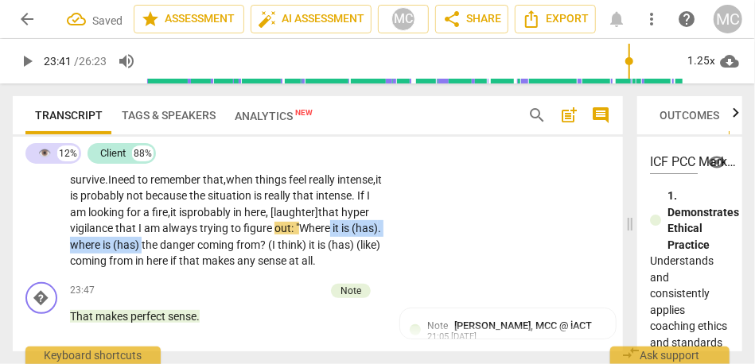
drag, startPoint x: 252, startPoint y: 294, endPoint x: 127, endPoint y: 298, distance: 125.8
click at [127, 270] on p "It is that inner critic . It is this fear of . . . it is this real . . . [23:08…" at bounding box center [226, 204] width 312 height 131
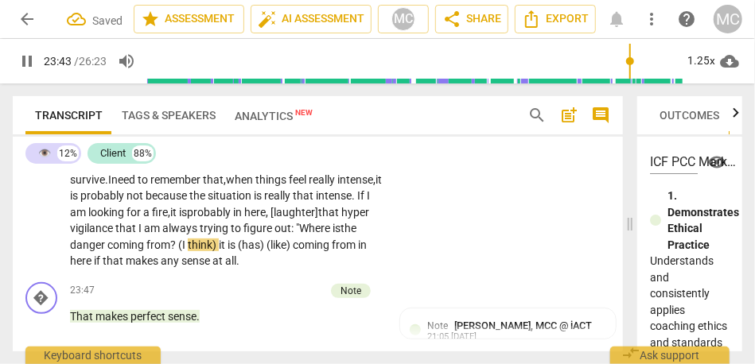
click at [188, 251] on span "(I" at bounding box center [183, 245] width 10 height 13
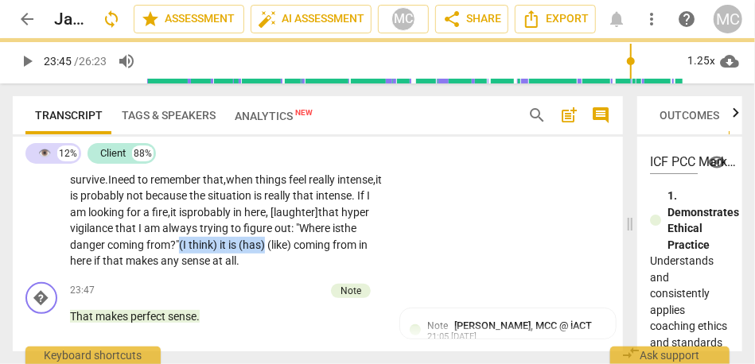
drag, startPoint x: 271, startPoint y: 293, endPoint x: 374, endPoint y: 291, distance: 103.5
click at [374, 270] on p "It is that inner critic . It is this fear of . . . it is this real . . . [23:08…" at bounding box center [226, 204] width 312 height 131
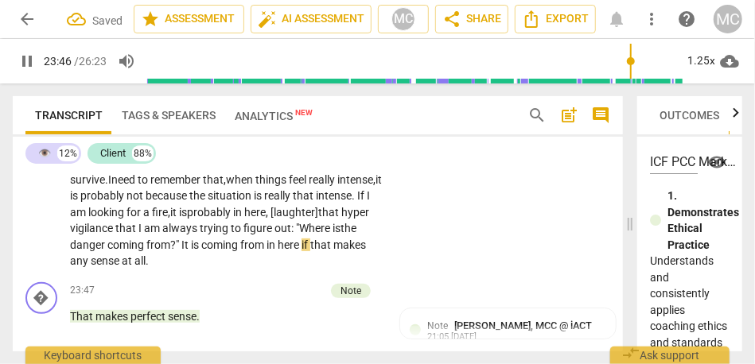
click at [567, 276] on div "CL play_arrow pause 23:02 + Add competency keyboard_arrow_right It is that inne…" at bounding box center [318, 192] width 610 height 170
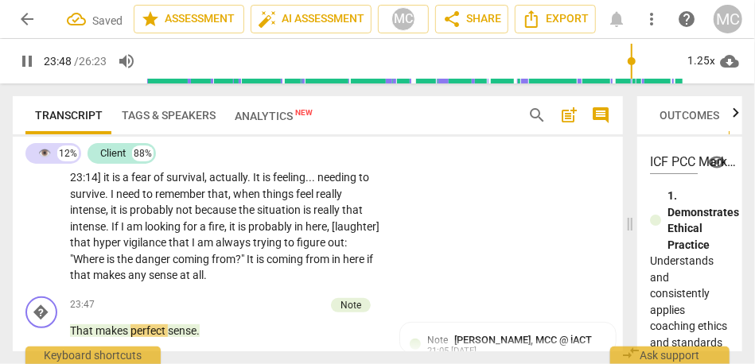
scroll to position [7037, 0]
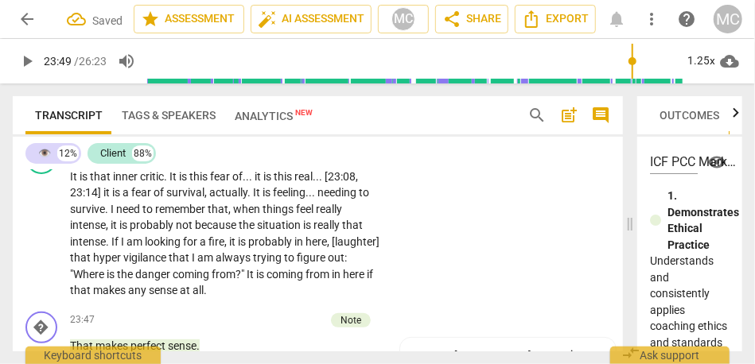
click at [328, 158] on p "Add competency" at bounding box center [333, 151] width 76 height 14
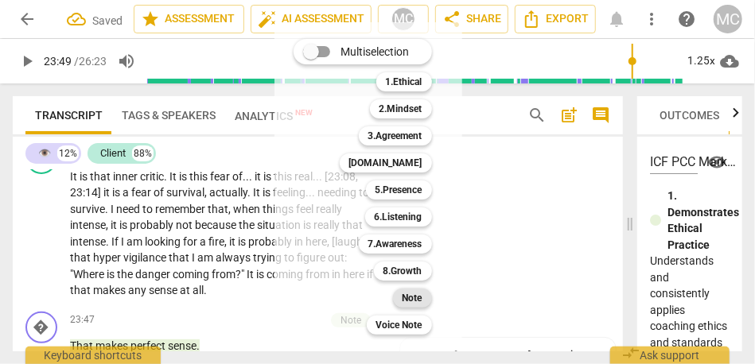
click at [410, 306] on b "Note" at bounding box center [413, 298] width 20 height 19
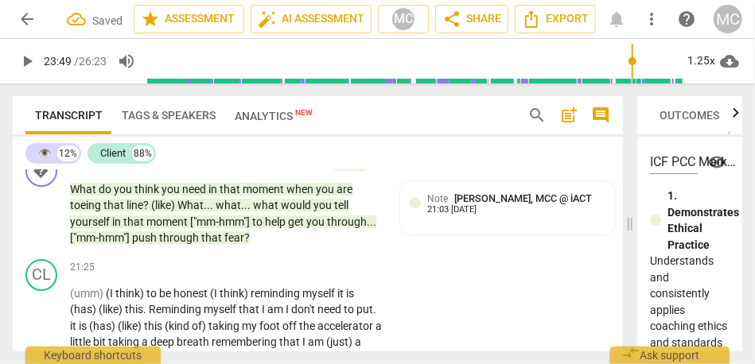
scroll to position [6480, 0]
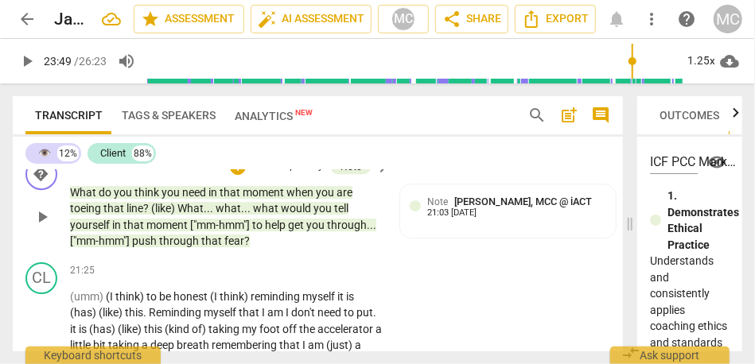
click at [232, 247] on span "fear" at bounding box center [234, 241] width 20 height 13
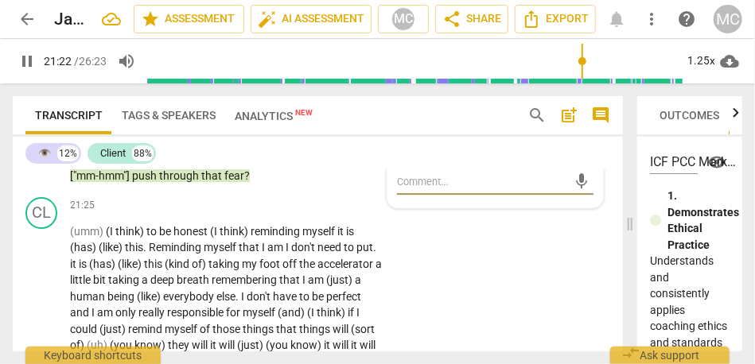
scroll to position [6547, 0]
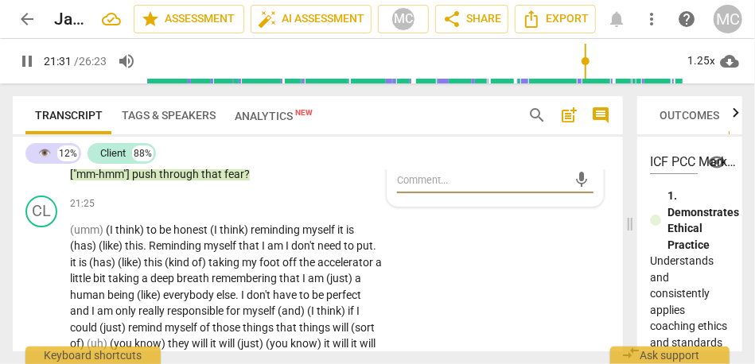
click at [21, 60] on span "pause" at bounding box center [27, 61] width 19 height 19
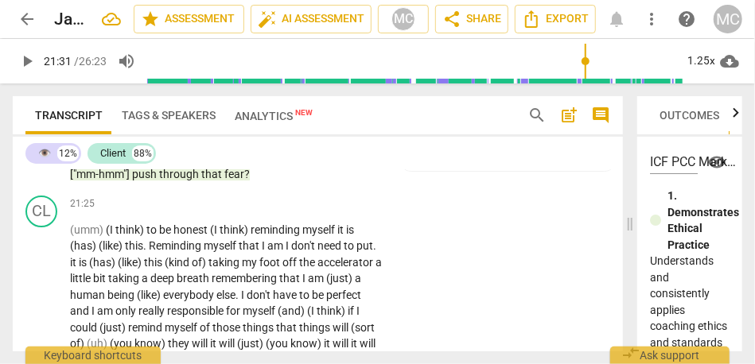
type input "1291"
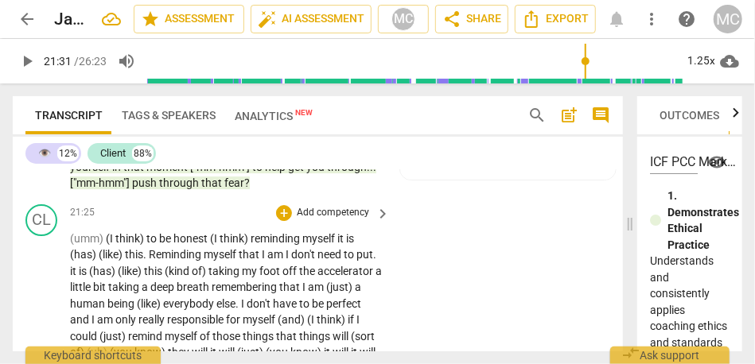
scroll to position [6539, 0]
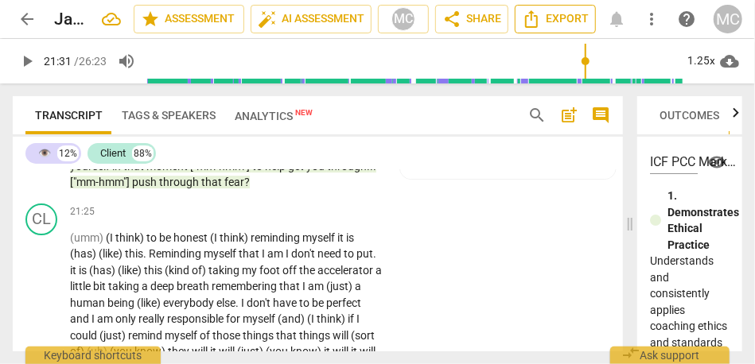
click at [550, 29] on button "Export" at bounding box center [555, 19] width 81 height 29
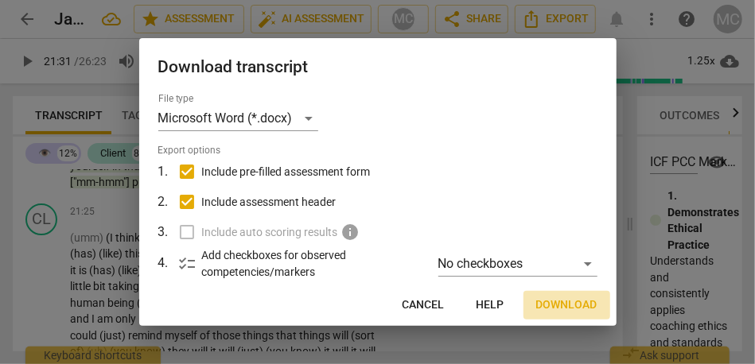
click at [559, 304] on span "Download" at bounding box center [566, 306] width 61 height 16
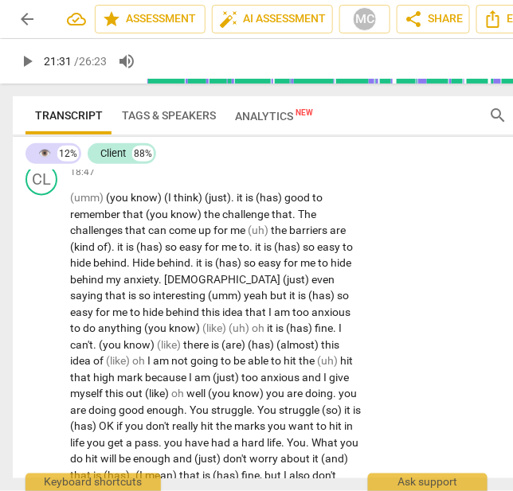
scroll to position [6191, 0]
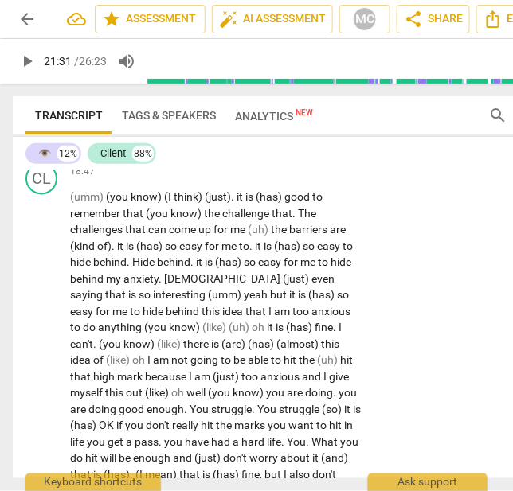
click at [433, 111] on div "Transcript Tags & Speakers Analytics New" at bounding box center [244, 115] width 438 height 38
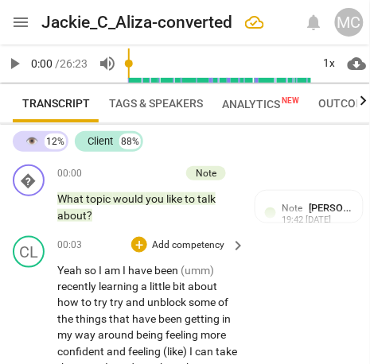
click at [139, 321] on span "have" at bounding box center [145, 320] width 26 height 13
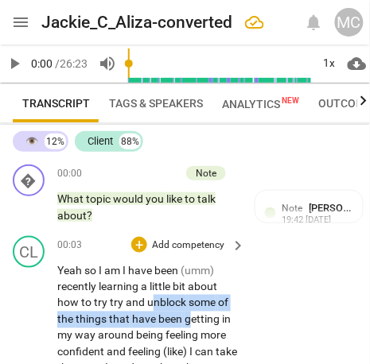
drag, startPoint x: 153, startPoint y: 310, endPoint x: 193, endPoint y: 313, distance: 39.9
click at [179, 300] on span "unblock" at bounding box center [167, 303] width 41 height 13
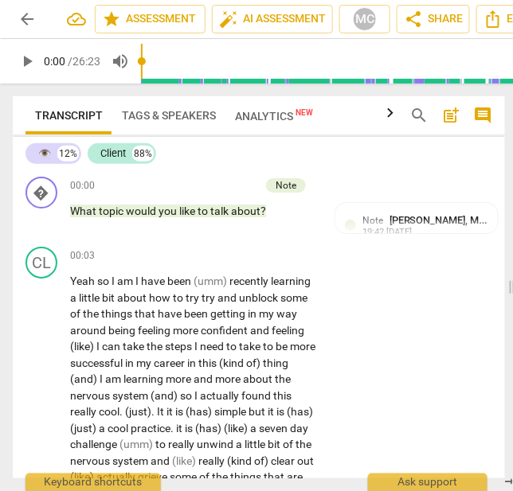
drag, startPoint x: 307, startPoint y: 285, endPoint x: 537, endPoint y: 290, distance: 230.0
click at [513, 0] on html "arrow_back [PERSON_NAME]-converted edit star Assessment auto_fix_high AI Assess…" at bounding box center [256, 0] width 513 height 0
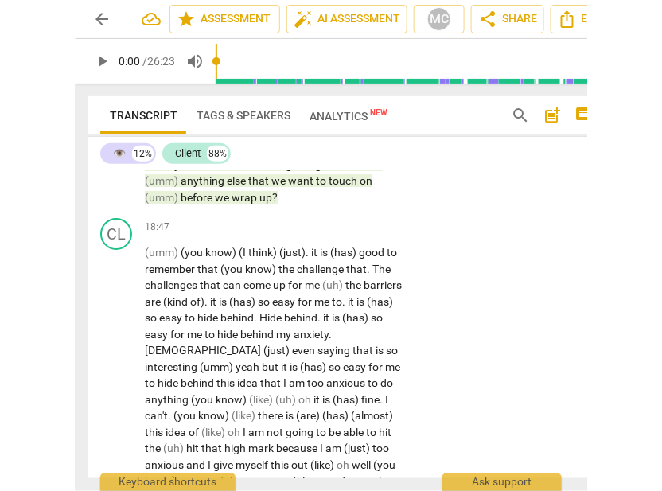
scroll to position [6597, 0]
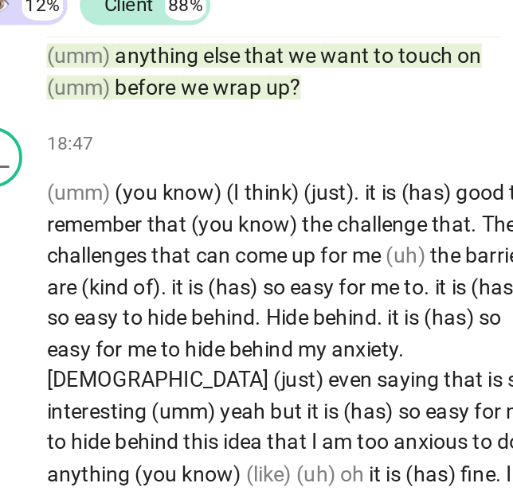
click at [125, 203] on span "before" at bounding box center [123, 196] width 34 height 13
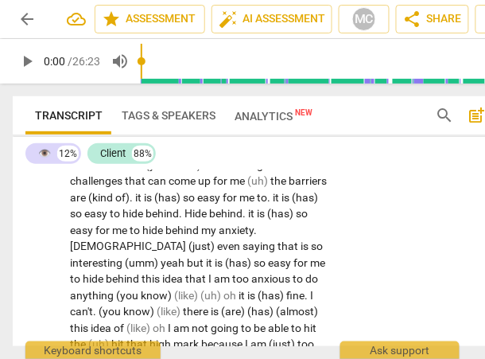
click at [168, 99] on span "wrap" at bounding box center [171, 93] width 28 height 13
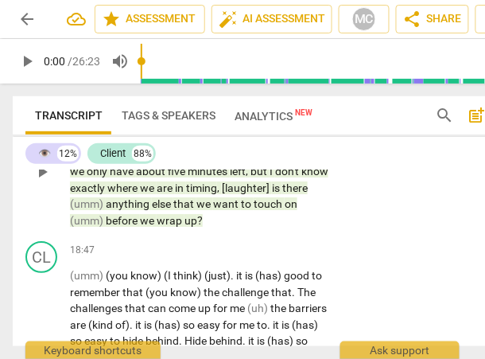
click at [173, 227] on span "wrap" at bounding box center [171, 220] width 28 height 13
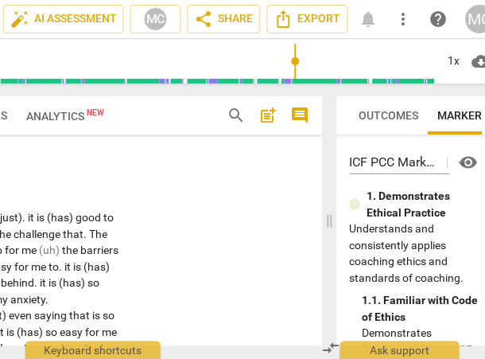
scroll to position [0, 210]
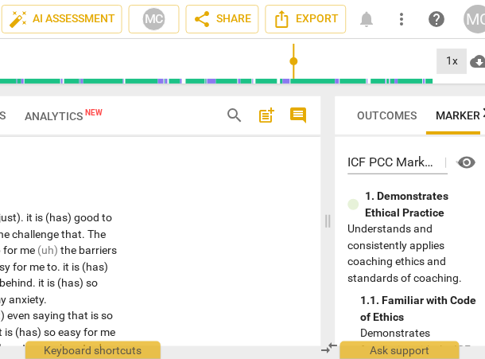
click at [450, 62] on div "1x" at bounding box center [453, 61] width 30 height 25
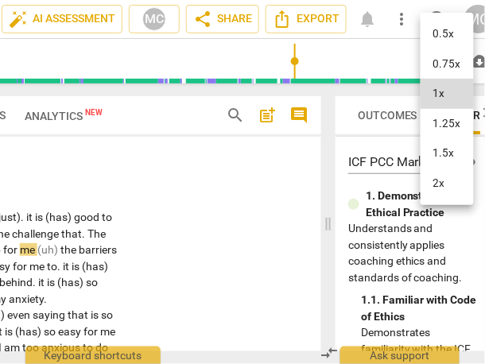
click at [453, 126] on li "1.25x" at bounding box center [447, 124] width 53 height 30
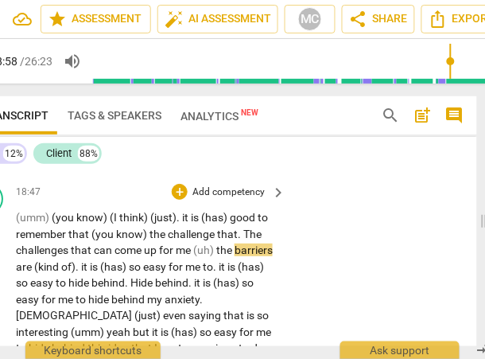
scroll to position [0, 0]
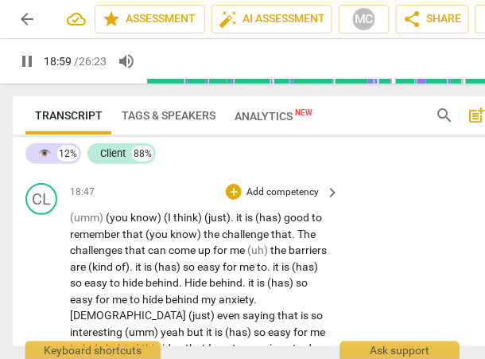
click at [74, 224] on span "(umm)" at bounding box center [88, 217] width 36 height 13
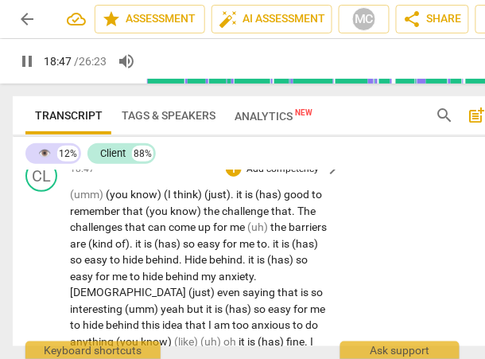
scroll to position [6659, 0]
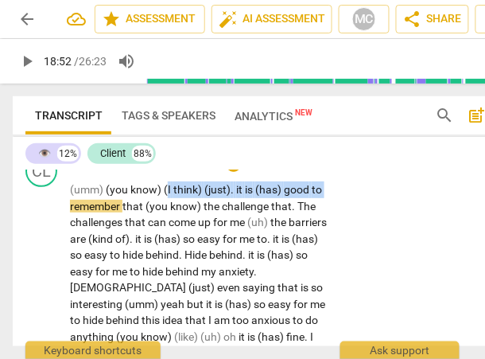
drag, startPoint x: 166, startPoint y: 271, endPoint x: 70, endPoint y: 279, distance: 96.6
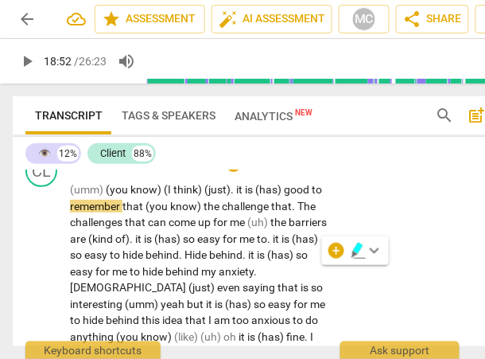
click at [76, 196] on span "(umm)" at bounding box center [88, 189] width 36 height 13
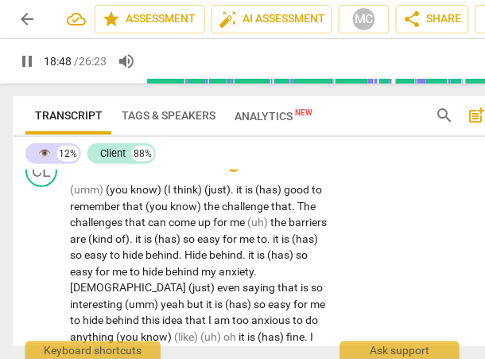
click at [70, 196] on span "(umm)" at bounding box center [88, 189] width 36 height 13
type input "1130"
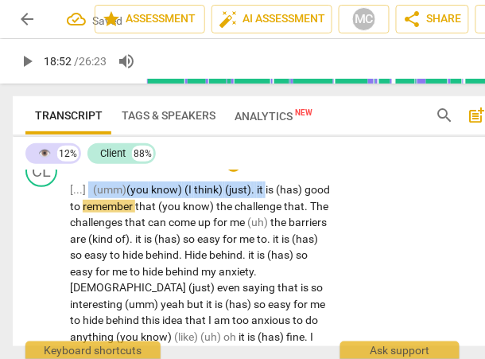
click at [268, 196] on span "is" at bounding box center [271, 189] width 10 height 13
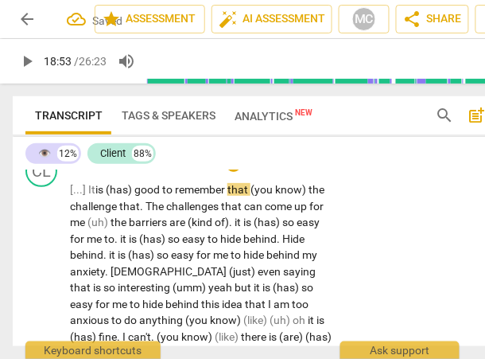
click at [134, 196] on span "(has)" at bounding box center [120, 189] width 29 height 13
click at [150, 196] on span "remember" at bounding box center [172, 189] width 53 height 13
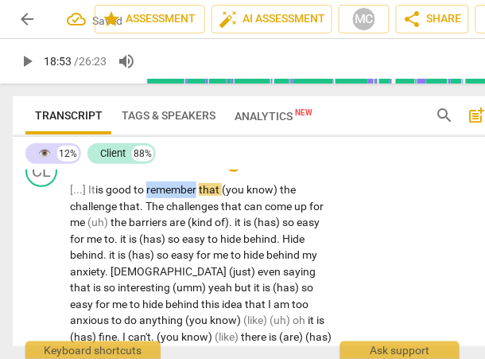
click at [150, 196] on span "remember" at bounding box center [172, 189] width 53 height 13
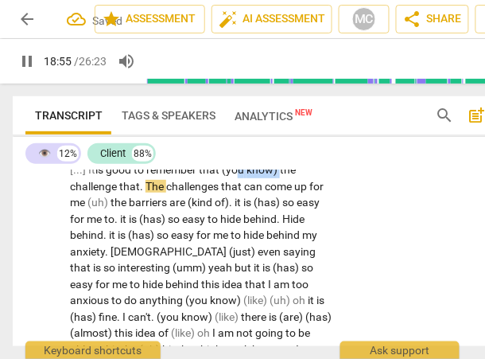
drag, startPoint x: 283, startPoint y: 251, endPoint x: 240, endPoint y: 251, distance: 43.8
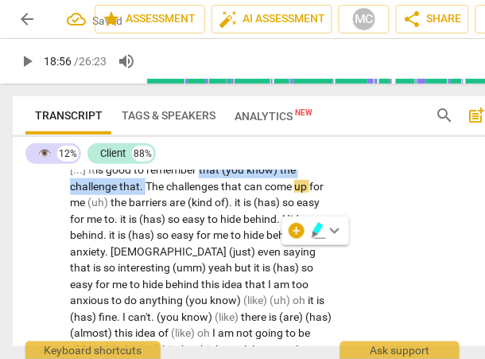
drag, startPoint x: 146, startPoint y: 270, endPoint x: 202, endPoint y: 255, distance: 58.5
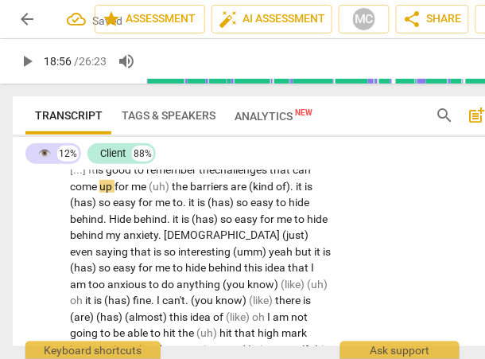
click at [202, 176] on span "the" at bounding box center [207, 169] width 16 height 13
click at [175, 193] on span "the" at bounding box center [181, 186] width 18 height 13
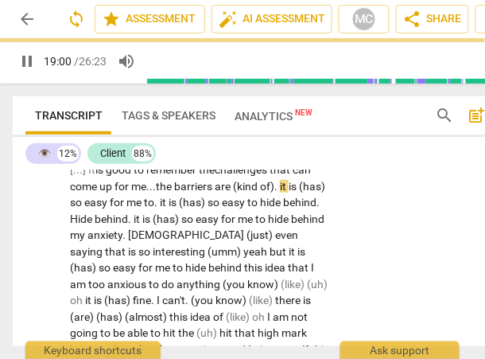
click at [280, 193] on span "." at bounding box center [278, 186] width 6 height 13
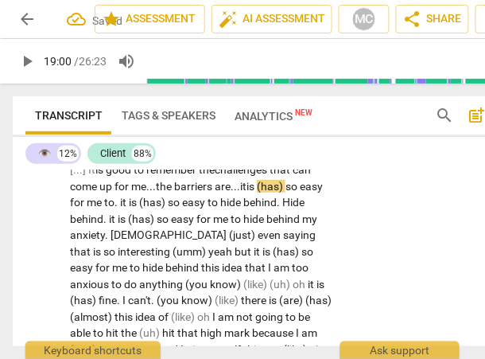
click at [294, 193] on span "so" at bounding box center [293, 186] width 14 height 13
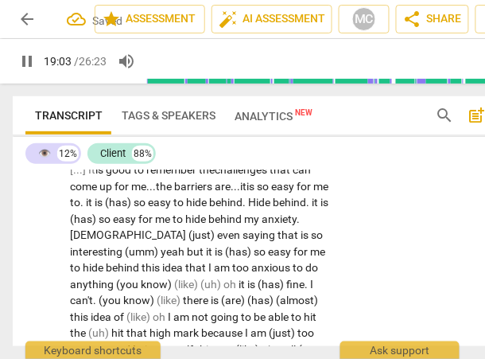
click at [148, 209] on span "so" at bounding box center [141, 202] width 14 height 13
click at [95, 209] on span "it" at bounding box center [90, 202] width 9 height 13
click at [314, 193] on span "me" at bounding box center [321, 186] width 15 height 13
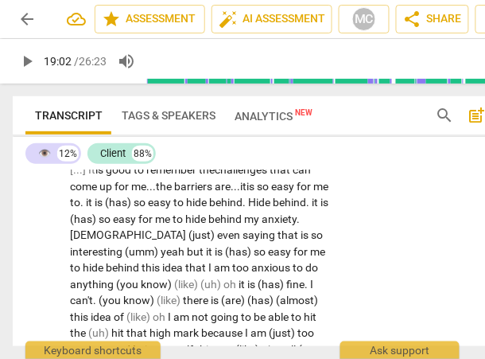
click at [86, 209] on span "." at bounding box center [83, 202] width 6 height 13
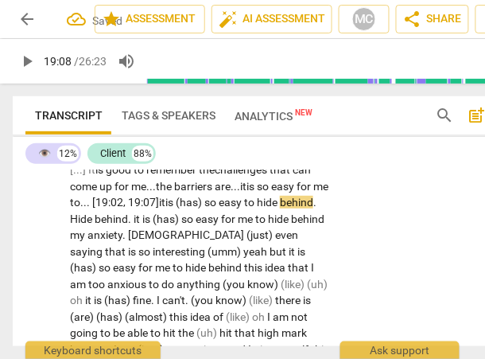
click at [166, 209] on span "it" at bounding box center [162, 202] width 6 height 13
click at [219, 209] on span "so" at bounding box center [212, 202] width 14 height 13
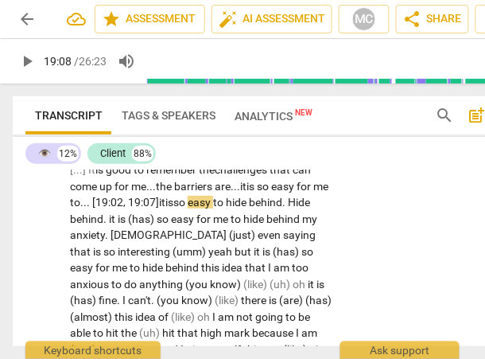
click at [173, 209] on span "is" at bounding box center [170, 202] width 8 height 13
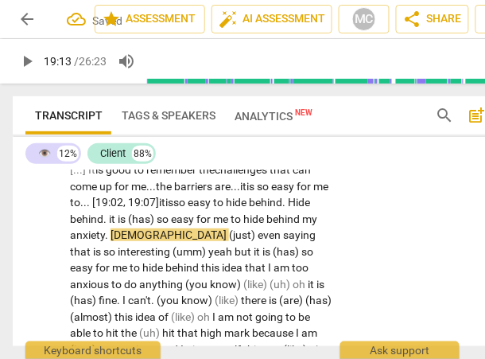
click at [213, 209] on span "easy" at bounding box center [200, 202] width 25 height 13
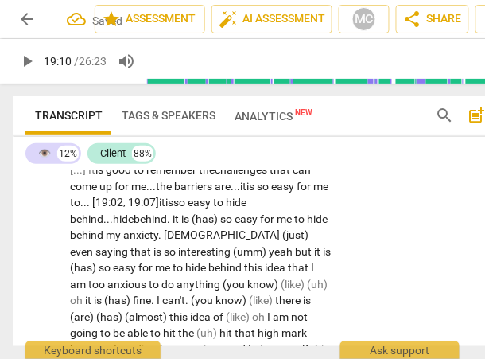
click at [173, 225] on span "." at bounding box center [170, 218] width 6 height 13
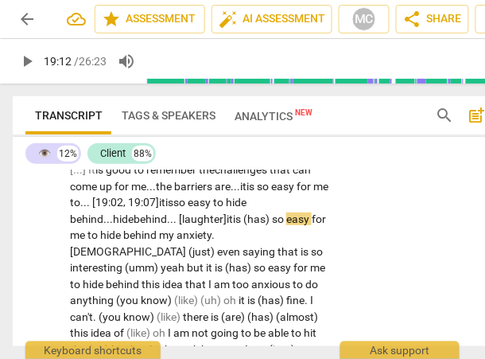
click at [272, 225] on span "(has)" at bounding box center [258, 218] width 29 height 13
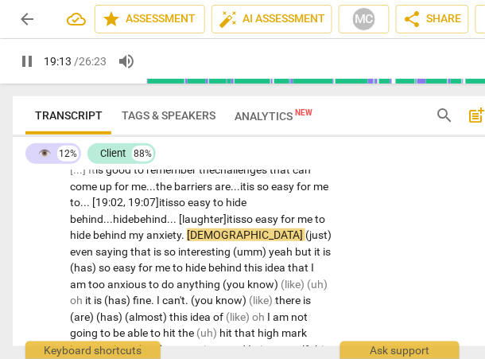
scroll to position [6740, 0]
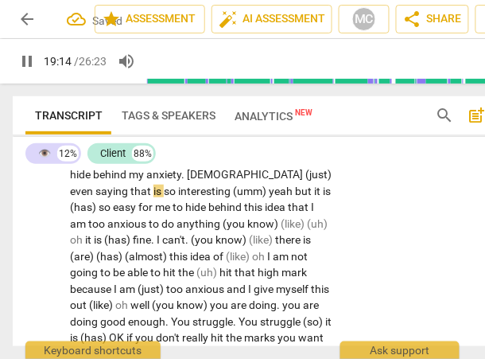
click at [95, 197] on span "even" at bounding box center [82, 191] width 25 height 13
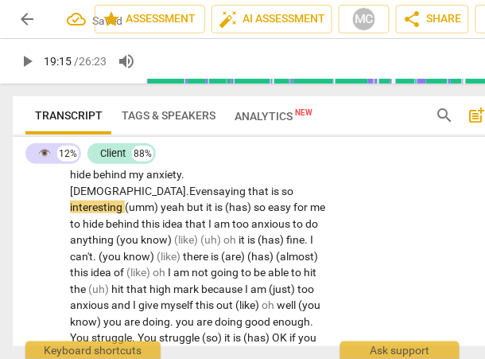
click at [213, 197] on span "Even" at bounding box center [201, 191] width 24 height 13
click at [182, 213] on span "yeah" at bounding box center [174, 207] width 26 height 13
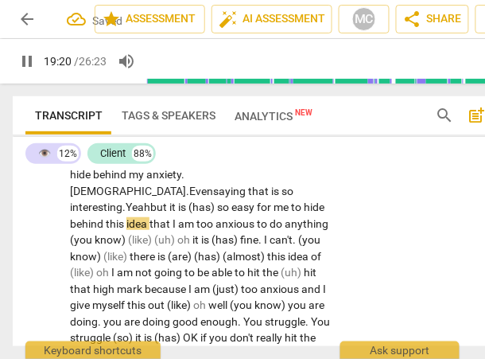
click at [170, 213] on span "but" at bounding box center [159, 207] width 19 height 13
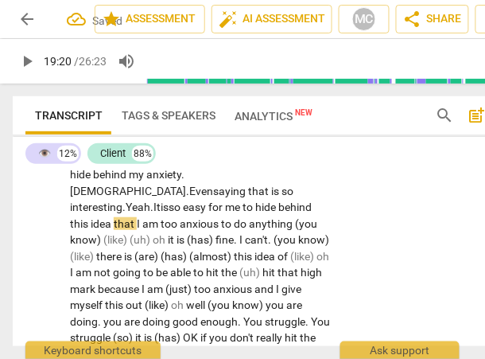
click at [209, 213] on span "easy" at bounding box center [195, 207] width 25 height 13
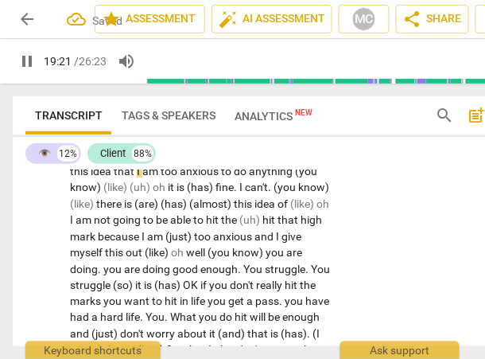
scroll to position [6794, 0]
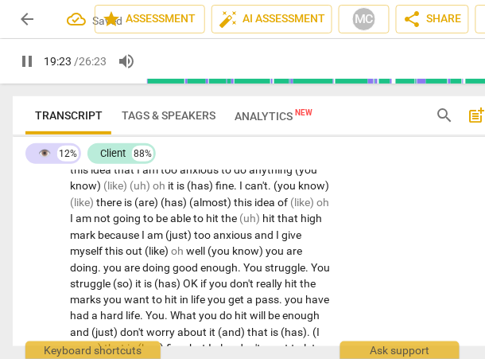
click at [295, 176] on span "anything" at bounding box center [272, 169] width 46 height 13
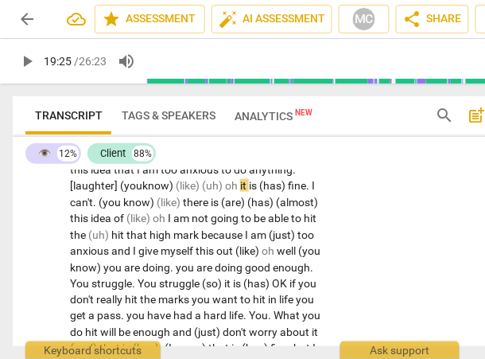
click at [118, 193] on span "anything. [laughter]" at bounding box center [183, 177] width 226 height 29
click at [164, 193] on span "anything, [laughter]" at bounding box center [182, 177] width 225 height 29
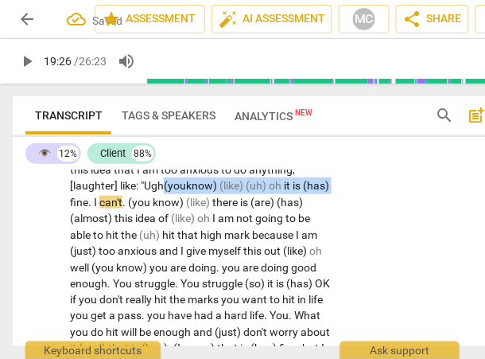
click at [303, 192] on span "(has)" at bounding box center [316, 185] width 26 height 13
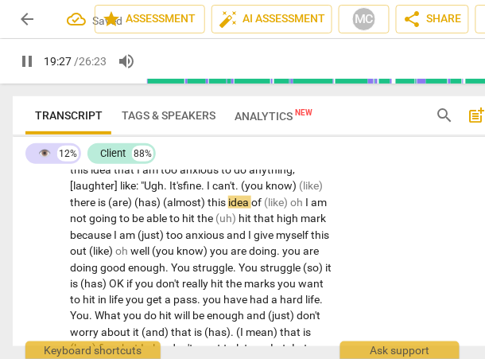
click at [222, 193] on span "anything, [laughter] like: "Ugh. It's" at bounding box center [182, 177] width 225 height 29
click at [212, 192] on span "I" at bounding box center [210, 185] width 6 height 13
click at [236, 192] on span "can't" at bounding box center [223, 185] width 23 height 13
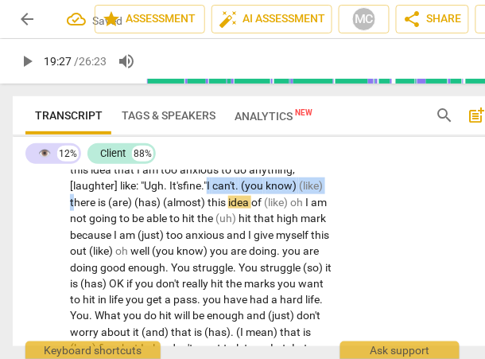
drag, startPoint x: 134, startPoint y: 267, endPoint x: 262, endPoint y: 247, distance: 129.8
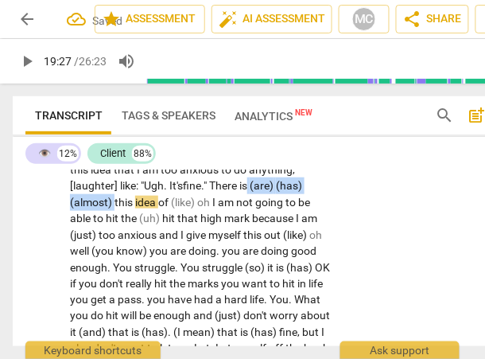
drag, startPoint x: 299, startPoint y: 250, endPoint x: 144, endPoint y: 267, distance: 156.2
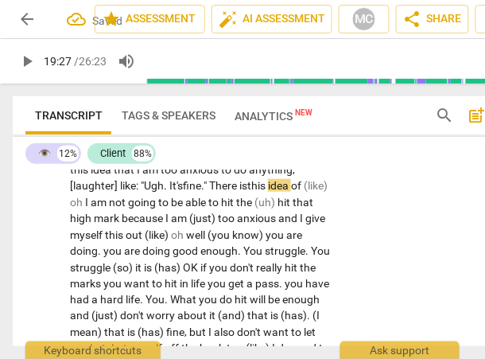
click at [268, 192] on span "this" at bounding box center [257, 185] width 21 height 13
click at [304, 192] on span "(like)" at bounding box center [316, 185] width 24 height 13
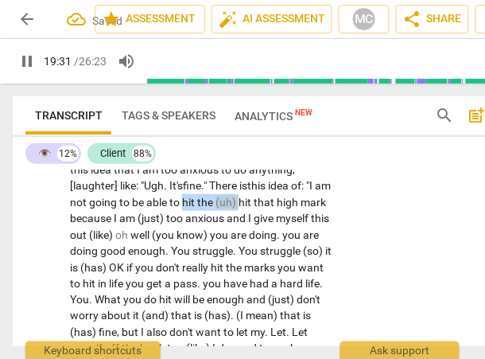
drag, startPoint x: 308, startPoint y: 269, endPoint x: 251, endPoint y: 268, distance: 57.3
click at [251, 268] on p "[...] It is good to remember the challenges that can come up for me... the barr…" at bounding box center [201, 365] width 262 height 637
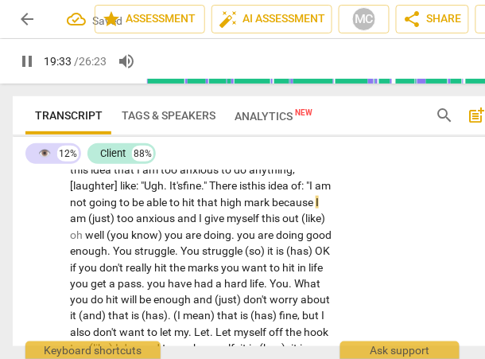
click at [197, 209] on span "hit" at bounding box center [189, 202] width 15 height 13
click at [136, 224] on span "too" at bounding box center [126, 218] width 19 height 13
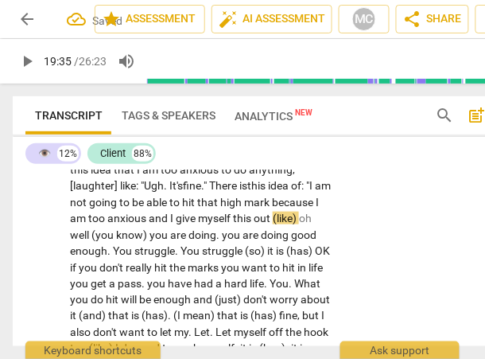
click at [170, 224] on span "and" at bounding box center [159, 218] width 21 height 13
click at [273, 224] on span "(like)" at bounding box center [286, 218] width 26 height 13
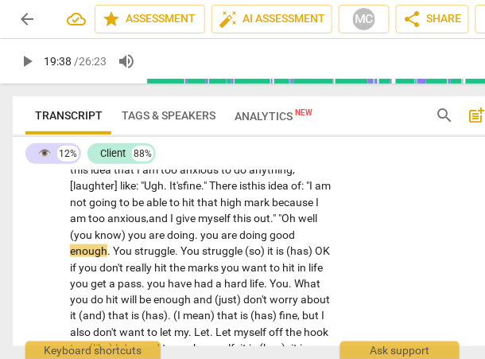
click at [298, 224] on span "well" at bounding box center [307, 218] width 19 height 13
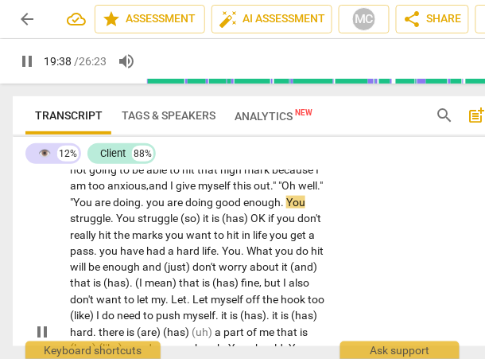
scroll to position [6848, 0]
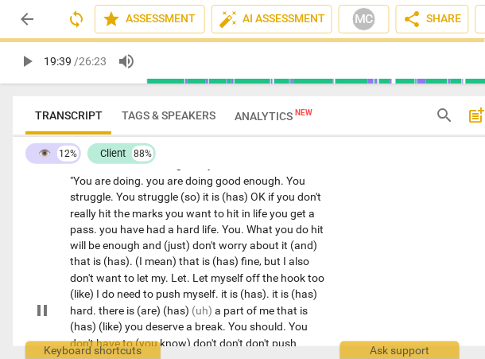
click at [95, 187] on span "u" at bounding box center [90, 180] width 9 height 13
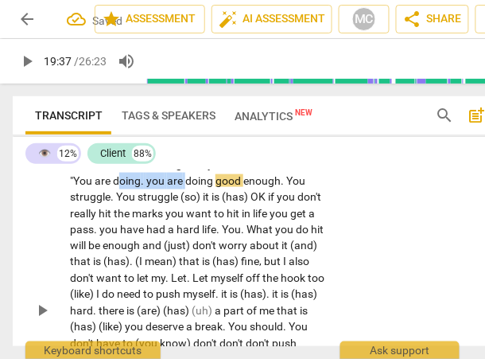
drag, startPoint x: 281, startPoint y: 245, endPoint x: 210, endPoint y: 249, distance: 70.9
click at [210, 249] on p "[...] It is good to remember the challenges that can come up for me... the barr…" at bounding box center [201, 311] width 262 height 637
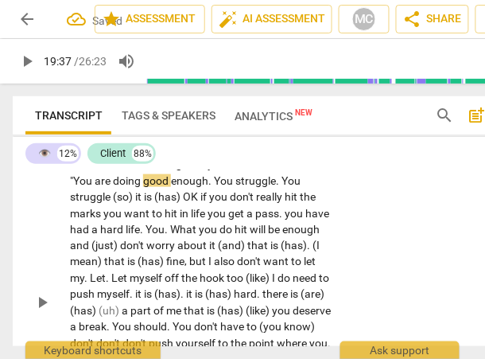
click at [143, 187] on span "doing" at bounding box center [128, 180] width 30 height 13
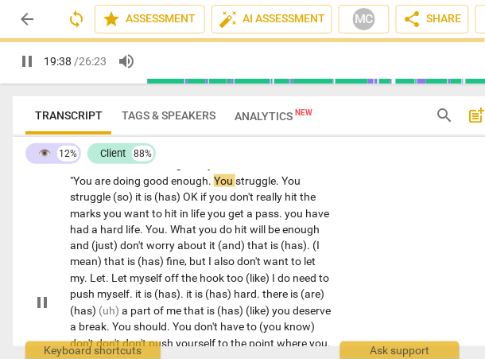
click at [236, 187] on span "You" at bounding box center [224, 180] width 21 height 13
click at [287, 187] on span "You" at bounding box center [296, 180] width 19 height 13
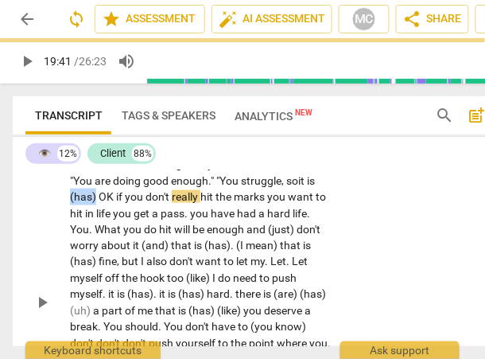
drag, startPoint x: 176, startPoint y: 262, endPoint x: 201, endPoint y: 261, distance: 25.5
click at [99, 203] on span "(has)" at bounding box center [84, 196] width 29 height 13
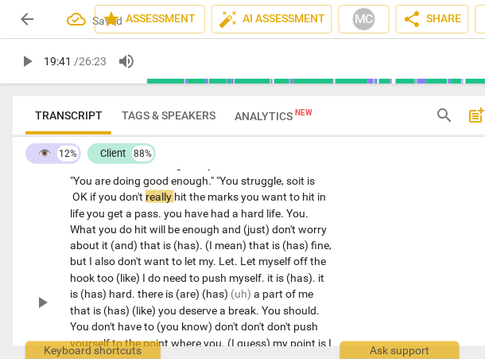
click at [99, 203] on span "if" at bounding box center [94, 196] width 9 height 13
click at [107, 220] on span "you" at bounding box center [97, 213] width 21 height 13
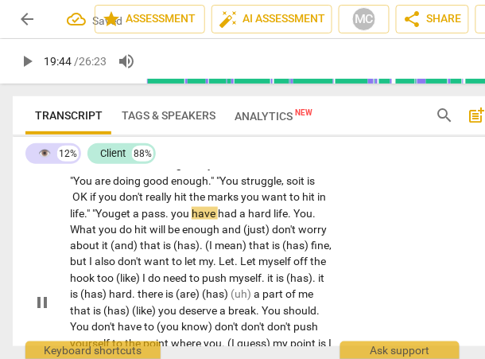
click at [171, 220] on span "." at bounding box center [169, 213] width 6 height 13
click at [298, 220] on span "You" at bounding box center [307, 213] width 19 height 13
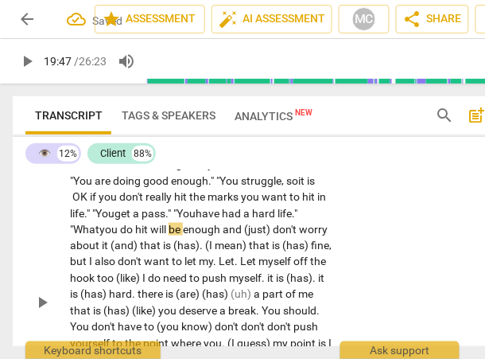
click at [99, 236] on span "hat" at bounding box center [91, 229] width 17 height 13
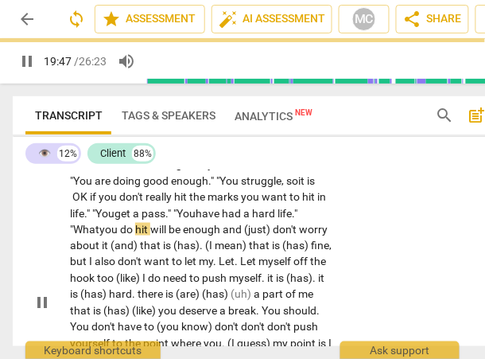
scroll to position [6877, 0]
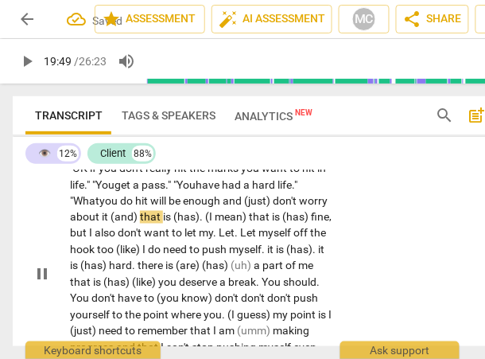
click at [223, 207] on span "and" at bounding box center [233, 200] width 21 height 13
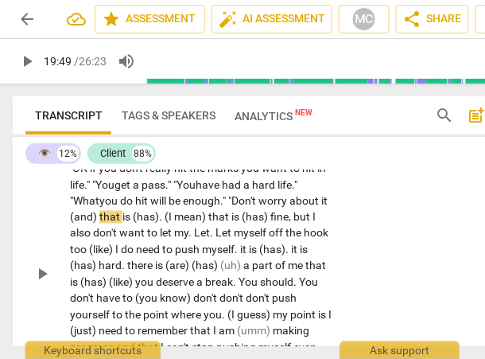
click at [239, 207] on span "on't" at bounding box center [249, 200] width 20 height 13
click at [217, 288] on p "[...] It is good to remember the challenges that can come up for me... the barr…" at bounding box center [201, 274] width 262 height 620
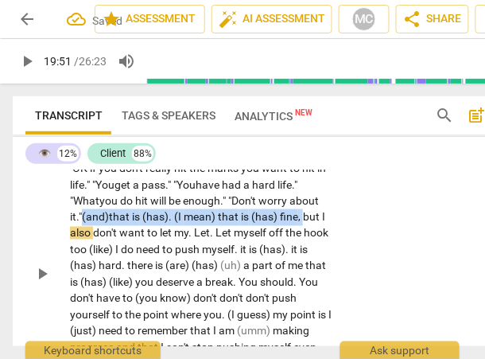
click at [303, 224] on span "but" at bounding box center [312, 217] width 19 height 13
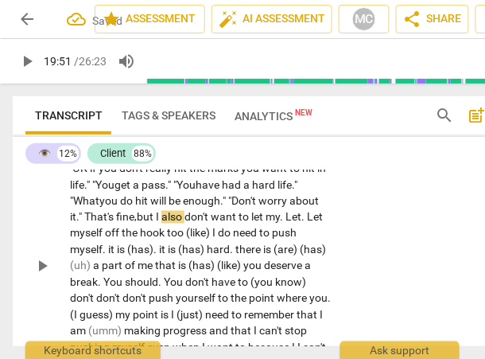
click at [156, 224] on span "but" at bounding box center [146, 217] width 19 height 13
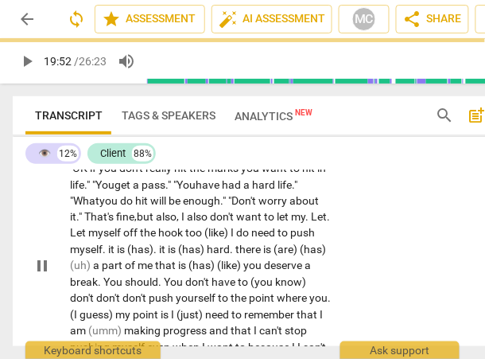
click at [210, 224] on span "don't" at bounding box center [223, 217] width 26 height 13
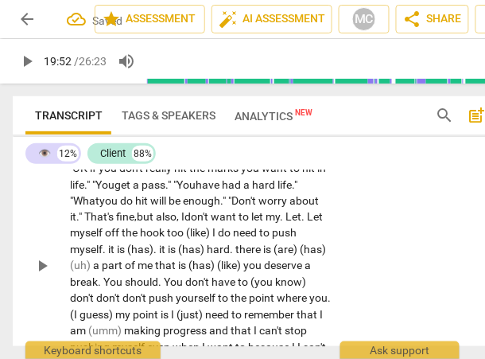
click at [320, 259] on p "[...] It is good to remember the challenges that can come up for me... the barr…" at bounding box center [201, 266] width 262 height 604
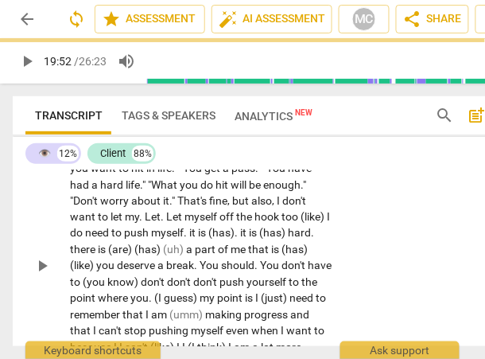
click at [375, 255] on div "CL play_arrow pause 18:47 + Add competency keyboard_arrow_right [ . . . ] It is…" at bounding box center [272, 253] width 519 height 643
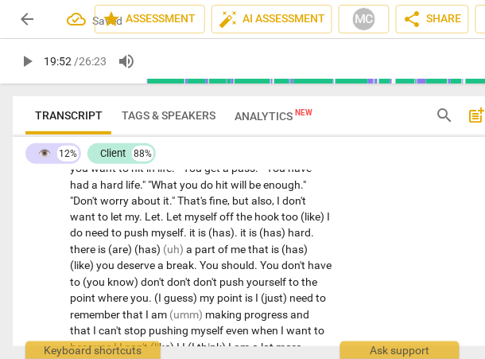
click at [234, 207] on span "but" at bounding box center [241, 200] width 19 height 13
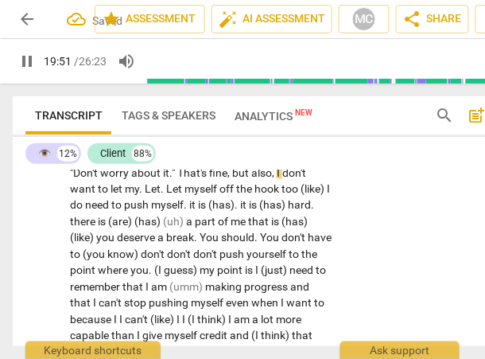
scroll to position [6907, 0]
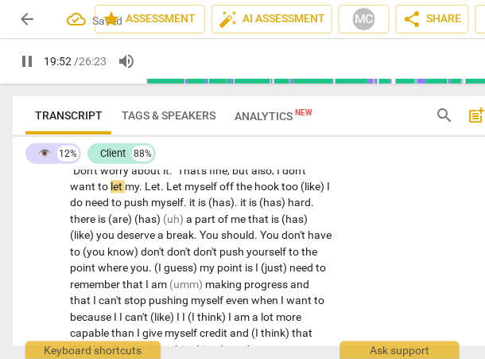
click at [146, 193] on span "Let" at bounding box center [153, 187] width 16 height 13
type input "1194"
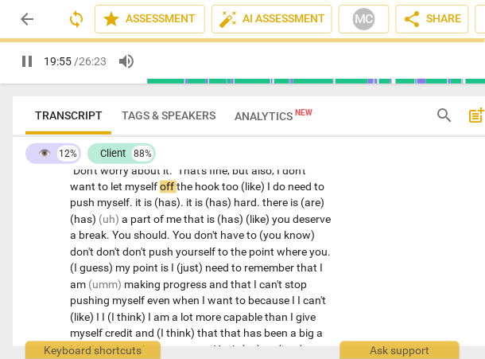
click at [224, 193] on span "too" at bounding box center [231, 187] width 19 height 13
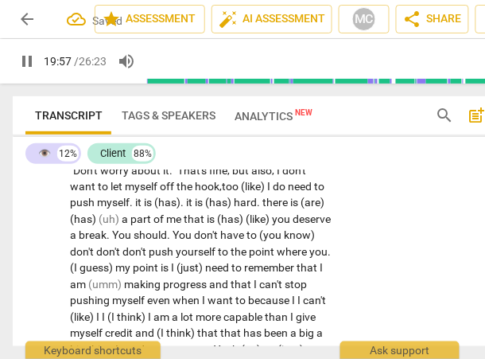
click at [273, 193] on span "I" at bounding box center [270, 187] width 6 height 13
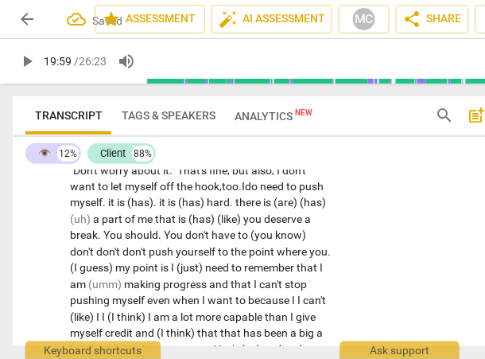
click at [341, 270] on div "CL play_arrow pause 18:47 + Add competency keyboard_arrow_right [ . . . ] It is…" at bounding box center [272, 214] width 519 height 626
click at [177, 177] on span """ at bounding box center [175, 170] width 6 height 13
click at [237, 193] on span "too" at bounding box center [232, 187] width 17 height 13
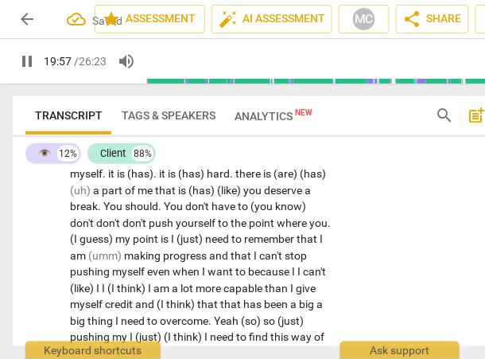
scroll to position [6939, 0]
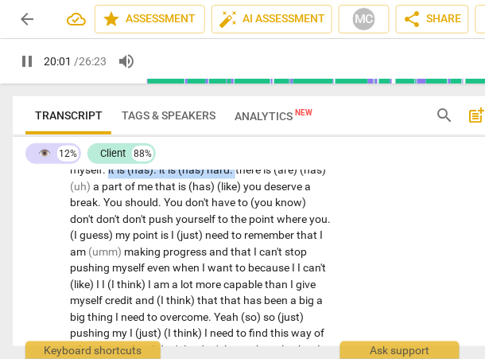
drag, startPoint x: 263, startPoint y: 254, endPoint x: 136, endPoint y: 251, distance: 127.4
click at [136, 251] on p "[ . . . ] It is good to remember the challenges that can come up for me . . . t…" at bounding box center [201, 194] width 262 height 587
type input "1201"
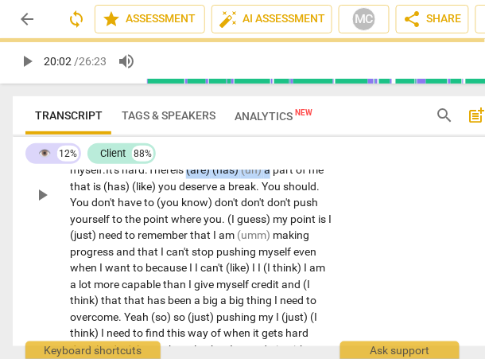
drag, startPoint x: 221, startPoint y: 252, endPoint x: 368, endPoint y: 252, distance: 147.2
click at [368, 252] on div "CL play_arrow pause 18:47 + Add competency keyboard_arrow_right [ . . . ] It is…" at bounding box center [272, 182] width 519 height 626
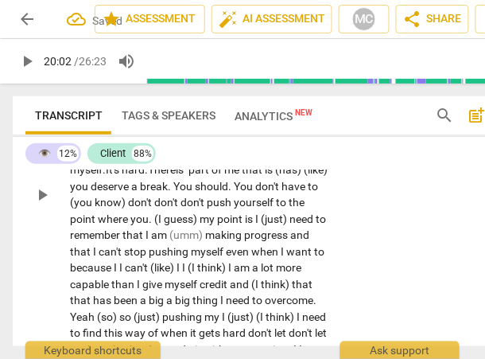
click at [345, 240] on div "CL play_arrow pause 18:47 + Add competency keyboard_arrow_right [ . . . ] It is…" at bounding box center [272, 182] width 519 height 626
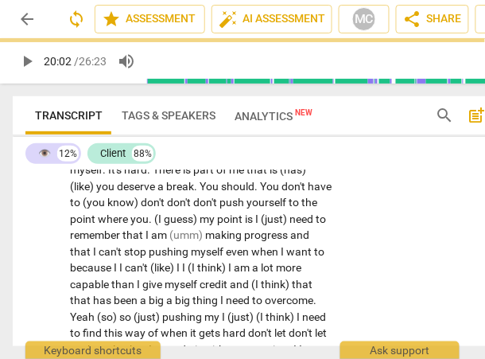
click at [183, 177] on span "There" at bounding box center [168, 170] width 30 height 13
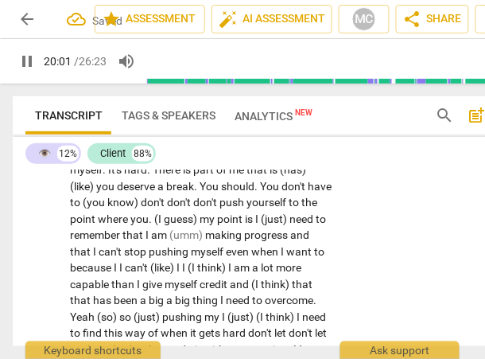
type input "1202"
click at [216, 177] on span "part" at bounding box center [204, 170] width 23 height 13
click at [220, 177] on span "part" at bounding box center [208, 170] width 23 height 13
click at [251, 177] on span "me" at bounding box center [242, 170] width 18 height 13
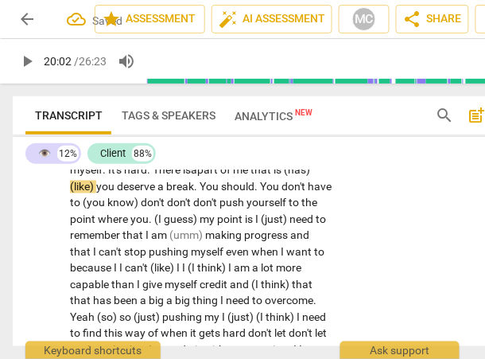
click at [274, 177] on span "that" at bounding box center [262, 170] width 23 height 13
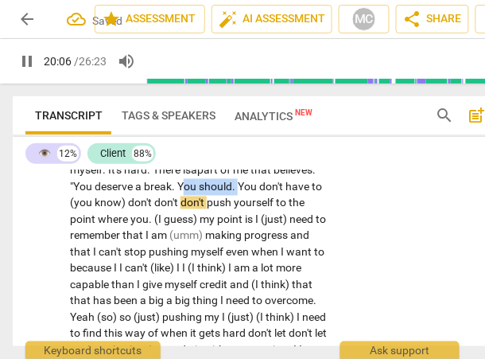
drag, startPoint x: 287, startPoint y: 267, endPoint x: 228, endPoint y: 267, distance: 58.9
click at [228, 267] on p "[ . . . ] It is good to remember the challenges that can come up for me . . . t…" at bounding box center [201, 194] width 262 height 587
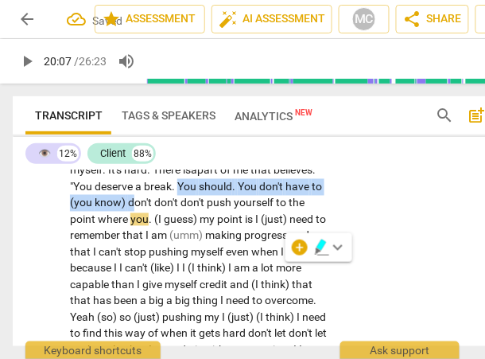
drag, startPoint x: 197, startPoint y: 286, endPoint x: 226, endPoint y: 269, distance: 33.9
click at [226, 269] on p "[ . . . ] It is good to remember the challenges that can come up for me . . . t…" at bounding box center [201, 194] width 262 height 587
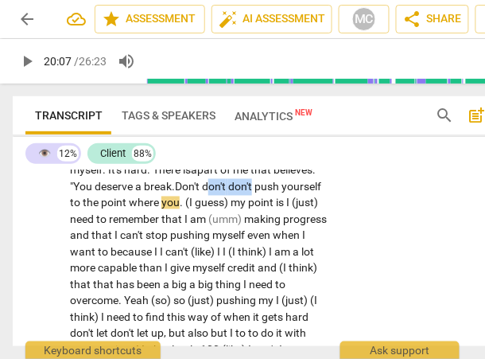
drag, startPoint x: 256, startPoint y: 270, endPoint x: 337, endPoint y: 270, distance: 81.2
click at [337, 270] on div "[ . . . ] It is good to remember the challenges that can come up for me . . . t…" at bounding box center [205, 186] width 271 height 571
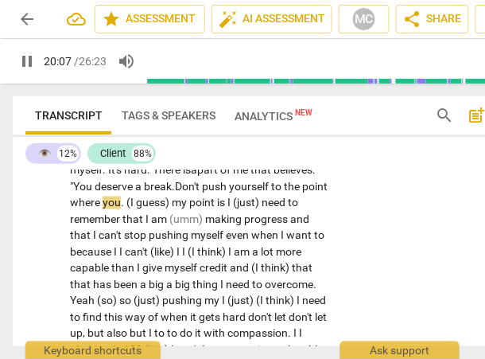
click at [229, 193] on span "push" at bounding box center [215, 187] width 27 height 13
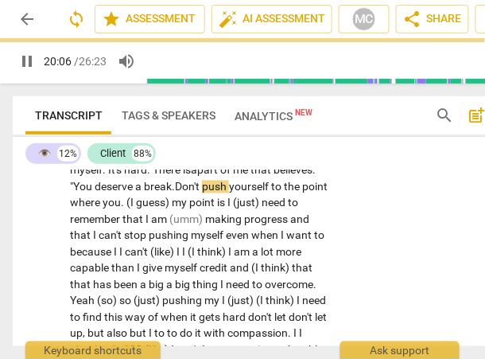
scroll to position [6986, 0]
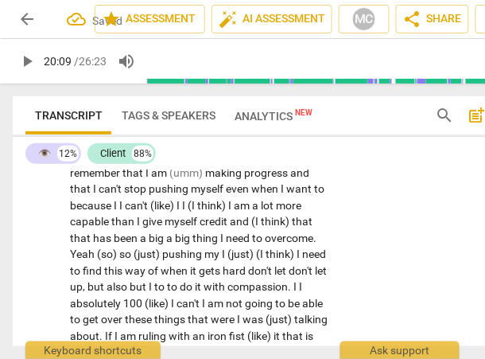
click at [136, 163] on span "(I" at bounding box center [132, 156] width 10 height 13
click at [193, 163] on span "my" at bounding box center [185, 156] width 18 height 13
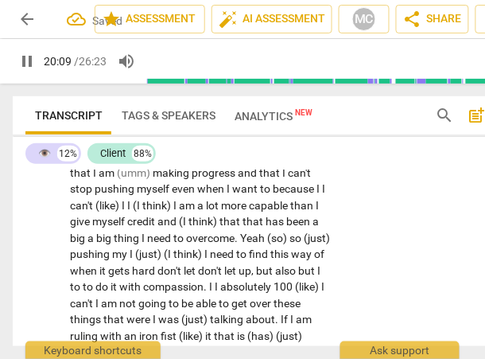
click at [338, 230] on div "CL play_arrow pause 18:47 + Add competency keyboard_arrow_right [ . . . ] It is…" at bounding box center [272, 120] width 519 height 594
click at [191, 163] on span "is" at bounding box center [186, 156] width 10 height 13
type input "1211"
click at [353, 258] on div "CL play_arrow pause 18:47 + Add competency keyboard_arrow_right [ . . . ] It is…" at bounding box center [272, 120] width 519 height 594
drag, startPoint x: 288, startPoint y: 238, endPoint x: 260, endPoint y: 240, distance: 28.0
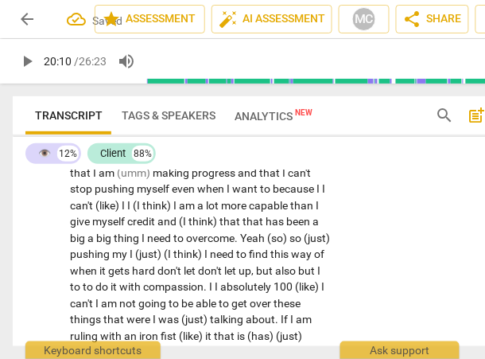
click at [260, 240] on p "[ . . . ] It is good to remember the challenges that can come up for me . . . t…" at bounding box center [201, 132] width 262 height 555
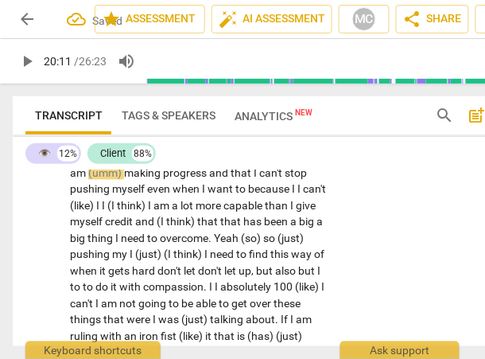
click at [193, 163] on span ":" at bounding box center [191, 156] width 5 height 13
click at [244, 163] on span "need" at bounding box center [230, 156] width 26 height 13
click at [169, 180] on span "making" at bounding box center [149, 173] width 39 height 13
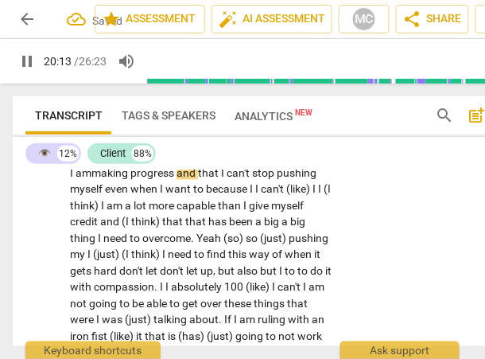
click at [198, 180] on span "and" at bounding box center [187, 173] width 21 height 13
click at [227, 180] on span "I" at bounding box center [224, 173] width 6 height 13
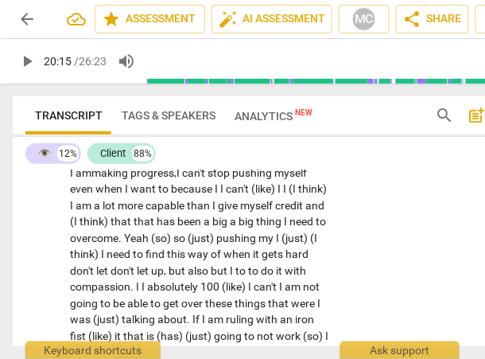
click at [208, 180] on span "can't" at bounding box center [194, 173] width 25 height 13
click at [182, 180] on span "I" at bounding box center [180, 173] width 6 height 13
click at [229, 180] on span "can't" at bounding box center [216, 173] width 25 height 13
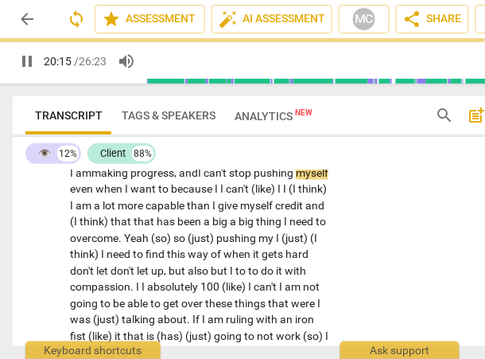
click at [95, 196] on span "even" at bounding box center [82, 189] width 25 height 13
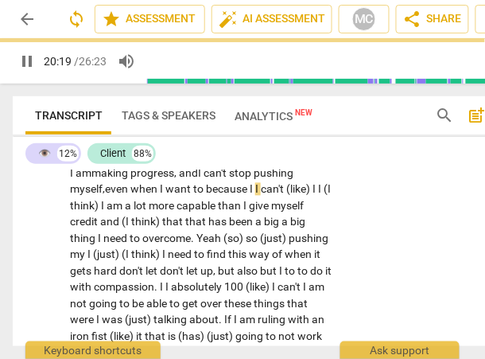
click at [250, 196] on span "because" at bounding box center [228, 189] width 44 height 13
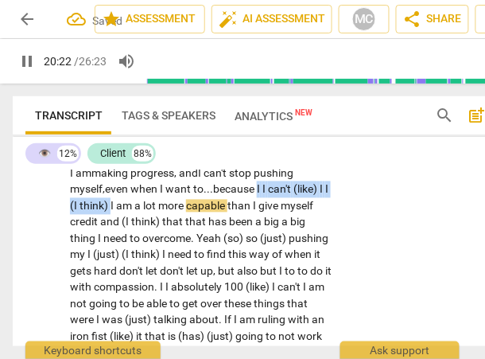
drag, startPoint x: 187, startPoint y: 288, endPoint x: 52, endPoint y: 290, distance: 135.3
click at [52, 290] on div "CL play_arrow pause 18:47 + Add competency keyboard_arrow_right [ . . . ] It is…" at bounding box center [272, 120] width 519 height 594
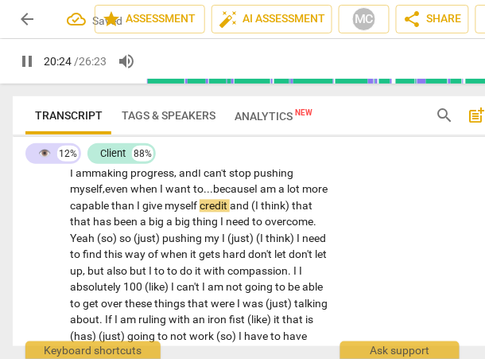
click at [357, 275] on div "CL play_arrow pause 18:47 + Add competency keyboard_arrow_right [ . . . ] It is…" at bounding box center [272, 120] width 519 height 594
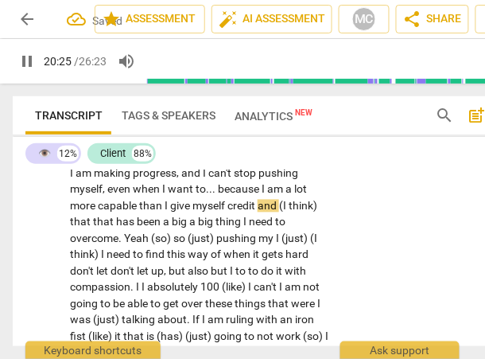
click at [262, 196] on span "because" at bounding box center [240, 189] width 44 height 13
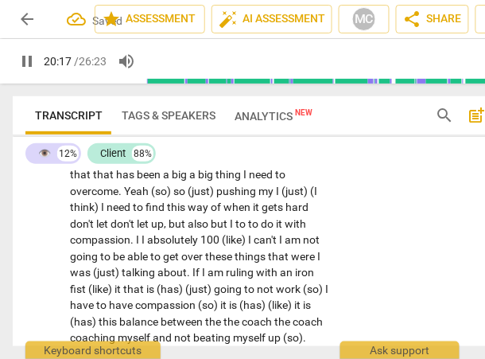
scroll to position [7031, 0]
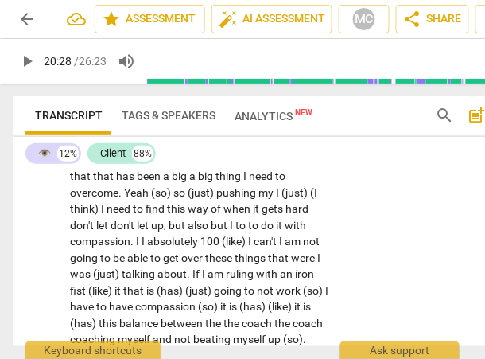
type input "1228"
click at [279, 167] on span "and" at bounding box center [268, 160] width 21 height 13
drag, startPoint x: 186, startPoint y: 256, endPoint x: 120, endPoint y: 258, distance: 66.1
click at [120, 258] on p "[ . . . ] It is good to remember the challenges that can come up for me . . . t…" at bounding box center [201, 87] width 262 height 555
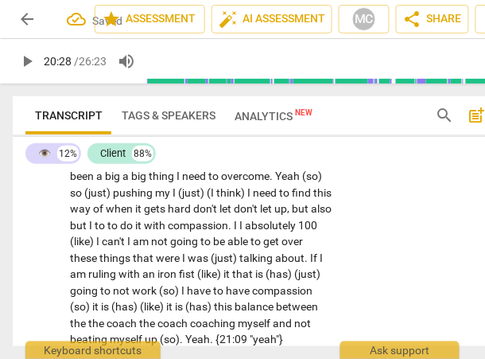
click at [277, 167] on span "that" at bounding box center [288, 160] width 23 height 13
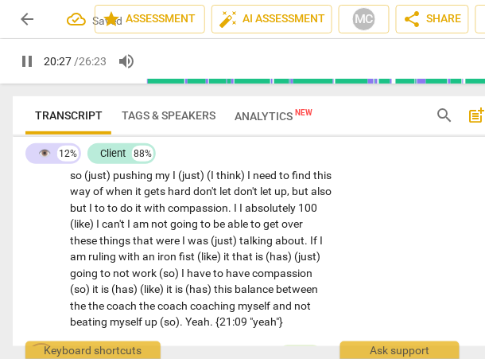
click at [177, 166] on span "thing" at bounding box center [163, 159] width 28 height 13
click at [150, 166] on span "thing" at bounding box center [137, 159] width 28 height 13
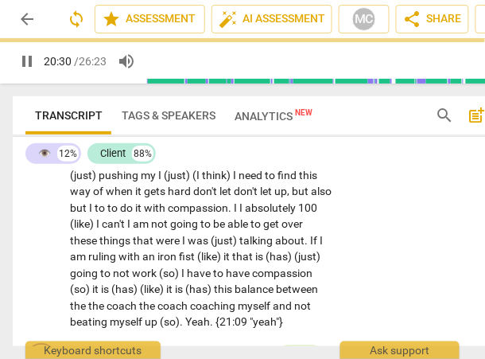
click at [294, 166] on span "(so)" at bounding box center [305, 159] width 22 height 13
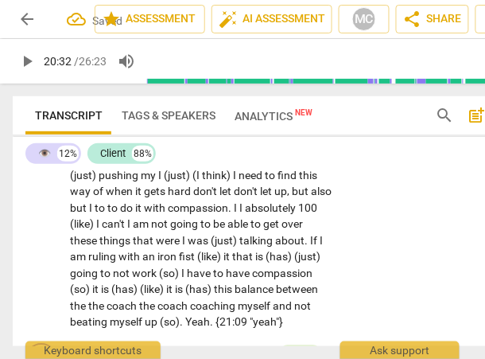
click at [213, 166] on span "overcome" at bounding box center [237, 159] width 49 height 13
drag, startPoint x: 221, startPoint y: 257, endPoint x: 157, endPoint y: 257, distance: 64.5
click at [157, 257] on p "[ . . . ] It is good to remember the challenges that can come up for me . . . t…" at bounding box center [201, 61] width 262 height 539
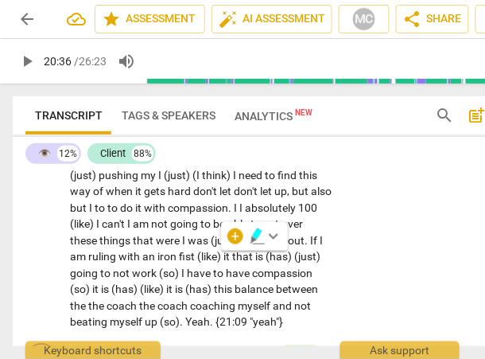
click at [295, 166] on span "(so)" at bounding box center [305, 159] width 20 height 13
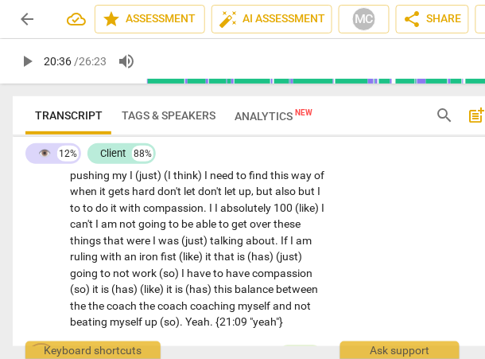
click at [112, 182] on span "pushing" at bounding box center [91, 176] width 42 height 13
drag, startPoint x: 304, startPoint y: 257, endPoint x: 227, endPoint y: 258, distance: 77.2
click at [227, 258] on p "[ . . . ] It is good to remember the challenges that can come up for me . . . t…" at bounding box center [201, 61] width 262 height 539
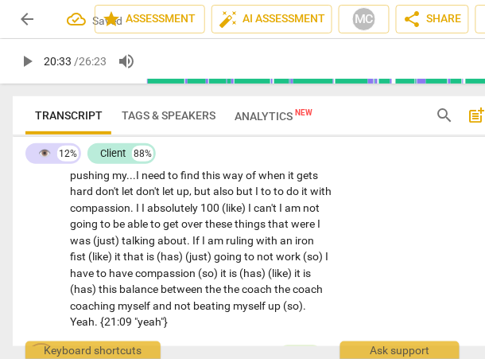
click at [168, 182] on span "need" at bounding box center [155, 176] width 26 height 13
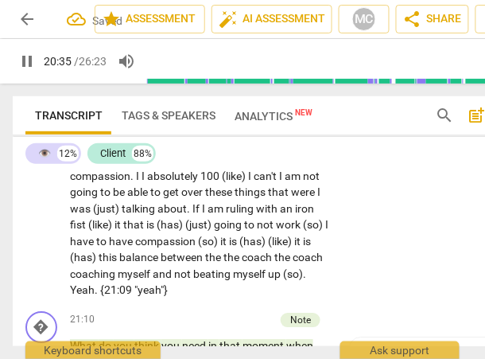
scroll to position [7088, 0]
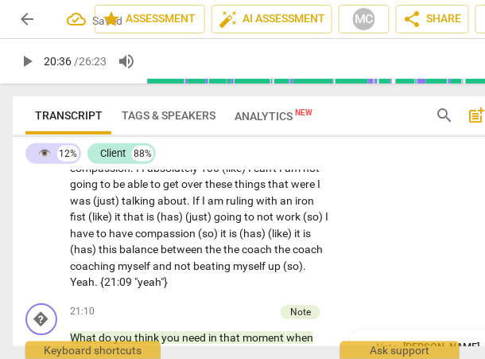
click at [181, 142] on span "to" at bounding box center [174, 136] width 13 height 13
click at [259, 142] on span "when" at bounding box center [273, 136] width 29 height 13
click at [122, 158] on span "don't" at bounding box center [108, 152] width 26 height 13
click at [215, 158] on span "but" at bounding box center [205, 152] width 19 height 13
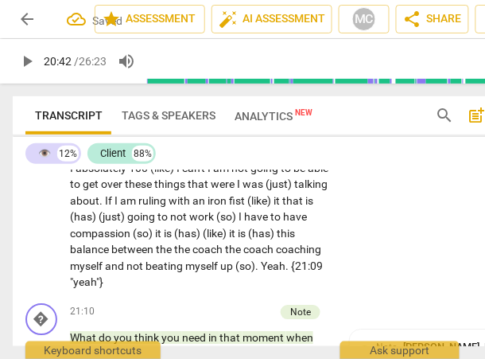
click at [211, 158] on span "o" at bounding box center [206, 152] width 9 height 13
click at [196, 158] on span "also" at bounding box center [185, 152] width 21 height 13
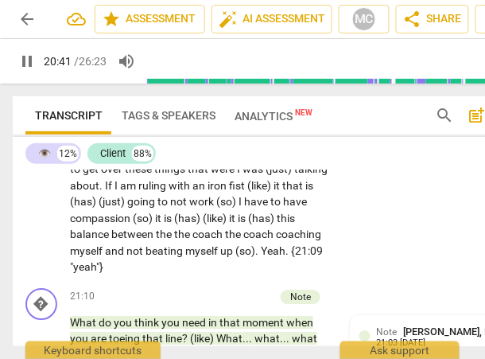
scroll to position [7111, 0]
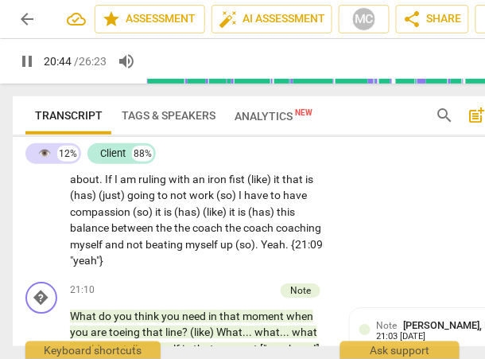
click at [76, 153] on span "I" at bounding box center [73, 146] width 6 height 13
type input "1245"
click at [261, 136] on span "compassion" at bounding box center [291, 129] width 60 height 13
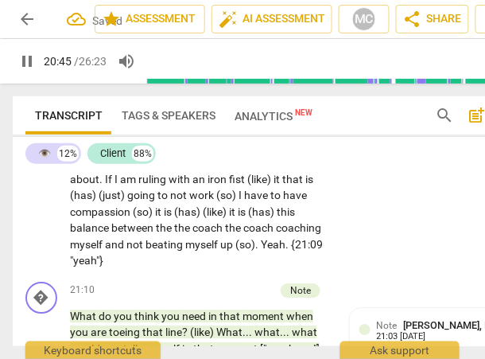
click at [261, 136] on span "compassion" at bounding box center [291, 129] width 60 height 13
click at [123, 153] on span "absolutely" at bounding box center [96, 146] width 53 height 13
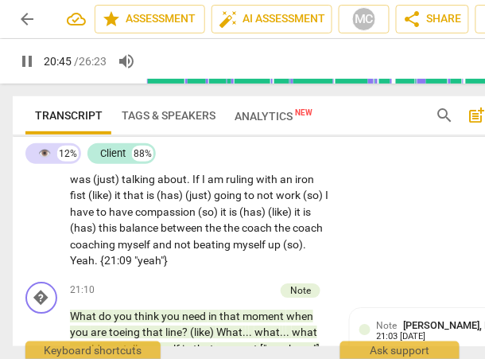
click at [243, 153] on span "I" at bounding box center [246, 146] width 6 height 13
click at [194, 153] on span "absolutely {20:44 "hmm"}" at bounding box center [132, 146] width 125 height 13
click at [195, 153] on span "absolutely {20:44 "hmm"}" at bounding box center [132, 146] width 125 height 13
click at [197, 153] on span "absolutely, {20:44 "hmm"}" at bounding box center [133, 146] width 127 height 13
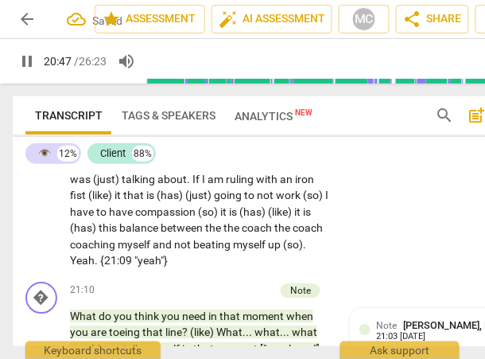
click at [295, 153] on span "am" at bounding box center [304, 146] width 18 height 13
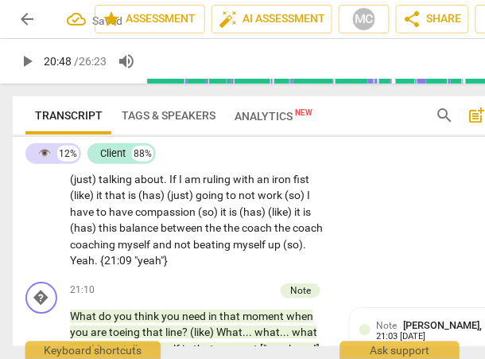
click at [264, 153] on span "am" at bounding box center [273, 146] width 18 height 13
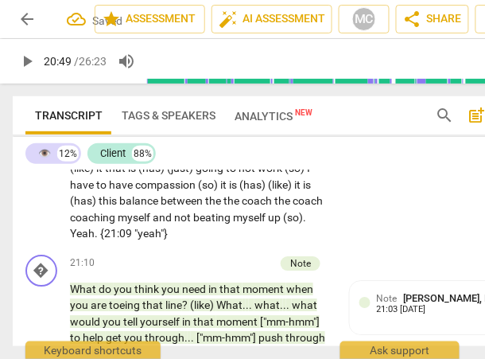
click at [205, 142] on span "things" at bounding box center [221, 135] width 33 height 13
drag, startPoint x: 158, startPoint y: 236, endPoint x: 181, endPoint y: 236, distance: 23.1
click at [261, 142] on span "were" at bounding box center [274, 135] width 26 height 13
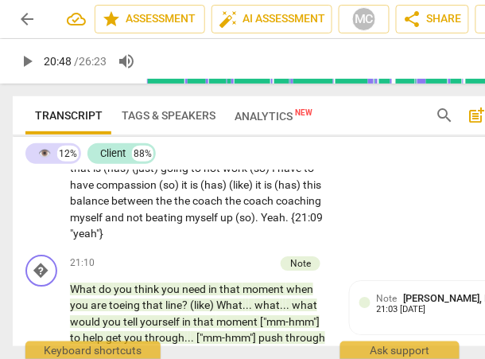
click at [292, 142] on span "(just)" at bounding box center [305, 135] width 26 height 13
click at [269, 142] on span "was" at bounding box center [280, 135] width 23 height 13
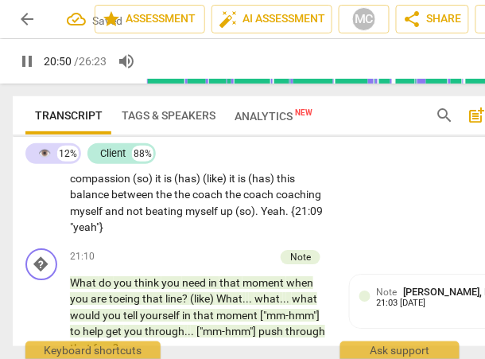
scroll to position [7138, 0]
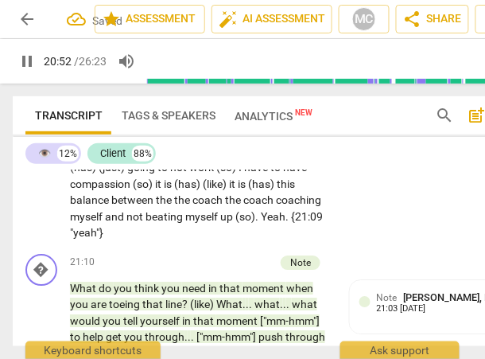
click at [105, 158] on span "." at bounding box center [102, 151] width 6 height 13
type input "1253"
click at [130, 158] on span "am" at bounding box center [120, 151] width 18 height 13
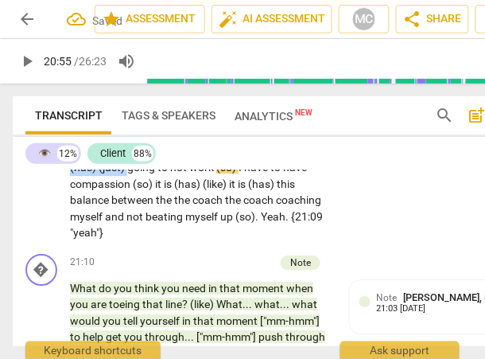
drag, startPoint x: 275, startPoint y: 251, endPoint x: 146, endPoint y: 248, distance: 128.9
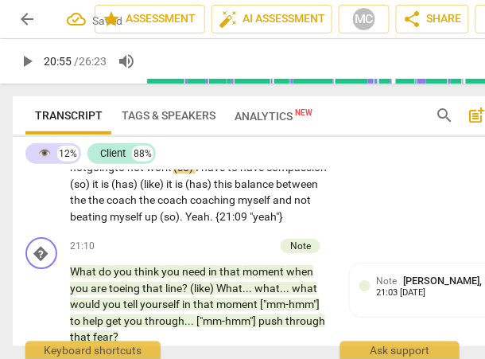
click at [199, 158] on span "iron" at bounding box center [209, 151] width 21 height 13
click at [115, 173] on span "going" at bounding box center [101, 167] width 28 height 13
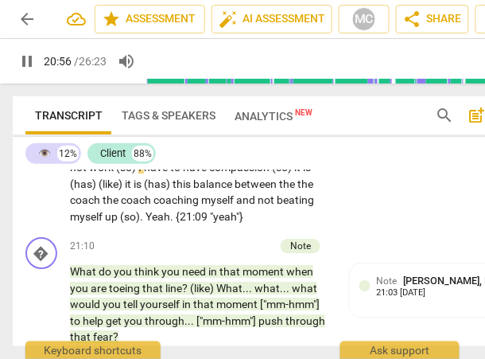
click at [144, 173] on span "I" at bounding box center [141, 167] width 6 height 13
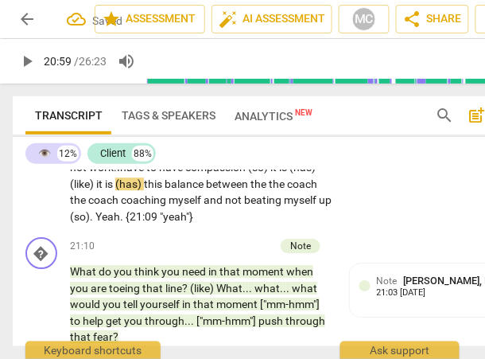
click at [185, 173] on span "compassion" at bounding box center [216, 167] width 63 height 13
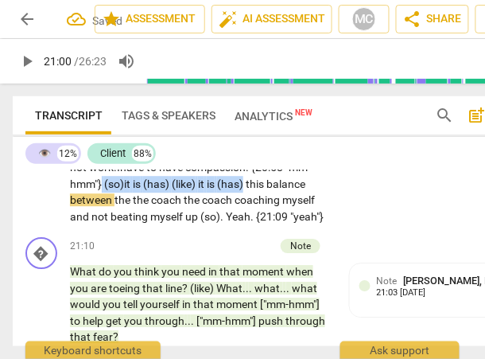
drag, startPoint x: 144, startPoint y: 283, endPoint x: 254, endPoint y: 263, distance: 111.5
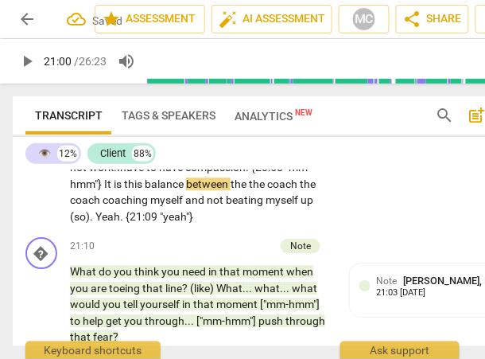
click at [145, 190] on span "this" at bounding box center [134, 183] width 21 height 13
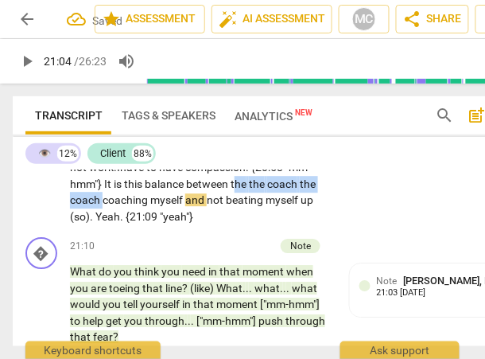
drag, startPoint x: 279, startPoint y: 283, endPoint x: 158, endPoint y: 282, distance: 121.0
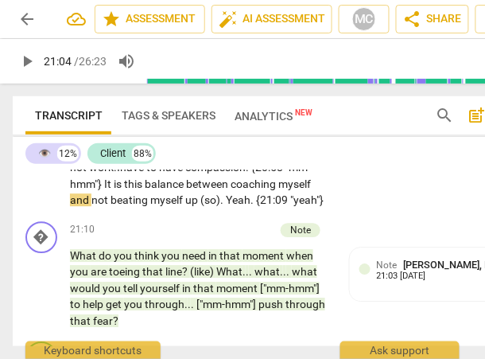
click at [231, 190] on span "coaching" at bounding box center [255, 183] width 48 height 13
click at [226, 206] on span "Yeah" at bounding box center [238, 199] width 25 height 13
type input "1267"
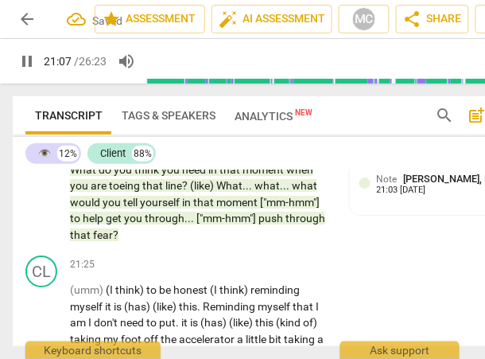
scroll to position [7225, 0]
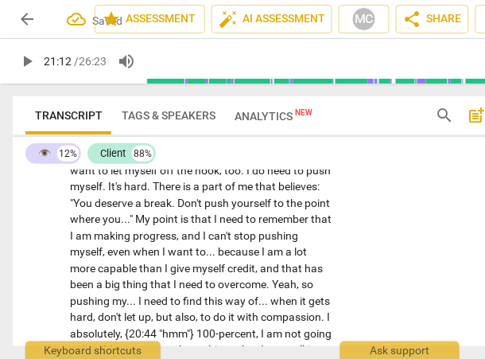
click at [390, 247] on div "CL play_arrow pause 18:47 + Add competency keyboard_arrow_right [ . . . ] It is…" at bounding box center [272, 157] width 519 height 545
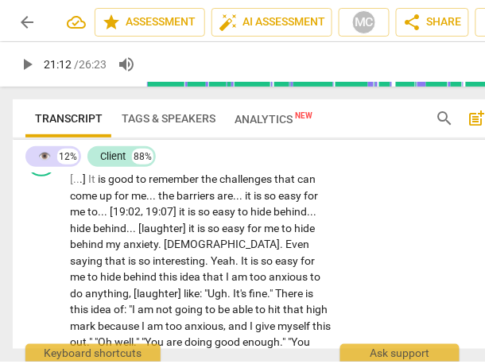
scroll to position [6671, 0]
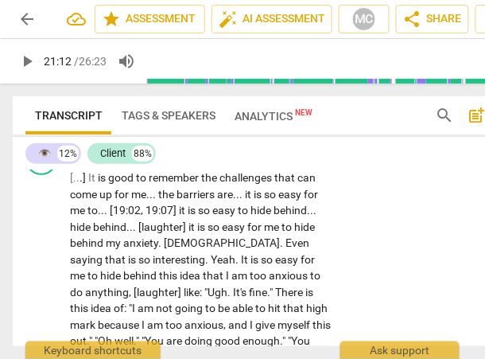
click at [298, 160] on p "Add competency" at bounding box center [283, 153] width 76 height 14
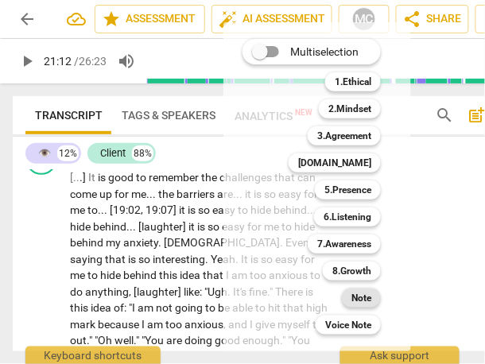
click at [366, 298] on b "Note" at bounding box center [362, 298] width 20 height 19
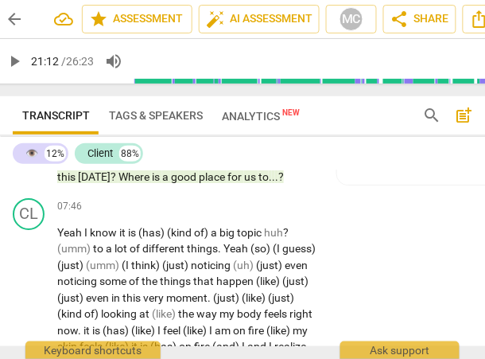
scroll to position [2892, 0]
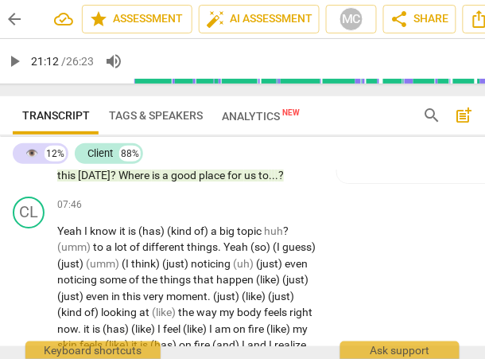
click at [246, 181] on span "us" at bounding box center [251, 175] width 14 height 13
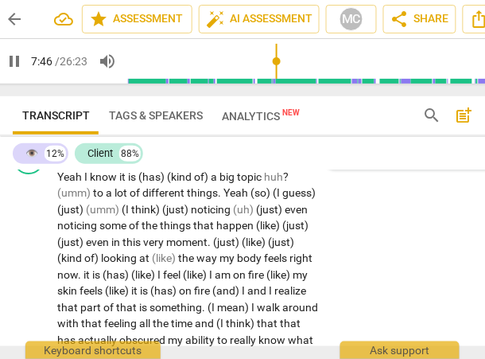
scroll to position [2951, 0]
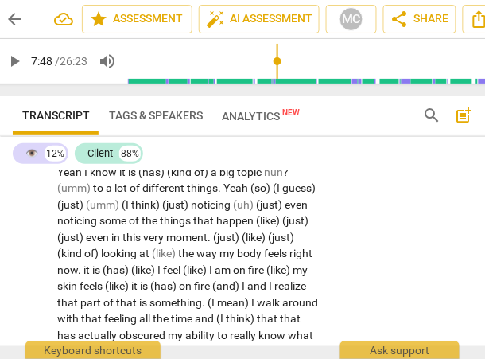
click at [83, 178] on span "Yeah" at bounding box center [70, 172] width 27 height 13
type input "468"
click at [127, 178] on span "it" at bounding box center [122, 172] width 9 height 13
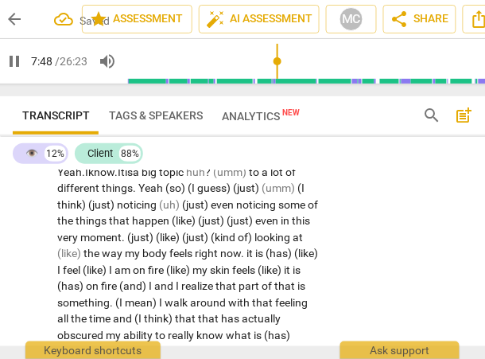
click at [142, 178] on span "a" at bounding box center [137, 172] width 9 height 13
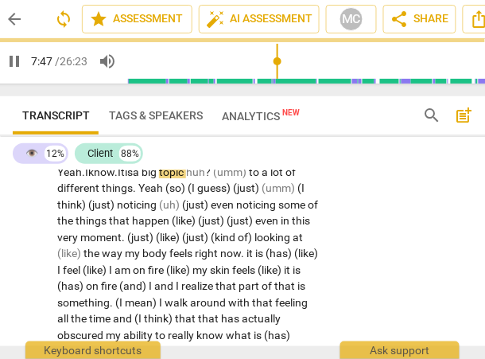
click at [201, 178] on span "huh" at bounding box center [195, 172] width 19 height 13
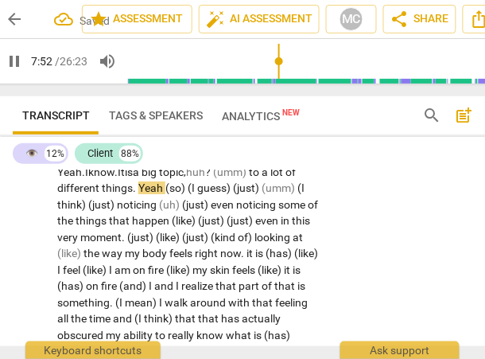
click at [176, 178] on span "topic," at bounding box center [172, 172] width 27 height 13
click at [186, 178] on span "topic," at bounding box center [172, 172] width 27 height 13
drag, startPoint x: 278, startPoint y: 220, endPoint x: 229, endPoint y: 220, distance: 48.6
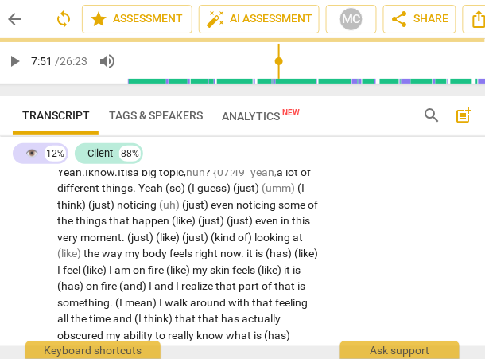
click at [138, 194] on span "." at bounding box center [136, 187] width 6 height 13
click at [160, 194] on span "yeah" at bounding box center [151, 187] width 24 height 13
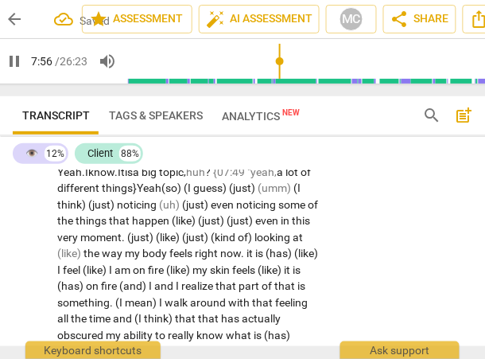
click at [179, 194] on span "(so)" at bounding box center [173, 187] width 22 height 13
click at [182, 194] on span "so)" at bounding box center [173, 187] width 18 height 13
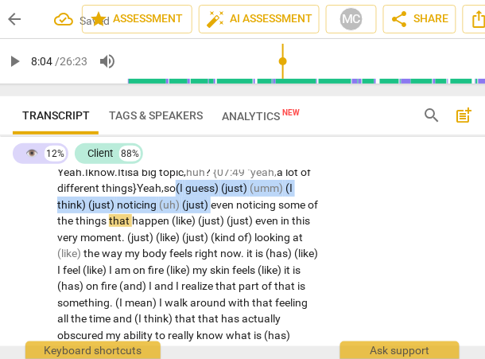
click at [213, 211] on span "even" at bounding box center [223, 204] width 25 height 13
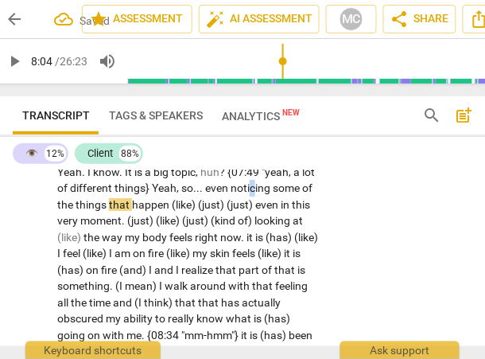
click at [252, 194] on span "noticing" at bounding box center [252, 187] width 42 height 13
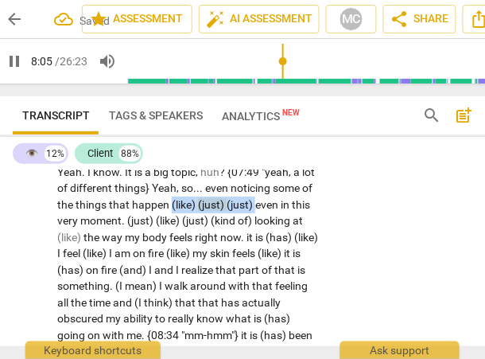
drag, startPoint x: 256, startPoint y: 251, endPoint x: 170, endPoint y: 251, distance: 85.9
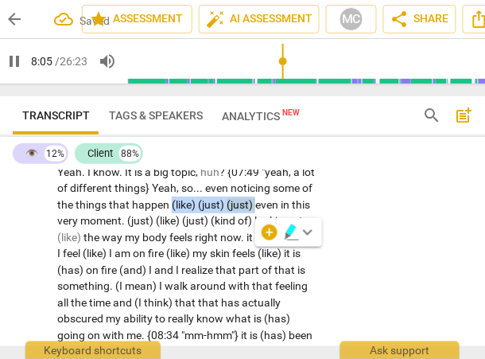
type input "486"
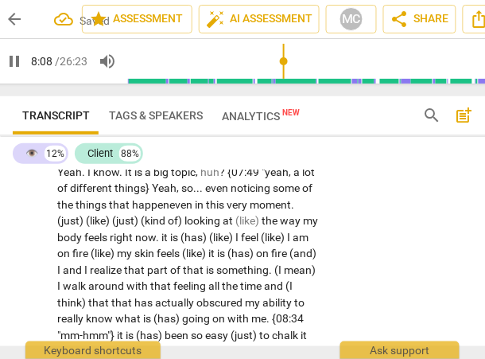
click at [195, 211] on span "even" at bounding box center [182, 204] width 25 height 13
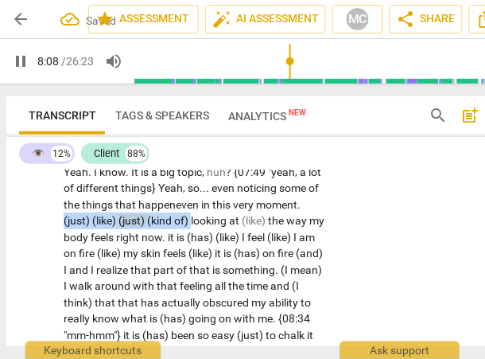
scroll to position [0, 2]
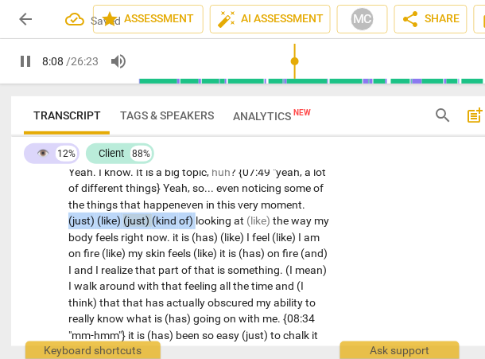
drag, startPoint x: 185, startPoint y: 267, endPoint x: 4, endPoint y: 267, distance: 181.4
click at [4, 267] on div "Transcript Tags & Speakers Analytics New search post_add comment 👁️ 12% Client …" at bounding box center [267, 221] width 538 height 275
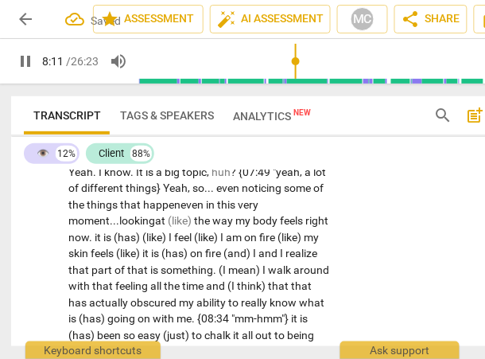
click at [194, 227] on span "(like)" at bounding box center [181, 220] width 26 height 13
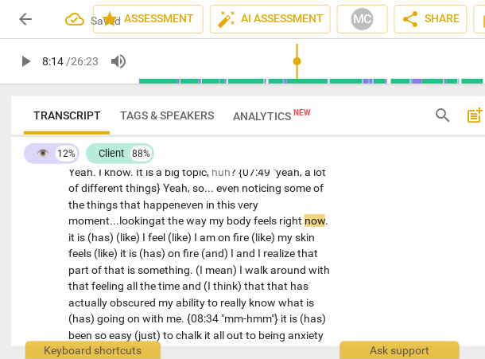
click at [155, 227] on span "looking" at bounding box center [137, 220] width 36 height 13
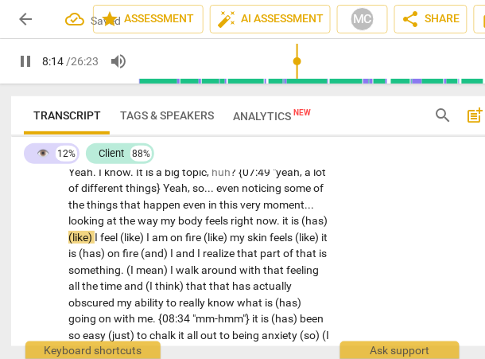
click at [284, 227] on span "it" at bounding box center [287, 220] width 9 height 13
type input "495"
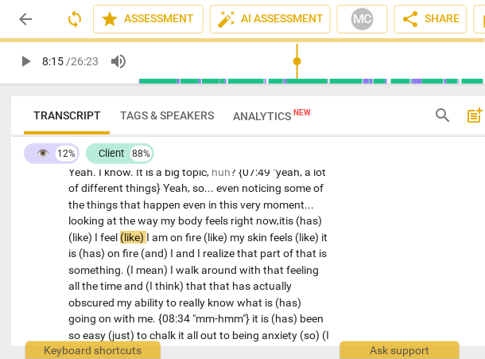
click at [283, 211] on span "moment" at bounding box center [283, 204] width 41 height 13
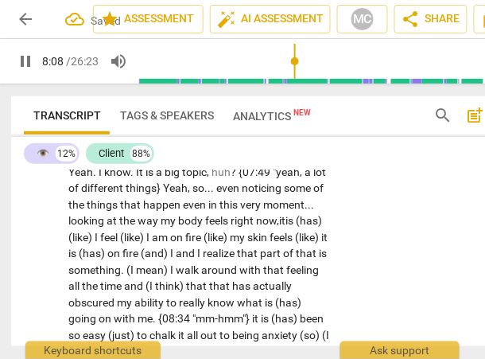
click at [119, 227] on span "at" at bounding box center [113, 220] width 13 height 13
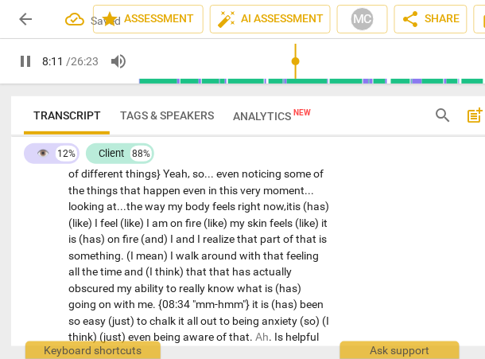
scroll to position [2969, 0]
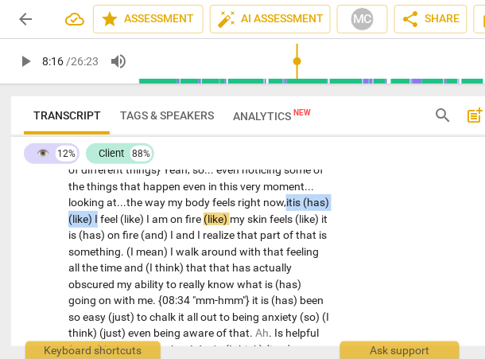
drag, startPoint x: 290, startPoint y: 253, endPoint x: 126, endPoint y: 270, distance: 165.6
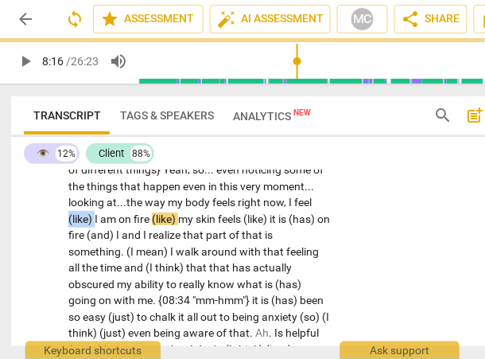
drag, startPoint x: 94, startPoint y: 264, endPoint x: 54, endPoint y: 264, distance: 39.8
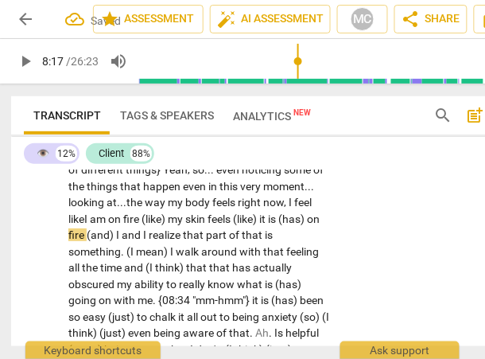
click at [176, 225] on span "my" at bounding box center [177, 218] width 18 height 13
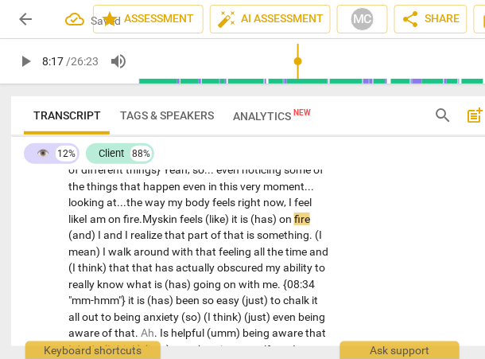
click at [173, 225] on span "skin" at bounding box center [169, 218] width 22 height 13
click at [216, 225] on span "(like)" at bounding box center [218, 218] width 26 height 13
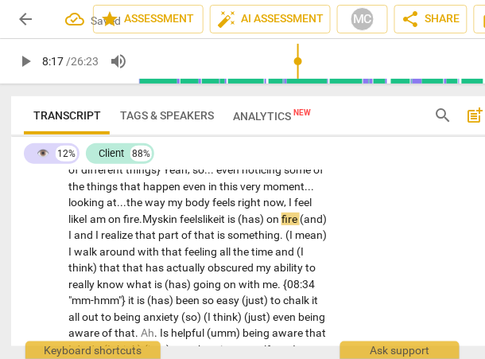
click at [282, 225] on span "on" at bounding box center [274, 218] width 15 height 13
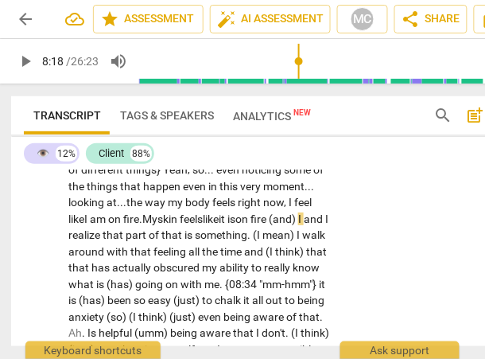
click at [228, 225] on span "it" at bounding box center [223, 218] width 9 height 13
click at [269, 225] on span "fire" at bounding box center [260, 218] width 18 height 13
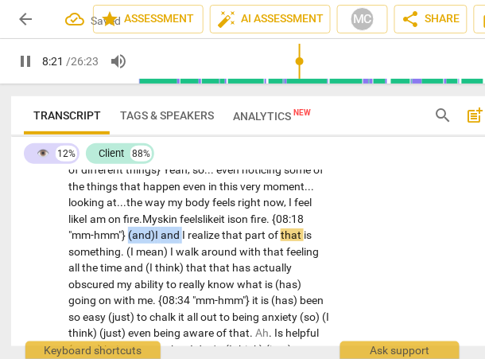
drag, startPoint x: 185, startPoint y: 284, endPoint x: 129, endPoint y: 284, distance: 56.5
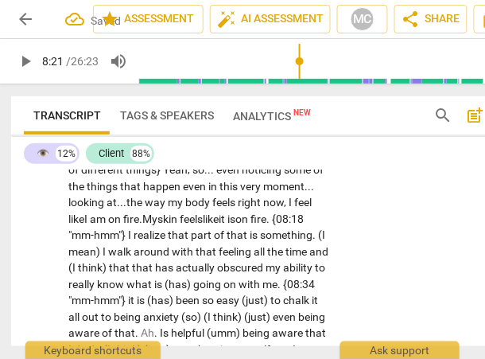
click at [294, 242] on span "fire. {08:18 "mm-hmm"}" at bounding box center [186, 226] width 236 height 29
click at [129, 241] on span "I" at bounding box center [129, 234] width 6 height 13
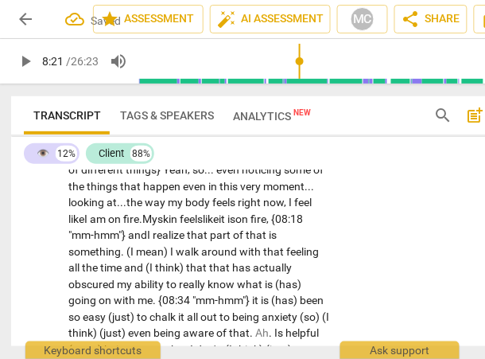
click at [148, 242] on span "fire, {08:18 "mm-hmm"} and" at bounding box center [185, 226] width 235 height 29
click at [215, 241] on span "part" at bounding box center [221, 234] width 23 height 13
click at [269, 241] on span "that" at bounding box center [257, 234] width 23 height 13
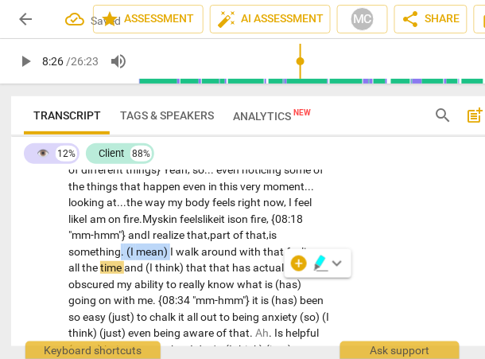
drag, startPoint x: 170, startPoint y: 302, endPoint x: 121, endPoint y: 303, distance: 49.4
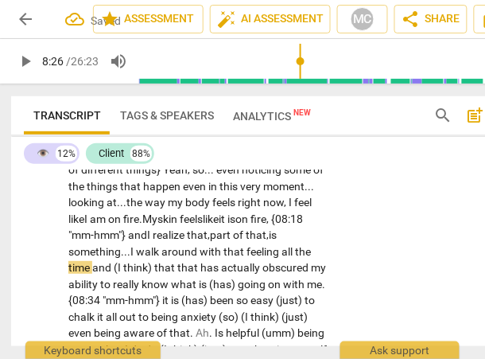
click at [138, 258] on span "walk" at bounding box center [148, 251] width 25 height 13
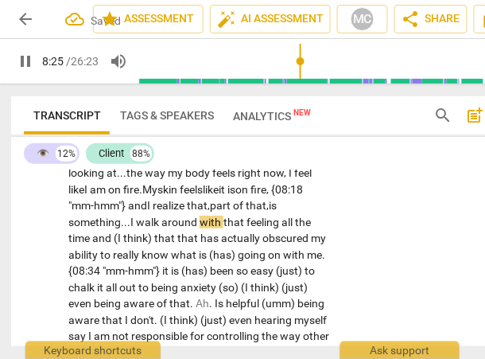
scroll to position [3006, 0]
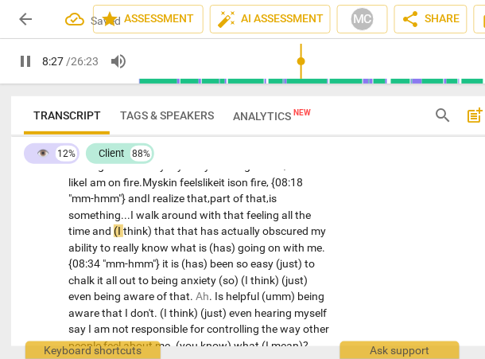
click at [179, 237] on span "that" at bounding box center [188, 230] width 23 height 13
drag, startPoint x: 180, startPoint y: 280, endPoint x: 89, endPoint y: 279, distance: 90.7
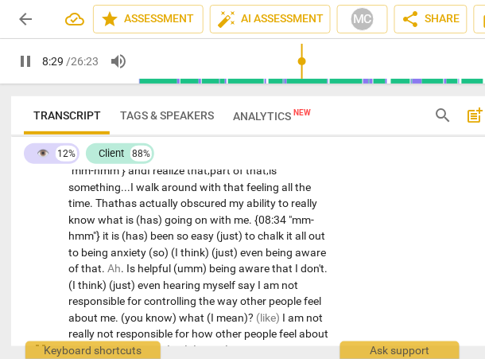
scroll to position [3035, 0]
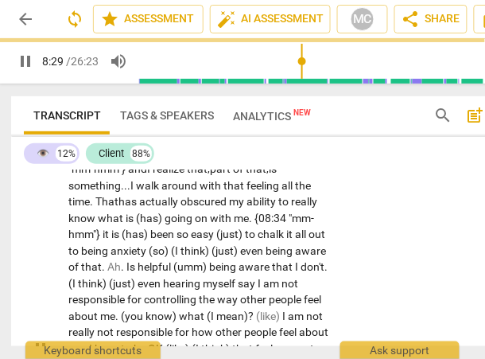
click at [384, 255] on div "CL play_arrow pause 07:46 + Add competency keyboard_arrow_right Yeah . I know .…" at bounding box center [270, 336] width 519 height 578
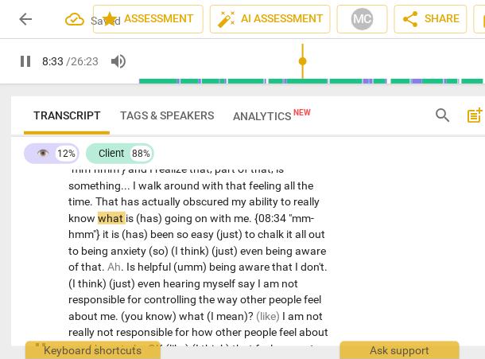
type input "514"
click at [165, 224] on span "going" at bounding box center [180, 218] width 30 height 13
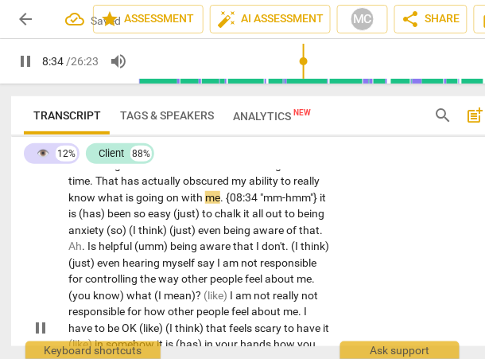
scroll to position [3058, 0]
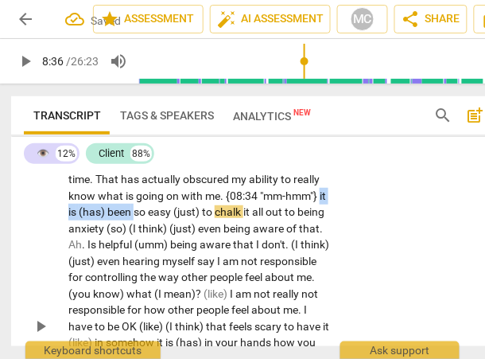
drag, startPoint x: 142, startPoint y: 260, endPoint x: 49, endPoint y: 259, distance: 93.1
click at [49, 259] on div "CL play_arrow pause 07:46 + Add competency keyboard_arrow_right Yeah . I know .…" at bounding box center [270, 314] width 519 height 578
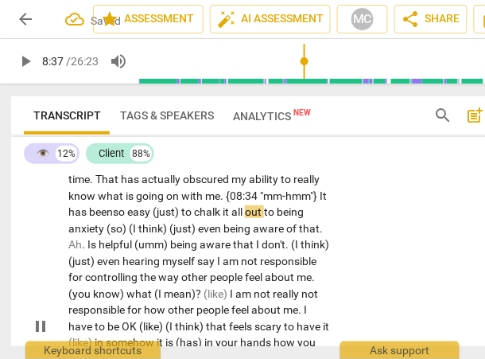
click at [181, 218] on span "(just)" at bounding box center [167, 211] width 29 height 13
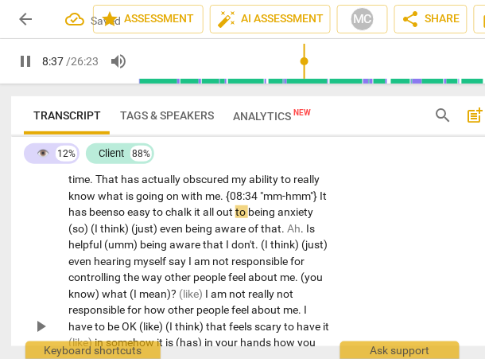
click at [368, 248] on div "CL play_arrow pause 07:46 + Add competency keyboard_arrow_right Yeah . I know .…" at bounding box center [270, 314] width 519 height 578
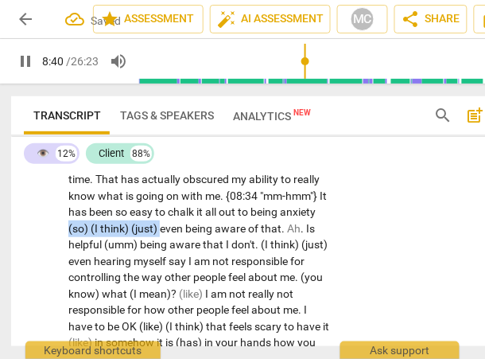
drag, startPoint x: 200, startPoint y: 278, endPoint x: 106, endPoint y: 278, distance: 93.9
click at [106, 278] on p "Yeah . I know . It is a big topic , huh ? {07:49 "yeah , a lot of different thi…" at bounding box center [199, 326] width 262 height 539
type input "521"
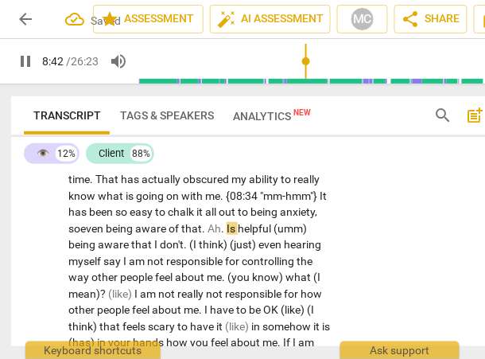
click at [238, 235] on span "Is" at bounding box center [232, 228] width 11 height 13
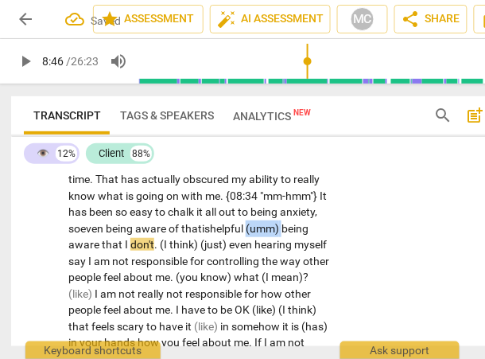
drag, startPoint x: 103, startPoint y: 294, endPoint x: 35, endPoint y: 294, distance: 67.6
click at [35, 294] on div "CL play_arrow pause 07:46 + Add competency keyboard_arrow_right Yeah . I know .…" at bounding box center [270, 314] width 519 height 578
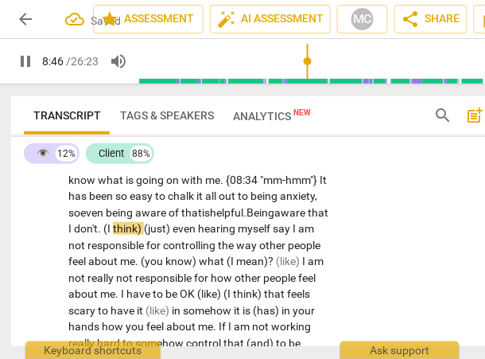
scroll to position [3082, 0]
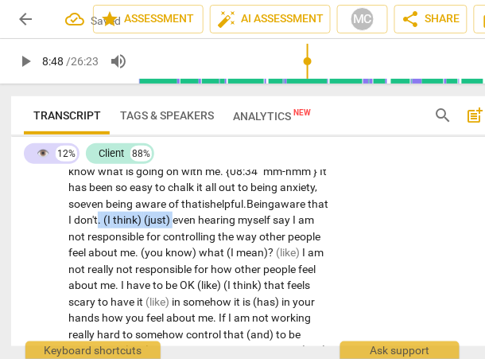
drag, startPoint x: 228, startPoint y: 268, endPoint x: 152, endPoint y: 267, distance: 76.4
click at [152, 267] on p "Yeah . I know . It is a big topic , huh ? {07:49 "yeah , a lot of different thi…" at bounding box center [199, 302] width 262 height 539
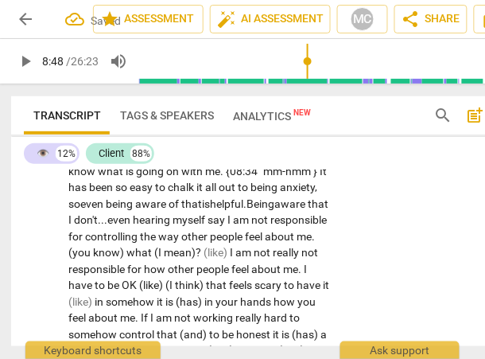
click at [133, 226] on span "even" at bounding box center [119, 219] width 25 height 13
click at [233, 226] on span "I" at bounding box center [231, 219] width 6 height 13
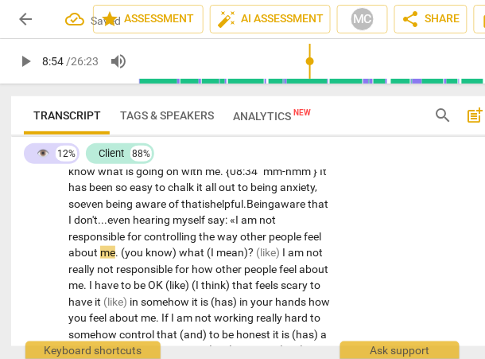
click at [121, 259] on span "." at bounding box center [118, 252] width 6 height 13
click at [202, 259] on span "what" at bounding box center [193, 252] width 28 height 13
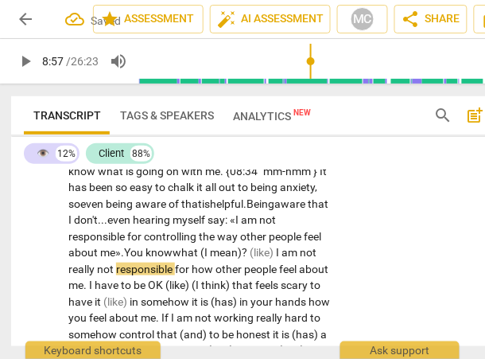
click at [210, 259] on span "(I" at bounding box center [206, 252] width 10 height 13
click at [246, 259] on span "?" at bounding box center [242, 252] width 8 height 13
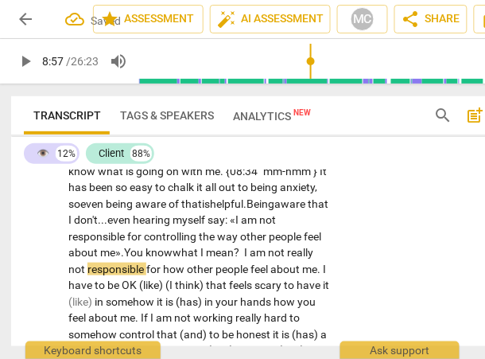
click at [378, 286] on div "CL play_arrow pause 07:46 + Add competency keyboard_arrow_right Yeah . I know .…" at bounding box center [270, 280] width 519 height 561
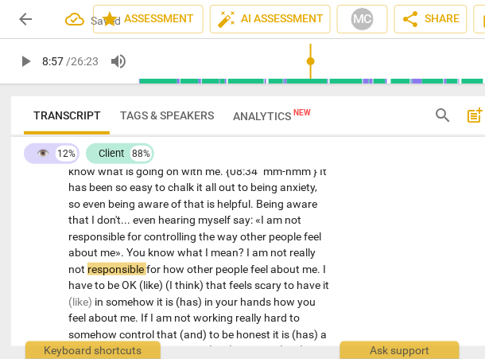
click at [271, 259] on span "am" at bounding box center [261, 252] width 18 height 13
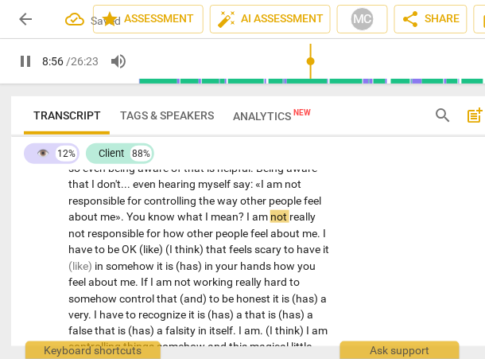
scroll to position [3139, 0]
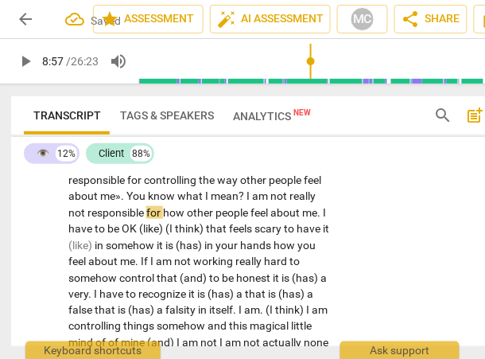
type input "538"
drag, startPoint x: 98, startPoint y: 261, endPoint x: 127, endPoint y: 264, distance: 28.8
click at [127, 264] on p "Yeah . I know . It is a big topic , huh ? {07:49 "yeah , a lot of different thi…" at bounding box center [199, 237] width 262 height 522
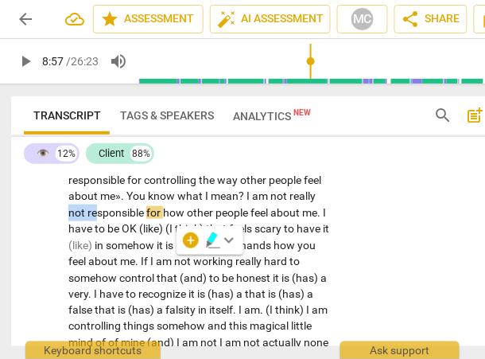
click at [127, 219] on span "responsible" at bounding box center [117, 212] width 59 height 13
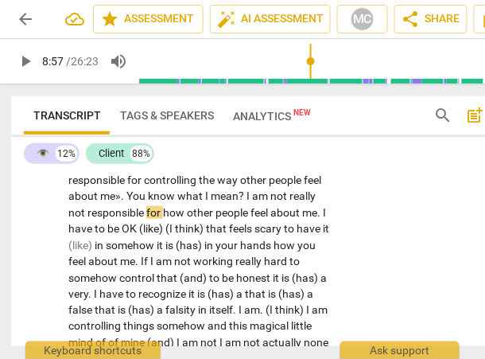
click at [119, 219] on span "responsible" at bounding box center [117, 212] width 59 height 13
click at [271, 202] on span "am" at bounding box center [261, 195] width 18 height 13
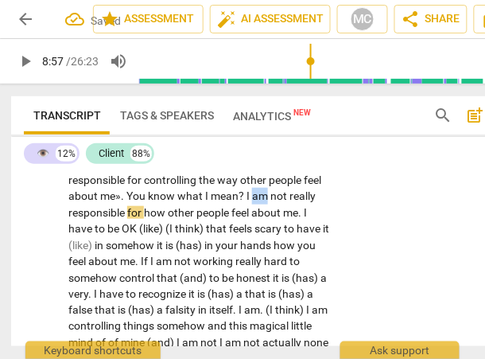
click at [271, 202] on span "am" at bounding box center [261, 195] width 18 height 13
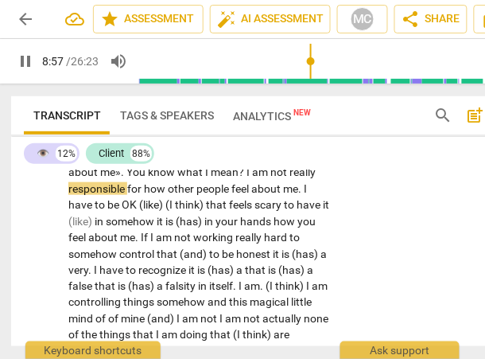
scroll to position [3166, 0]
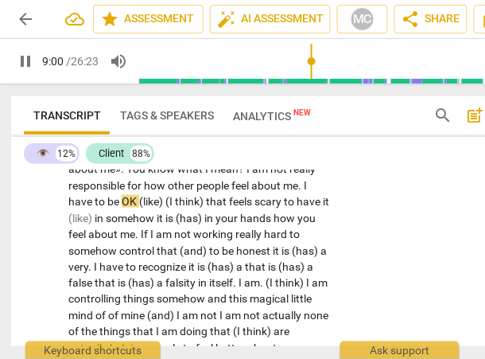
click at [139, 208] on span "OK" at bounding box center [131, 201] width 18 height 13
type input "543"
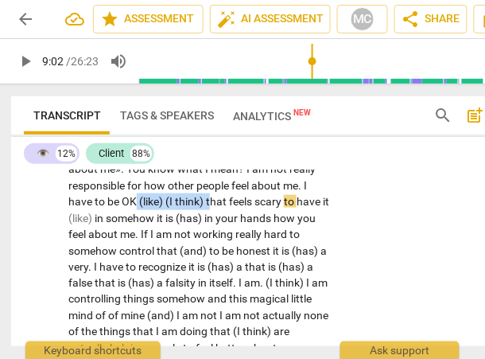
drag, startPoint x: 236, startPoint y: 251, endPoint x: 161, endPoint y: 250, distance: 75.6
click at [161, 250] on p "Yeah . I know . It is a big topic , huh ? {07:49 "yeah , a lot of different thi…" at bounding box center [199, 210] width 262 height 522
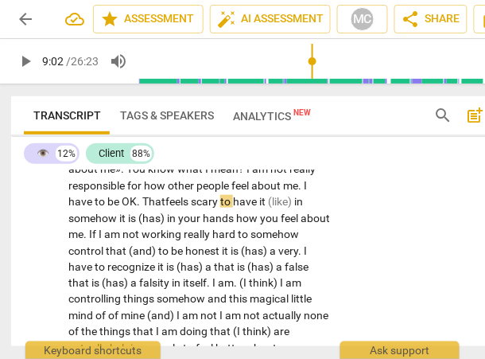
click at [149, 208] on span "OK. T" at bounding box center [135, 201] width 27 height 13
drag, startPoint x: 295, startPoint y: 250, endPoint x: 345, endPoint y: 250, distance: 50.1
click at [345, 250] on div "CL play_arrow pause 07:46 + Add competency keyboard_arrow_right Yeah . I know .…" at bounding box center [270, 196] width 519 height 561
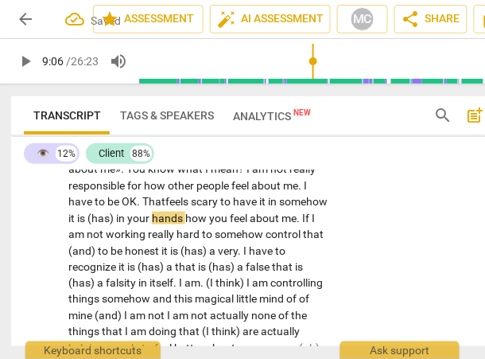
click at [191, 208] on span "feels" at bounding box center [178, 201] width 25 height 13
click at [279, 208] on span "in" at bounding box center [273, 201] width 11 height 13
click at [275, 208] on span "somehow" at bounding box center [299, 201] width 49 height 13
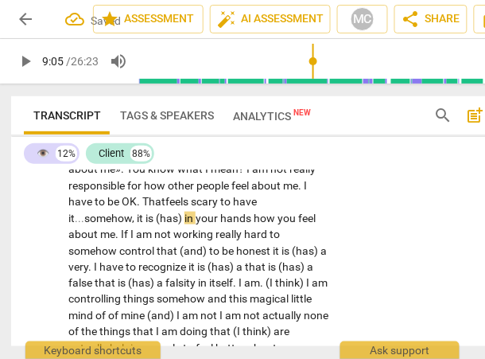
click at [185, 224] on span "(has)" at bounding box center [170, 218] width 29 height 13
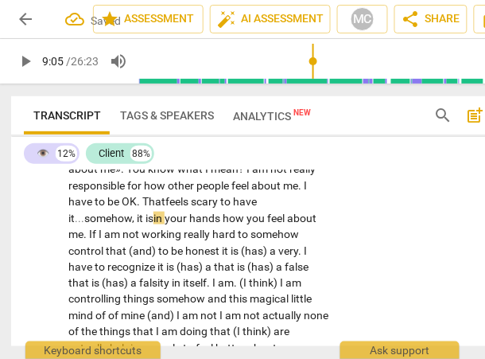
click at [154, 224] on span "is" at bounding box center [150, 218] width 8 height 13
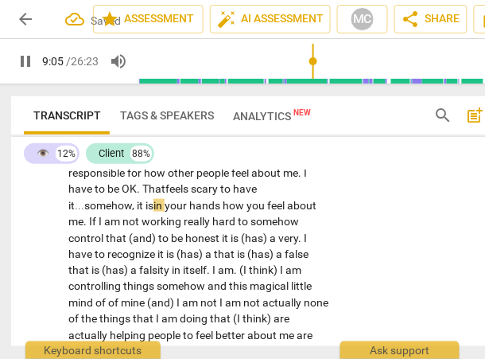
scroll to position [3186, 0]
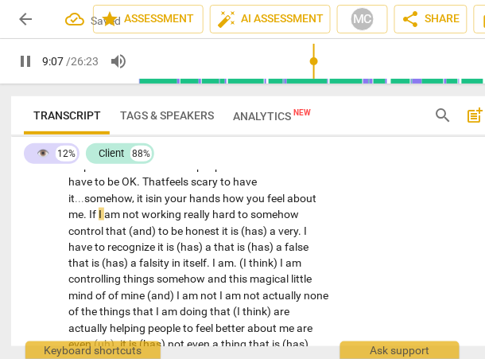
click at [219, 205] on span "hands" at bounding box center [205, 198] width 33 height 13
click at [88, 220] on span "." at bounding box center [87, 214] width 6 height 13
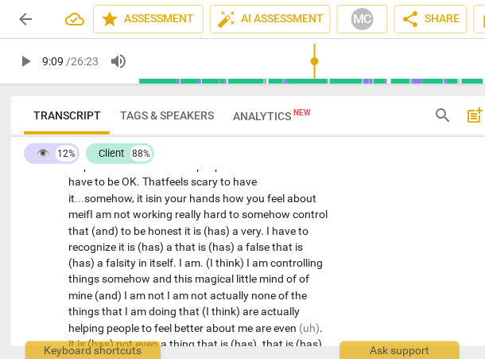
click at [95, 220] on span "I" at bounding box center [93, 214] width 6 height 13
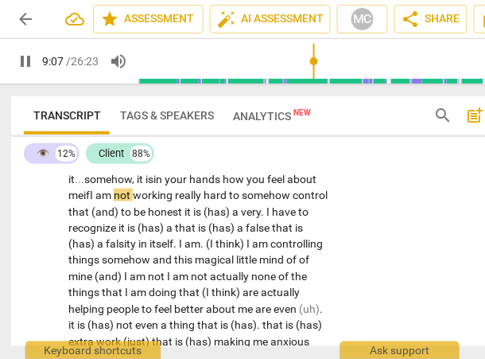
scroll to position [3206, 0]
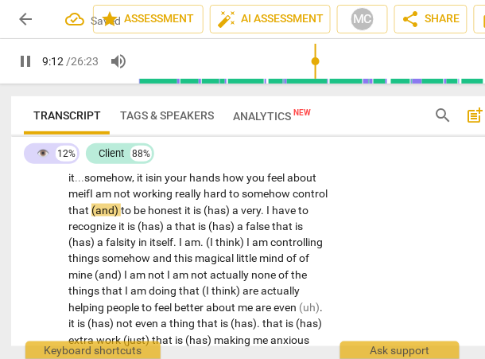
type input "553"
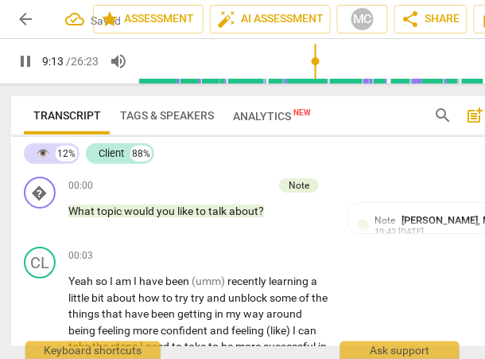
scroll to position [3206, 0]
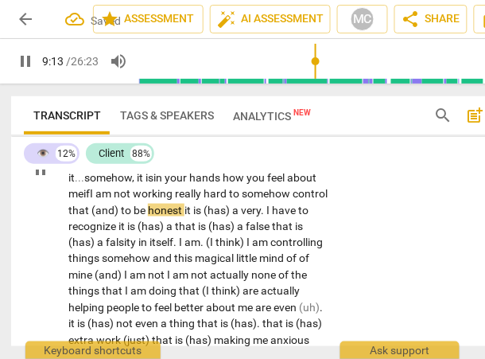
type input "554"
click at [121, 216] on span "(and)" at bounding box center [106, 210] width 29 height 13
click at [107, 216] on span "To" at bounding box center [101, 210] width 12 height 13
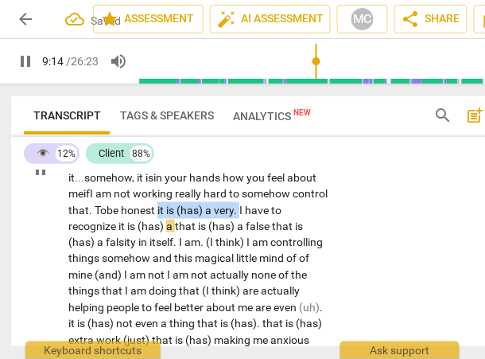
drag, startPoint x: 280, startPoint y: 259, endPoint x: 197, endPoint y: 259, distance: 83.6
click at [197, 259] on p "Yeah . I know . It is a big topic , huh ? {07:49 "yeah , a lot of different thi…" at bounding box center [199, 169] width 262 height 522
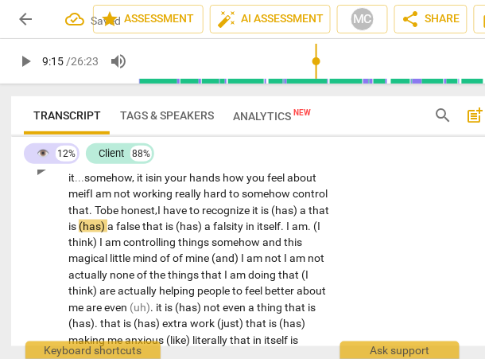
click at [202, 216] on span "to" at bounding box center [195, 210] width 13 height 13
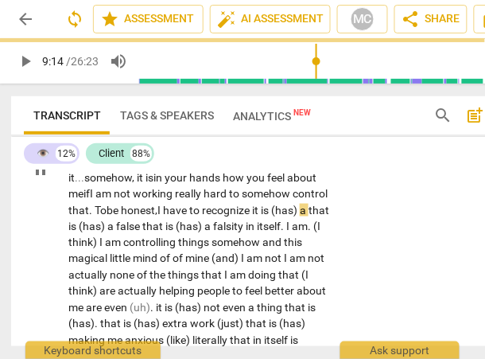
click at [252, 216] on span "recognize" at bounding box center [227, 210] width 50 height 13
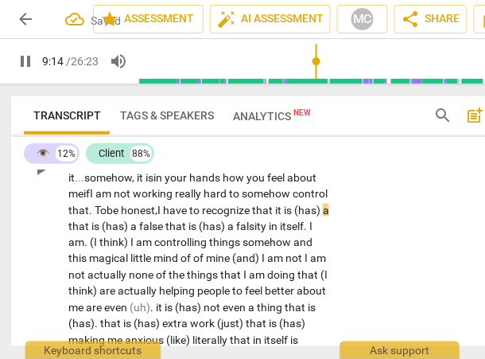
click at [386, 245] on div "CL play_arrow pause 07:46 + Add competency keyboard_arrow_right Yeah . I know .…" at bounding box center [270, 156] width 519 height 561
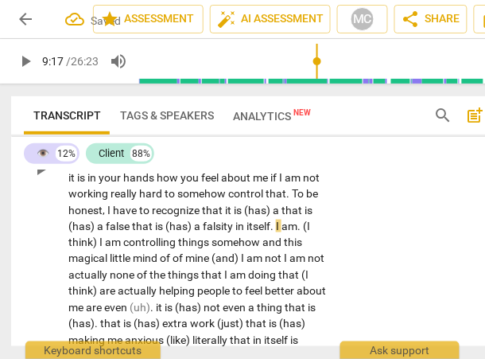
click at [139, 216] on span "have" at bounding box center [126, 210] width 26 height 13
type input "555"
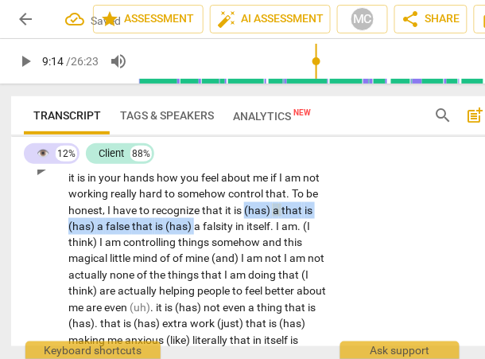
drag, startPoint x: 298, startPoint y: 259, endPoint x: 237, endPoint y: 273, distance: 62.9
click at [237, 273] on p "Yeah . I know . It is a big topic , huh ? {07:49 "yeah , a lot of different thi…" at bounding box center [199, 169] width 262 height 522
paste p
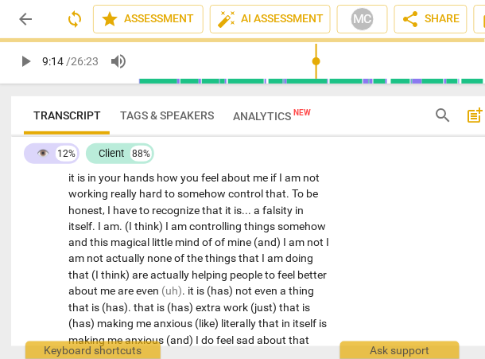
click at [376, 270] on div "CL play_arrow pause 07:46 + Add competency keyboard_arrow_right Yeah . I know .…" at bounding box center [270, 148] width 519 height 545
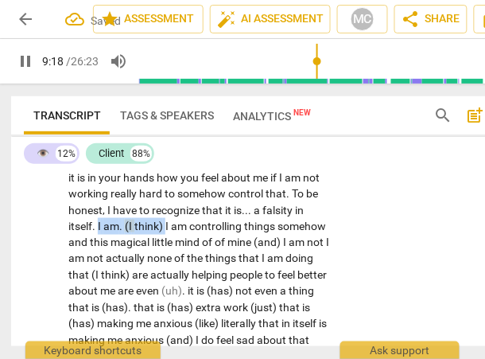
drag, startPoint x: 209, startPoint y: 275, endPoint x: 141, endPoint y: 277, distance: 68.5
click at [141, 277] on p "Yeah . I know . It is a big topic , huh ? {07:49 "yeah , a lot of different thi…" at bounding box center [199, 161] width 262 height 506
type input "558"
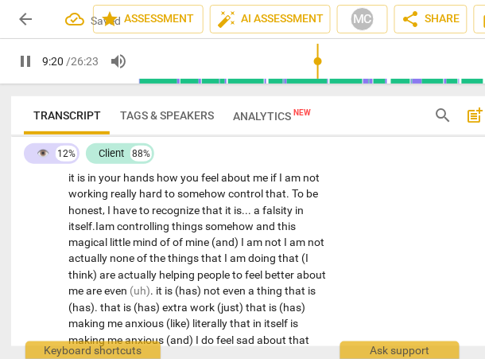
click at [172, 232] on span "controlling" at bounding box center [144, 226] width 55 height 13
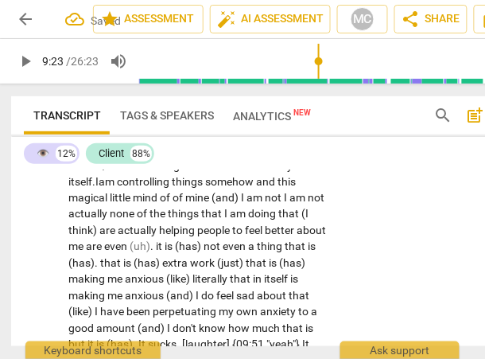
click at [256, 188] on span "somehow" at bounding box center [230, 181] width 51 height 13
click at [247, 205] on span "I" at bounding box center [244, 198] width 6 height 13
click at [276, 205] on span "not" at bounding box center [266, 198] width 19 height 13
drag, startPoint x: 304, startPoint y: 249, endPoint x: 107, endPoint y: 263, distance: 197.0
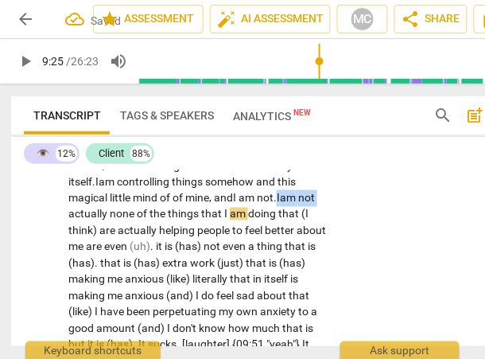
click at [107, 263] on p "Yeah . I know . It is a big topic , huh ? {07:49 "yeah , a lot of different thi…" at bounding box center [199, 117] width 262 height 506
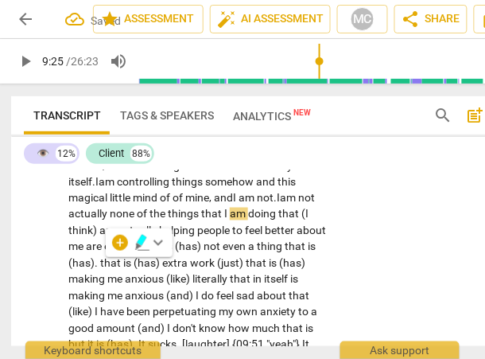
click at [160, 205] on span "mind" at bounding box center [146, 198] width 27 height 13
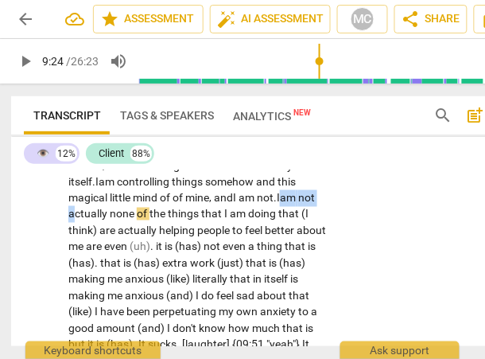
drag, startPoint x: 110, startPoint y: 265, endPoint x: 50, endPoint y: 266, distance: 59.7
click at [50, 266] on div "CL play_arrow pause 07:46 + Add competency keyboard_arrow_right Yeah . I know .…" at bounding box center [270, 103] width 519 height 545
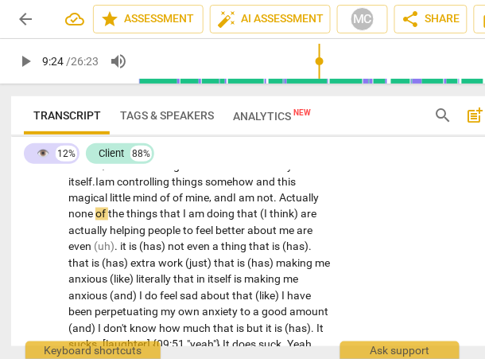
click at [95, 220] on span "none" at bounding box center [81, 214] width 27 height 13
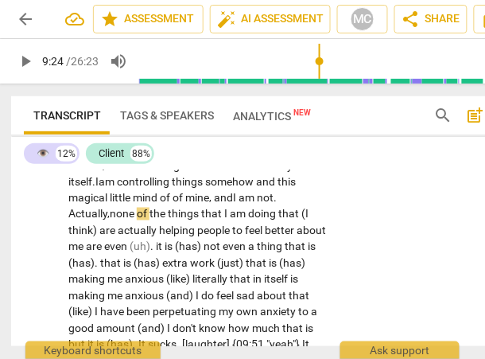
click at [125, 220] on span "none" at bounding box center [123, 214] width 27 height 13
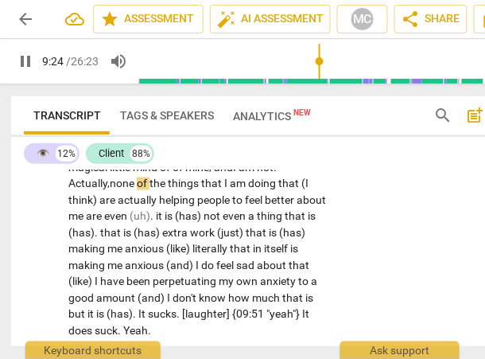
scroll to position [3283, 0]
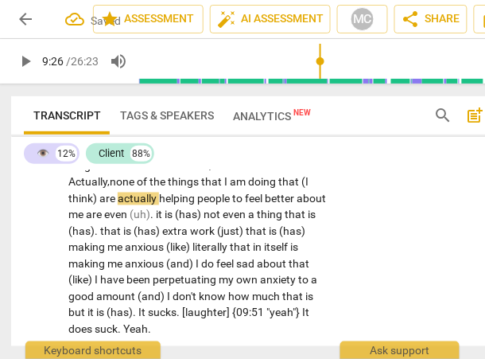
click at [267, 189] on span "doing" at bounding box center [263, 182] width 30 height 13
drag, startPoint x: 100, startPoint y: 249, endPoint x: 43, endPoint y: 244, distance: 57.6
click at [43, 244] on div "CL play_arrow pause 07:46 + Add competency keyboard_arrow_right Yeah . I know .…" at bounding box center [270, 71] width 519 height 545
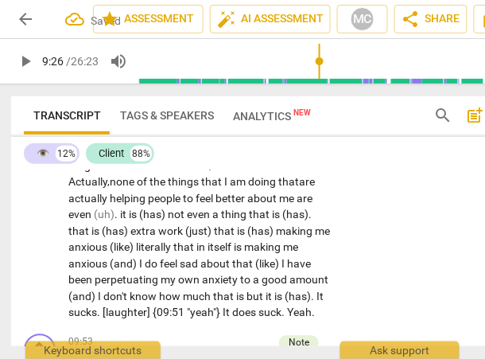
click at [155, 189] on span "the" at bounding box center [159, 182] width 18 height 13
click at [305, 189] on span "are" at bounding box center [307, 182] width 16 height 13
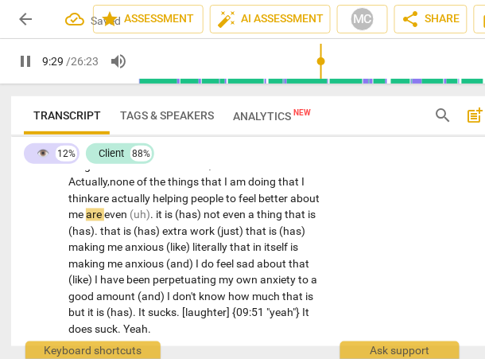
click at [88, 221] on span "are" at bounding box center [95, 215] width 18 height 13
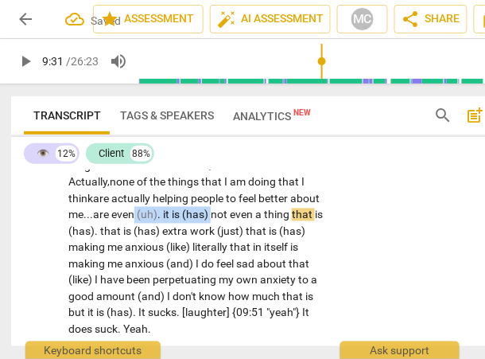
drag, startPoint x: 213, startPoint y: 263, endPoint x: 136, endPoint y: 262, distance: 77.2
click at [136, 262] on p "Yeah . I know . It is a big topic , huh ? {07:49 "yeah , a lot of different thi…" at bounding box center [199, 85] width 262 height 506
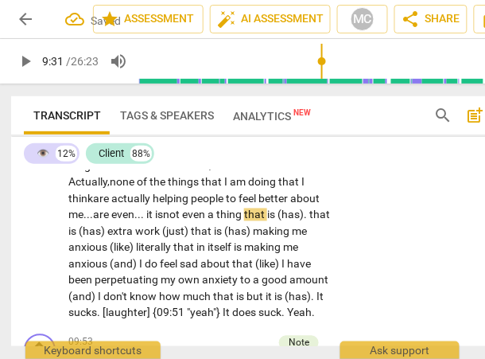
click at [177, 221] on span "not" at bounding box center [172, 215] width 19 height 13
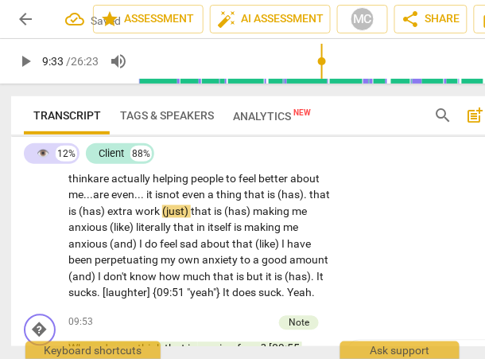
click at [243, 201] on span "thing" at bounding box center [230, 195] width 28 height 13
drag, startPoint x: 247, startPoint y: 244, endPoint x: 340, endPoint y: 244, distance: 92.3
click at [340, 244] on div "CL play_arrow pause 07:46 + Add competency keyboard_arrow_right Yeah . I know .…" at bounding box center [270, 44] width 519 height 528
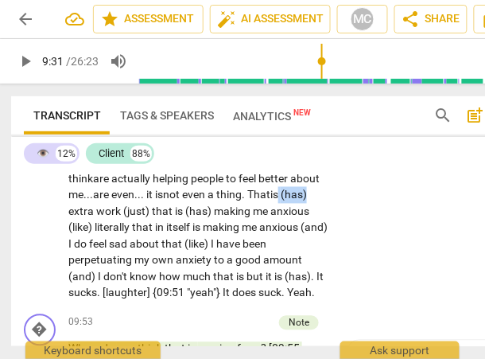
drag, startPoint x: 287, startPoint y: 244, endPoint x: 377, endPoint y: 240, distance: 90.0
click at [377, 240] on div "CL play_arrow pause 07:46 + Add competency keyboard_arrow_right Yeah . I know .…" at bounding box center [270, 44] width 519 height 528
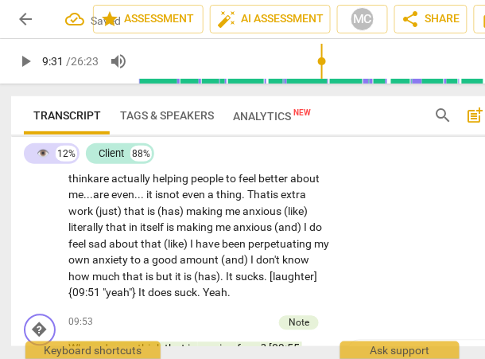
click at [298, 201] on span "extra" at bounding box center [293, 195] width 25 height 13
click at [95, 218] on span "(just)" at bounding box center [109, 211] width 29 height 13
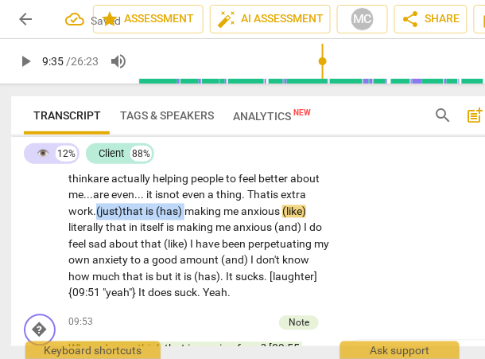
click at [190, 218] on span "making" at bounding box center [204, 211] width 39 height 13
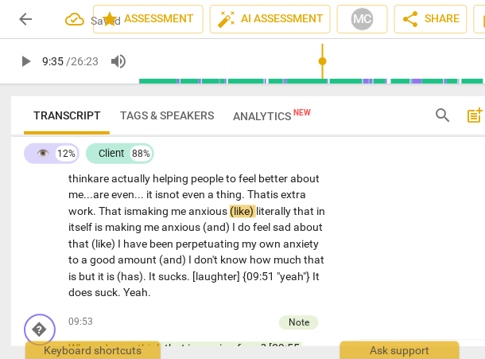
click at [170, 218] on span "making" at bounding box center [151, 211] width 39 height 13
click at [115, 218] on span "work. That is" at bounding box center [100, 211] width 64 height 13
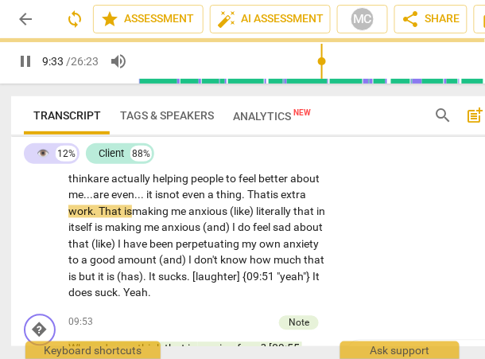
scroll to position [3323, 0]
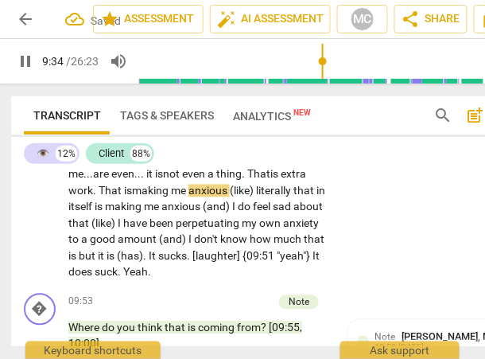
click at [263, 197] on span "literally" at bounding box center [274, 191] width 37 height 13
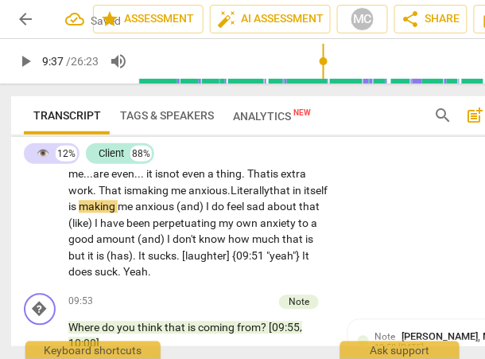
click at [277, 197] on span "that" at bounding box center [281, 191] width 23 height 13
click at [293, 197] on span "that" at bounding box center [281, 191] width 23 height 13
click at [304, 197] on span "in" at bounding box center [298, 191] width 11 height 13
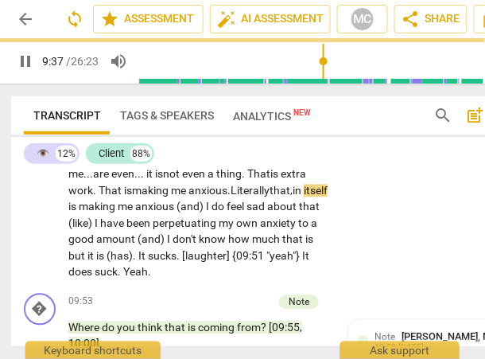
click at [304, 197] on span "itself" at bounding box center [316, 191] width 24 height 13
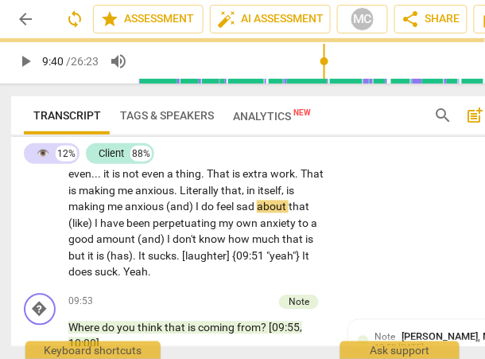
click at [49, 236] on div "play_arrow pause" at bounding box center [48, 36] width 41 height 479
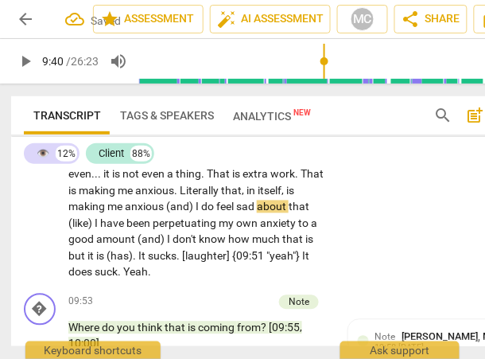
click at [258, 197] on span "itself" at bounding box center [270, 191] width 24 height 13
click at [196, 213] on span "(and)" at bounding box center [180, 207] width 29 height 13
type input "579"
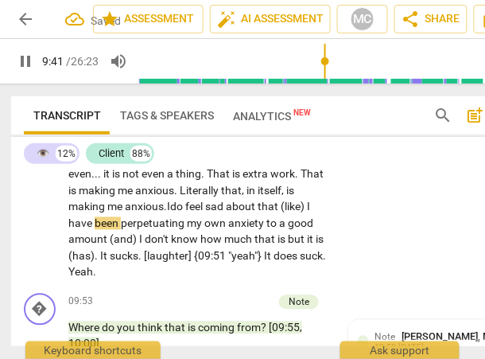
click at [307, 213] on span "I" at bounding box center [308, 207] width 3 height 13
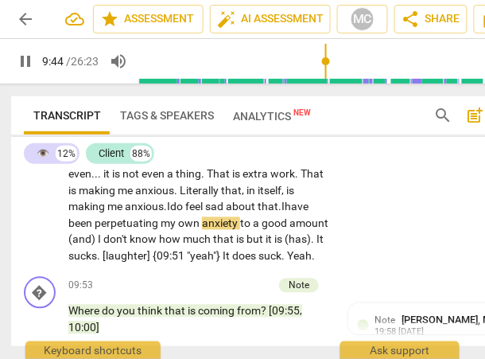
click at [95, 230] on span "been" at bounding box center [81, 223] width 26 height 13
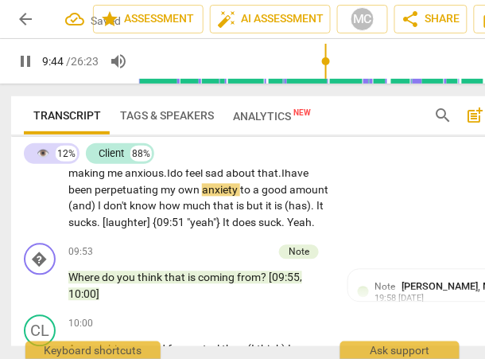
scroll to position [3366, 0]
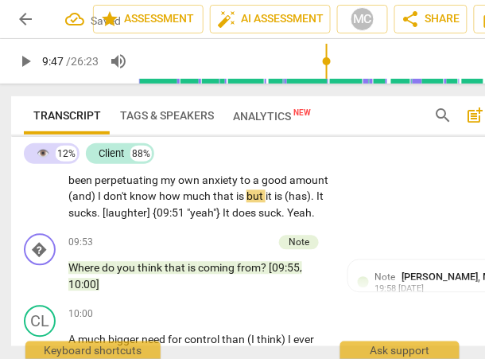
click at [103, 203] on span "I" at bounding box center [101, 196] width 6 height 13
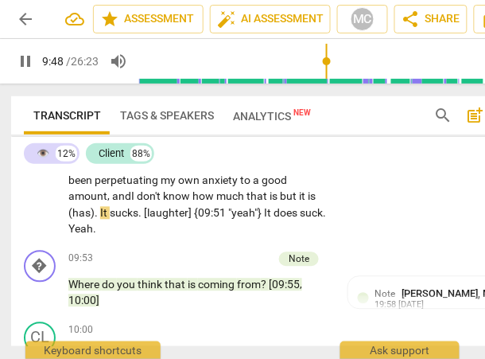
click at [280, 203] on span "is" at bounding box center [275, 196] width 10 height 13
click at [110, 220] on span "It" at bounding box center [105, 213] width 10 height 13
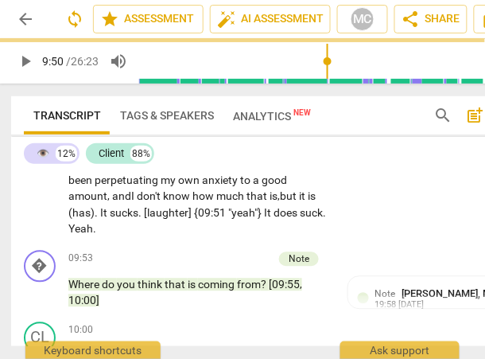
click at [163, 203] on span "don't" at bounding box center [150, 196] width 26 height 13
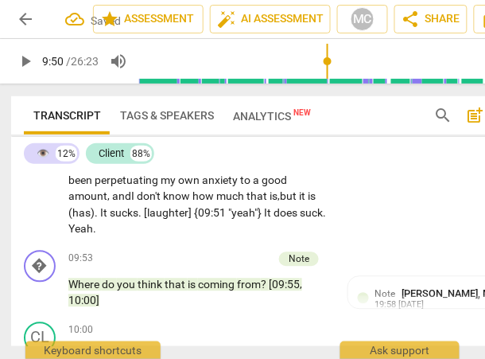
click at [163, 203] on span "don't" at bounding box center [150, 196] width 26 height 13
click at [100, 220] on span "." at bounding box center [98, 213] width 6 height 13
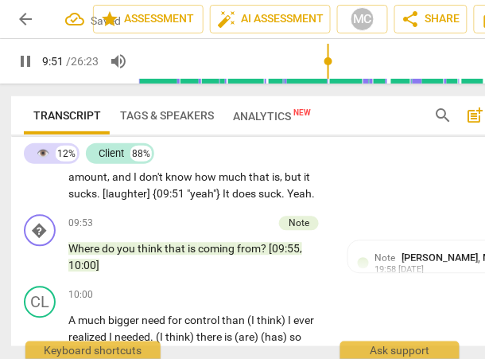
scroll to position [3387, 0]
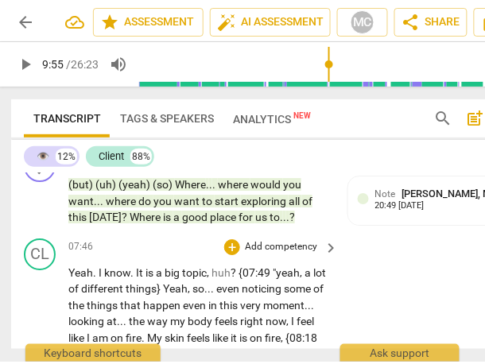
scroll to position [2846, 0]
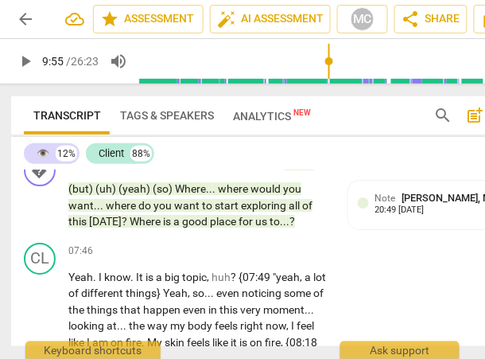
click at [279, 259] on p "Add competency" at bounding box center [282, 251] width 76 height 14
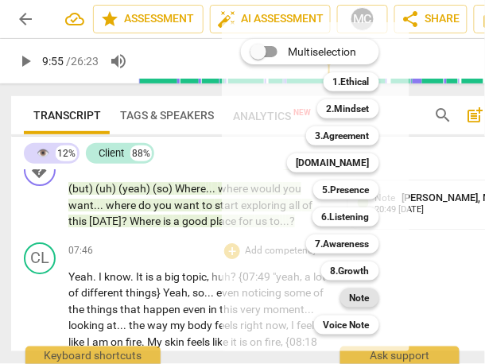
click at [362, 298] on b "Note" at bounding box center [360, 298] width 20 height 19
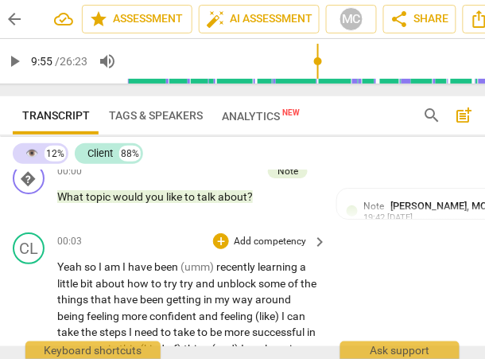
scroll to position [0, 0]
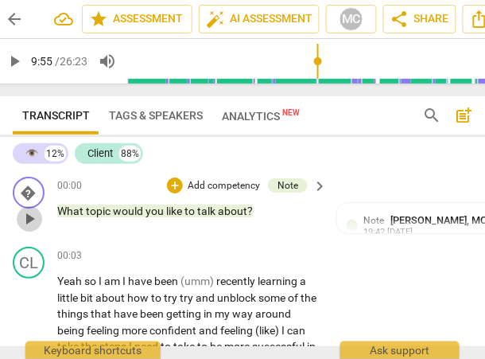
click at [26, 213] on span "play_arrow" at bounding box center [29, 218] width 19 height 19
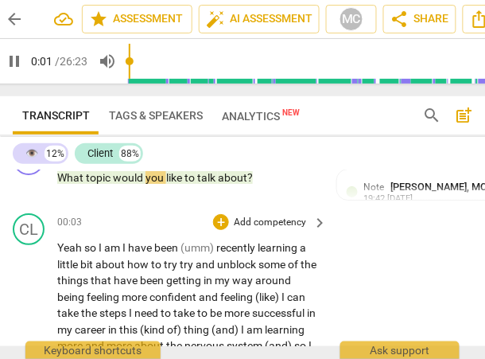
scroll to position [44, 0]
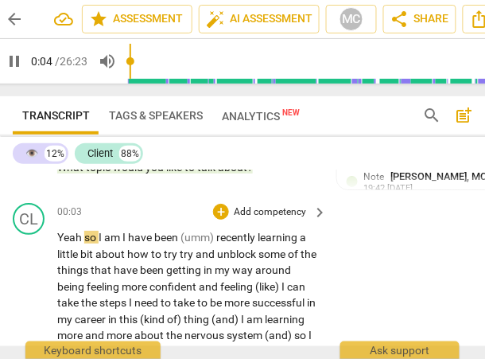
click at [123, 233] on span "am" at bounding box center [113, 237] width 18 height 13
type input "5"
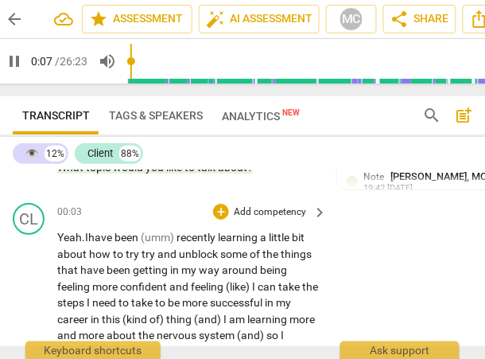
click at [177, 238] on span "(umm)" at bounding box center [159, 237] width 36 height 13
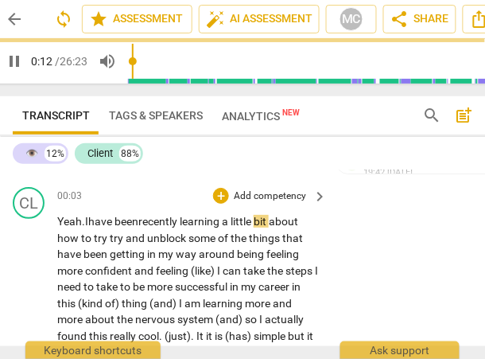
scroll to position [62, 0]
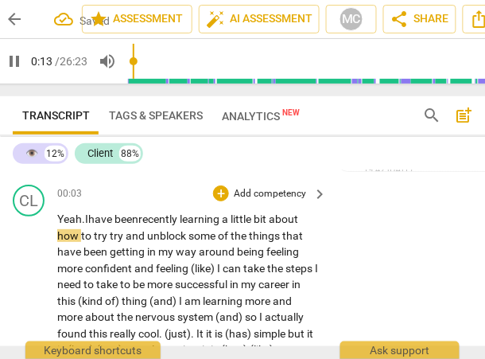
click at [126, 238] on span "and" at bounding box center [136, 235] width 21 height 13
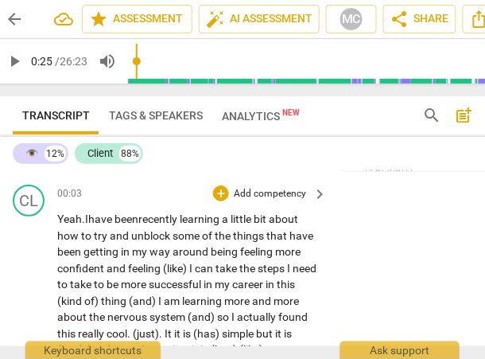
click at [243, 254] on span "feeling" at bounding box center [257, 251] width 35 height 13
click at [264, 250] on span "eeling" at bounding box center [269, 251] width 31 height 13
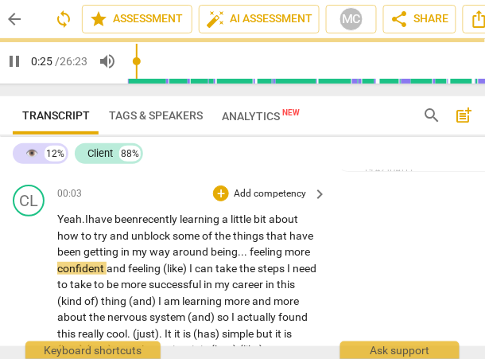
click at [189, 267] on span "(like)" at bounding box center [176, 268] width 26 height 13
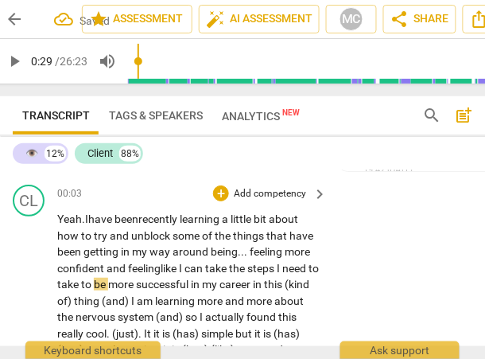
click at [277, 267] on span "steps" at bounding box center [261, 268] width 29 height 13
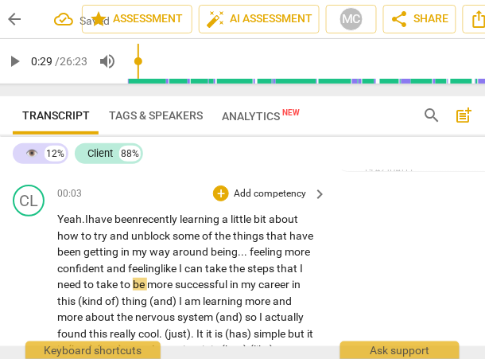
click at [279, 267] on span "steps that" at bounding box center [273, 268] width 53 height 13
click at [272, 268] on span "steps that" at bounding box center [273, 268] width 53 height 13
click at [292, 286] on span "career" at bounding box center [275, 284] width 33 height 13
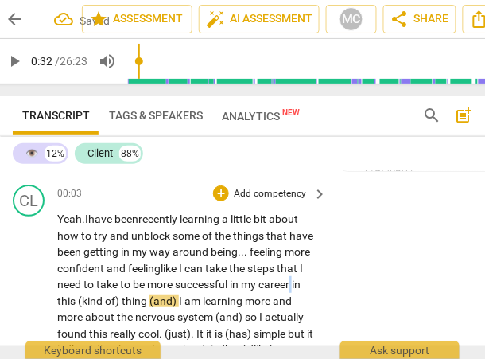
click at [292, 286] on span "career" at bounding box center [275, 284] width 33 height 13
click at [292, 284] on span "career" at bounding box center [275, 284] width 33 height 13
click at [292, 285] on span "career" at bounding box center [275, 284] width 33 height 13
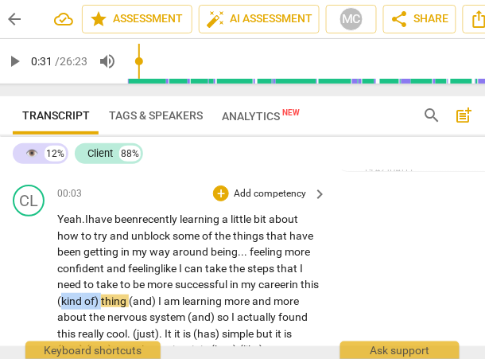
drag, startPoint x: 122, startPoint y: 302, endPoint x: 81, endPoint y: 302, distance: 40.6
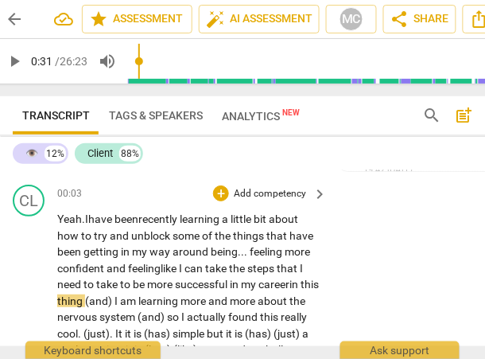
click at [301, 290] on span "this" at bounding box center [310, 284] width 18 height 13
click at [85, 304] on span "thing" at bounding box center [71, 300] width 28 height 13
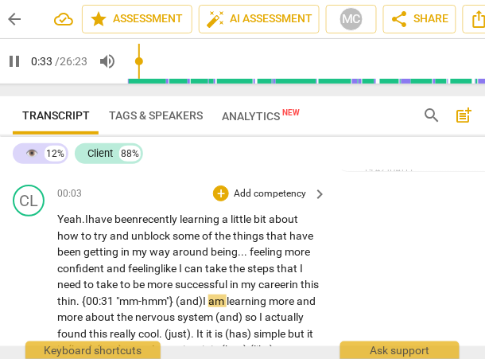
click at [209, 300] on span "I" at bounding box center [206, 300] width 6 height 13
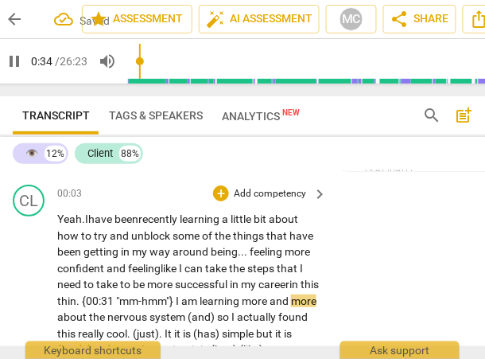
scroll to position [102, 0]
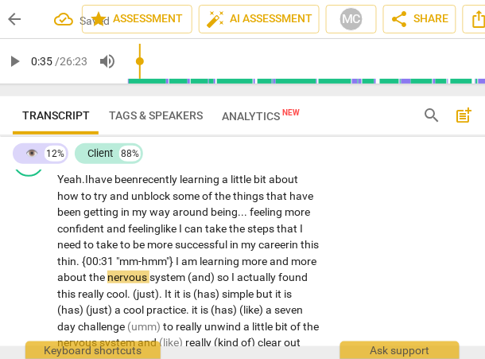
click at [240, 265] on span "learning" at bounding box center [221, 261] width 42 height 13
click at [237, 277] on span "I" at bounding box center [235, 277] width 6 height 13
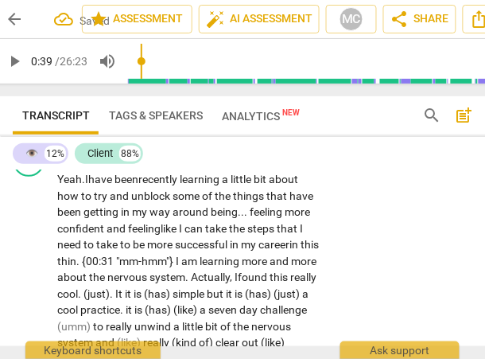
click at [238, 279] on span "ctually, I" at bounding box center [218, 277] width 40 height 13
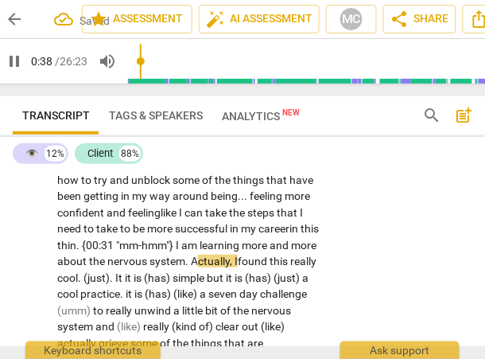
scroll to position [120, 0]
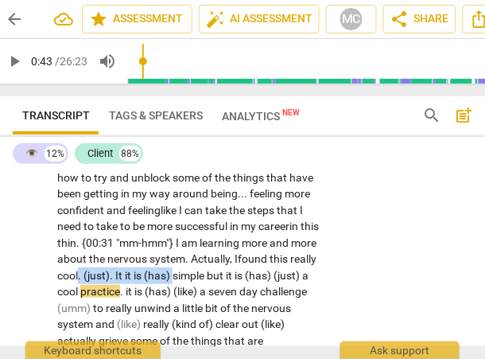
drag, startPoint x: 224, startPoint y: 276, endPoint x: 128, endPoint y: 272, distance: 96.4
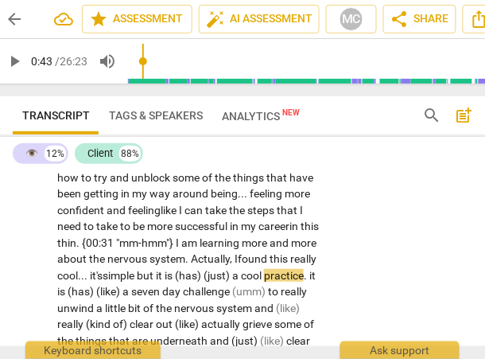
click at [137, 271] on span "simple" at bounding box center [120, 275] width 34 height 13
drag, startPoint x: 236, startPoint y: 275, endPoint x: 281, endPoint y: 275, distance: 45.4
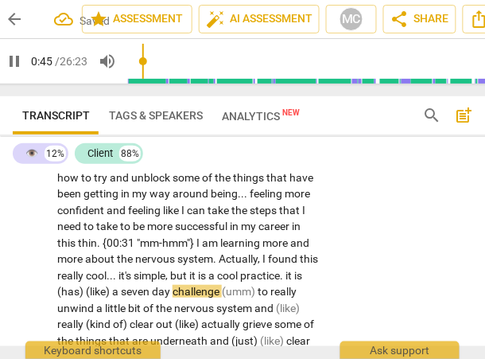
click at [240, 275] on span "cool" at bounding box center [228, 275] width 23 height 13
type input "45"
drag, startPoint x: 133, startPoint y: 291, endPoint x: 21, endPoint y: 291, distance: 112.2
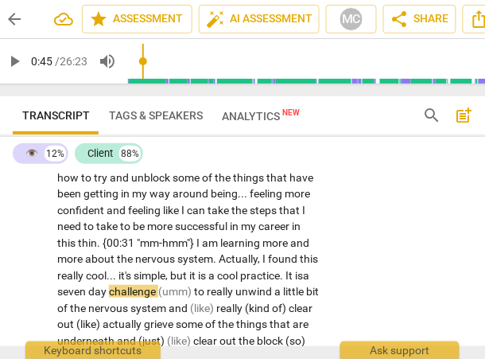
click at [88, 289] on span "seven" at bounding box center [72, 291] width 31 height 13
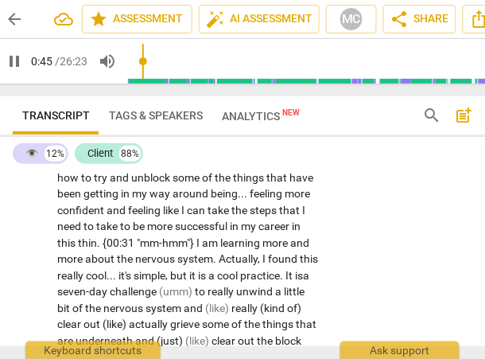
click at [208, 294] on span "to" at bounding box center [201, 291] width 13 height 13
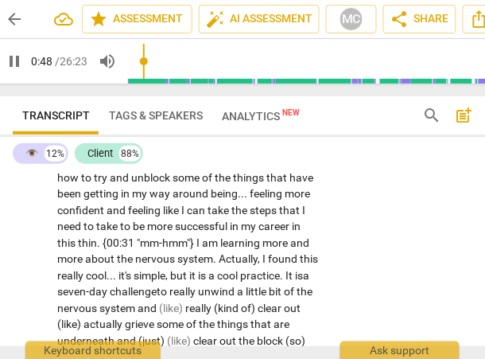
scroll to position [166, 0]
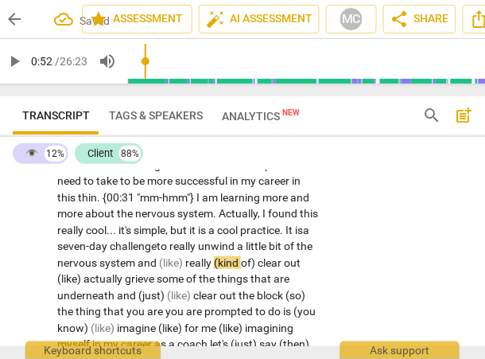
click at [89, 248] on span "seven-" at bounding box center [73, 246] width 32 height 13
click at [185, 266] on span "(like)" at bounding box center [172, 262] width 26 height 13
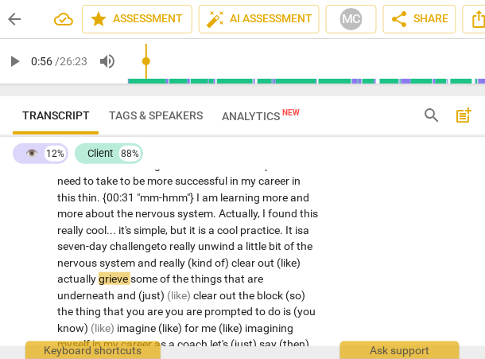
click at [258, 262] on span "clear" at bounding box center [245, 262] width 26 height 13
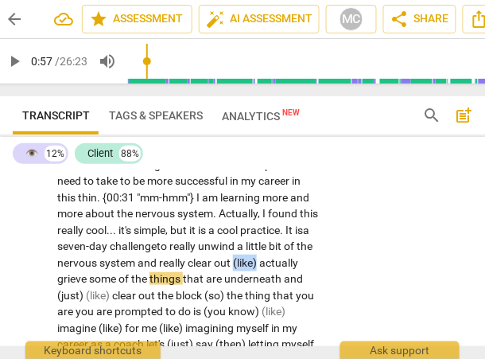
drag, startPoint x: 266, startPoint y: 263, endPoint x: 327, endPoint y: 262, distance: 61.3
click at [327, 262] on div "CL play_arrow pause 00:03 + Add competency keyboard_arrow_right Yeah . I have b…" at bounding box center [259, 331] width 519 height 513
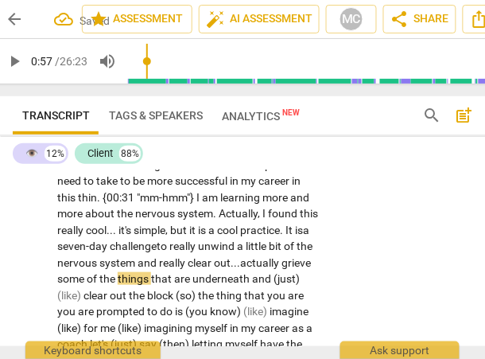
click at [282, 257] on span "actually" at bounding box center [260, 262] width 41 height 13
click at [283, 253] on p "Yeah . I have been recently learning a little bit about how to try and unblock …" at bounding box center [188, 344] width 262 height 474
click at [283, 259] on span "actually," at bounding box center [261, 262] width 43 height 13
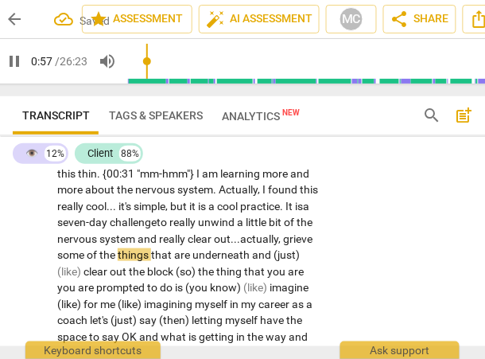
scroll to position [189, 0]
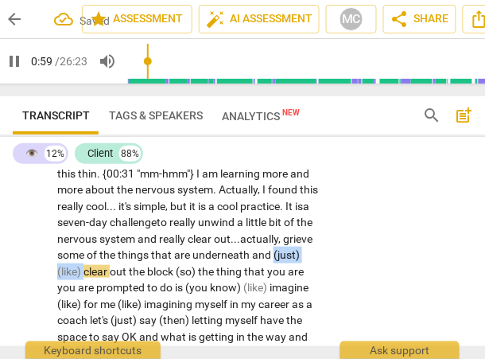
drag, startPoint x: 113, startPoint y: 272, endPoint x: 44, endPoint y: 271, distance: 69.2
click at [44, 271] on div "CL play_arrow pause 00:03 + Add competency keyboard_arrow_right Yeah . I have b…" at bounding box center [259, 307] width 519 height 513
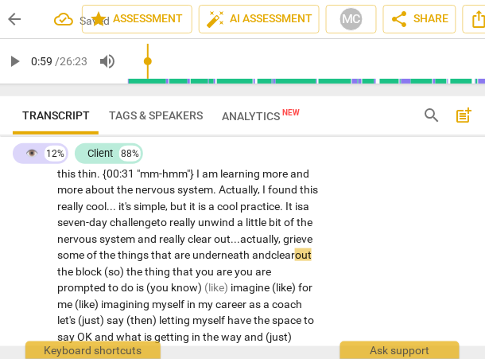
click at [376, 240] on div "CL play_arrow pause 00:03 + Add competency keyboard_arrow_right Yeah . I have b…" at bounding box center [259, 307] width 519 height 513
click at [281, 236] on span "actually" at bounding box center [262, 238] width 38 height 13
click at [237, 253] on span "underneath" at bounding box center [223, 254] width 60 height 13
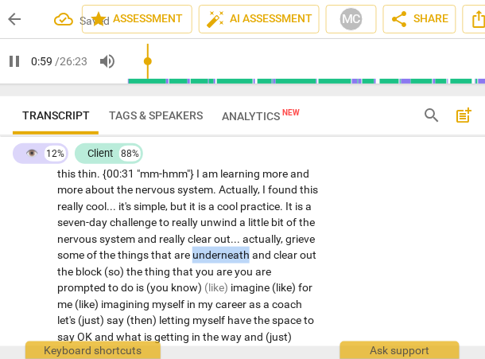
click at [237, 253] on span "underneath" at bounding box center [223, 254] width 60 height 13
click at [252, 256] on span "underneath" at bounding box center [223, 254] width 60 height 13
click at [145, 271] on span "the" at bounding box center [136, 271] width 18 height 13
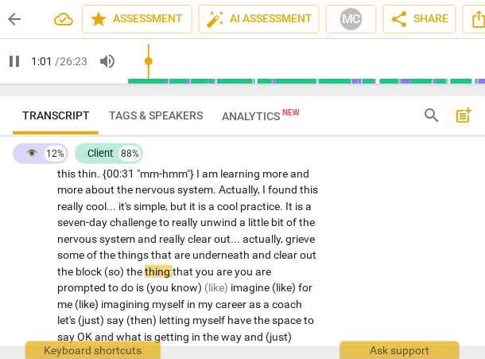
type input "62"
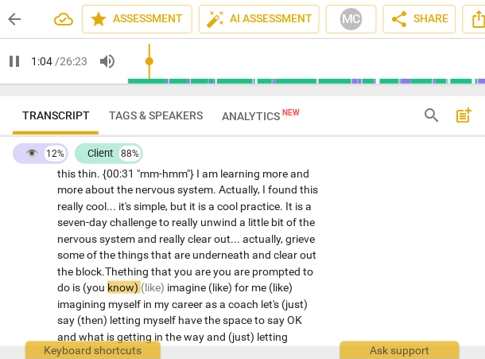
click at [123, 272] on span "The" at bounding box center [114, 271] width 18 height 13
drag, startPoint x: 263, startPoint y: 271, endPoint x: 297, endPoint y: 269, distance: 34.3
click at [297, 269] on p "Yeah . I have been recently learning a little bit about how to try and unblock …" at bounding box center [188, 321] width 262 height 474
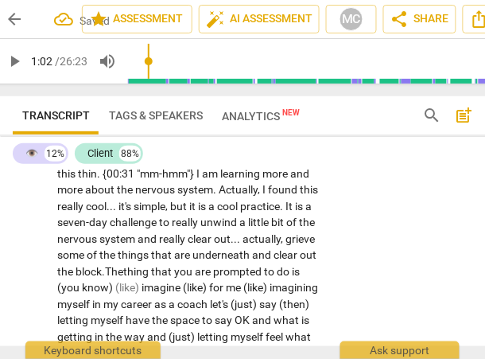
click at [264, 270] on span "prompted" at bounding box center [238, 271] width 51 height 13
drag, startPoint x: 181, startPoint y: 288, endPoint x: 92, endPoint y: 286, distance: 89.1
click at [92, 286] on p "Yeah . I have been recently learning a little bit about how to try and unblock …" at bounding box center [188, 321] width 262 height 474
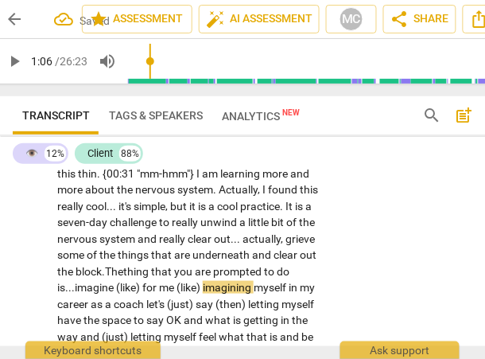
click at [159, 286] on span "for" at bounding box center [150, 287] width 17 height 13
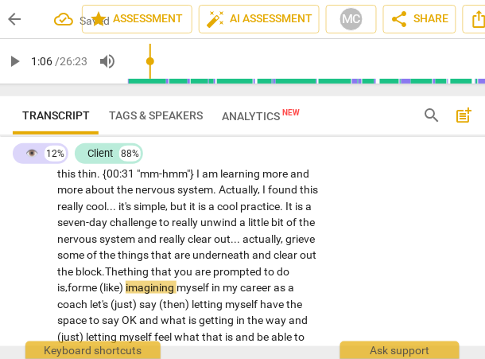
click at [163, 292] on span "imagining" at bounding box center [151, 287] width 51 height 13
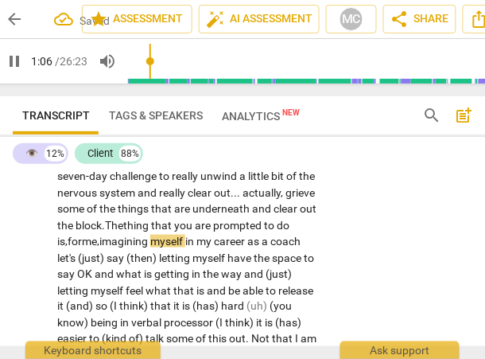
scroll to position [236, 0]
click at [271, 247] on span "coach" at bounding box center [286, 241] width 30 height 13
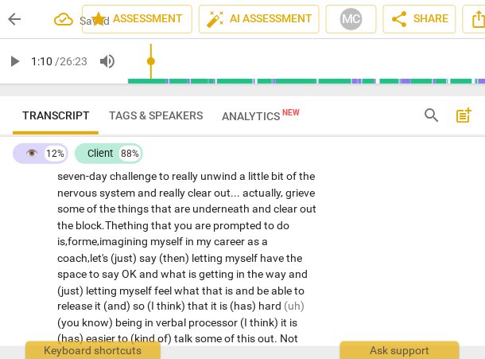
click at [139, 259] on span "(just)" at bounding box center [125, 257] width 29 height 13
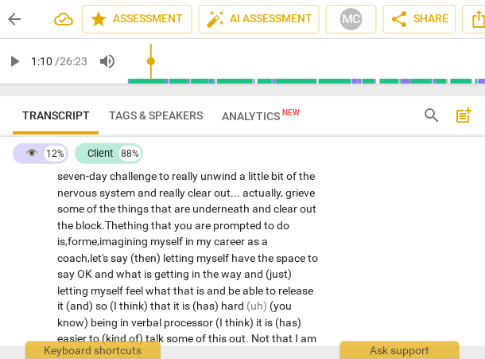
click at [128, 255] on span "say" at bounding box center [121, 257] width 20 height 13
click at [135, 261] on span "(then)" at bounding box center [147, 257] width 33 height 13
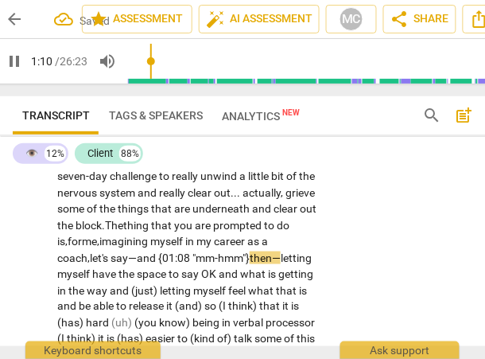
click at [240, 258] on span "say—and {01:08 "mm-hmm"}" at bounding box center [180, 257] width 139 height 13
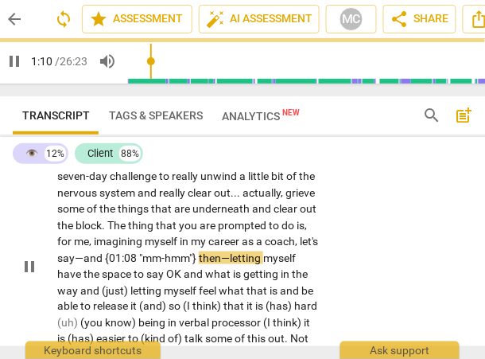
click at [355, 243] on div "CL play_arrow pause 00:03 + Add competency keyboard_arrow_right Yeah . I have b…" at bounding box center [259, 253] width 519 height 496
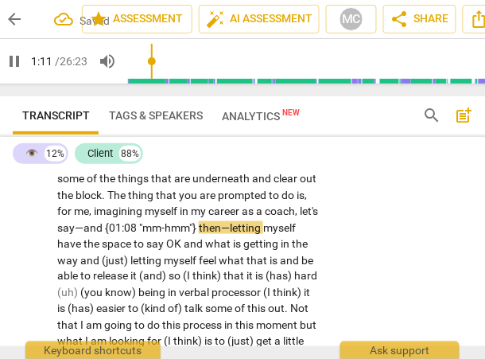
scroll to position [274, 0]
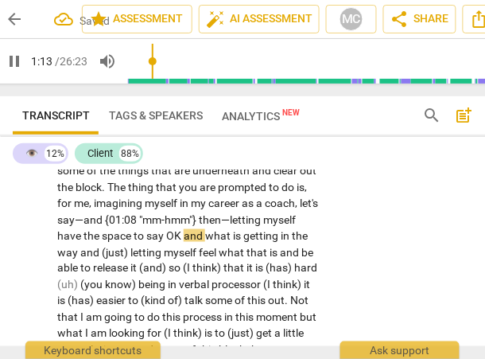
click at [184, 233] on span "OK" at bounding box center [175, 235] width 18 height 13
type input "75"
click at [189, 233] on span "OK," at bounding box center [181, 235] width 18 height 13
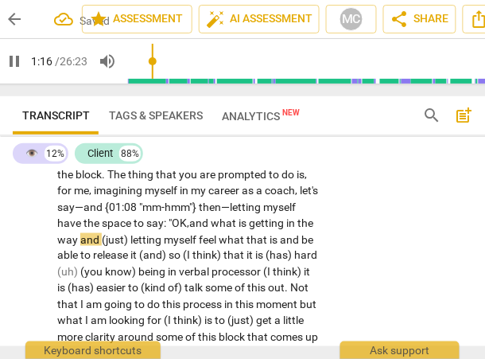
click at [102, 241] on span "and" at bounding box center [90, 239] width 21 height 13
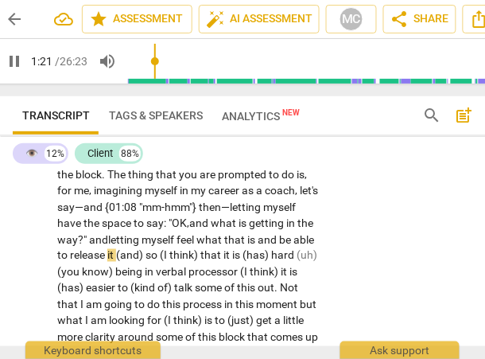
drag, startPoint x: 159, startPoint y: 241, endPoint x: 181, endPoint y: 241, distance: 21.5
click at [108, 241] on span "way?" and" at bounding box center [82, 239] width 51 height 13
click at [247, 246] on span "is" at bounding box center [252, 239] width 10 height 13
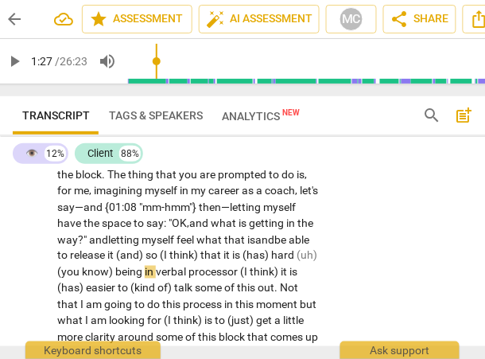
click at [146, 257] on span "(and)" at bounding box center [130, 255] width 29 height 13
click at [305, 258] on p "Yeah . I have been recently learning a little bit about how to try and unblock …" at bounding box center [188, 214] width 262 height 457
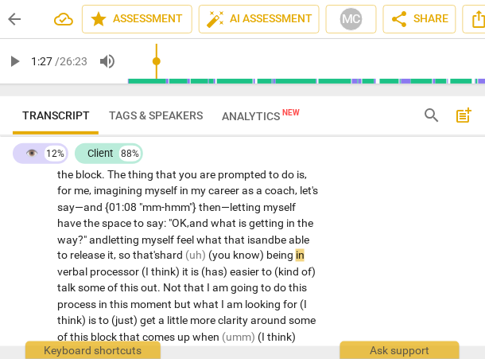
click at [185, 254] on span "hard" at bounding box center [172, 255] width 25 height 13
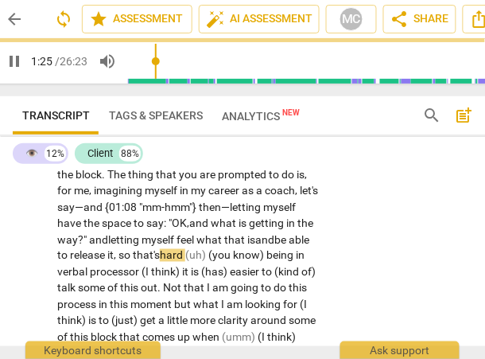
click at [107, 260] on span "release" at bounding box center [88, 255] width 37 height 13
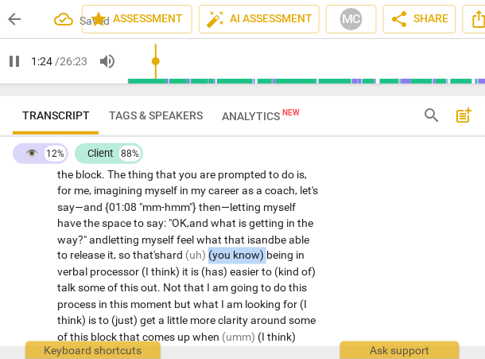
drag, startPoint x: 115, startPoint y: 272, endPoint x: 34, endPoint y: 272, distance: 81.2
click at [34, 272] on div "CL play_arrow pause 00:03 + Add competency keyboard_arrow_right Yeah . I have b…" at bounding box center [259, 202] width 519 height 496
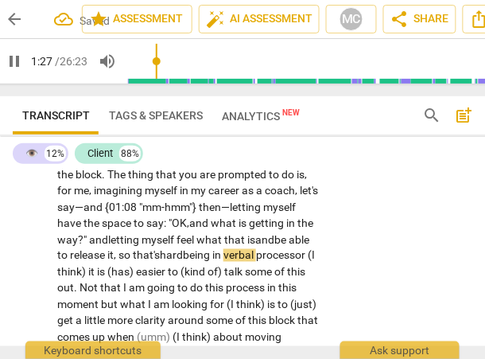
click at [304, 247] on p "Yeah . I have been recently learning a little bit about how to try and unblock …" at bounding box center [188, 214] width 262 height 457
click at [342, 247] on div "CL play_arrow pause 00:03 + Add competency keyboard_arrow_right Yeah . I have b…" at bounding box center [259, 202] width 519 height 496
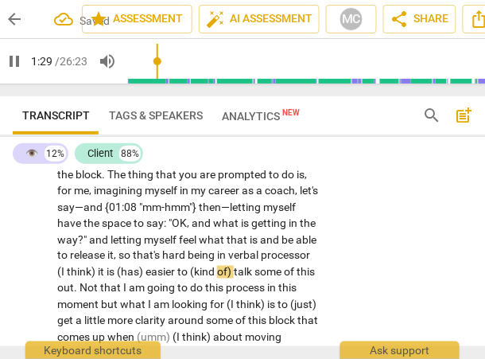
click at [188, 258] on span "hard" at bounding box center [174, 255] width 25 height 13
type input "86"
click at [217, 254] on span "being" at bounding box center [202, 255] width 29 height 13
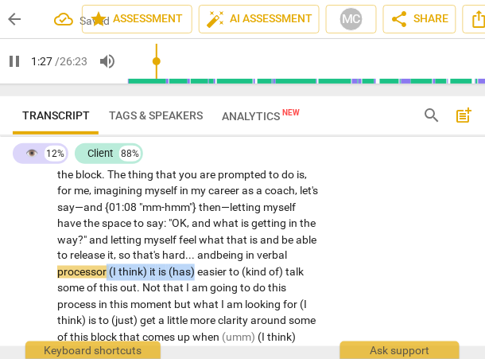
drag, startPoint x: 201, startPoint y: 272, endPoint x: 337, endPoint y: 272, distance: 136.1
click at [337, 272] on div "CL play_arrow pause 00:03 + Add competency keyboard_arrow_right Yeah . I have b…" at bounding box center [259, 202] width 519 height 496
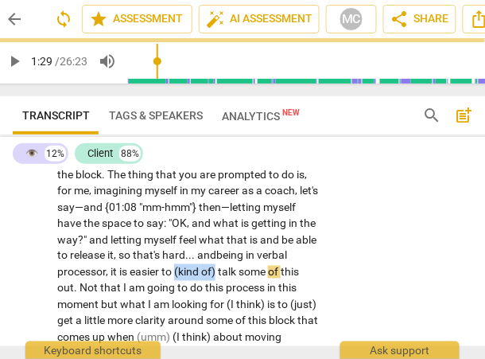
drag, startPoint x: 273, startPoint y: 275, endPoint x: 368, endPoint y: 275, distance: 95.5
click at [368, 275] on div "CL play_arrow pause 00:03 + Add competency keyboard_arrow_right Yeah . I have b…" at bounding box center [259, 202] width 519 height 496
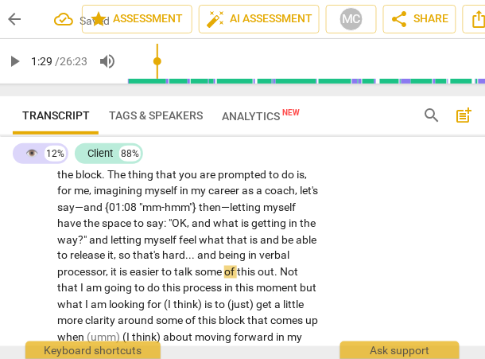
click at [195, 269] on span "talk" at bounding box center [184, 272] width 21 height 13
click at [224, 269] on span "some" at bounding box center [209, 272] width 29 height 13
click at [280, 279] on span "Not" at bounding box center [289, 272] width 18 height 13
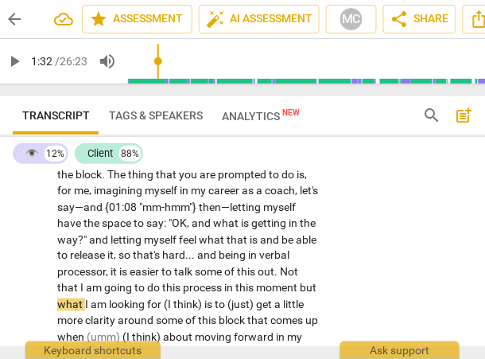
type input "92"
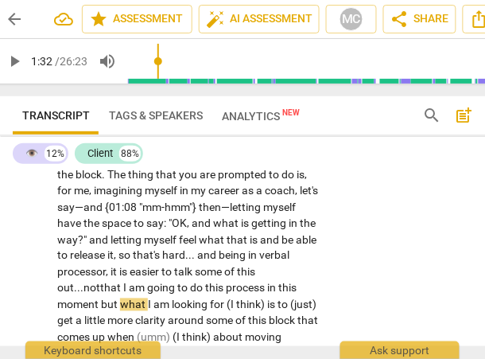
click at [84, 288] on span "out..." at bounding box center [70, 288] width 26 height 13
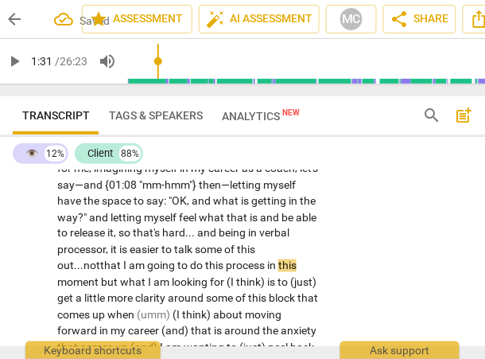
click at [177, 263] on span "going" at bounding box center [162, 265] width 30 height 13
click at [123, 265] on span "that" at bounding box center [111, 265] width 23 height 13
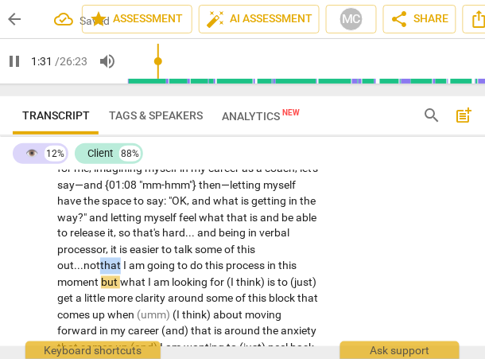
click at [123, 265] on span "that" at bounding box center [111, 265] width 23 height 13
click at [147, 267] on span "am" at bounding box center [138, 265] width 18 height 13
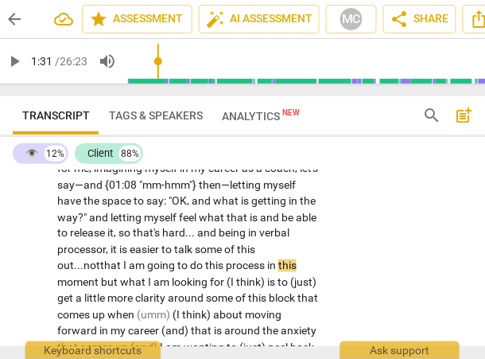
click at [100, 263] on span "not" at bounding box center [92, 265] width 17 height 13
click at [101, 284] on span "moment" at bounding box center [79, 282] width 44 height 13
click at [227, 283] on span "for" at bounding box center [218, 282] width 17 height 13
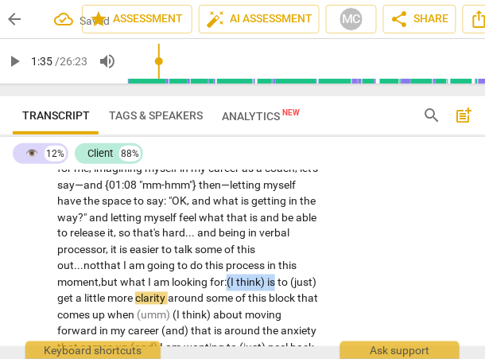
click at [314, 275] on p "Yeah . I have been recently learning a little bit about how to try and unblock …" at bounding box center [188, 192] width 262 height 457
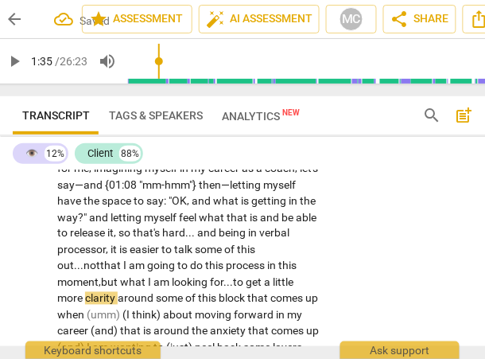
click at [264, 279] on span "get" at bounding box center [255, 282] width 18 height 13
click at [264, 280] on span "get" at bounding box center [255, 282] width 18 height 13
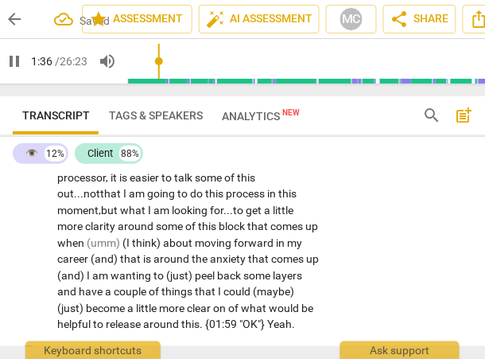
scroll to position [380, 0]
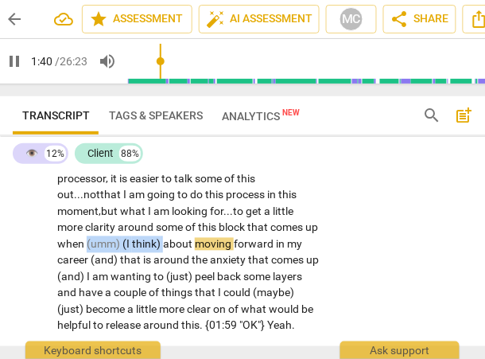
drag, startPoint x: 216, startPoint y: 242, endPoint x: 138, endPoint y: 240, distance: 78.0
click at [138, 240] on p "Yeah . I have been recently learning a little bit about how to try and unblock …" at bounding box center [188, 113] width 262 height 441
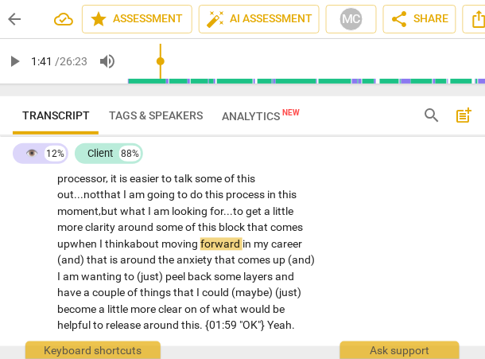
click at [271, 234] on span "comes" at bounding box center [287, 227] width 33 height 13
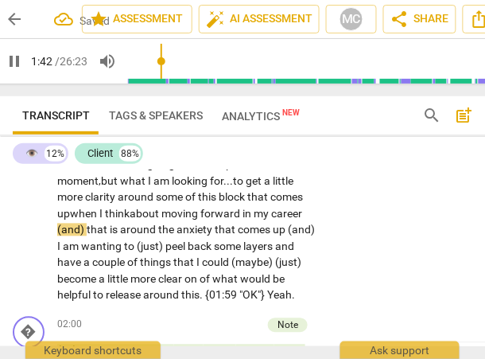
click at [110, 232] on span "that" at bounding box center [98, 230] width 23 height 13
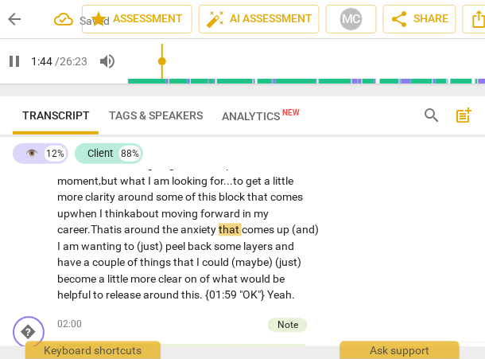
click at [99, 232] on span "That" at bounding box center [102, 230] width 23 height 13
click at [63, 247] on span "I" at bounding box center [60, 246] width 6 height 13
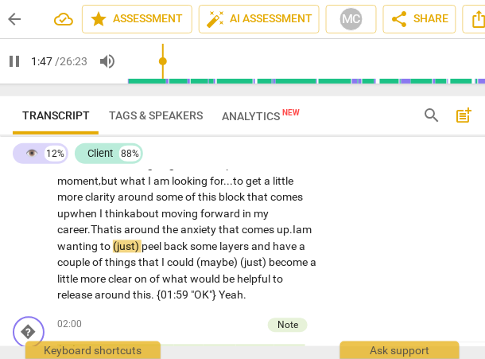
click at [161, 249] on span "peel" at bounding box center [153, 246] width 22 height 13
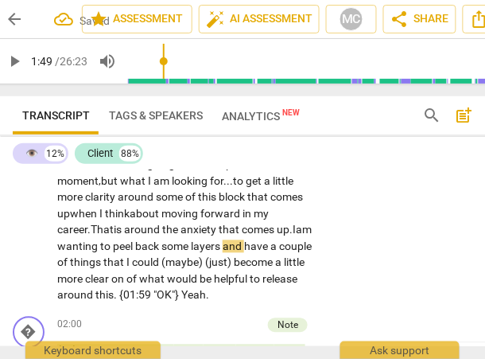
click at [134, 244] on span "peel" at bounding box center [124, 246] width 22 height 13
click at [244, 247] on span "and" at bounding box center [233, 246] width 21 height 13
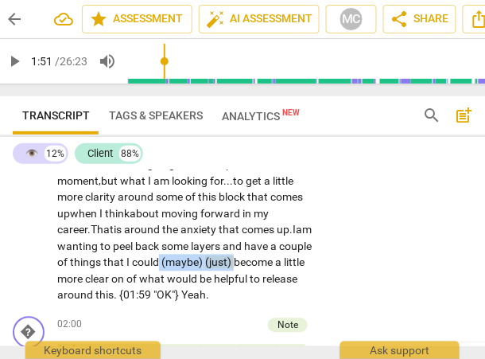
drag, startPoint x: 269, startPoint y: 262, endPoint x: 192, endPoint y: 260, distance: 77.2
click at [192, 260] on p "Yeah . I have been recently learning a little bit about how to try and unblock …" at bounding box center [188, 83] width 262 height 441
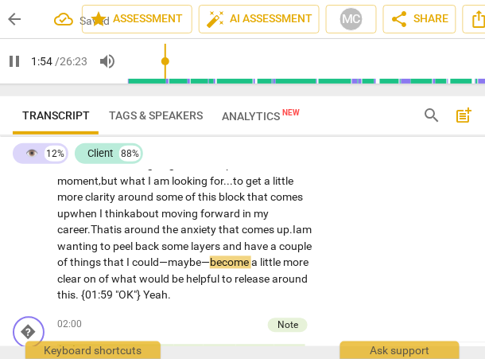
click at [373, 265] on div "CL play_arrow pause 00:03 + Add competency keyboard_arrow_right Yeah . I have b…" at bounding box center [259, 70] width 519 height 480
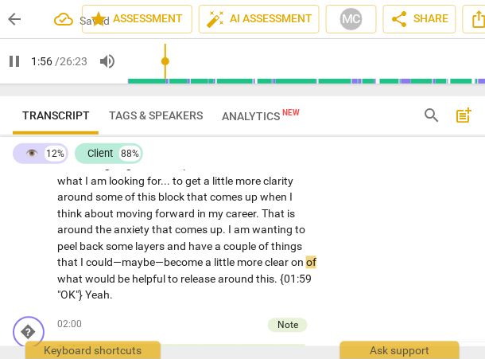
click at [85, 278] on span "what" at bounding box center [71, 279] width 28 height 13
click at [291, 269] on span "on" at bounding box center [298, 262] width 15 height 13
click at [306, 269] on span "of" at bounding box center [311, 262] width 10 height 13
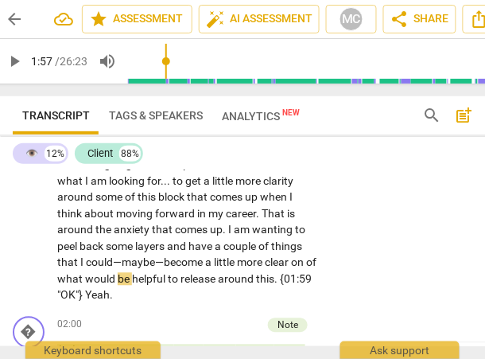
click at [85, 280] on span "what" at bounding box center [71, 279] width 28 height 13
type input "117"
click at [85, 280] on span "what" at bounding box center [71, 279] width 28 height 13
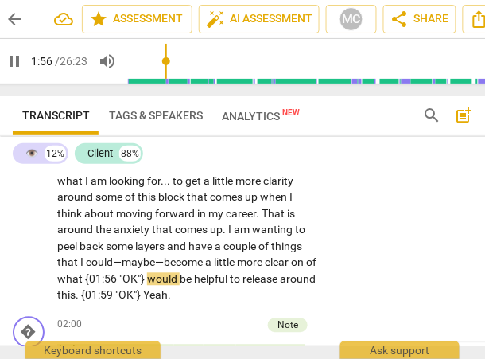
click at [358, 276] on div "CL play_arrow pause 00:03 + Add competency keyboard_arrow_right Yeah . I have b…" at bounding box center [259, 70] width 519 height 480
click at [357, 277] on div "CL play_arrow pause 00:03 + Add competency keyboard_arrow_right Yeah . I have b…" at bounding box center [259, 70] width 519 height 480
click at [265, 269] on span "clear" at bounding box center [278, 262] width 26 height 13
click at [85, 281] on span "what" at bounding box center [71, 279] width 28 height 13
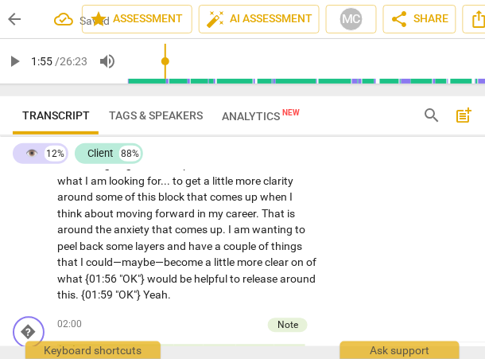
type input "116"
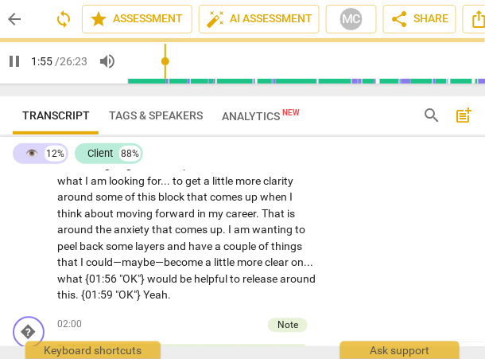
click at [343, 261] on div "CL play_arrow pause 00:03 + Add competency keyboard_arrow_right Yeah . I have b…" at bounding box center [259, 70] width 519 height 480
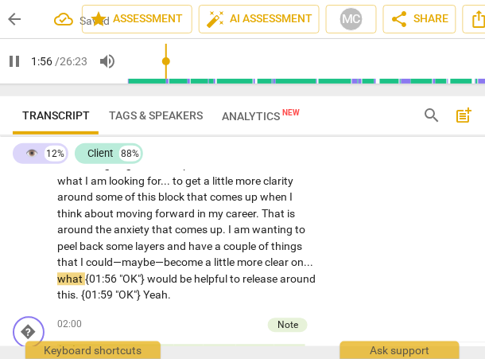
scroll to position [422, 0]
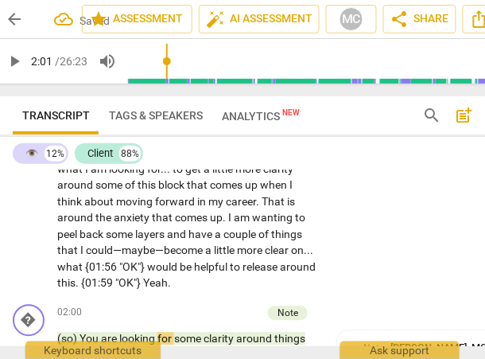
type input "121"
click at [382, 270] on div "CL play_arrow pause 00:03 + Add competency keyboard_arrow_right Yeah . I have b…" at bounding box center [259, 59] width 519 height 480
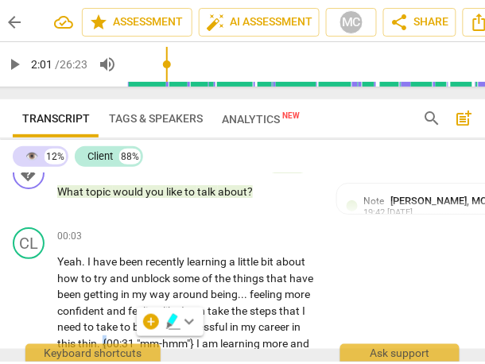
scroll to position [0, 0]
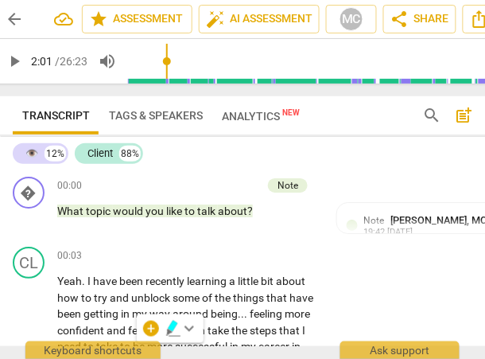
click at [269, 254] on p "Add competency" at bounding box center [270, 256] width 76 height 14
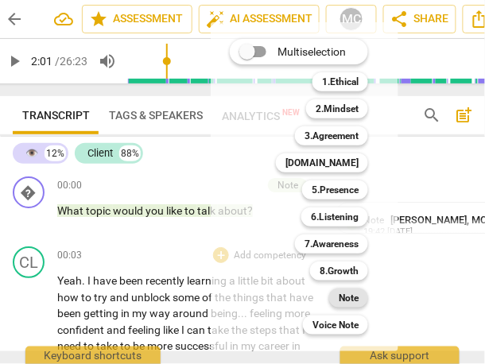
click at [346, 297] on b "Note" at bounding box center [349, 298] width 20 height 19
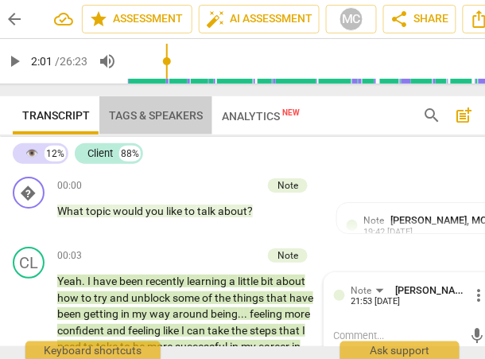
click at [141, 109] on span "Tags & Speakers" at bounding box center [156, 115] width 94 height 13
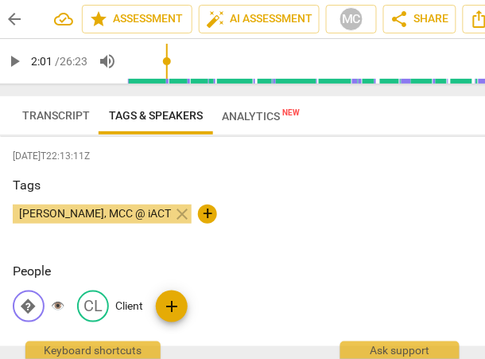
click at [52, 308] on p "👁️" at bounding box center [58, 306] width 14 height 17
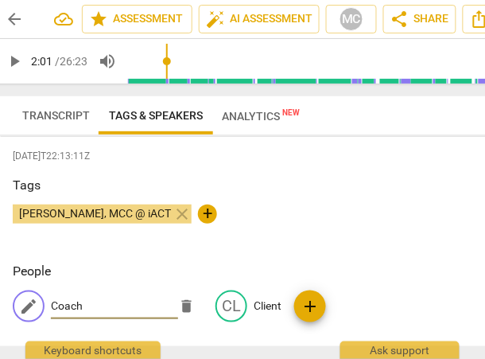
type input "Coach"
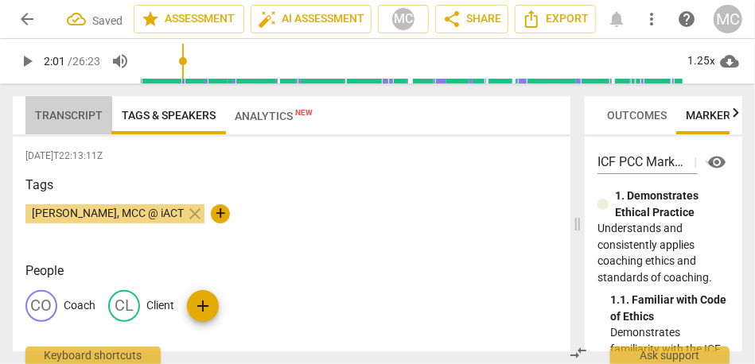
click at [85, 123] on span "Transcript" at bounding box center [68, 115] width 87 height 22
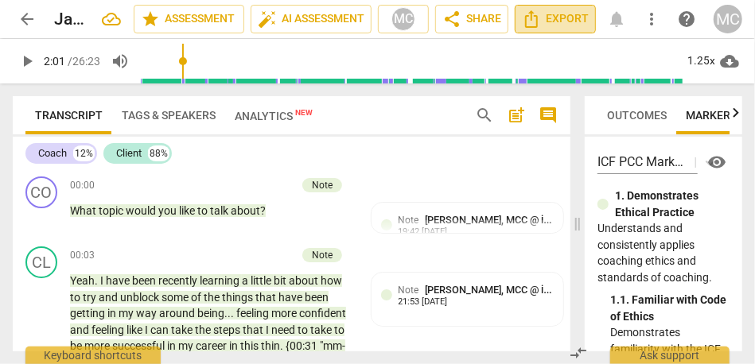
click at [485, 13] on span "Export" at bounding box center [555, 19] width 67 height 19
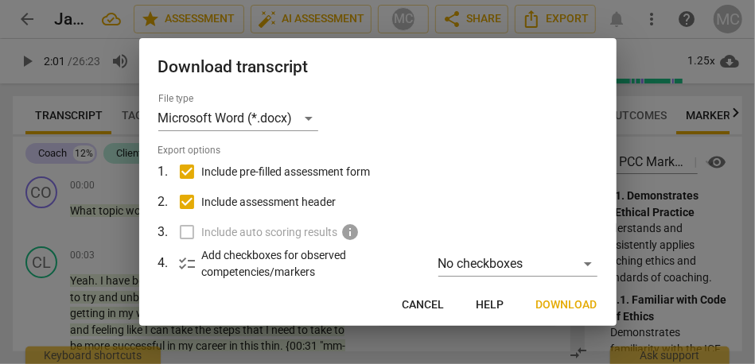
click at [485, 302] on span "Download" at bounding box center [566, 306] width 61 height 16
